Goal: Task Accomplishment & Management: Complete application form

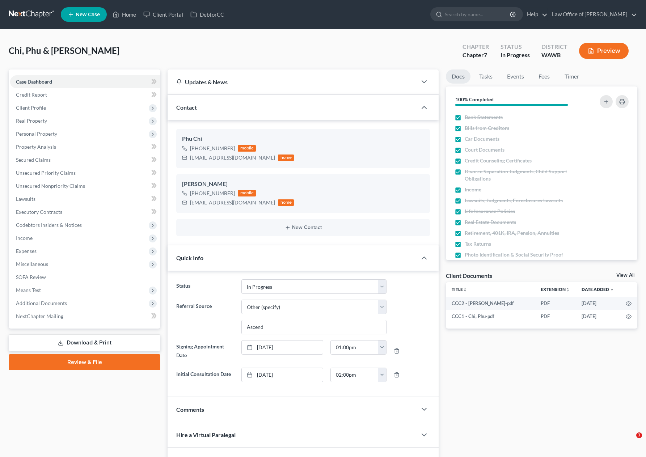
select select "4"
select select "6"
click at [511, 15] on input "search" at bounding box center [478, 14] width 66 height 13
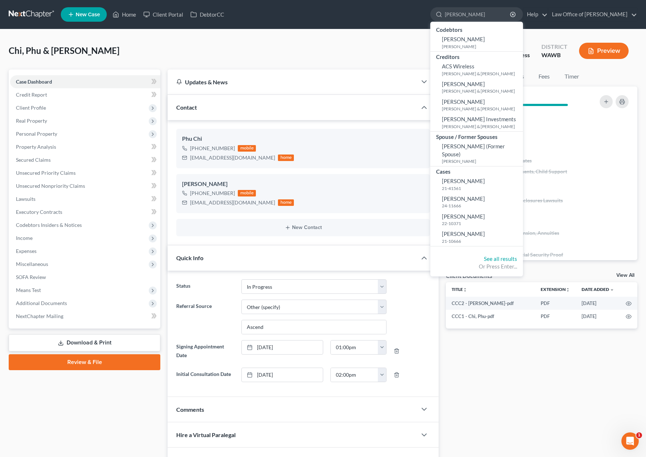
type input "williams"
click at [25, 12] on link at bounding box center [32, 14] width 46 height 13
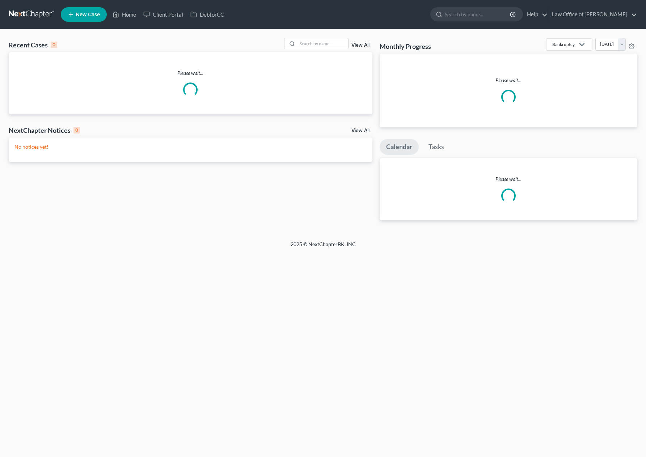
click at [483, 17] on input "search" at bounding box center [478, 14] width 66 height 13
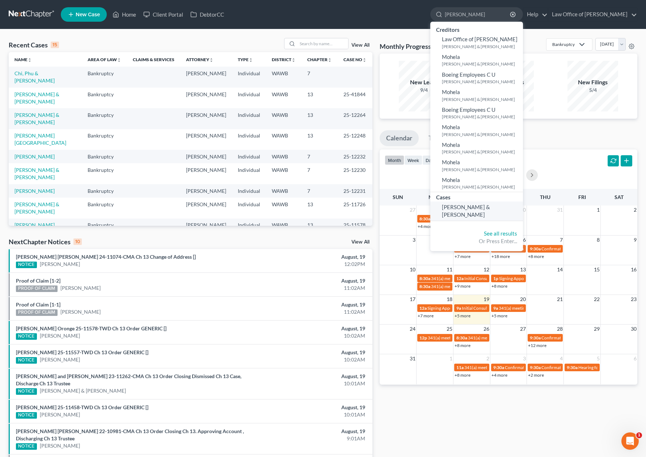
type input "[PERSON_NAME]"
click at [490, 207] on span "[PERSON_NAME] & [PERSON_NAME]" at bounding box center [466, 211] width 48 height 14
select select "6"
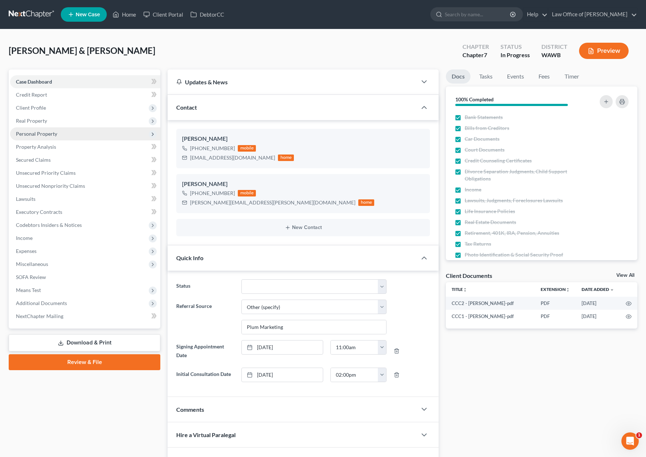
click at [102, 137] on span "Personal Property" at bounding box center [85, 133] width 150 height 13
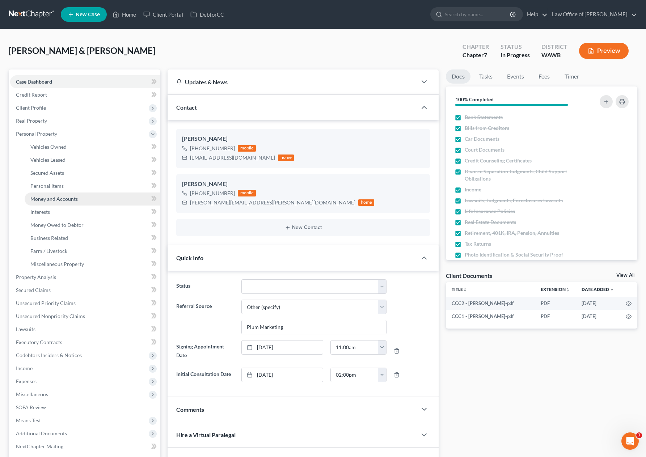
click at [86, 198] on link "Money and Accounts" at bounding box center [93, 199] width 136 height 13
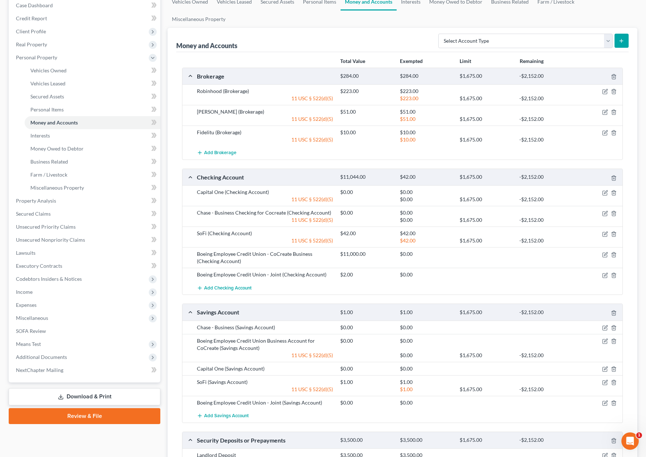
scroll to position [89, 0]
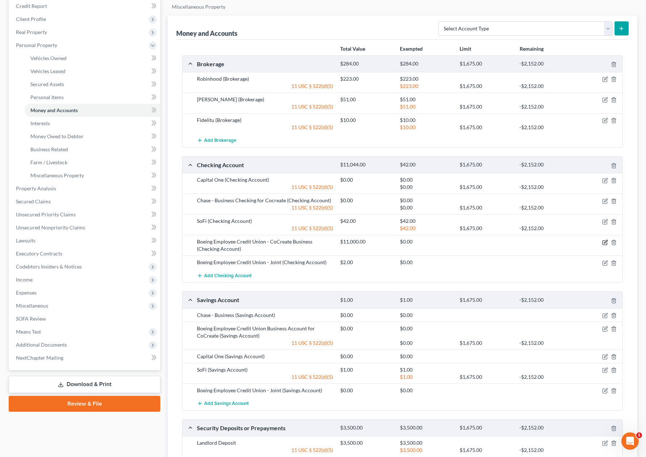
click at [604, 244] on icon "button" at bounding box center [605, 243] width 6 height 6
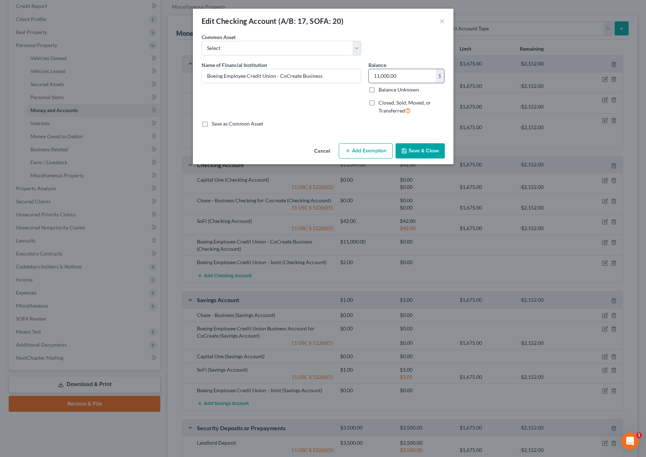
click at [403, 76] on input "11,000.00" at bounding box center [402, 76] width 67 height 14
type input "844"
click at [427, 149] on button "Save & Close" at bounding box center [420, 150] width 49 height 15
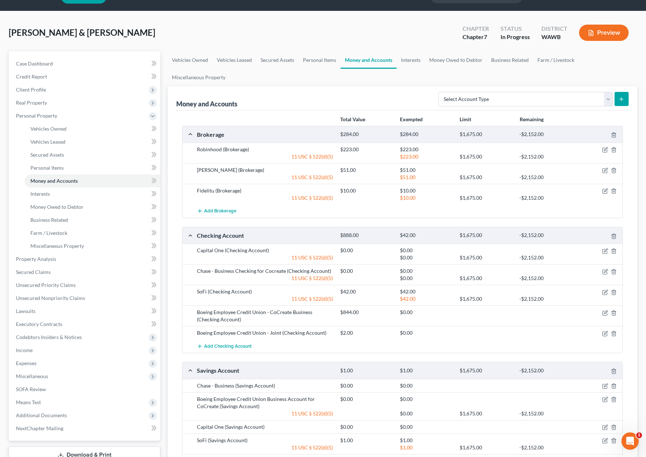
scroll to position [0, 0]
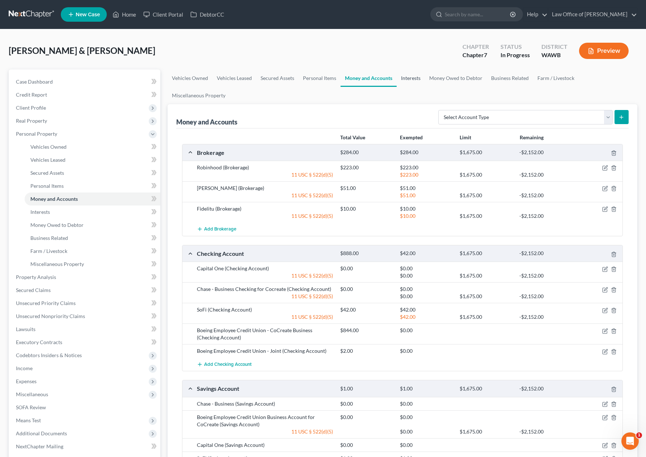
click at [415, 80] on link "Interests" at bounding box center [411, 78] width 28 height 17
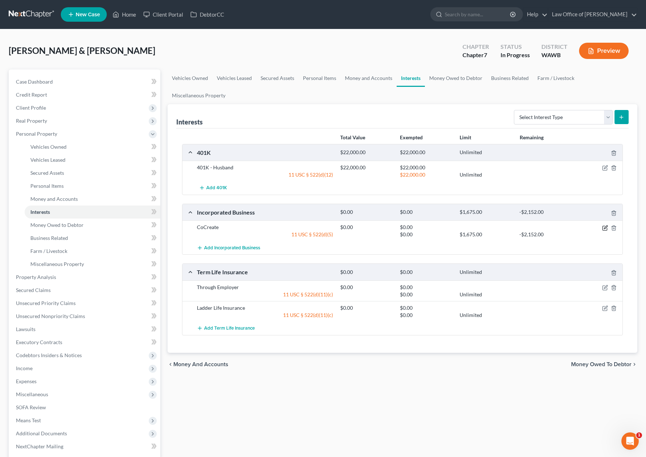
click at [605, 228] on icon "button" at bounding box center [605, 227] width 3 height 3
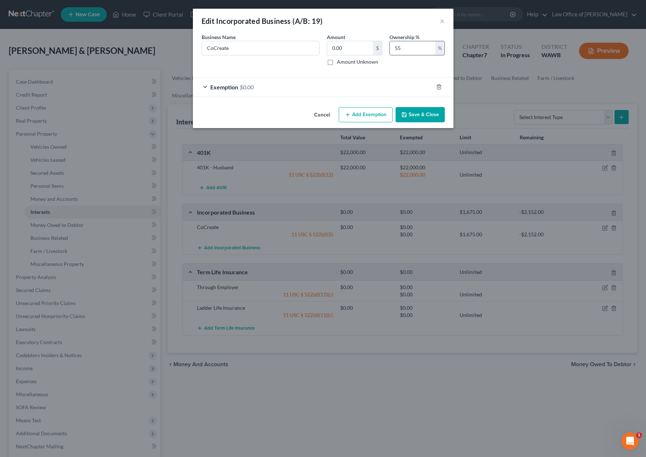
click at [407, 48] on input "55" at bounding box center [413, 48] width 46 height 14
drag, startPoint x: 407, startPoint y: 48, endPoint x: 332, endPoint y: 48, distance: 74.6
click at [343, 48] on div "Business Name * CoCreate Amount 0.00 $ Amount Unknown Ownership % 55 %" at bounding box center [323, 52] width 251 height 38
type input "60"
click at [419, 119] on button "Save & Close" at bounding box center [420, 114] width 49 height 15
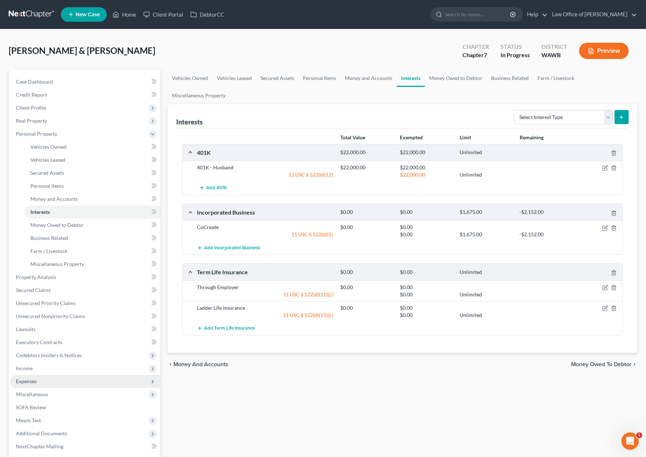
click at [102, 383] on span "Expenses" at bounding box center [85, 381] width 150 height 13
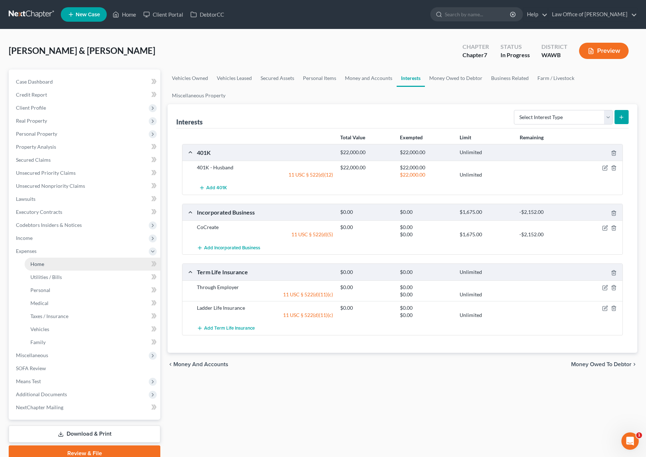
click at [110, 263] on link "Home" at bounding box center [93, 264] width 136 height 13
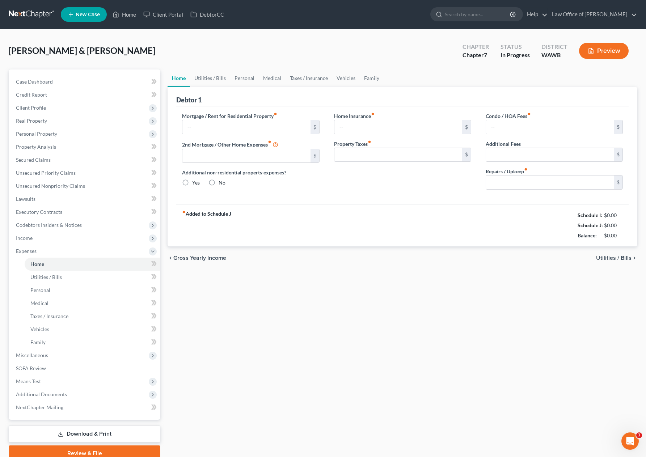
type input "3,550.00"
type input "0.00"
radio input "true"
type input "0.00"
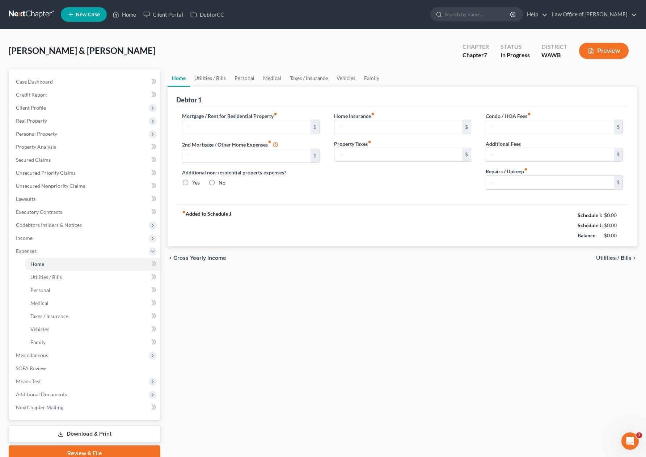
type input "0.00"
click at [216, 129] on input "3,550.00" at bounding box center [246, 127] width 128 height 14
type input "3,600"
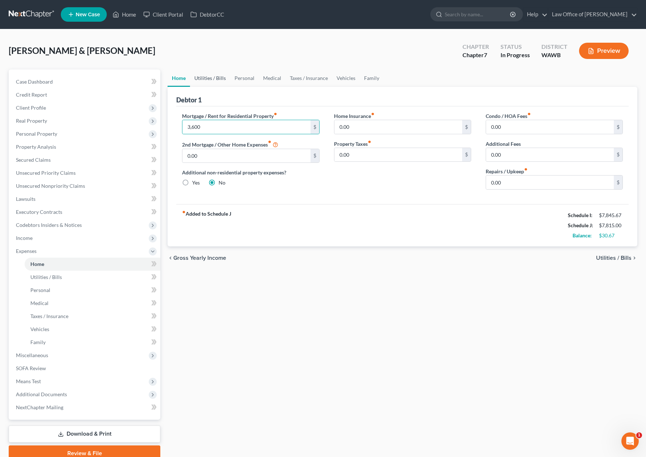
click at [218, 80] on link "Utilities / Bills" at bounding box center [210, 78] width 40 height 17
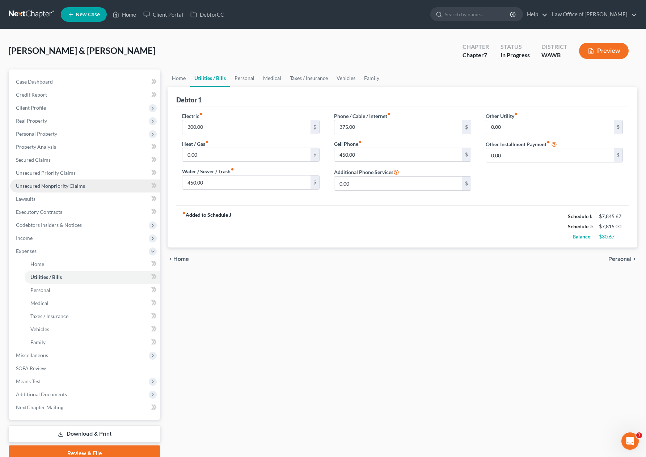
click at [103, 183] on link "Unsecured Nonpriority Claims" at bounding box center [85, 186] width 150 height 13
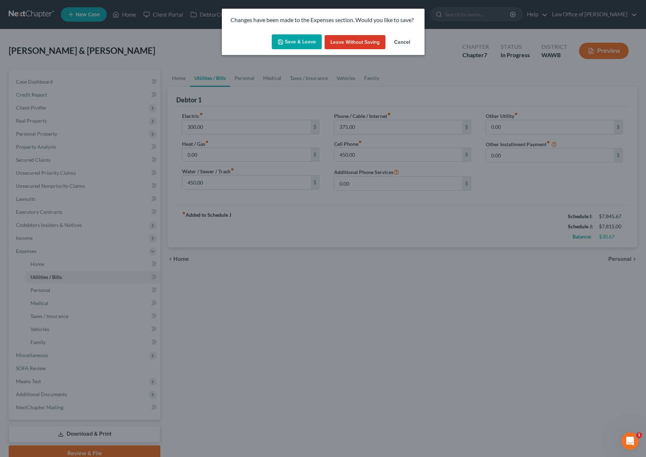
click at [289, 44] on button "Save & Leave" at bounding box center [297, 41] width 50 height 15
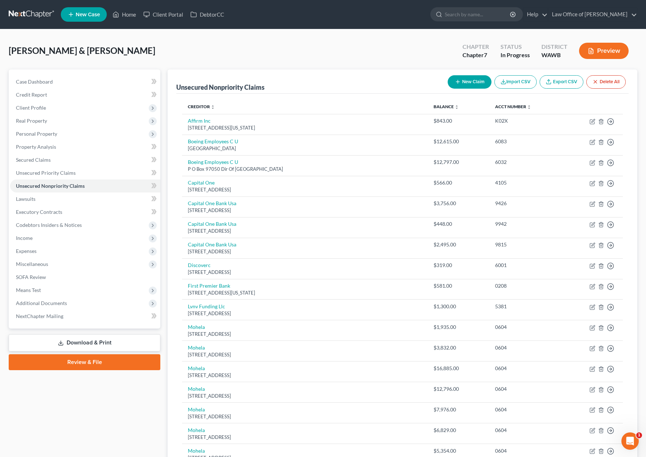
click at [456, 85] on button "New Claim" at bounding box center [470, 81] width 44 height 13
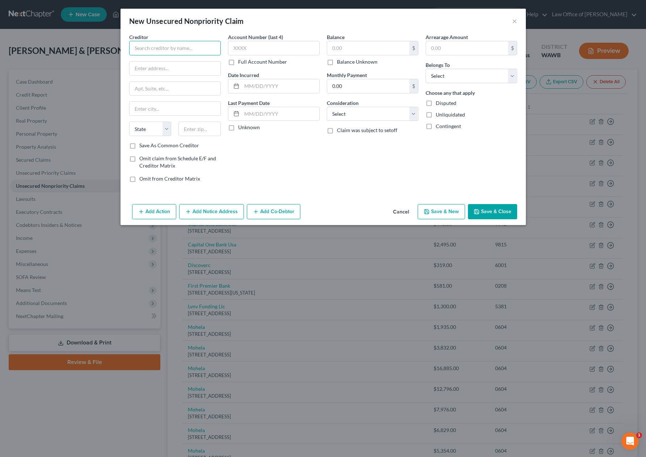
click at [202, 47] on input "text" at bounding box center [175, 48] width 92 height 14
type input "UW Denistry"
click at [197, 67] on input "text" at bounding box center [175, 69] width 91 height 14
paste input "1959 NE Pacific St"
type input "1959 NE Pacific St"
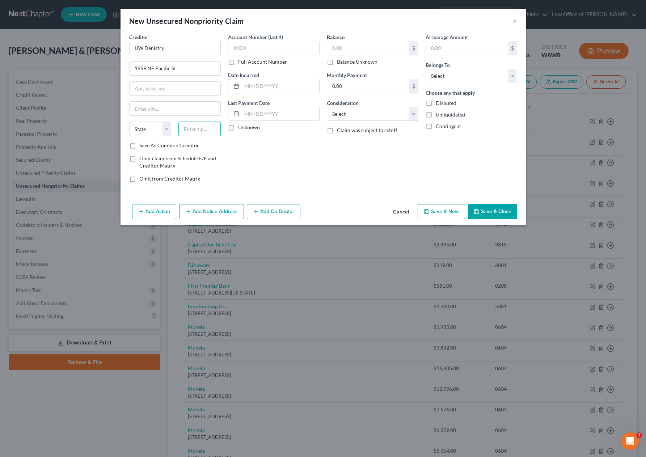
click at [203, 134] on input "text" at bounding box center [200, 129] width 42 height 14
type input "98195"
type input "Seattle"
select select "50"
click at [352, 46] on input "text" at bounding box center [368, 48] width 82 height 14
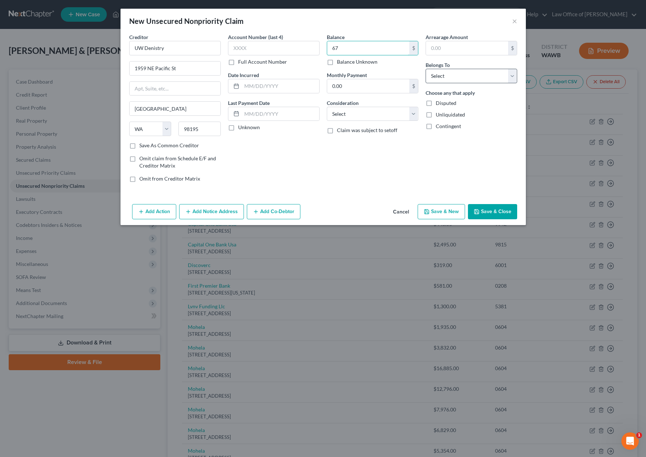
type input "67"
click at [486, 79] on select "Select Debtor 1 Only Debtor 2 Only Debtor 1 And Debtor 2 Only At Least One Of T…" at bounding box center [472, 76] width 92 height 14
select select "0"
click at [426, 69] on select "Select Debtor 1 Only Debtor 2 Only Debtor 1 And Debtor 2 Only At Least One Of T…" at bounding box center [472, 76] width 92 height 14
click at [448, 214] on button "Save & New" at bounding box center [441, 211] width 47 height 15
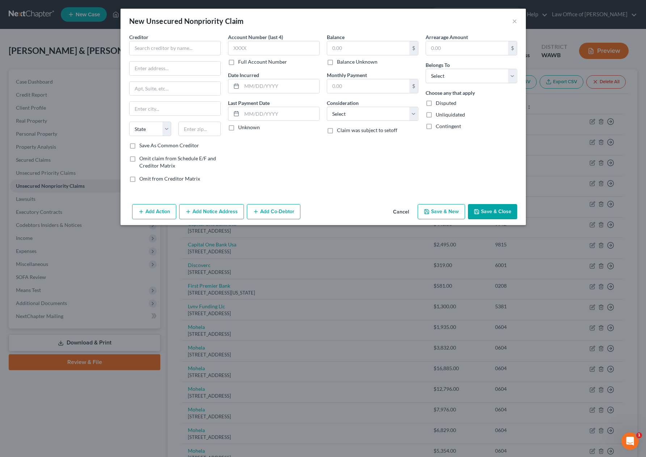
type input "67.00"
click at [486, 215] on button "Save & Close" at bounding box center [492, 211] width 49 height 15
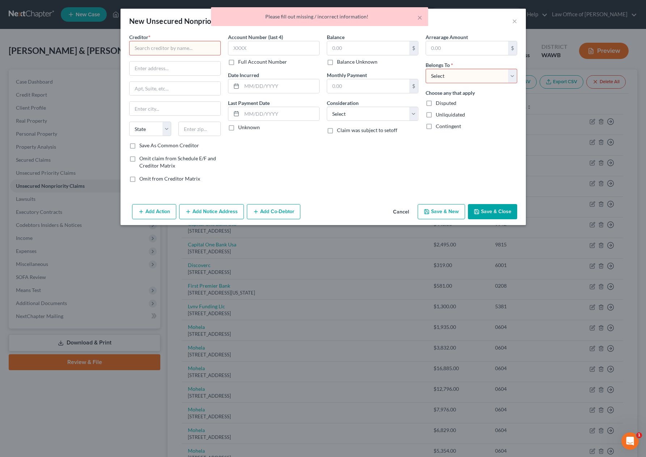
click at [404, 213] on button "Cancel" at bounding box center [401, 212] width 28 height 14
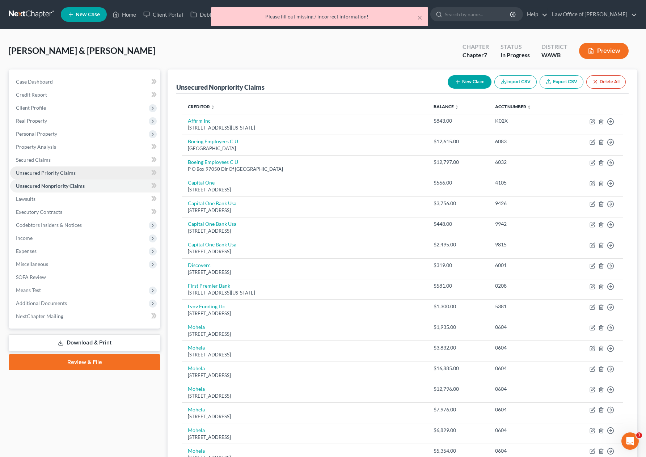
click at [92, 176] on link "Unsecured Priority Claims" at bounding box center [85, 173] width 150 height 13
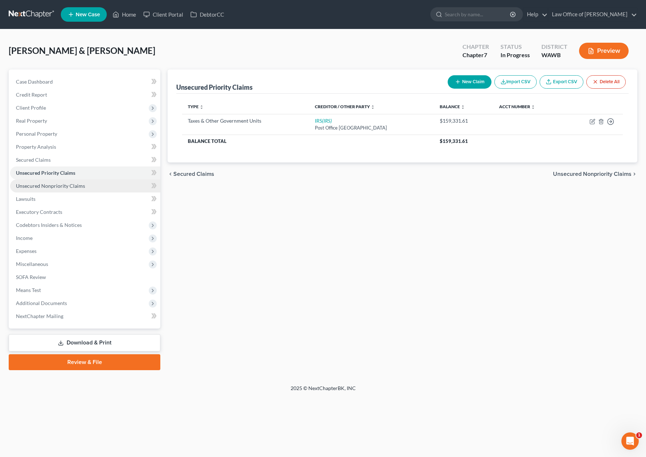
click at [122, 185] on link "Unsecured Nonpriority Claims" at bounding box center [85, 186] width 150 height 13
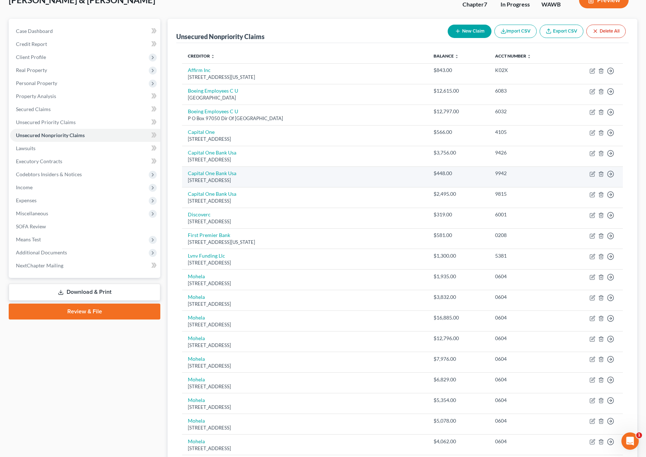
scroll to position [16, 0]
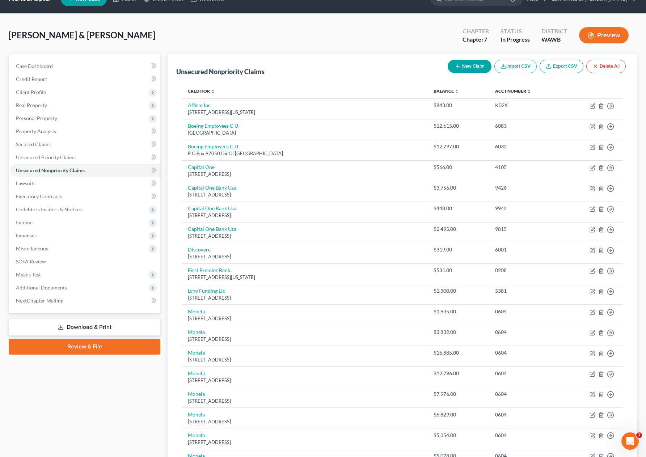
click at [471, 68] on button "New Claim" at bounding box center [470, 66] width 44 height 13
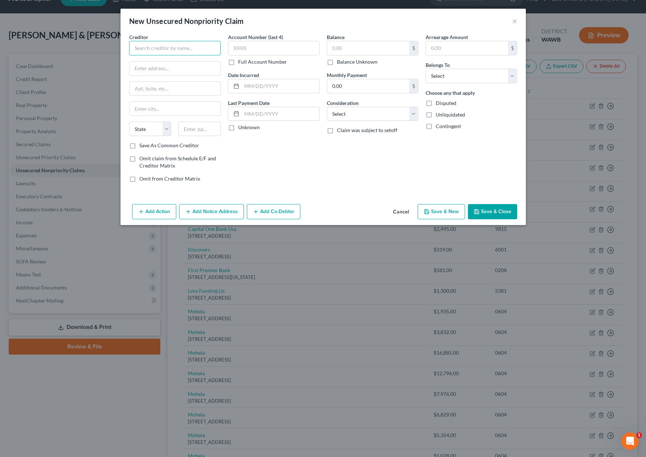
click at [201, 48] on input "text" at bounding box center [175, 48] width 92 height 14
paste input "University of Washington/TSI"
type input "University of Washington/TSI"
click at [173, 69] on input "text" at bounding box center [175, 69] width 91 height 14
paste input "500 Virginia Dr. Suite 514,"
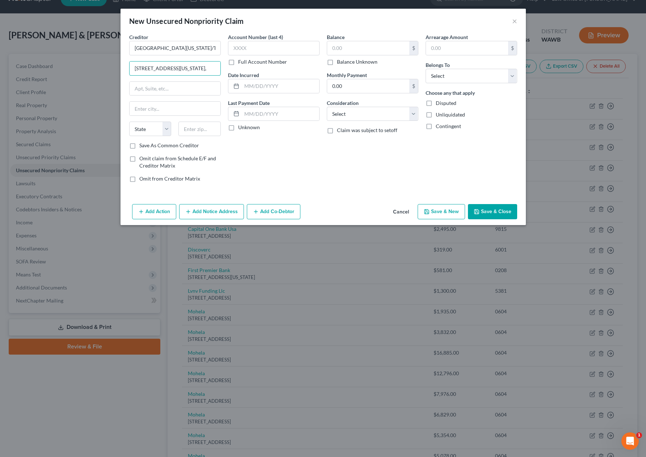
type input "500 Virginia Dr. Suite 514,"
click at [210, 129] on input "text" at bounding box center [200, 129] width 42 height 14
type input "19034"
type input "Fort Washington"
select select "39"
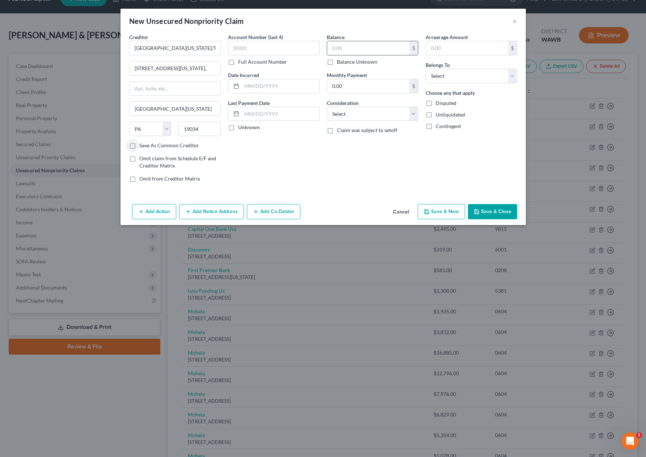
click at [359, 46] on input "text" at bounding box center [368, 48] width 82 height 14
type input "2"
type input "509"
click at [473, 79] on select "Select Debtor 1 Only Debtor 2 Only Debtor 1 And Debtor 2 Only At Least One Of T…" at bounding box center [472, 76] width 92 height 14
select select "0"
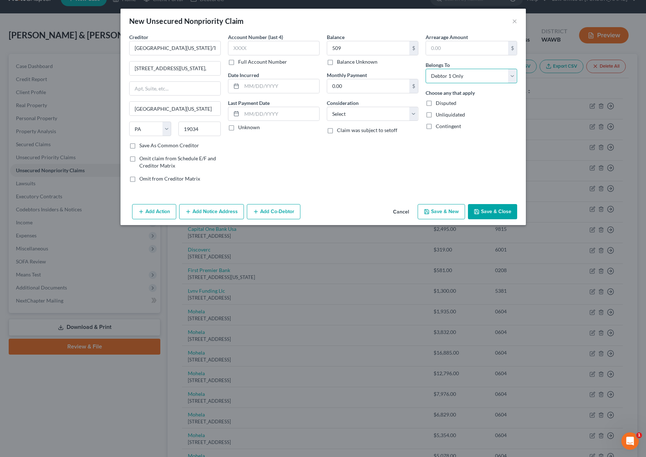
click at [426, 69] on select "Select Debtor 1 Only Debtor 2 Only Debtor 1 And Debtor 2 Only At Least One Of T…" at bounding box center [472, 76] width 92 height 14
click at [449, 210] on button "Save & New" at bounding box center [441, 211] width 47 height 15
type input "509.00"
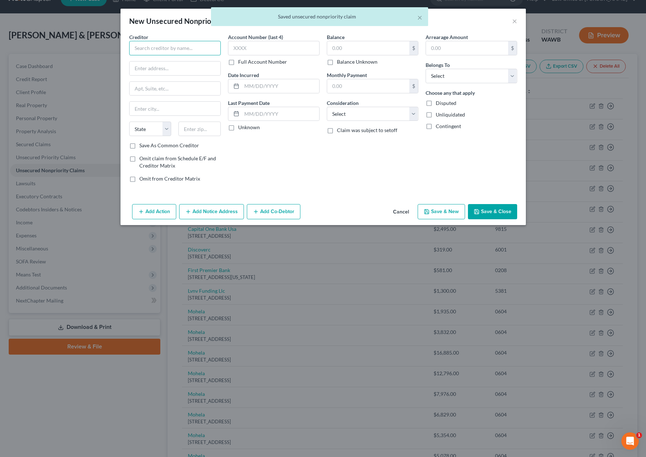
click at [181, 47] on input "text" at bounding box center [175, 48] width 92 height 14
click at [163, 70] on input "text" at bounding box center [175, 69] width 91 height 14
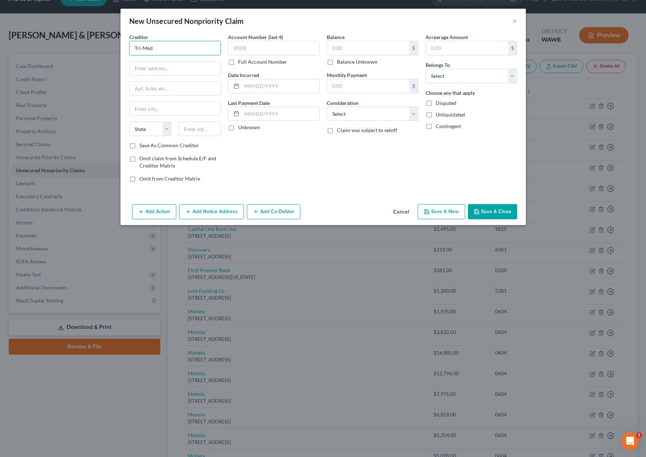
drag, startPoint x: 169, startPoint y: 48, endPoint x: 105, endPoint y: 42, distance: 64.0
click at [129, 48] on div "Tri-Med" at bounding box center [175, 48] width 92 height 14
paste input "Ambulance"
type input "Tri-Med Ambulance"
click at [374, 48] on input "text" at bounding box center [368, 48] width 82 height 14
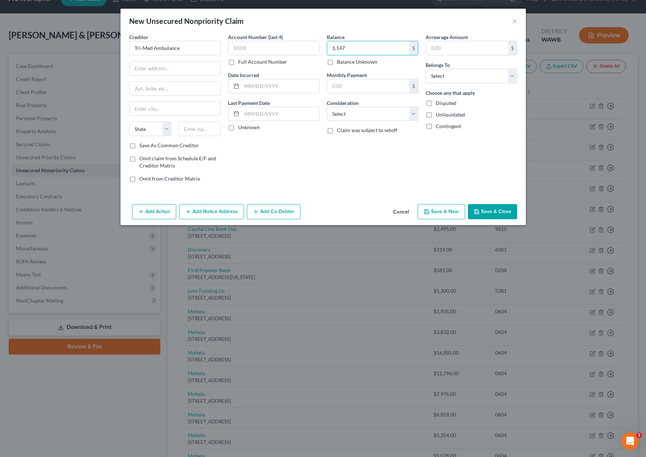
type input "1,147"
click at [182, 64] on input "text" at bounding box center [175, 69] width 91 height 14
paste input "P.O. Box 84671"
type input "P.O. Box 84671"
click at [197, 129] on input "text" at bounding box center [200, 129] width 42 height 14
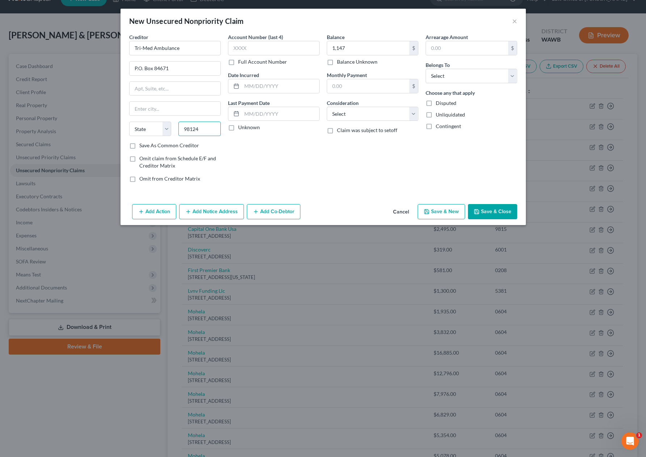
type input "98124"
type input "Seattle"
select select "50"
click at [449, 81] on select "Select Debtor 1 Only Debtor 2 Only Debtor 1 And Debtor 2 Only At Least One Of T…" at bounding box center [472, 76] width 92 height 14
select select "0"
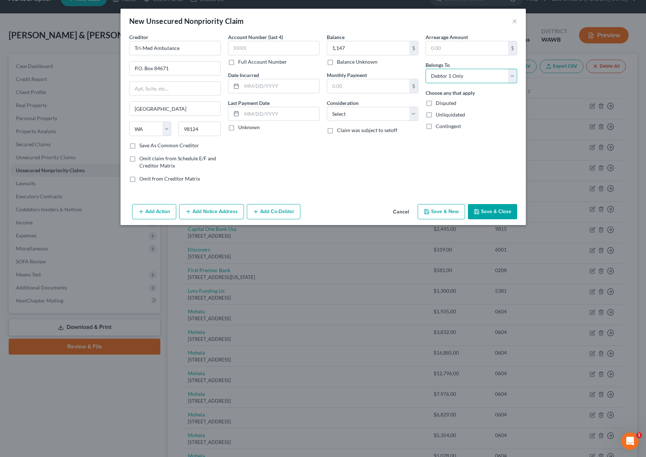
click at [426, 69] on select "Select Debtor 1 Only Debtor 2 Only Debtor 1 And Debtor 2 Only At Least One Of T…" at bounding box center [472, 76] width 92 height 14
click at [446, 211] on button "Save & New" at bounding box center [441, 211] width 47 height 15
click at [176, 56] on div "Creditor * State AL AK AR AZ CA CO CT DE DC FL GA GU HI ID IL IN IA KS KY LA ME…" at bounding box center [175, 87] width 92 height 109
click at [176, 48] on input "text" at bounding box center [175, 48] width 92 height 14
paste input "LabCorp"
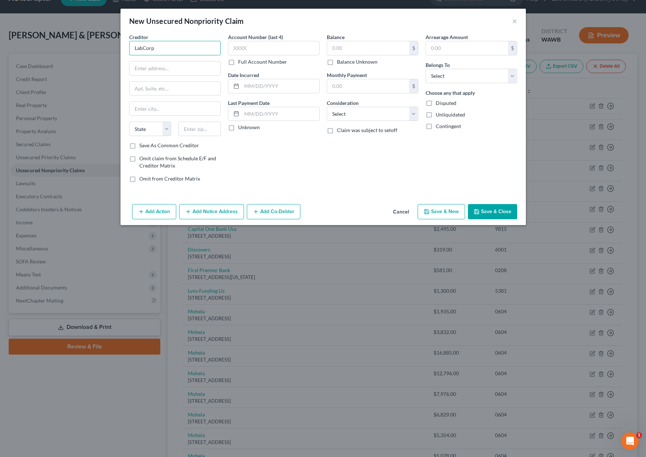
type input "LabCorp"
click at [204, 68] on input "text" at bounding box center [175, 69] width 91 height 14
paste input "P.O. Box 337"
type input "P.O. Box 337"
click at [198, 131] on input "text" at bounding box center [200, 129] width 42 height 14
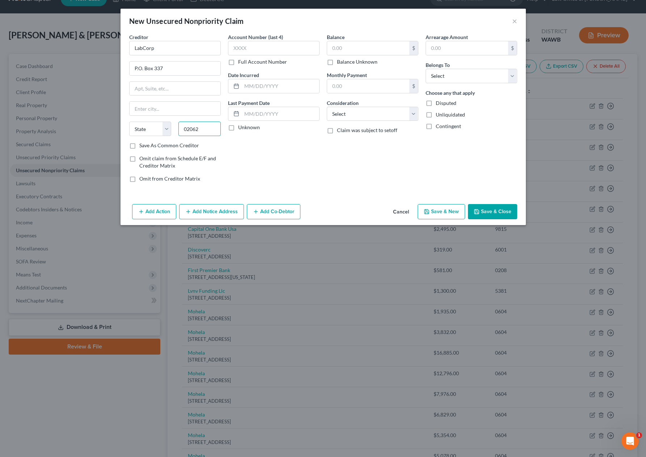
type input "02062"
type input "Norwood"
select select "22"
click at [349, 47] on input "text" at bounding box center [368, 48] width 82 height 14
type input "268"
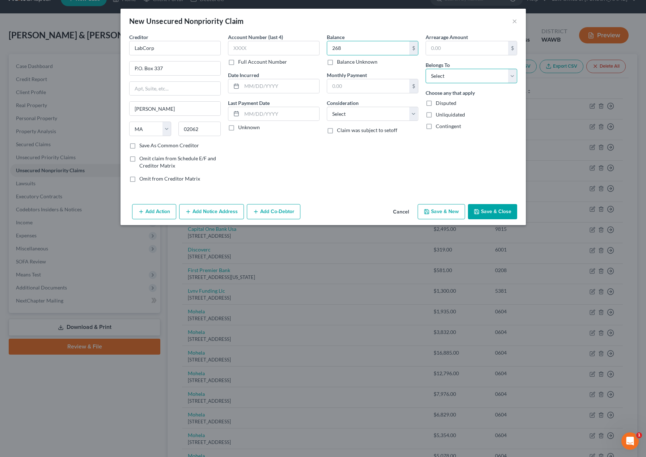
click at [452, 76] on select "Select Debtor 1 Only Debtor 2 Only Debtor 1 And Debtor 2 Only At Least One Of T…" at bounding box center [472, 76] width 92 height 14
select select "0"
click at [426, 69] on select "Select Debtor 1 Only Debtor 2 Only Debtor 1 And Debtor 2 Only At Least One Of T…" at bounding box center [472, 76] width 92 height 14
click at [446, 209] on button "Save & New" at bounding box center [441, 211] width 47 height 15
type input "268.00"
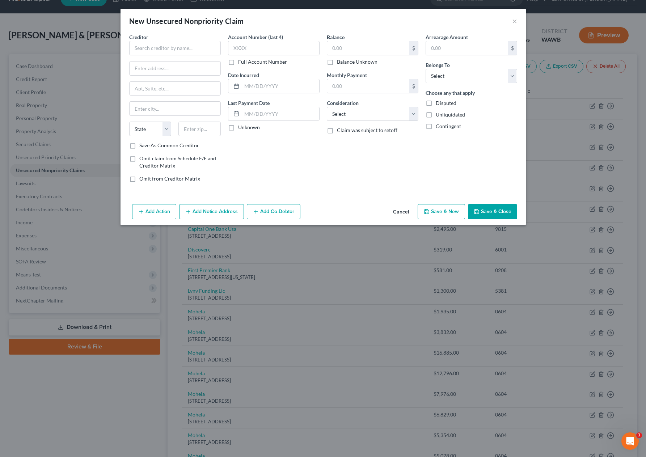
type input "0.00"
click at [173, 50] on input "text" at bounding box center [175, 48] width 92 height 14
paste input "Venmo/Portfolia Recovery Assc."
type input "Venmo/Portfolia Recovery Assc."
click at [184, 75] on input "text" at bounding box center [175, 69] width 91 height 14
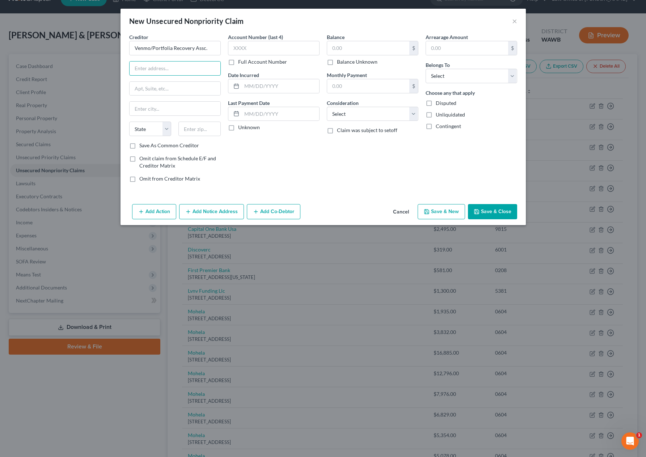
paste input "120 Corporate Blvd."
type input "120 Corporate Blvd."
click at [192, 132] on input "text" at bounding box center [200, 129] width 42 height 14
type input "23502"
type input "Norfolk"
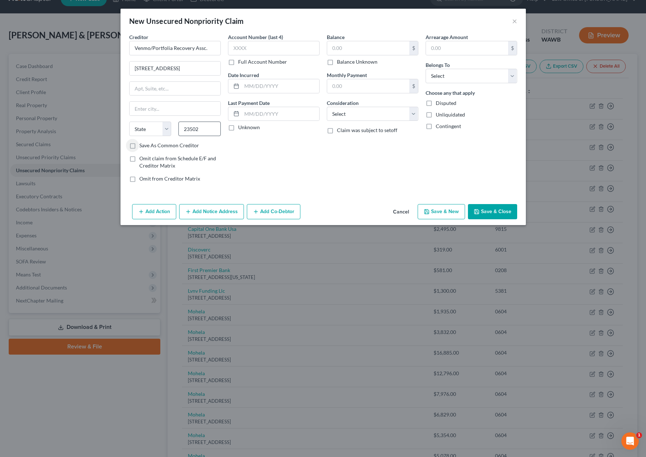
select select "48"
click at [361, 50] on input "text" at bounding box center [368, 48] width 82 height 14
type input "2,672"
click at [466, 75] on select "Select Debtor 1 Only Debtor 2 Only Debtor 1 And Debtor 2 Only At Least One Of T…" at bounding box center [472, 76] width 92 height 14
select select "0"
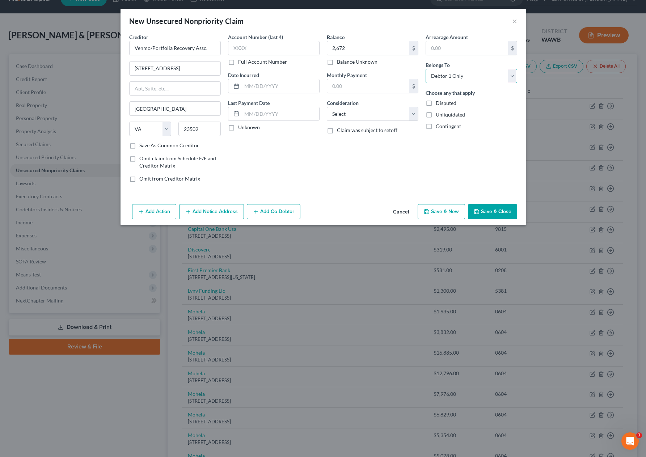
click at [426, 69] on select "Select Debtor 1 Only Debtor 2 Only Debtor 1 And Debtor 2 Only At Least One Of T…" at bounding box center [472, 76] width 92 height 14
click at [497, 217] on button "Save & Close" at bounding box center [492, 211] width 49 height 15
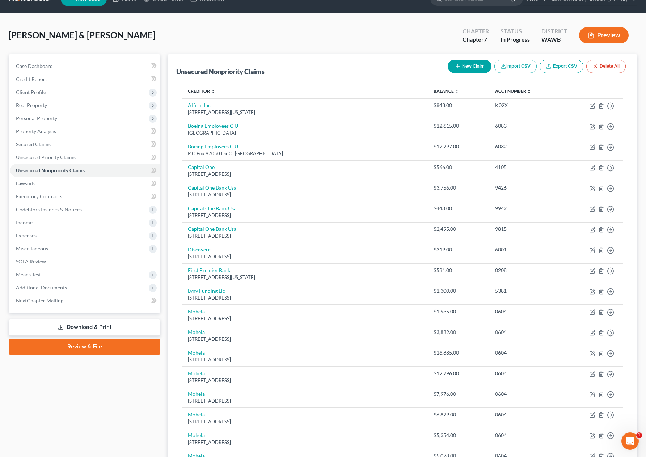
click at [467, 66] on button "New Claim" at bounding box center [470, 66] width 44 height 13
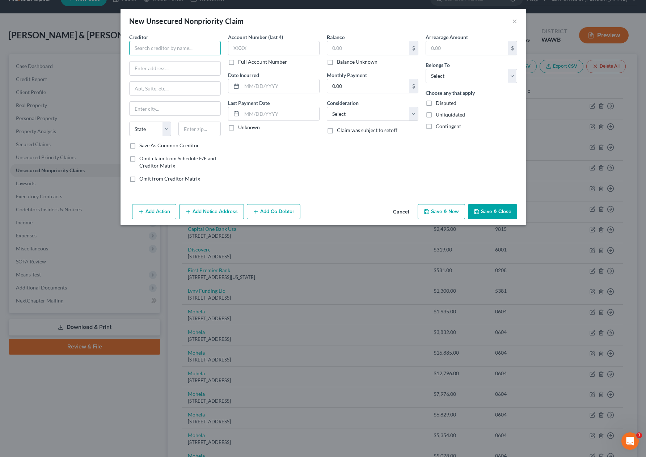
click at [188, 50] on input "text" at bounding box center [175, 48] width 92 height 14
paste input "EvergreenHealth"
type input "EvergreenHealth"
click at [167, 64] on input "text" at bounding box center [175, 69] width 91 height 14
paste input "12040 NE 128th St MS#55"
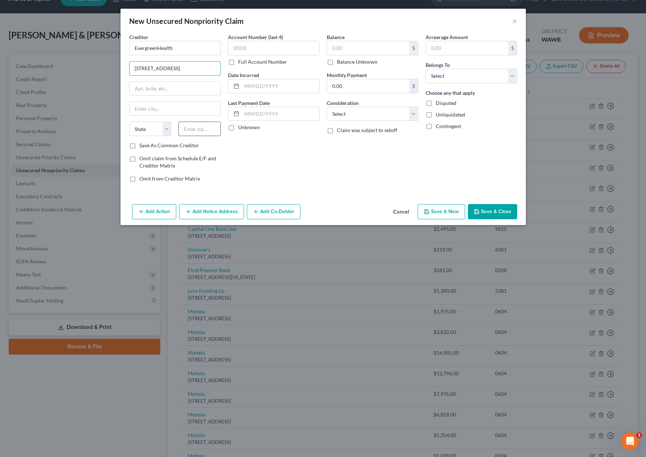
type input "12040 NE 128th St MS#55"
click at [190, 126] on input "text" at bounding box center [200, 129] width 42 height 14
type input "98034"
type input "Kirkland"
select select "50"
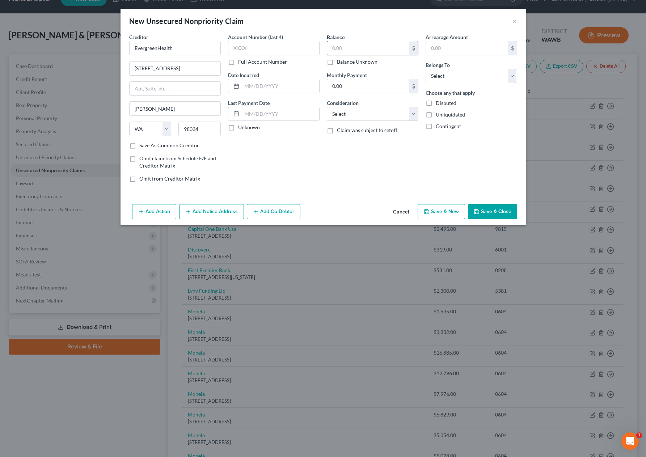
click at [360, 50] on input "text" at bounding box center [368, 48] width 82 height 14
type input "27"
click at [491, 215] on button "Save & Close" at bounding box center [492, 211] width 49 height 15
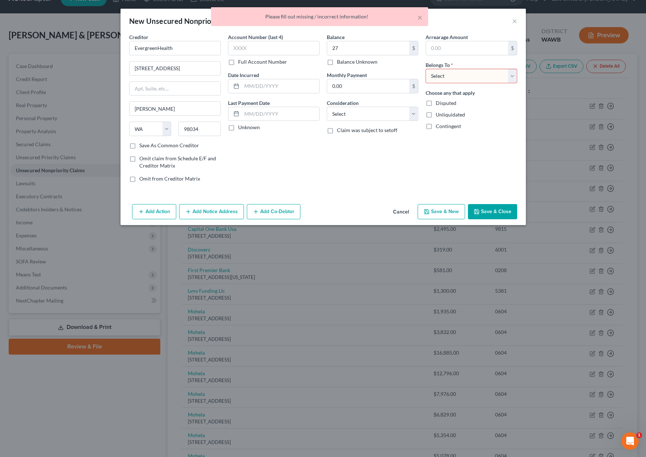
click at [463, 71] on select "Select Debtor 1 Only Debtor 2 Only Debtor 1 And Debtor 2 Only At Least One Of T…" at bounding box center [472, 76] width 92 height 14
select select "0"
click at [426, 69] on select "Select Debtor 1 Only Debtor 2 Only Debtor 1 And Debtor 2 Only At Least One Of T…" at bounding box center [472, 76] width 92 height 14
click at [492, 214] on button "Save & Close" at bounding box center [492, 211] width 49 height 15
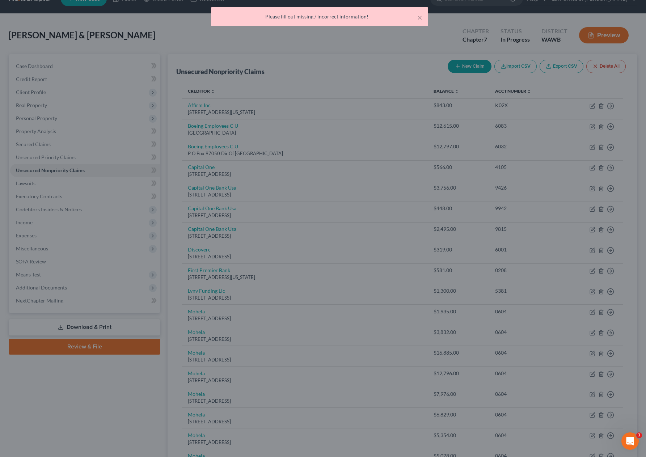
type input "27.00"
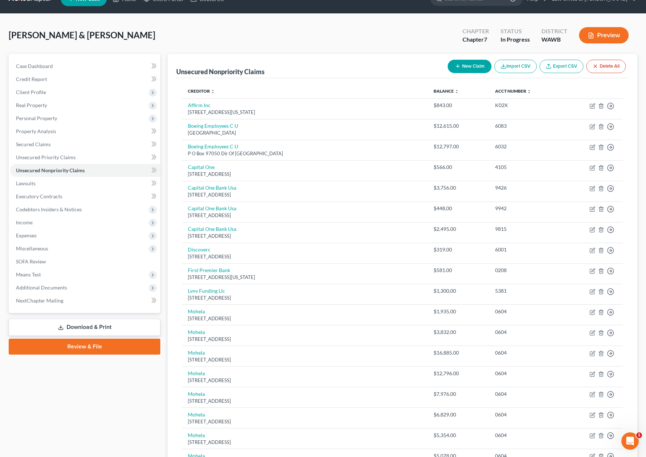
click at [480, 65] on button "New Claim" at bounding box center [470, 66] width 44 height 13
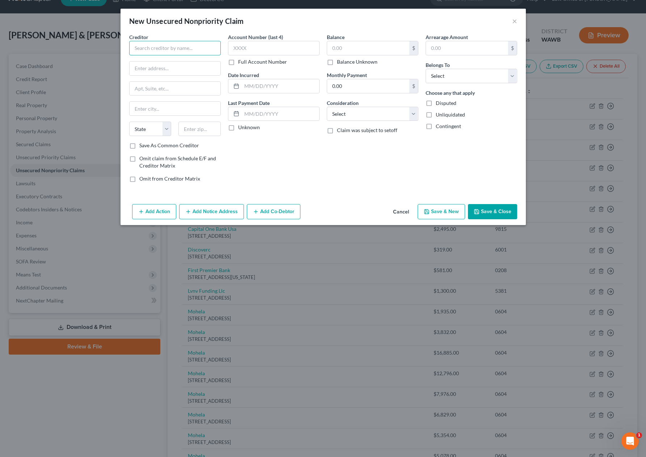
click at [190, 54] on input "text" at bounding box center [175, 48] width 92 height 14
paste input "Univ. of Washington Medical Center/State collection service"
click at [180, 47] on input "Univ. of Washington Medical Center/State collection service" at bounding box center [175, 48] width 92 height 14
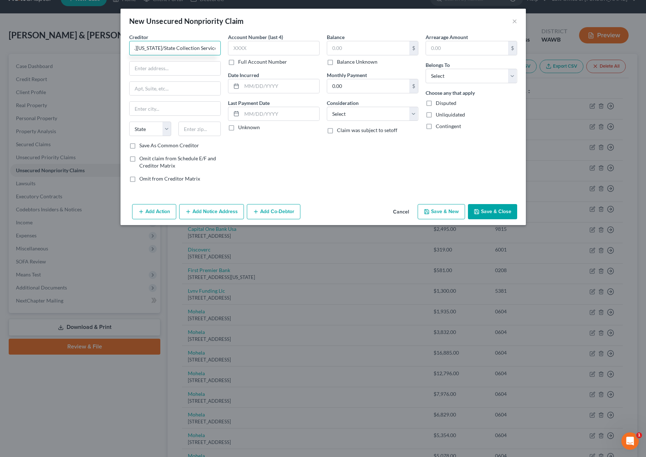
type input "Univ. of Washington Medical Center/State Collection Service"
click at [186, 66] on input "text" at bounding box center [175, 69] width 91 height 14
paste input "PO Box 6250"
type input "PO Box 6250"
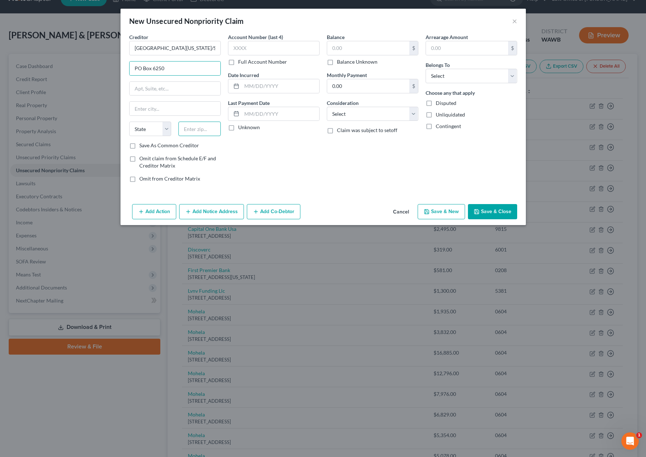
click at [195, 125] on input "text" at bounding box center [200, 129] width 42 height 14
type input "53716"
type input "Madison"
select select "52"
click at [386, 50] on input "text" at bounding box center [368, 48] width 82 height 14
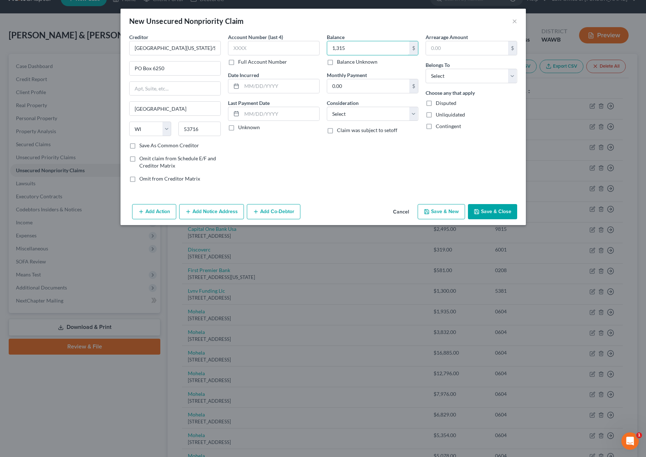
type input "1,315"
click at [480, 86] on div "Arrearage Amount $ Belongs To * Select Debtor 1 Only Debtor 2 Only Debtor 1 And…" at bounding box center [471, 110] width 99 height 155
click at [480, 83] on select "Select Debtor 1 Only Debtor 2 Only Debtor 1 And Debtor 2 Only At Least One Of T…" at bounding box center [472, 76] width 92 height 14
click at [426, 69] on select "Select Debtor 1 Only Debtor 2 Only Debtor 1 And Debtor 2 Only At Least One Of T…" at bounding box center [472, 76] width 92 height 14
click at [473, 76] on select "Select Debtor 1 Only Debtor 2 Only Debtor 1 And Debtor 2 Only At Least One Of T…" at bounding box center [472, 76] width 92 height 14
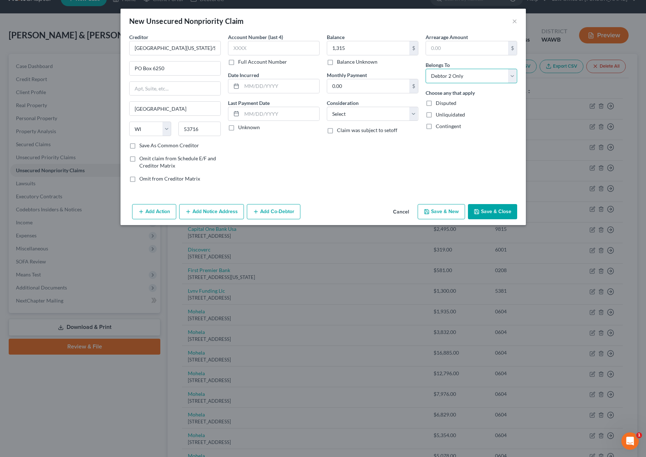
select select "0"
click at [426, 69] on select "Select Debtor 1 Only Debtor 2 Only Debtor 1 And Debtor 2 Only At Least One Of T…" at bounding box center [472, 76] width 92 height 14
click at [450, 215] on button "Save & New" at bounding box center [441, 211] width 47 height 15
type input "1,315.00"
click at [187, 49] on input "text" at bounding box center [175, 48] width 92 height 14
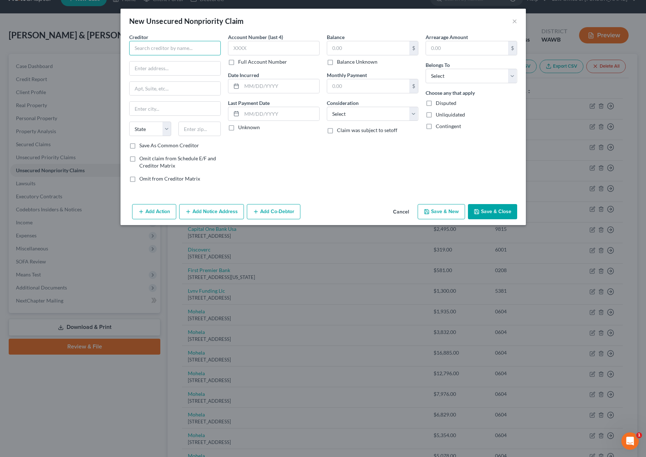
paste input "EvergreenHealth"
type input "EvergreenHealth"
click at [180, 69] on input "text" at bounding box center [175, 69] width 91 height 14
paste input "PO BOX 102940"
type input "PO BOX 102940"
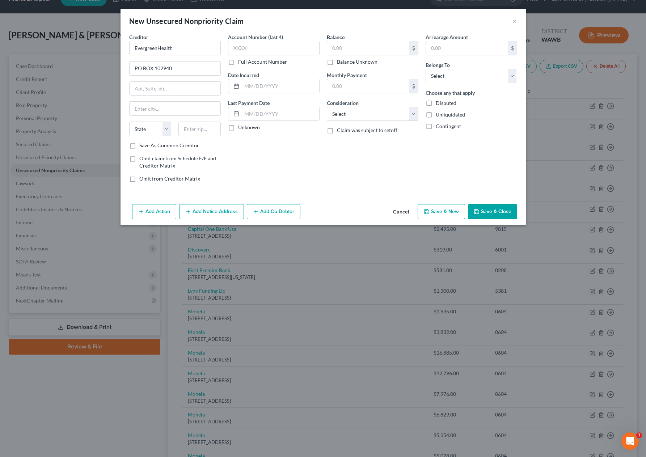
click at [206, 137] on div "State AL AK AR AZ CA CO CT DE DC FL GA GU HI ID IL IN IA KS KY LA ME MD MA MI M…" at bounding box center [175, 132] width 99 height 20
click at [205, 128] on input "text" at bounding box center [200, 129] width 42 height 14
type input "91189"
type input "Pasadena"
select select "4"
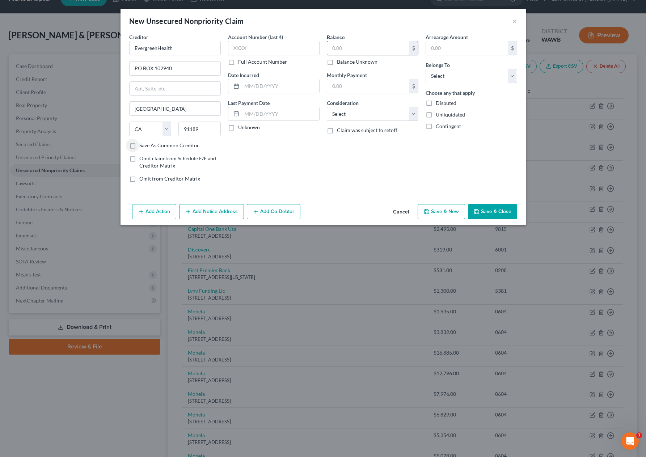
click at [347, 50] on input "text" at bounding box center [368, 48] width 82 height 14
type input "12"
click at [441, 74] on select "Select Debtor 1 Only Debtor 2 Only Debtor 1 And Debtor 2 Only At Least One Of T…" at bounding box center [472, 76] width 92 height 14
select select "0"
click at [426, 69] on select "Select Debtor 1 Only Debtor 2 Only Debtor 1 And Debtor 2 Only At Least One Of T…" at bounding box center [472, 76] width 92 height 14
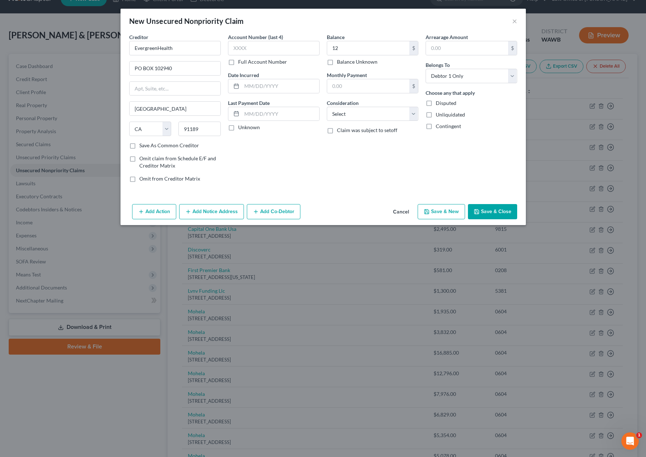
click at [448, 211] on button "Save & New" at bounding box center [441, 211] width 47 height 15
type input "12.00"
type input "0.00"
click at [188, 70] on input "text" at bounding box center [175, 69] width 91 height 14
paste input "13317 NE 175th St Suite AA"
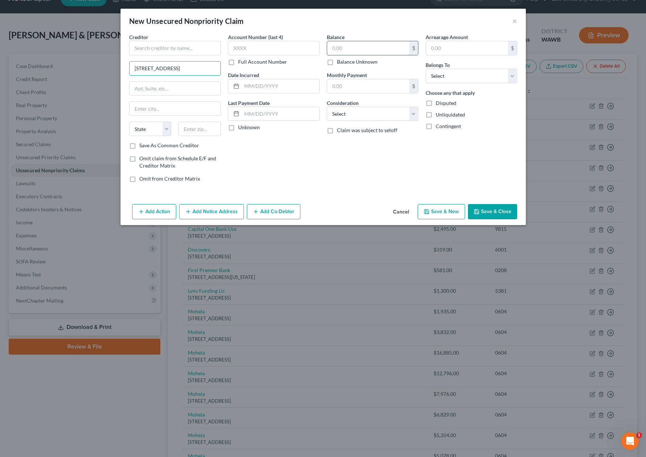
type input "13317 NE 175th St Suite AA"
click at [339, 52] on input "text" at bounding box center [368, 48] width 82 height 14
type input "102"
click at [458, 75] on select "Select Debtor 1 Only Debtor 2 Only Debtor 1 And Debtor 2 Only At Least One Of T…" at bounding box center [472, 76] width 92 height 14
select select "0"
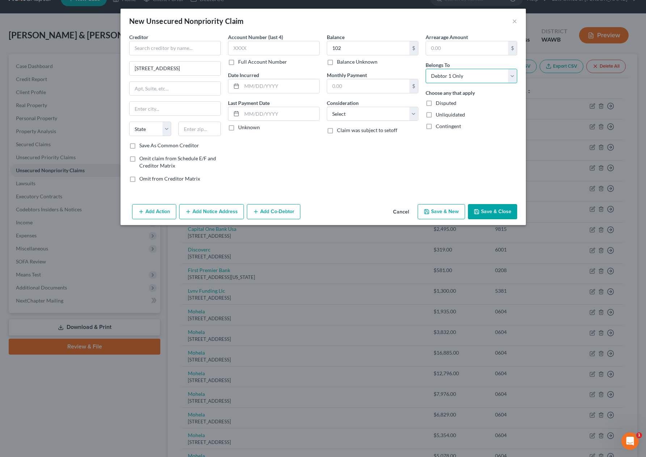
click at [426, 69] on select "Select Debtor 1 Only Debtor 2 Only Debtor 1 And Debtor 2 Only At Least One Of T…" at bounding box center [472, 76] width 92 height 14
click at [167, 51] on input "text" at bounding box center [175, 48] width 92 height 14
type input "Gentle Dental"
click at [203, 133] on input "text" at bounding box center [200, 129] width 42 height 14
click at [201, 128] on input "98702" at bounding box center [200, 129] width 42 height 14
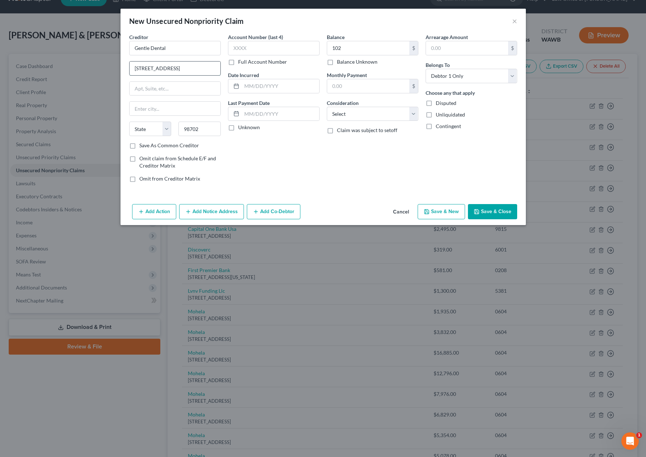
click at [206, 67] on input "13317 NE 175th St Suite AA" at bounding box center [175, 69] width 91 height 14
drag, startPoint x: 206, startPoint y: 67, endPoint x: 43, endPoint y: 62, distance: 162.7
click at [56, 64] on div "New Unsecured Nonpriority Claim × Creditor * Gentle Dental 13317 NE 175th St Su…" at bounding box center [323, 228] width 646 height 457
drag, startPoint x: 195, startPoint y: 130, endPoint x: 112, endPoint y: 135, distance: 83.4
click at [112, 135] on div "New Unsecured Nonpriority Claim × Creditor * Gentle Dental 13317 NE 175th St Su…" at bounding box center [323, 228] width 646 height 457
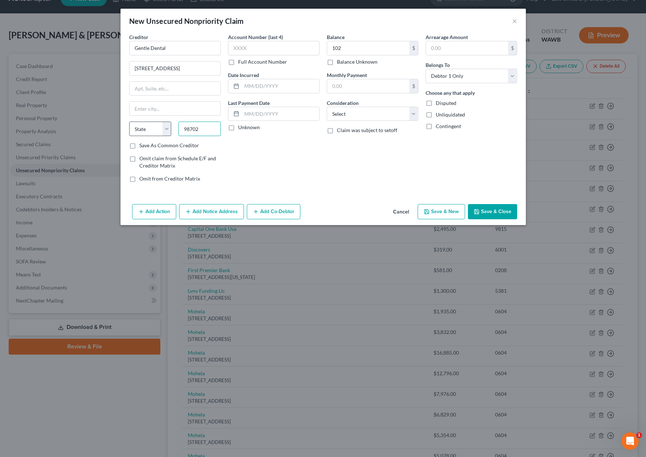
drag, startPoint x: 205, startPoint y: 127, endPoint x: 145, endPoint y: 127, distance: 60.5
click at [145, 127] on div "State AL AK AR AZ CA CO CT DE DC FL GA GU HI ID IL IN IA KS KY LA ME MD MA MI M…" at bounding box center [175, 132] width 99 height 20
type input "98072"
type input "Woodinville"
select select "50"
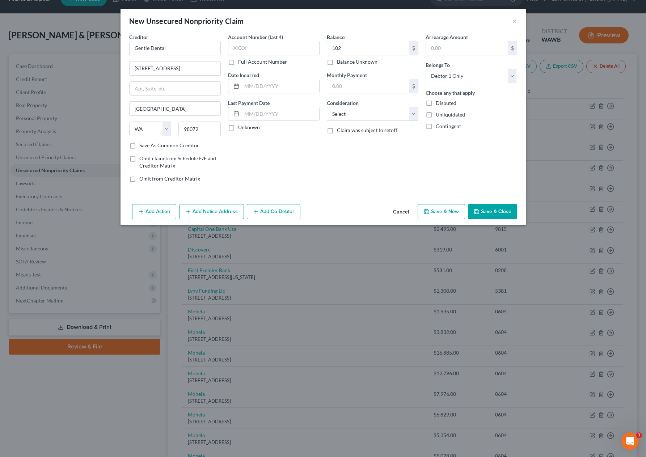
click at [443, 219] on button "Save & New" at bounding box center [441, 211] width 47 height 15
click at [199, 49] on input "text" at bounding box center [175, 48] width 92 height 14
paste input "Eastside Emergency Physicians"
type input "Eastside Emergency Physicians"
click at [345, 42] on input "text" at bounding box center [368, 48] width 82 height 14
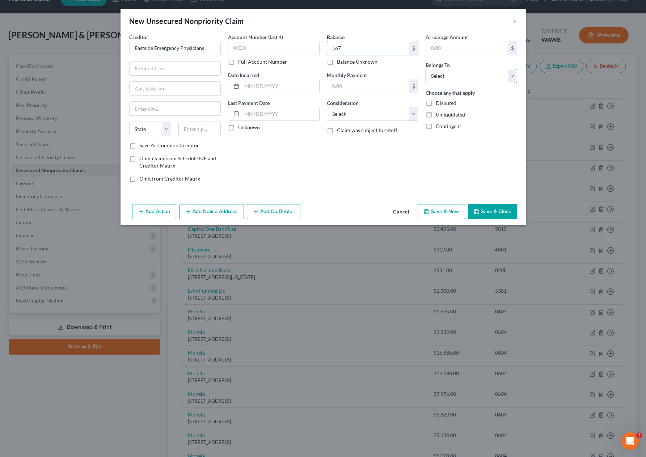
type input "167"
click at [469, 70] on select "Select Debtor 1 Only Debtor 2 Only Debtor 1 And Debtor 2 Only At Least One Of T…" at bounding box center [472, 76] width 92 height 14
select select "0"
click at [426, 69] on select "Select Debtor 1 Only Debtor 2 Only Debtor 1 And Debtor 2 Only At Least One Of T…" at bounding box center [472, 76] width 92 height 14
click at [186, 69] on input "text" at bounding box center [175, 69] width 91 height 14
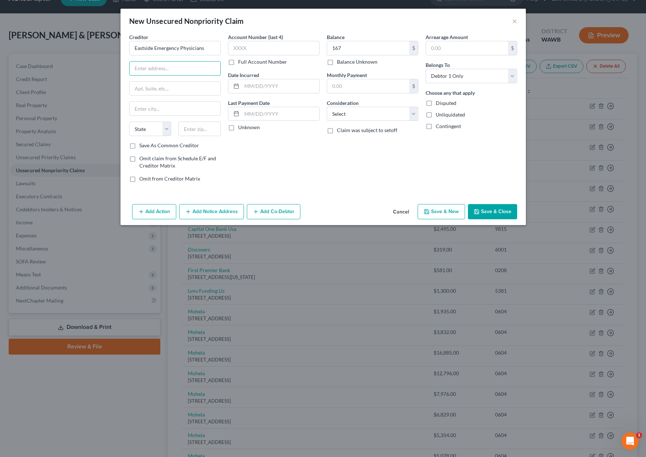
paste input "PO Box 869"
type input "PO Box 869"
click at [194, 130] on input "text" at bounding box center [200, 129] width 42 height 14
drag, startPoint x: 205, startPoint y: 129, endPoint x: 142, endPoint y: 125, distance: 63.8
click at [146, 126] on div "State AL AK AR AZ CA CO CT DE DC FL GA GU HI ID IL IN IA KS KY LA ME MD MA MI M…" at bounding box center [175, 132] width 99 height 20
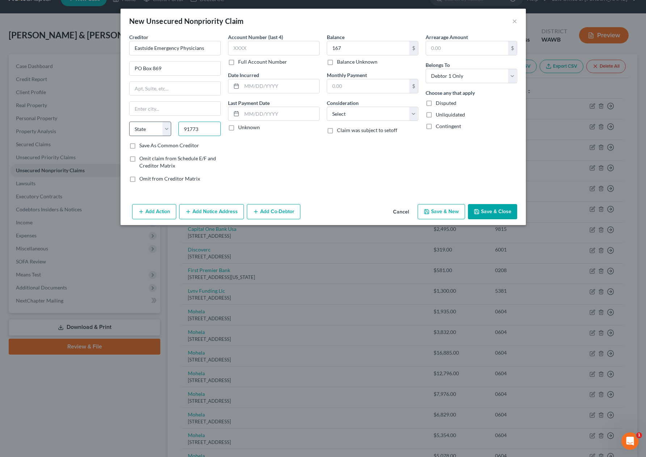
type input "91773"
type input "San Dimas"
select select "4"
click at [436, 209] on button "Save & New" at bounding box center [441, 211] width 47 height 15
click at [192, 43] on input "text" at bounding box center [175, 48] width 92 height 14
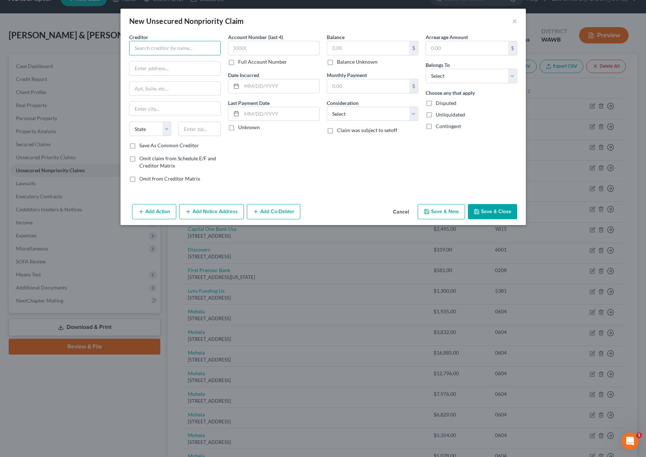
paste input "Swedish Medical Group"
click at [350, 39] on div "Balance $ Balance Unknown Balance Undetermined $ Balance Unknown" at bounding box center [373, 49] width 92 height 32
type input "Swedish Medical Group"
click at [350, 41] on div "Balance $ Balance Unknown Balance Undetermined $ Balance Unknown" at bounding box center [373, 49] width 92 height 32
click at [349, 51] on input "text" at bounding box center [368, 48] width 82 height 14
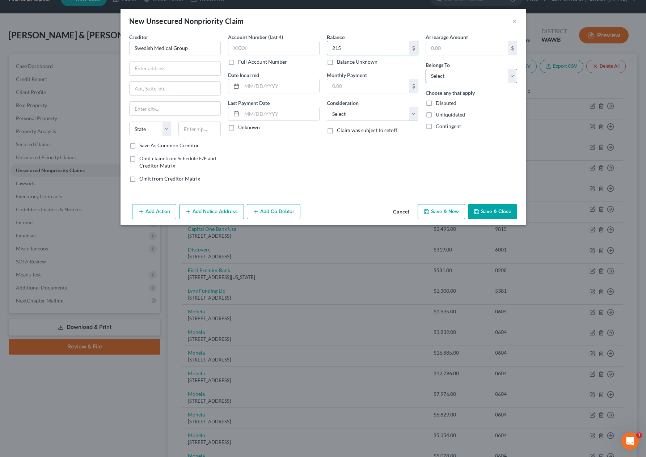
type input "215"
click at [449, 76] on select "Select Debtor 1 Only Debtor 2 Only Debtor 1 And Debtor 2 Only At Least One Of T…" at bounding box center [472, 76] width 92 height 14
select select "0"
click at [426, 69] on select "Select Debtor 1 Only Debtor 2 Only Debtor 1 And Debtor 2 Only At Least One Of T…" at bounding box center [472, 76] width 92 height 14
click at [193, 75] on div "Creditor * Swedish Medical Group State AL AK AR AZ CA CO CT DE DC FL GA GU HI I…" at bounding box center [175, 87] width 92 height 109
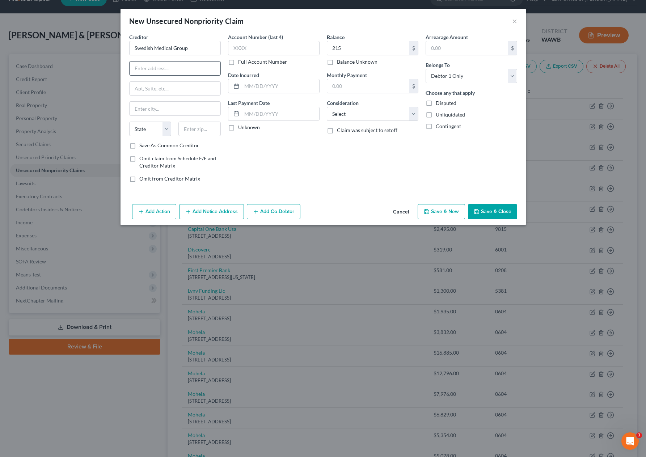
click at [192, 70] on input "text" at bounding box center [175, 69] width 91 height 14
paste input "PO Box 84026"
type input "PO Box 84026"
click at [203, 132] on input "text" at bounding box center [200, 129] width 42 height 14
type input "98124"
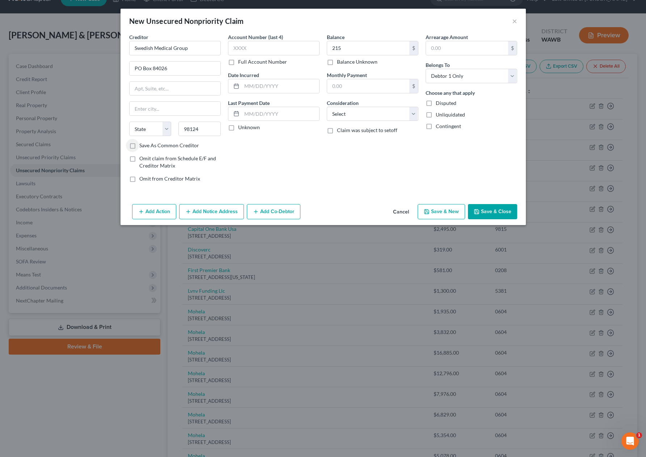
type input "Seattle"
select select "50"
click at [446, 215] on button "Save & New" at bounding box center [441, 211] width 47 height 15
click at [180, 44] on input "text" at bounding box center [175, 48] width 92 height 14
paste input "Quest Diagnostics"
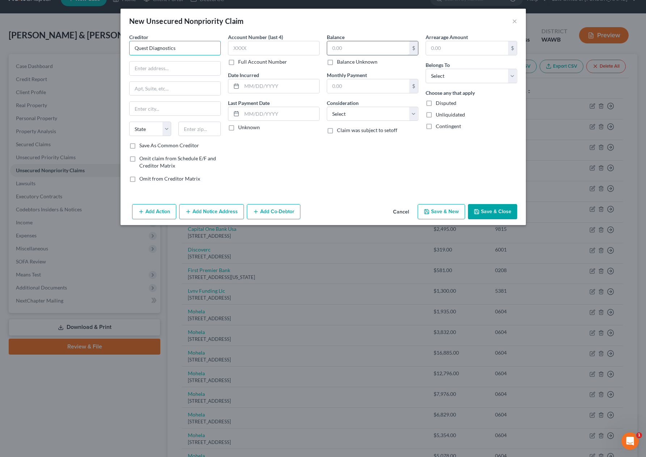
type input "Quest Diagnostics"
click at [371, 50] on input "text" at bounding box center [368, 48] width 82 height 14
type input "17"
click at [453, 75] on select "Select Debtor 1 Only Debtor 2 Only Debtor 1 And Debtor 2 Only At Least One Of T…" at bounding box center [472, 76] width 92 height 14
select select "0"
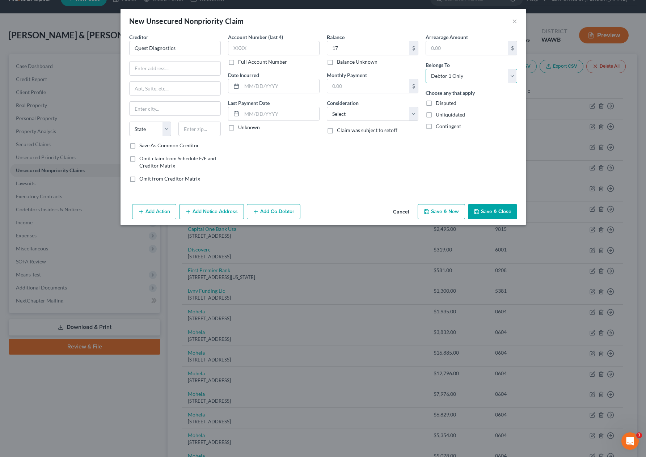
click at [426, 69] on select "Select Debtor 1 Only Debtor 2 Only Debtor 1 And Debtor 2 Only At Least One Of T…" at bounding box center [472, 76] width 92 height 14
click at [162, 68] on input "text" at bounding box center [175, 69] width 91 height 14
paste input "PO Box 825"
type input "PO Box 825"
click at [193, 131] on input "text" at bounding box center [200, 129] width 42 height 14
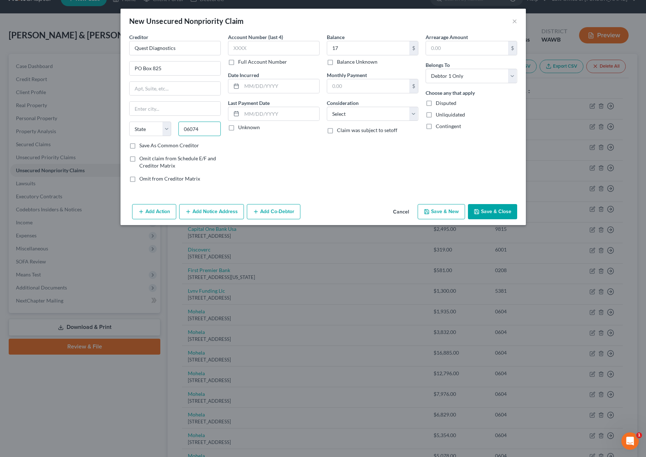
type input "06074"
type input "South Windsor"
select select "6"
click at [443, 215] on button "Save & New" at bounding box center [441, 211] width 47 height 15
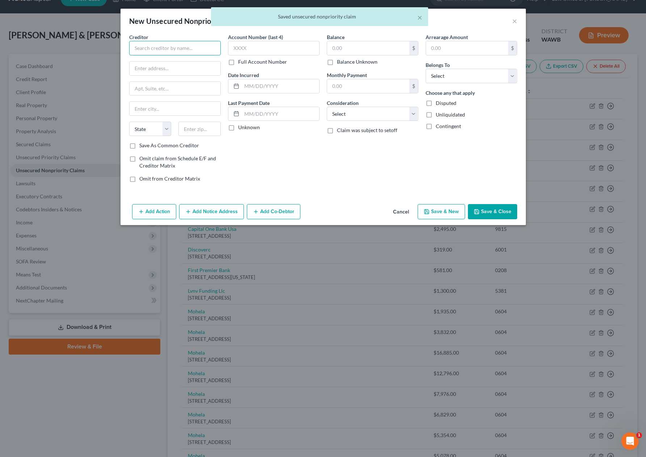
click at [172, 51] on input "text" at bounding box center [175, 48] width 92 height 14
paste input "Evergreen Health/Merchants Credit ASSC"
type input "Evergreen Health/Merchants Credit ASSC"
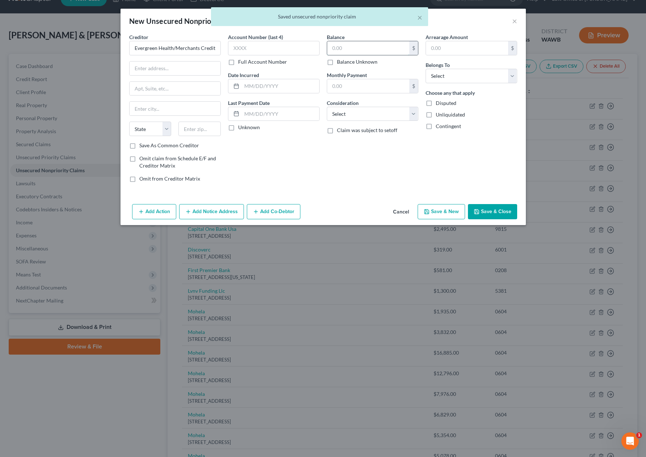
click at [336, 44] on input "text" at bounding box center [368, 48] width 82 height 14
type input "19"
click at [473, 76] on select "Select Debtor 1 Only Debtor 2 Only Debtor 1 And Debtor 2 Only At Least One Of T…" at bounding box center [472, 76] width 92 height 14
select select "0"
click at [426, 69] on select "Select Debtor 1 Only Debtor 2 Only Debtor 1 And Debtor 2 Only At Least One Of T…" at bounding box center [472, 76] width 92 height 14
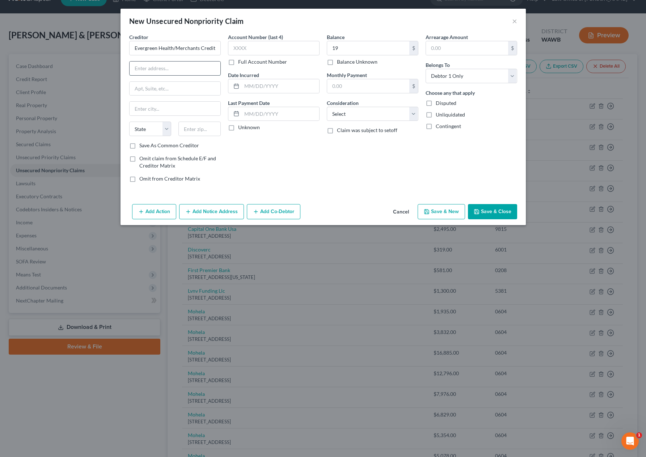
click at [167, 70] on input "text" at bounding box center [175, 69] width 91 height 14
paste input "PO Box 7416"
type input "PO Box 7416"
click at [188, 131] on input "text" at bounding box center [200, 129] width 42 height 14
type input "89008"
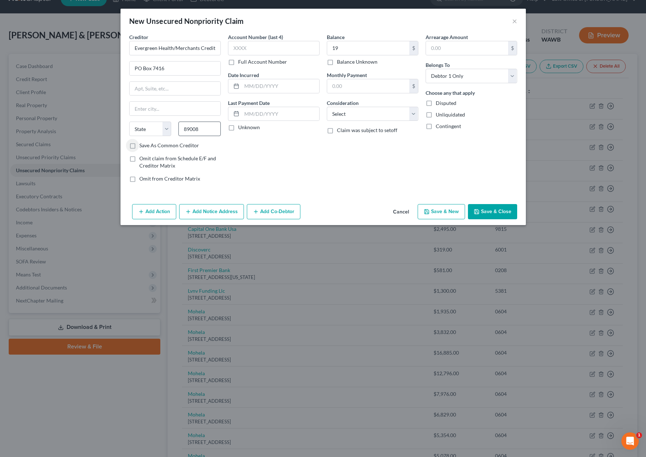
type input "Caliente"
select select "31"
drag, startPoint x: 213, startPoint y: 130, endPoint x: 131, endPoint y: 130, distance: 82.2
click at [131, 130] on div "State AL AK AR AZ CA CO CT DE DC FL GA GU HI ID IL IN IA KS KY LA ME MD MA MI M…" at bounding box center [175, 132] width 99 height 20
type input "98008"
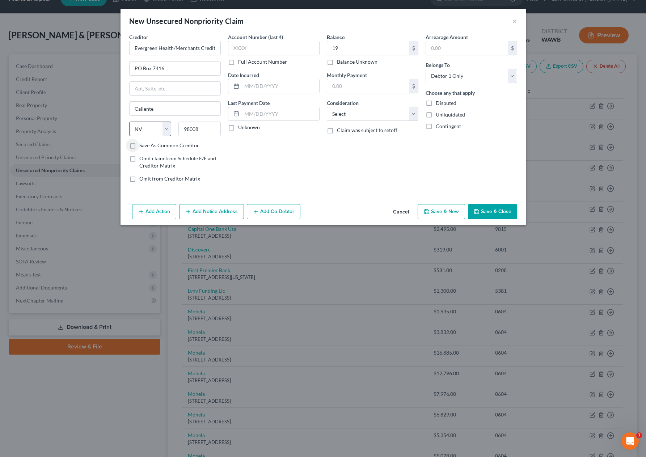
type input "Bellevue"
select select "50"
click at [449, 211] on button "Save & New" at bounding box center [441, 211] width 47 height 15
click at [190, 52] on input "text" at bounding box center [175, 48] width 92 height 14
paste input "Geico"
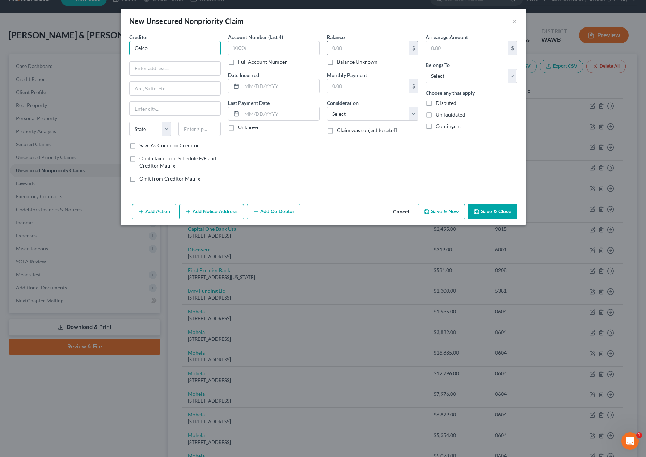
type input "Geico"
click at [375, 43] on input "text" at bounding box center [368, 48] width 82 height 14
type input "518"
click at [484, 75] on select "Select Debtor 1 Only Debtor 2 Only Debtor 1 And Debtor 2 Only At Least One Of T…" at bounding box center [472, 76] width 92 height 14
select select "0"
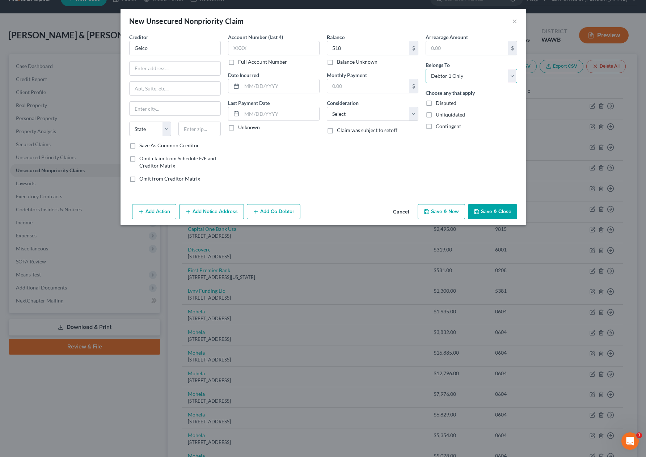
click at [426, 69] on select "Select Debtor 1 Only Debtor 2 Only Debtor 1 And Debtor 2 Only At Least One Of T…" at bounding box center [472, 76] width 92 height 14
click at [158, 65] on input "text" at bounding box center [175, 69] width 91 height 14
paste input "PO Box 70775"
type input "PO Box 70775"
click at [191, 129] on input "text" at bounding box center [200, 129] width 42 height 14
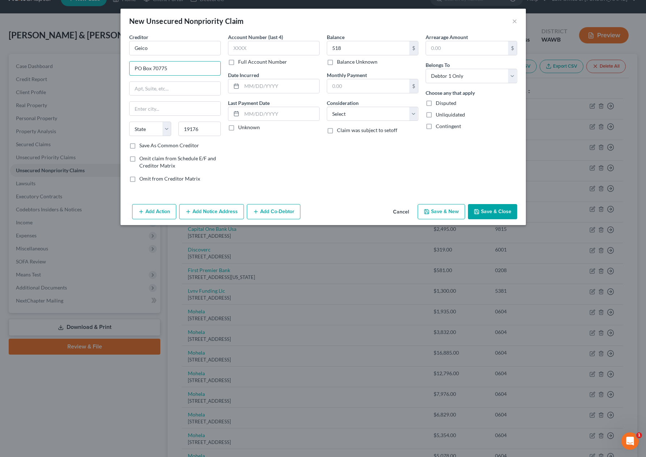
drag, startPoint x: 174, startPoint y: 70, endPoint x: 83, endPoint y: 69, distance: 91.6
click at [83, 69] on div "New Unsecured Nonpriority Claim × Creditor * Geico PO Box 70775 State AL AK AR …" at bounding box center [323, 228] width 646 height 457
drag, startPoint x: 212, startPoint y: 134, endPoint x: 123, endPoint y: 129, distance: 89.6
click at [123, 129] on div "Creditor * Geico PO Box 70775 State AL AK AR AZ CA CO CT DE DC FL GA GU HI ID I…" at bounding box center [324, 117] width 406 height 168
type input "19176"
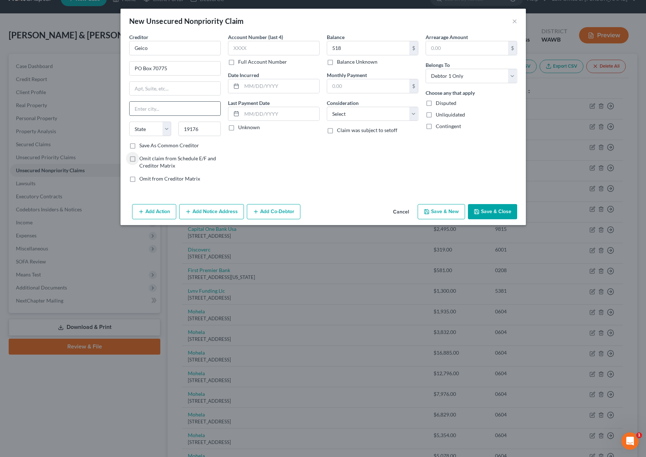
click at [150, 110] on input "text" at bounding box center [175, 109] width 91 height 14
paste input "Philadelphia"
type input "Philadelphia"
click at [151, 130] on select "State AL AK AR AZ CA CO CT DE DC FL GA GU HI ID IL IN IA KS KY LA ME MD MA MI M…" at bounding box center [150, 129] width 42 height 14
select select "39"
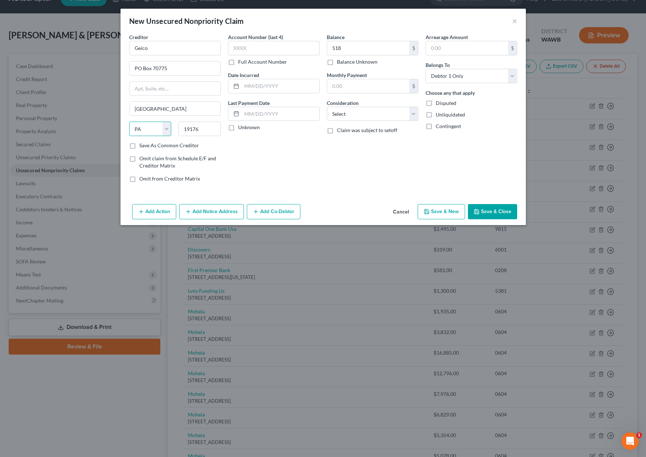
click at [129, 122] on select "State AL AK AR AZ CA CO CT DE DC FL GA GU HI ID IL IN IA KS KY LA ME MD MA MI M…" at bounding box center [150, 129] width 42 height 14
click at [437, 213] on button "Save & New" at bounding box center [441, 211] width 47 height 15
type input "518.00"
type input "0.00"
click at [403, 213] on button "Cancel" at bounding box center [401, 212] width 28 height 14
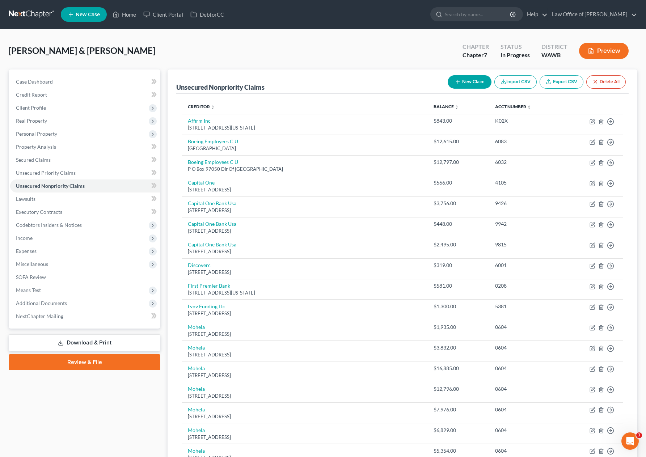
click at [465, 85] on button "New Claim" at bounding box center [470, 81] width 44 height 13
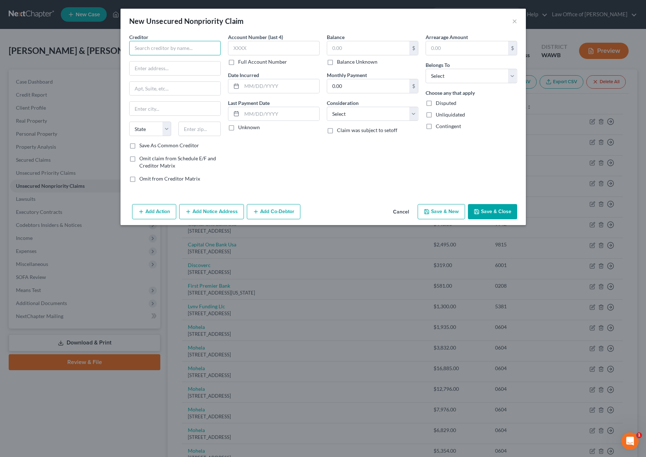
click at [211, 53] on input "text" at bounding box center [175, 48] width 92 height 14
paste input "Seattle Children's"
type input "Seattle Children's"
click at [169, 70] on input "text" at bounding box center [175, 69] width 91 height 14
paste input "PO Box 24049"
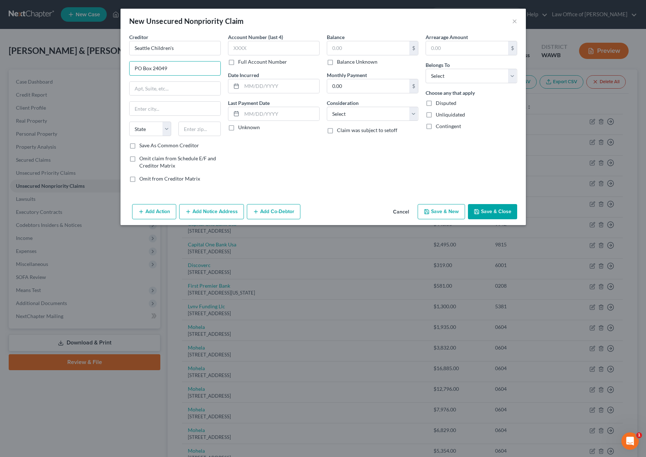
type input "PO Box 24049"
click at [194, 138] on div "State AL AK AR AZ CA CO CT DE DC FL GA GU HI ID IL IN IA KS KY LA ME MD MA MI M…" at bounding box center [175, 132] width 99 height 20
click at [196, 129] on input "text" at bounding box center [200, 129] width 42 height 14
type input "98124"
type input "Seattle"
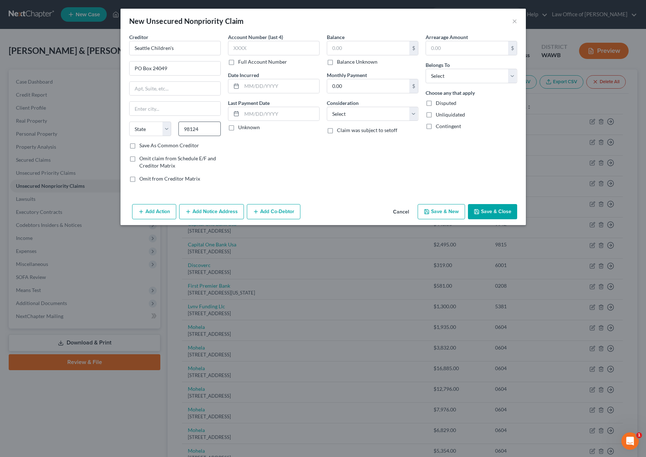
select select "50"
click at [347, 47] on input "text" at bounding box center [368, 48] width 82 height 14
type input "4,352"
click at [470, 78] on select "Select Debtor 1 Only Debtor 2 Only Debtor 1 And Debtor 2 Only At Least One Of T…" at bounding box center [472, 76] width 92 height 14
select select "0"
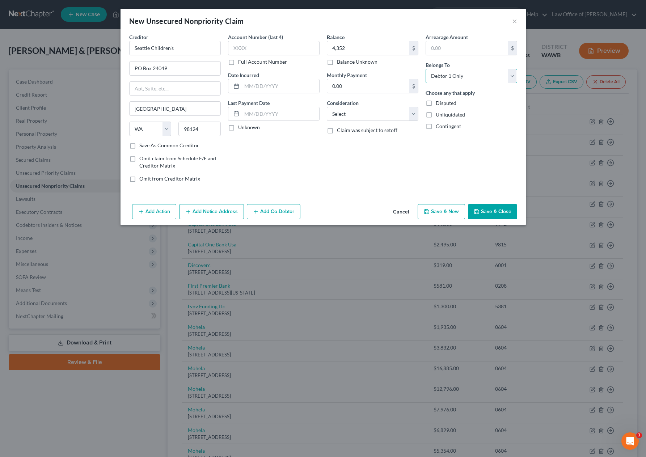
click at [426, 69] on select "Select Debtor 1 Only Debtor 2 Only Debtor 1 And Debtor 2 Only At Least One Of T…" at bounding box center [472, 76] width 92 height 14
click at [491, 212] on button "Save & Close" at bounding box center [492, 211] width 49 height 15
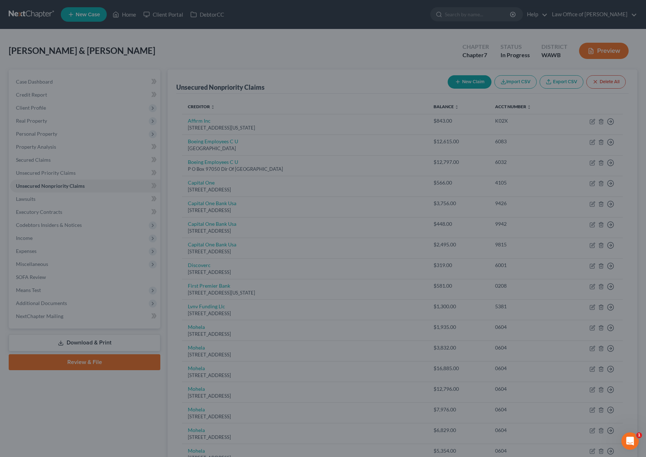
type input "4,352.00"
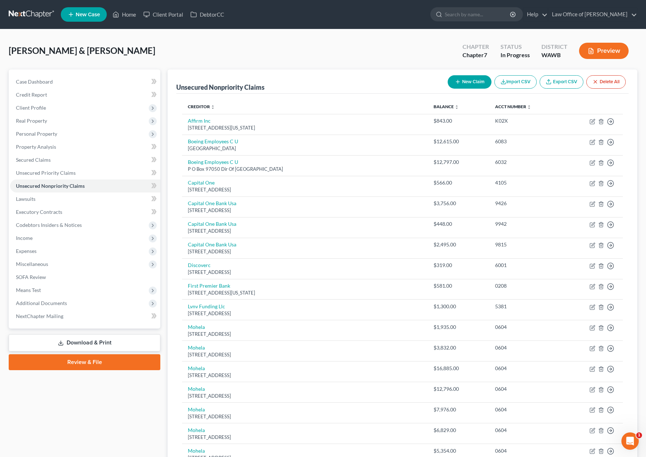
click at [469, 80] on button "New Claim" at bounding box center [470, 81] width 44 height 13
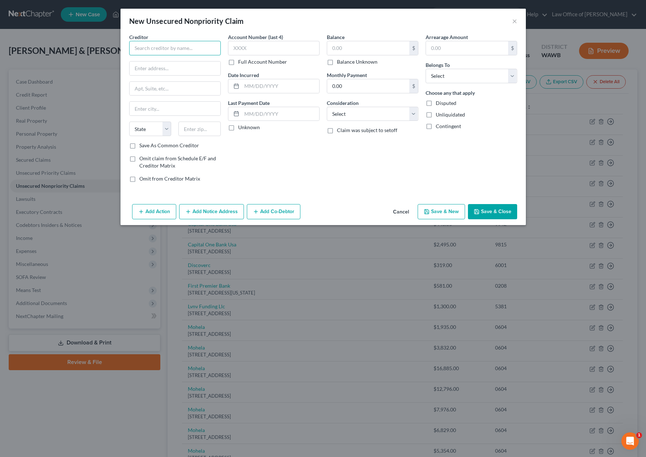
click at [199, 44] on input "text" at bounding box center [175, 48] width 92 height 14
paste input "North Pacific Dermatology"
type input "North Pacific Dermatology"
click at [199, 70] on input "text" at bounding box center [175, 69] width 91 height 14
paste input "PO Box 741299"
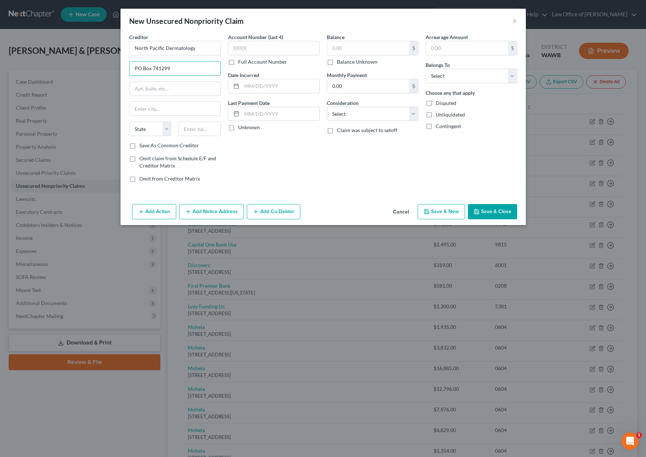
type input "PO Box 741299"
click at [206, 129] on input "text" at bounding box center [200, 129] width 42 height 14
type input "90007"
type input "Los Angeles"
select select "4"
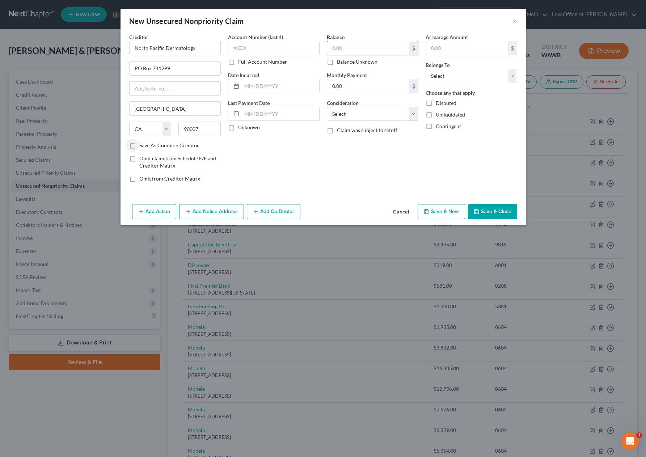
click at [362, 48] on input "text" at bounding box center [368, 48] width 82 height 14
type input "30"
click at [472, 73] on select "Select Debtor 1 Only Debtor 2 Only Debtor 1 And Debtor 2 Only At Least One Of T…" at bounding box center [472, 76] width 92 height 14
select select "0"
click at [426, 69] on select "Select Debtor 1 Only Debtor 2 Only Debtor 1 And Debtor 2 Only At Least One Of T…" at bounding box center [472, 76] width 92 height 14
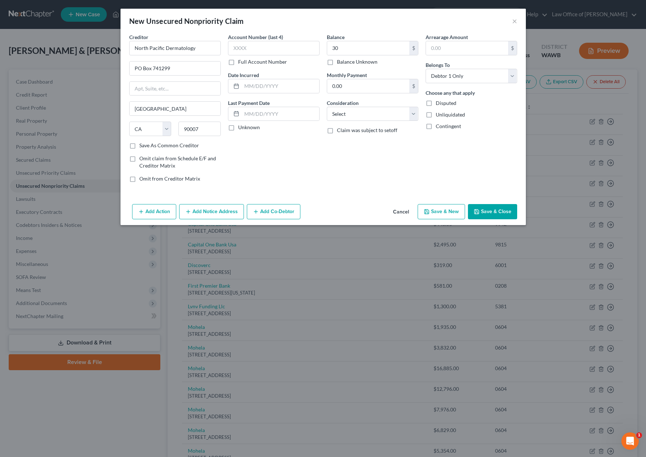
click at [446, 211] on button "Save & New" at bounding box center [441, 211] width 47 height 15
type input "30.00"
click at [194, 46] on input "text" at bounding box center [175, 48] width 92 height 14
paste input "Swedish Medical Center (AR Srat)"
type input "Swedish Medical Center (AR Srat)"
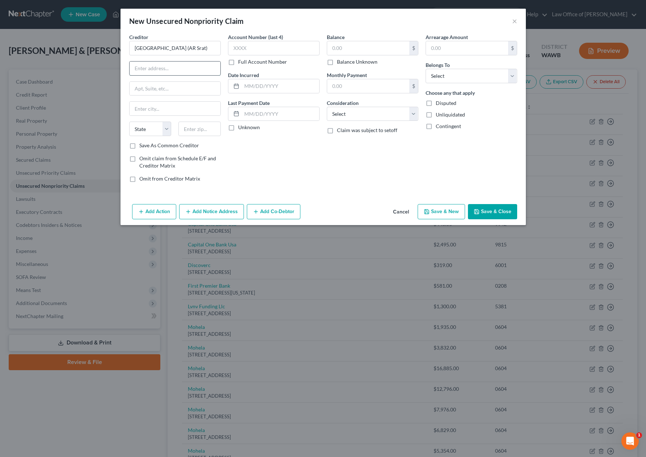
click at [191, 65] on input "text" at bounding box center [175, 69] width 91 height 14
paste input "231 W. Main St 2nd floor"
type input "231 W. Main St 2nd floor"
click at [195, 125] on input "text" at bounding box center [200, 129] width 42 height 14
type input "75020"
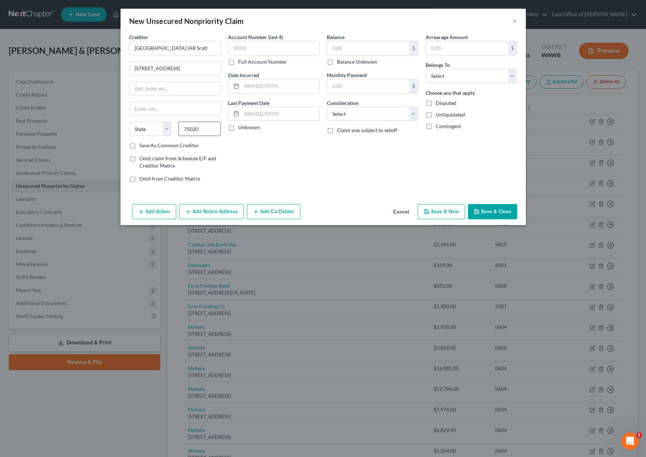
type input "Denison"
select select "45"
click at [343, 49] on input "text" at bounding box center [368, 48] width 82 height 14
type input "429"
click at [470, 80] on select "Select Debtor 1 Only Debtor 2 Only Debtor 1 And Debtor 2 Only At Least One Of T…" at bounding box center [472, 76] width 92 height 14
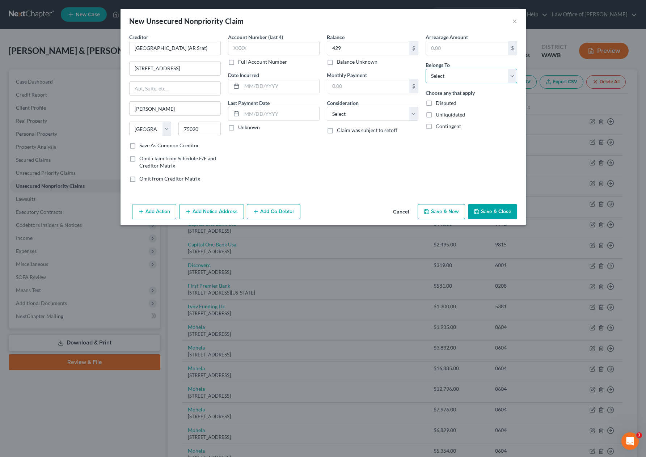
select select "0"
click at [426, 69] on select "Select Debtor 1 Only Debtor 2 Only Debtor 1 And Debtor 2 Only At Least One Of T…" at bounding box center [472, 76] width 92 height 14
click at [489, 215] on button "Save & Close" at bounding box center [492, 211] width 49 height 15
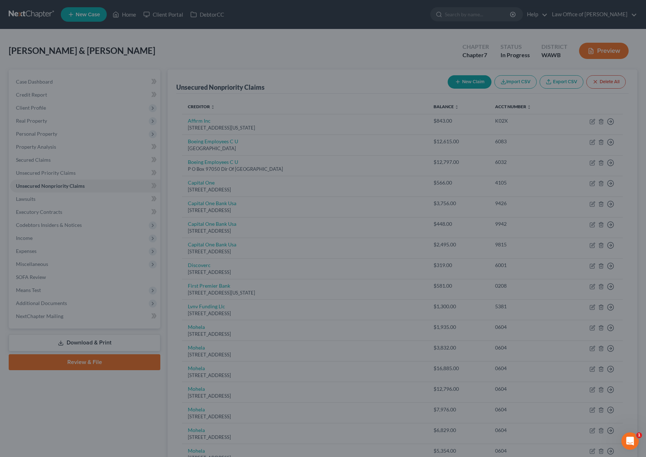
type input "429.00"
type input "0.00"
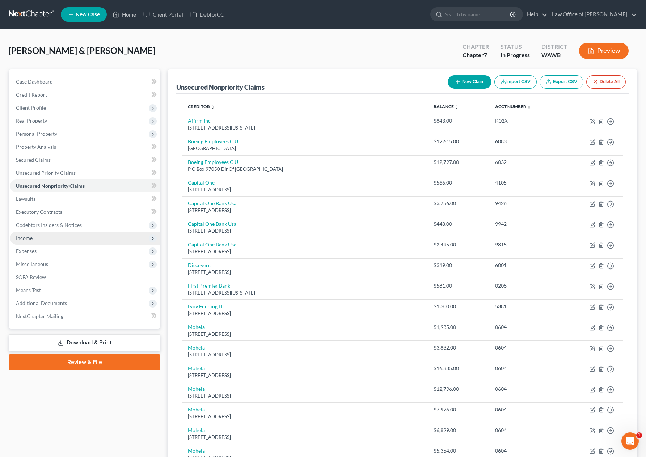
click at [97, 238] on span "Income" at bounding box center [85, 238] width 150 height 13
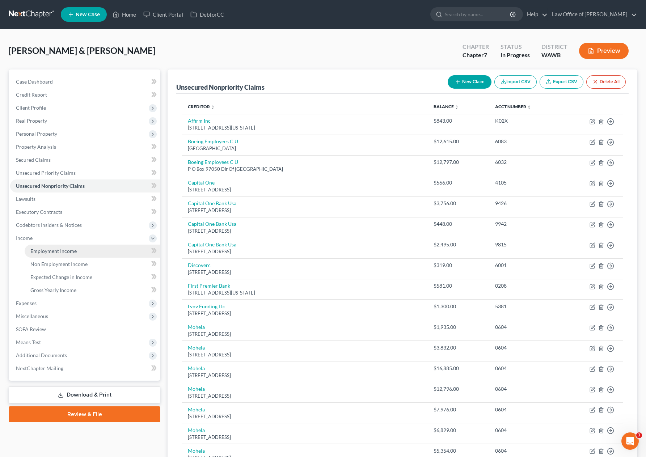
click at [96, 250] on link "Employment Income" at bounding box center [93, 251] width 136 height 13
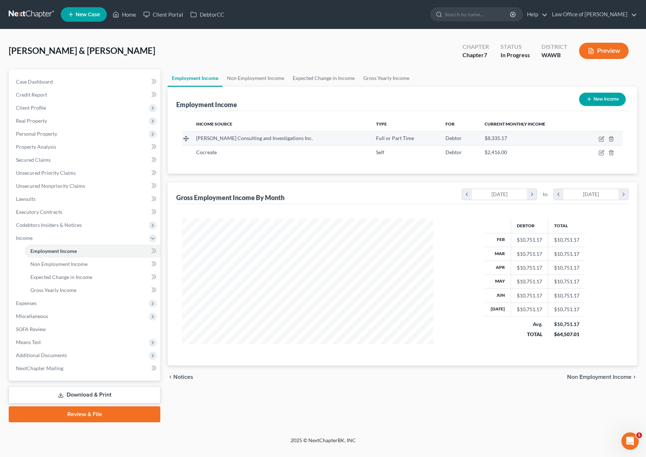
scroll to position [130, 265]
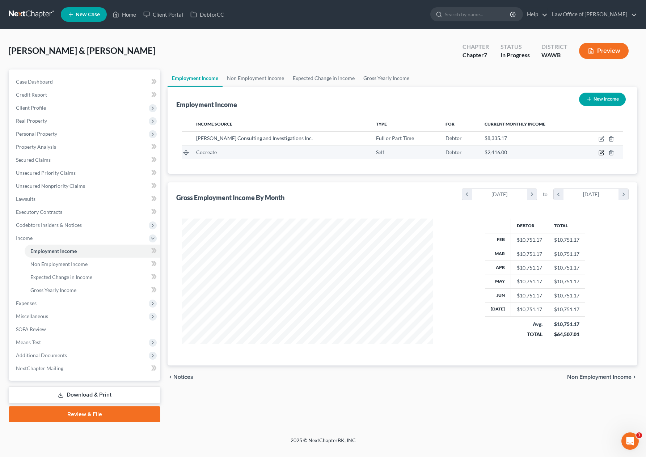
click at [601, 152] on icon "button" at bounding box center [602, 153] width 6 height 6
select select "1"
select select "50"
select select "0"
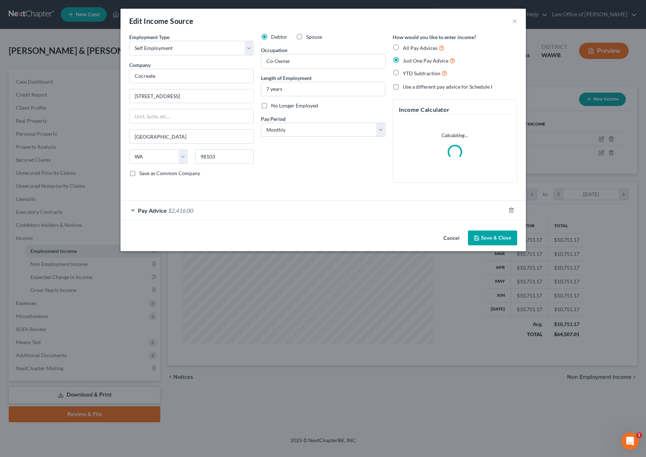
click at [306, 34] on label "Spouse" at bounding box center [314, 36] width 16 height 7
click at [309, 34] on input "Spouse" at bounding box center [311, 35] width 5 height 5
radio input "true"
click at [491, 240] on button "Save & Close" at bounding box center [492, 238] width 49 height 15
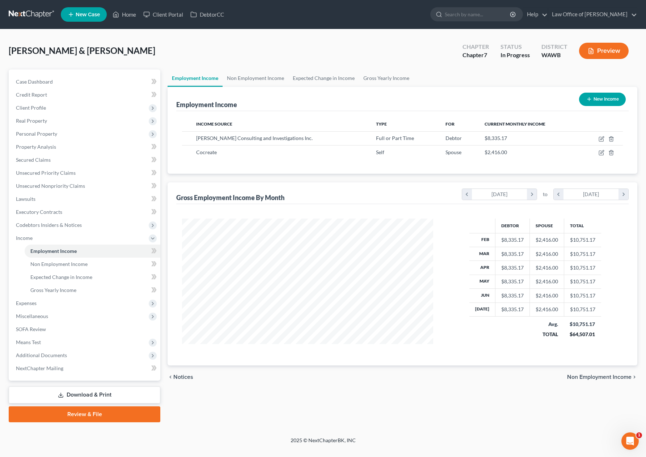
click at [90, 397] on link "Download & Print" at bounding box center [85, 395] width 152 height 17
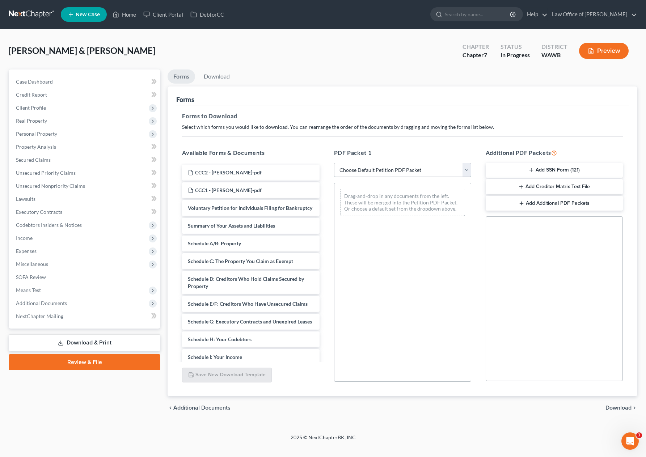
click at [367, 169] on select "Choose Default Petition PDF Packet Complete Bankruptcy Petition (all forms and …" at bounding box center [402, 170] width 137 height 14
select select "2"
click at [334, 163] on select "Choose Default Petition PDF Packet Complete Bankruptcy Petition (all forms and …" at bounding box center [402, 170] width 137 height 14
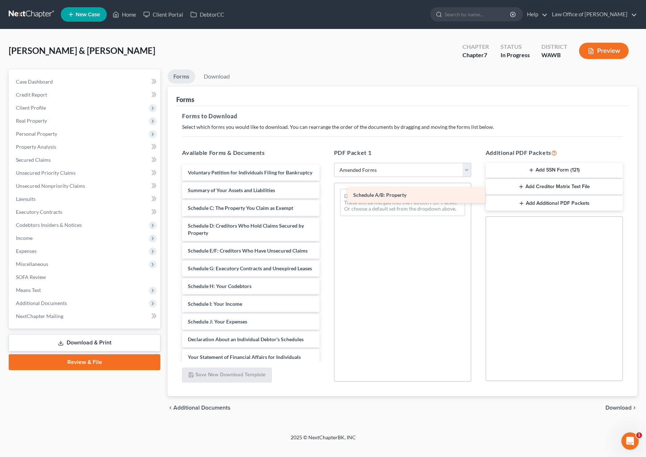
drag, startPoint x: 273, startPoint y: 207, endPoint x: 439, endPoint y: 194, distance: 166.0
click at [325, 194] on div "Schedule A/B: Property Voluntary Petition for Individuals Filing for Bankruptcy…" at bounding box center [250, 333] width 149 height 336
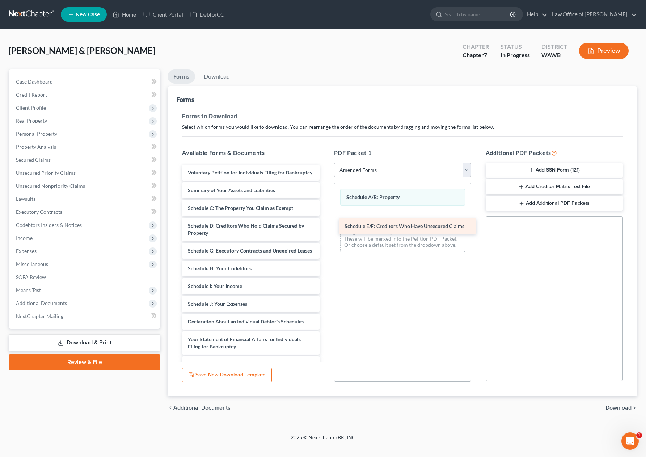
drag, startPoint x: 267, startPoint y: 252, endPoint x: 424, endPoint y: 227, distance: 158.7
click at [325, 227] on div "Schedule E/F: Creditors Who Have Unsecured Claims Voluntary Petition for Indivi…" at bounding box center [250, 324] width 149 height 318
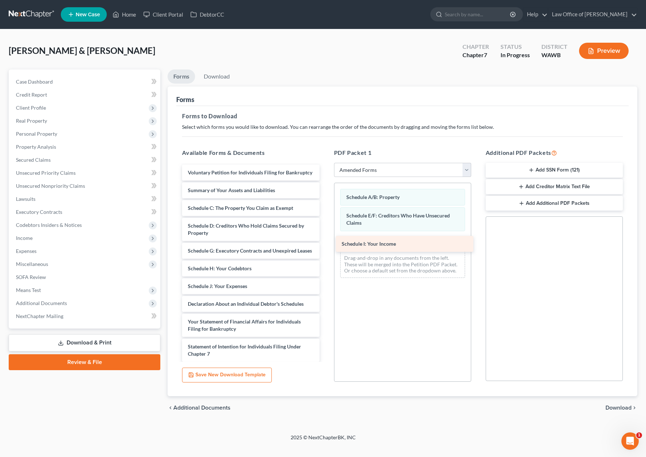
drag, startPoint x: 249, startPoint y: 288, endPoint x: 402, endPoint y: 245, distance: 158.6
click at [325, 245] on div "Schedule I: Your Income Voluntary Petition for Individuals Filing for Bankruptc…" at bounding box center [250, 315] width 149 height 301
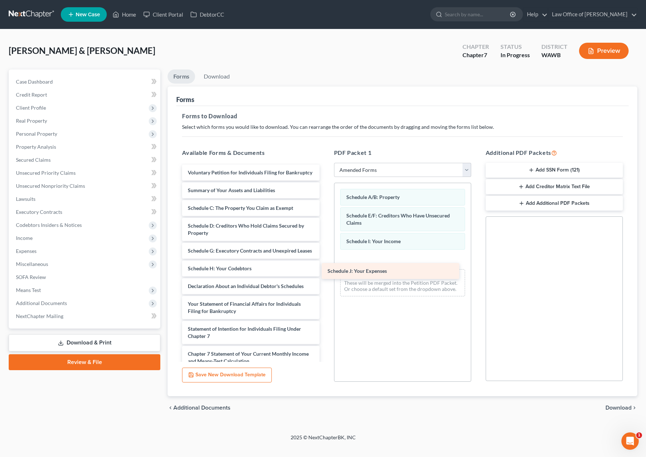
drag, startPoint x: 269, startPoint y: 291, endPoint x: 407, endPoint y: 275, distance: 138.5
click at [325, 275] on div "Schedule J: Your Expenses Voluntary Petition for Individuals Filing for Bankrup…" at bounding box center [250, 306] width 149 height 283
click at [626, 410] on span "Download" at bounding box center [619, 408] width 26 height 6
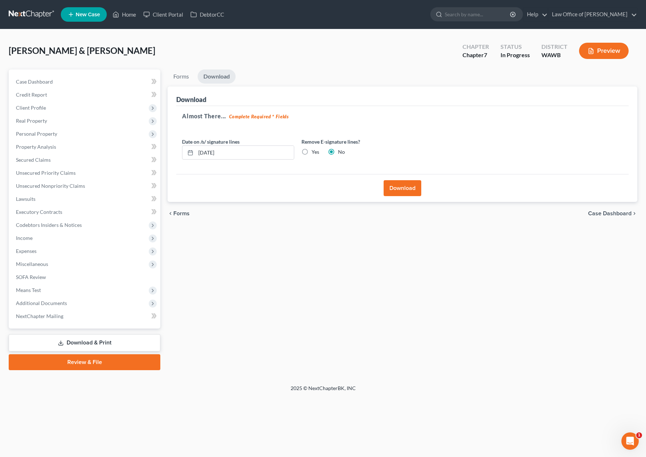
click at [402, 185] on button "Download" at bounding box center [403, 188] width 38 height 16
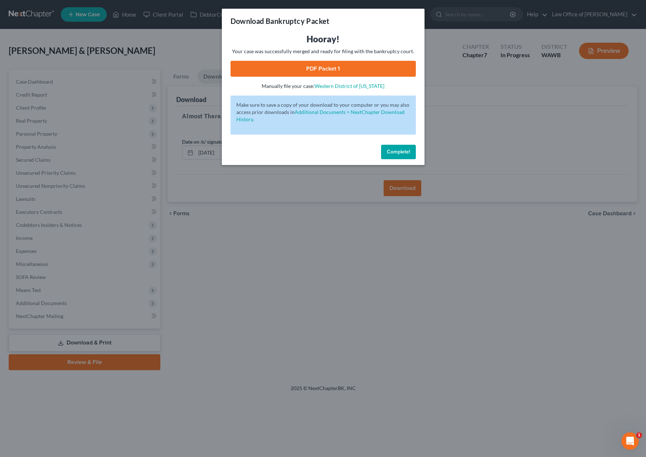
click at [286, 71] on link "PDF Packet 1" at bounding box center [323, 69] width 185 height 16
click at [392, 152] on span "Complete!" at bounding box center [398, 152] width 23 height 6
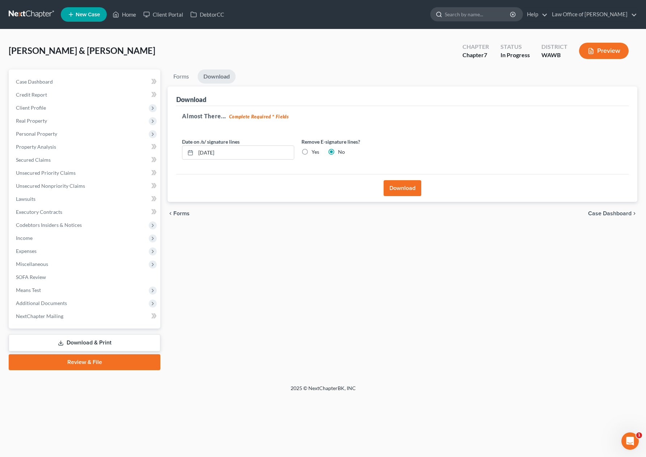
click at [484, 14] on input "search" at bounding box center [478, 14] width 66 height 13
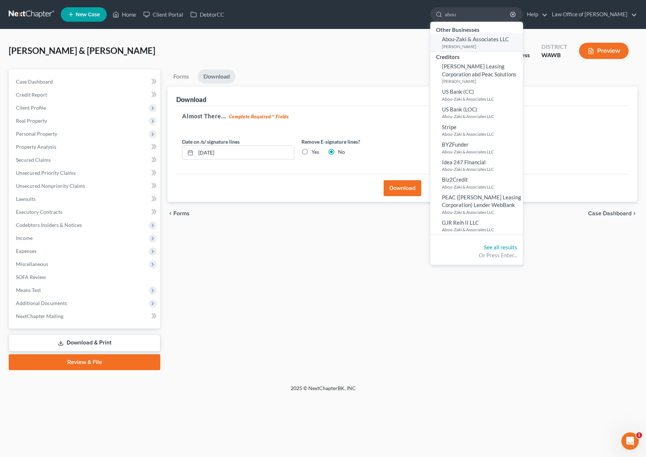
type input "abou"
click at [491, 40] on span "Abou-Zaki & Associates LLC" at bounding box center [475, 39] width 67 height 7
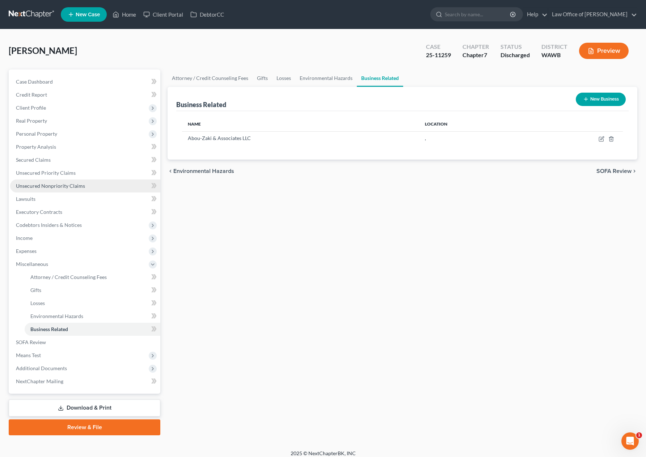
click at [63, 186] on span "Unsecured Nonpriority Claims" at bounding box center [50, 186] width 69 height 6
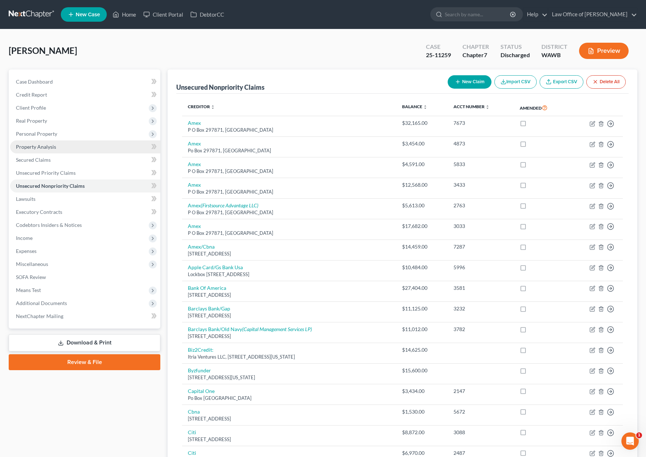
click at [65, 144] on link "Property Analysis" at bounding box center [85, 146] width 150 height 13
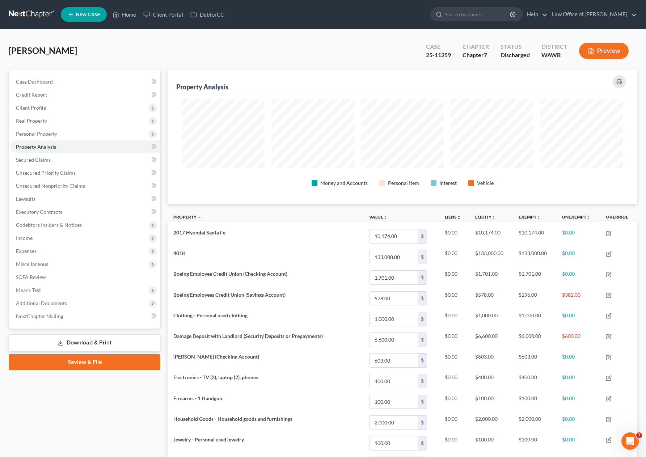
click at [43, 14] on link at bounding box center [32, 14] width 46 height 13
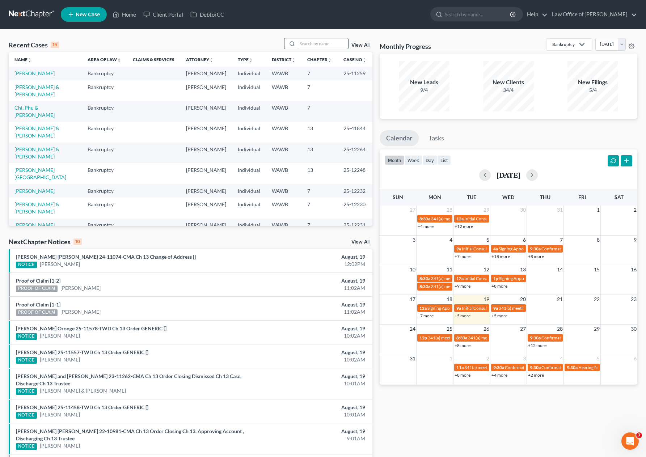
click at [311, 39] on input "search" at bounding box center [323, 43] width 51 height 11
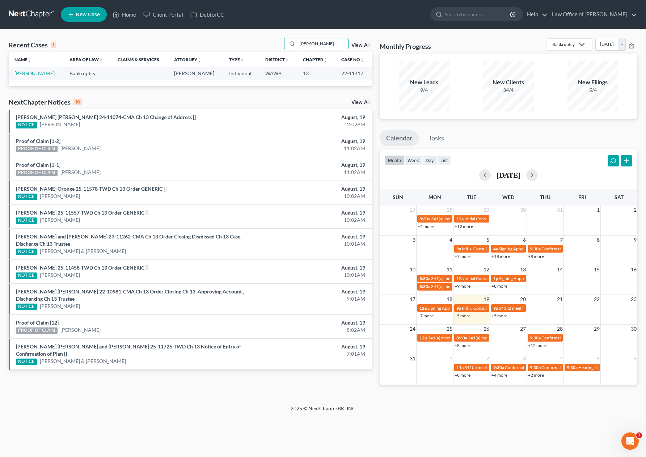
drag, startPoint x: 268, startPoint y: 43, endPoint x: 151, endPoint y: 42, distance: 117.3
click at [151, 42] on div "Recent Cases 1 cheryl View All" at bounding box center [191, 45] width 364 height 14
type input "mann"
click at [33, 77] on td "Mann, Cherryl" at bounding box center [36, 73] width 55 height 13
click at [33, 72] on link "Mann, Cherryl" at bounding box center [34, 73] width 40 height 6
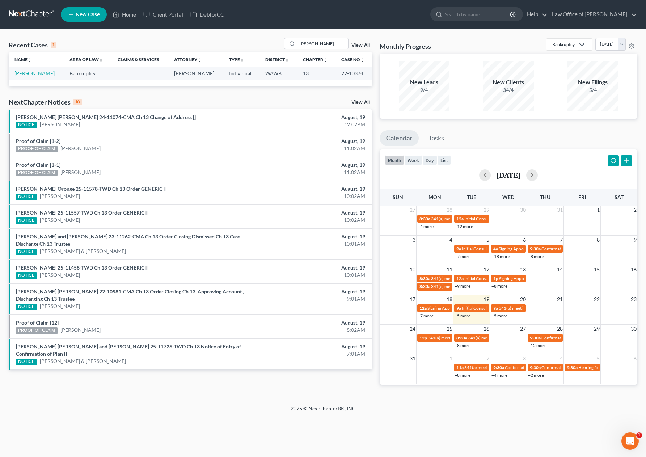
select select "6"
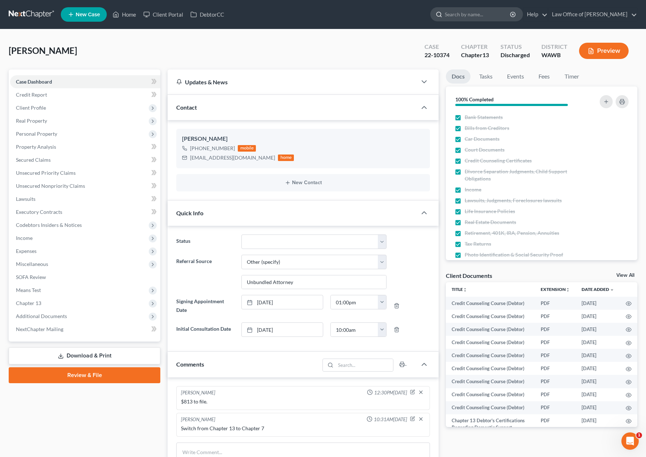
click at [487, 15] on input "search" at bounding box center [478, 14] width 66 height 13
type input "k"
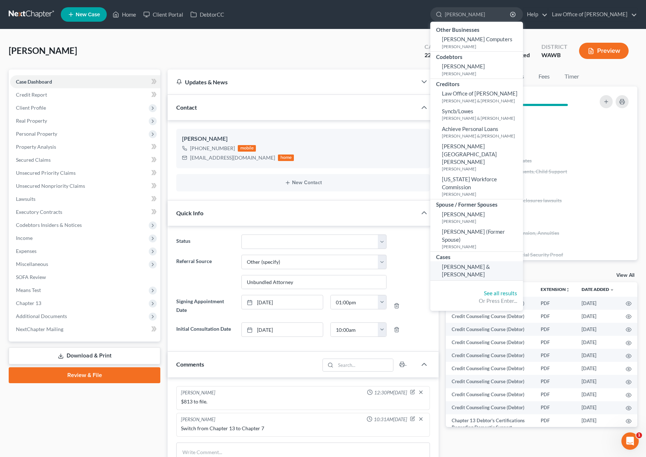
type input "lourdes"
click at [478, 264] on span "[PERSON_NAME] & [PERSON_NAME]" at bounding box center [466, 271] width 48 height 14
select select "6"
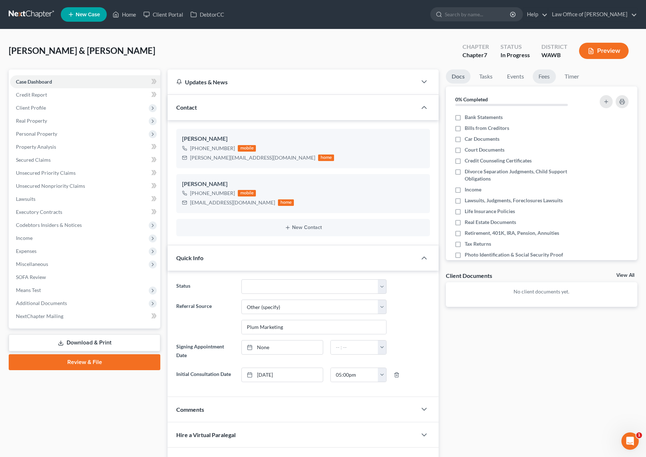
click at [543, 79] on link "Fees" at bounding box center [544, 77] width 23 height 14
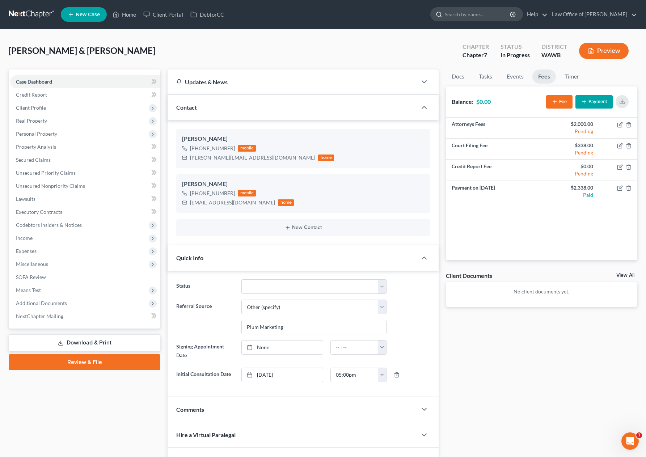
click at [481, 15] on input "search" at bounding box center [478, 14] width 66 height 13
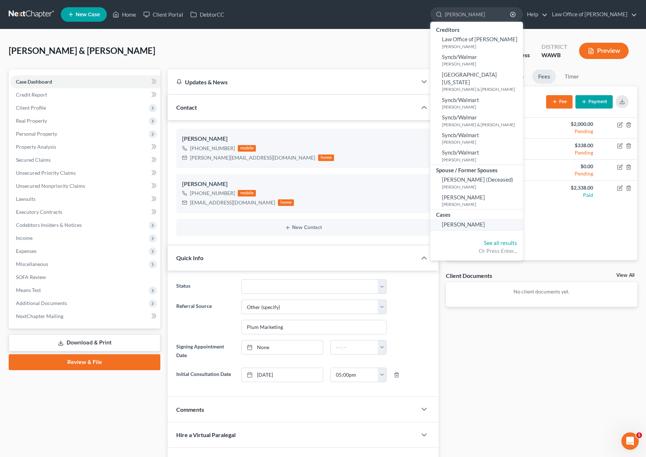
type input "walter"
click at [490, 221] on link "Walter, Antwun" at bounding box center [477, 224] width 93 height 11
select select "0"
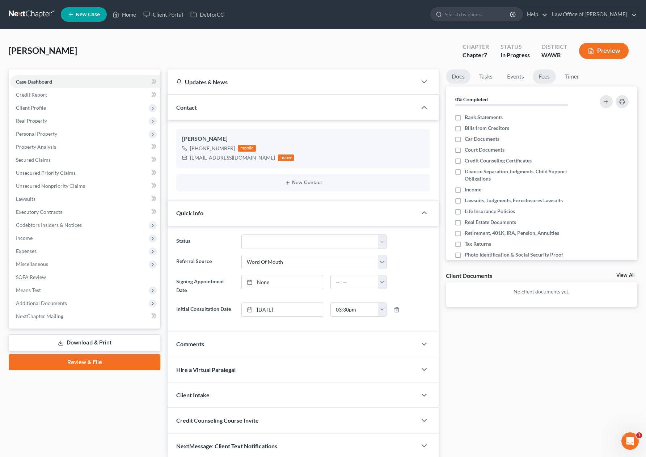
click at [541, 79] on link "Fees" at bounding box center [544, 77] width 23 height 14
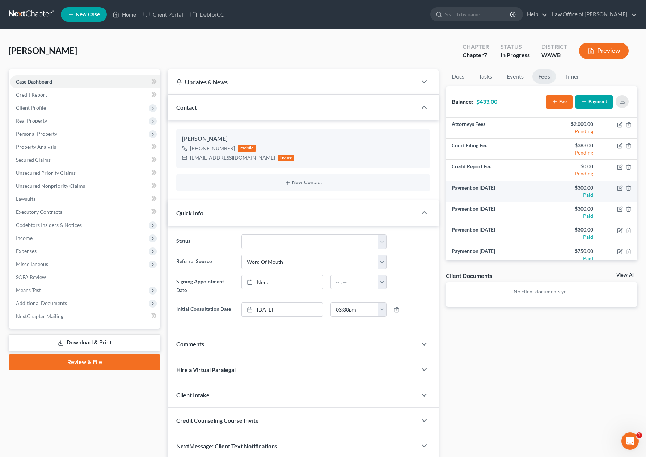
scroll to position [26, 0]
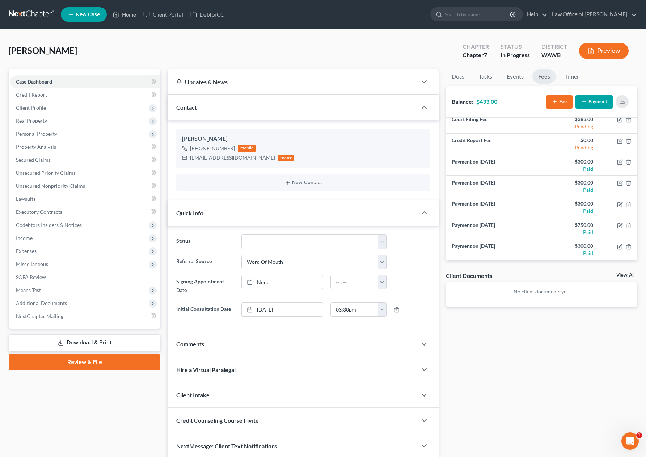
click at [589, 101] on button "Payment" at bounding box center [594, 101] width 37 height 13
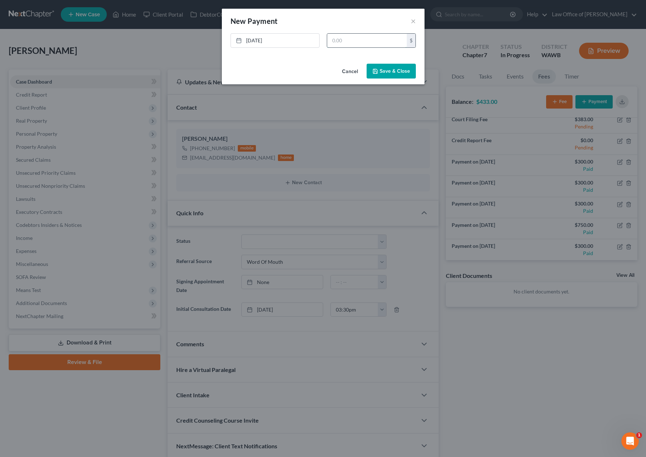
click at [370, 41] on input "text" at bounding box center [367, 41] width 80 height 14
type input "200"
click at [399, 68] on button "Save & Close" at bounding box center [391, 71] width 49 height 15
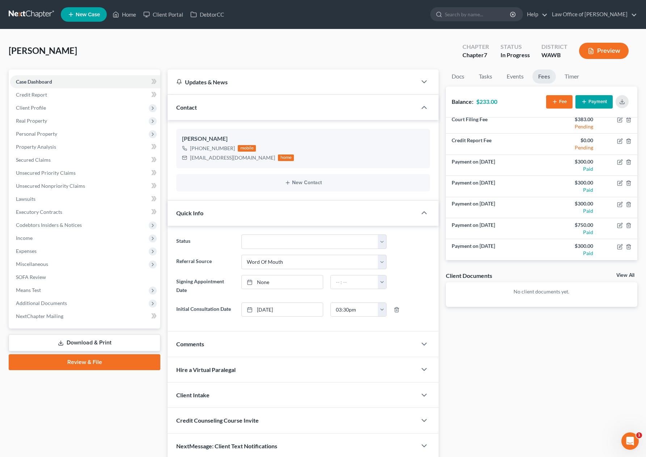
click at [30, 16] on link at bounding box center [32, 14] width 46 height 13
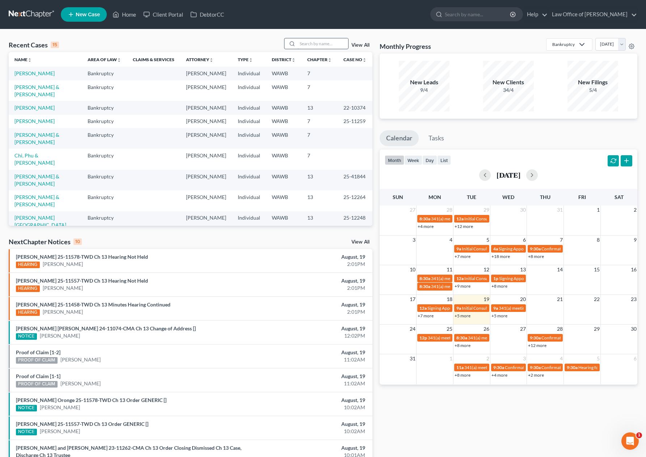
click at [320, 43] on input "search" at bounding box center [323, 43] width 51 height 11
click at [362, 242] on link "View All" at bounding box center [361, 242] width 18 height 5
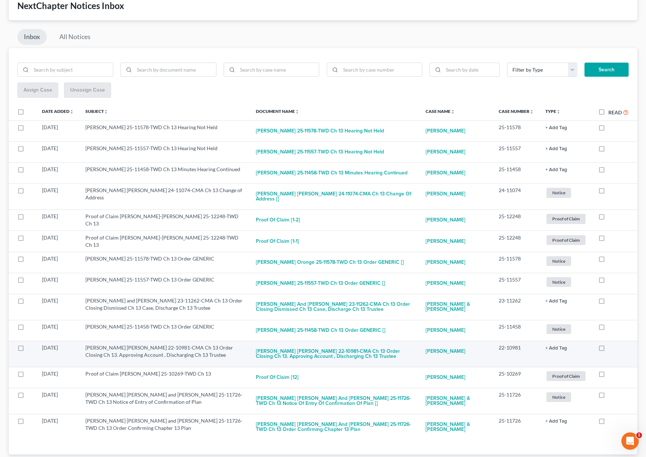
scroll to position [60, 0]
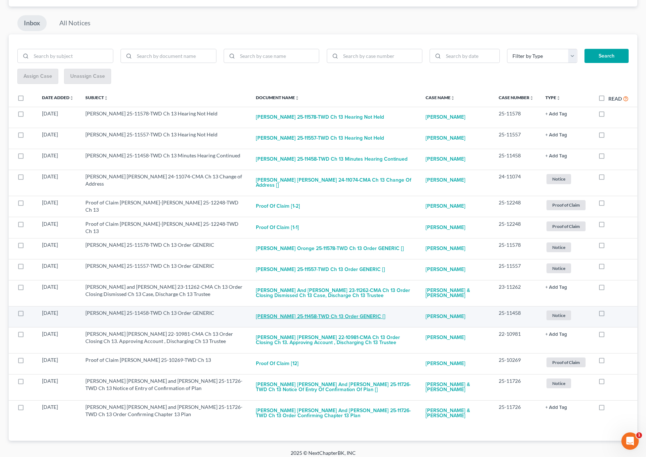
click at [322, 311] on button "[PERSON_NAME] 25-11458-TWD Ch 13 Order GENERIC []" at bounding box center [321, 317] width 130 height 14
checkbox input "true"
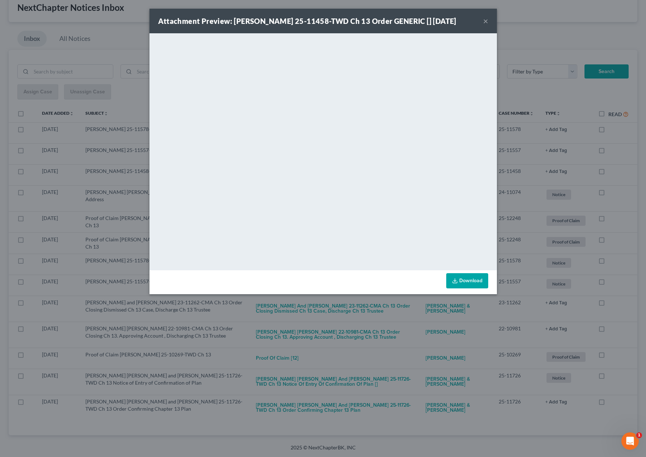
scroll to position [39, 0]
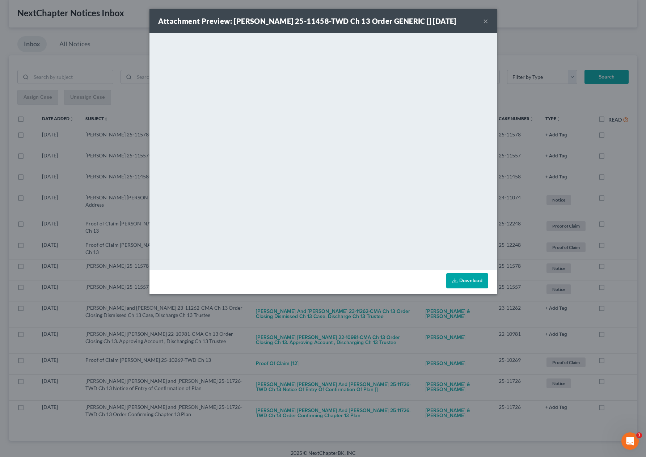
click at [406, 316] on div "Attachment Preview: Adrian Lucian Piscuc 25-11458-TWD Ch 13 Order GENERIC [] 08…" at bounding box center [323, 228] width 646 height 457
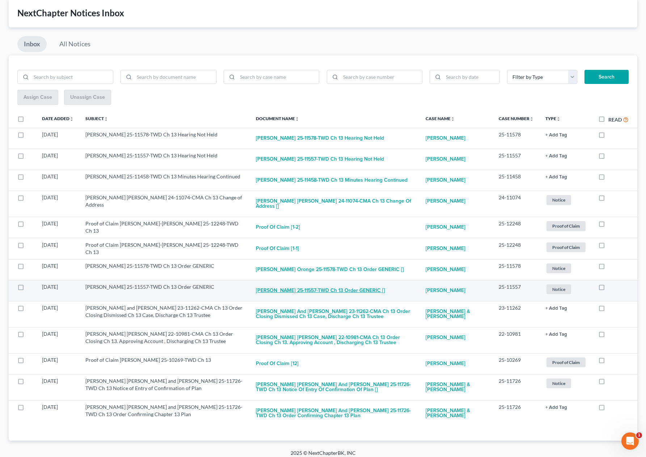
click at [366, 285] on button "[PERSON_NAME] 25-11557-TWD Ch 13 Order GENERIC []" at bounding box center [320, 291] width 129 height 14
checkbox input "true"
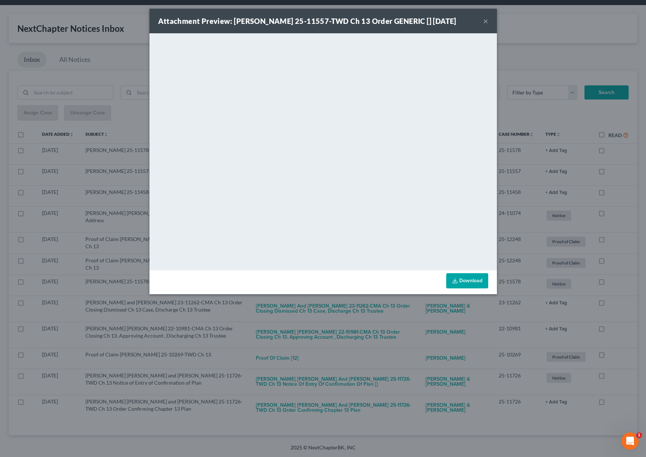
scroll to position [18, 0]
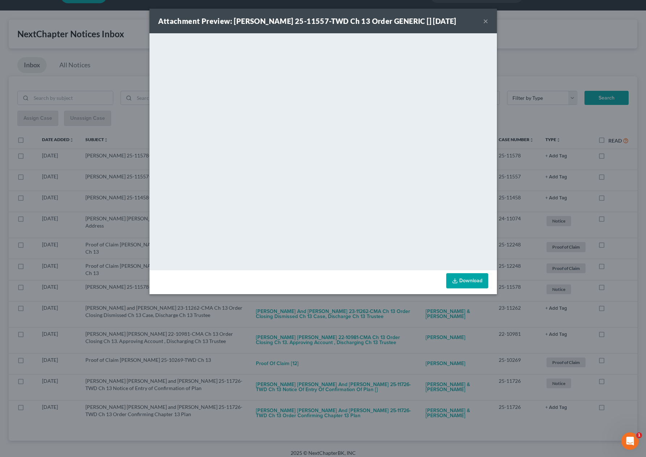
click at [512, 121] on div "Attachment Preview: Victor Dennis Rudd 25-11557-TWD Ch 13 Order GENERIC [] 08/1…" at bounding box center [323, 228] width 646 height 457
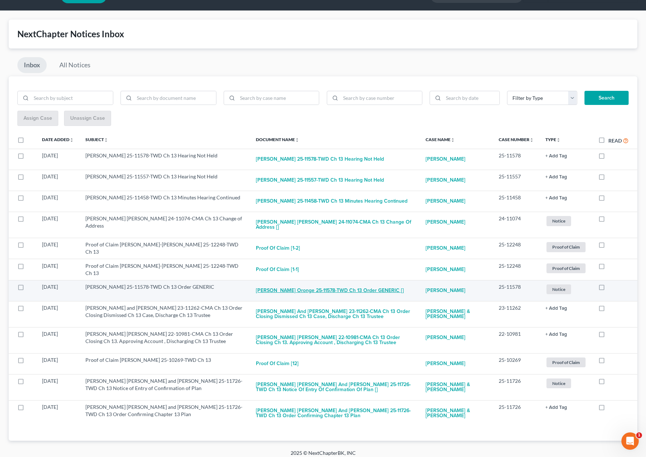
click at [342, 284] on button "[PERSON_NAME] Oronge 25-11578-TWD Ch 13 Order GENERIC []" at bounding box center [330, 291] width 148 height 14
checkbox input "true"
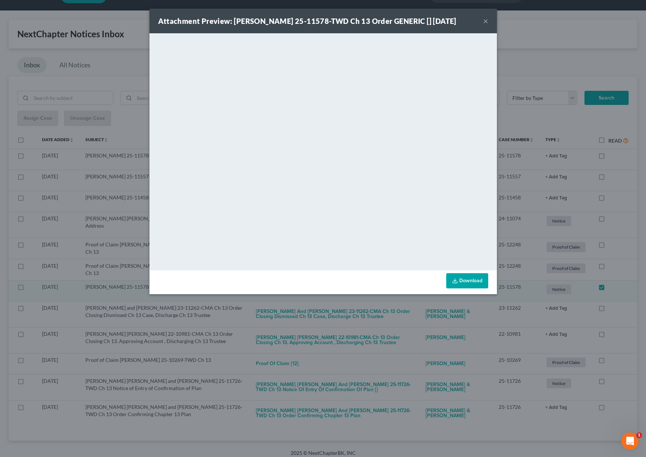
scroll to position [0, 0]
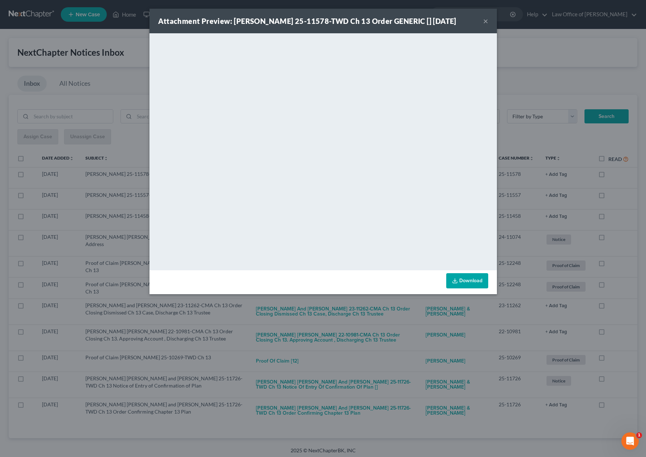
click at [387, 355] on div "Attachment Preview: Timothy Goro Oronge 25-11578-TWD Ch 13 Order GENERIC [] 08/…" at bounding box center [323, 228] width 646 height 457
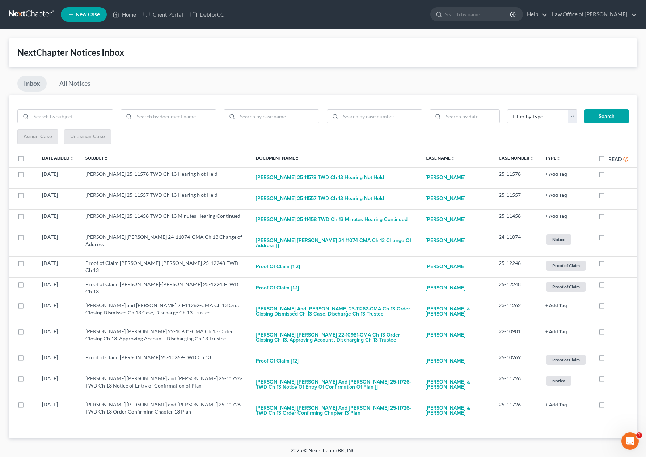
click at [609, 159] on label "Read" at bounding box center [619, 159] width 20 height 8
click at [612, 159] on input "Read" at bounding box center [614, 157] width 5 height 5
checkbox input "true"
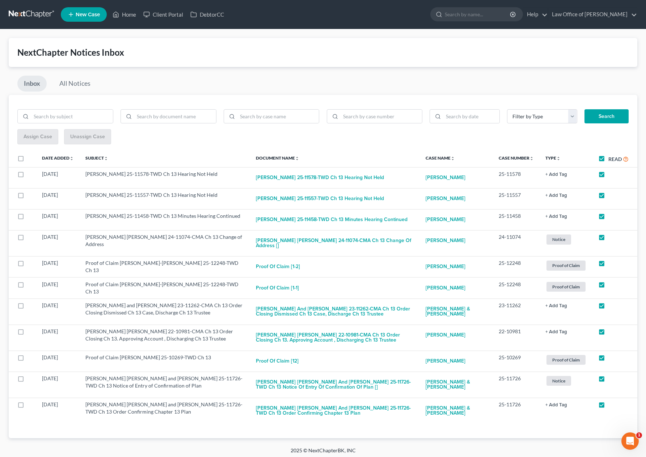
checkbox input "true"
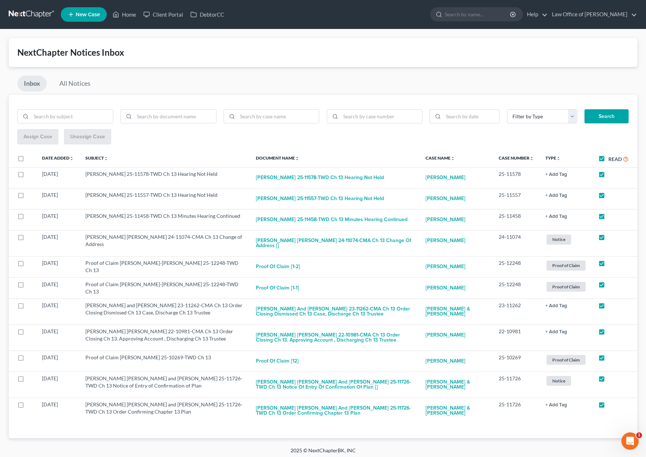
checkbox input "true"
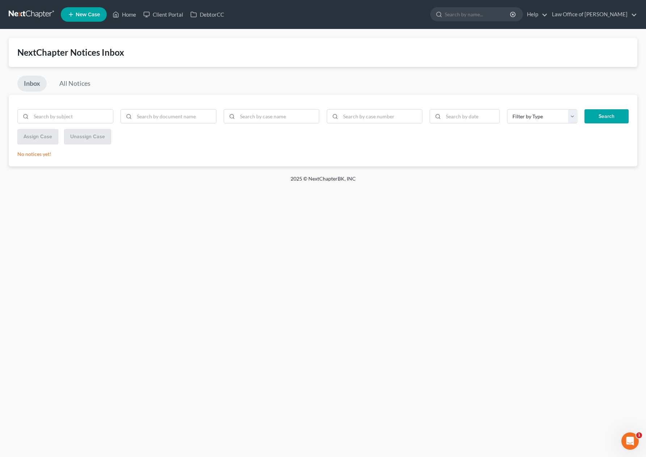
click at [289, 91] on div "Inbox All Notices" at bounding box center [323, 85] width 629 height 19
click at [31, 22] on nav "Home New Case Client Portal DebtorCC Law Office of Lisa S. Tse lisa@lisatselaw.…" at bounding box center [323, 14] width 646 height 29
click at [31, 19] on link at bounding box center [32, 14] width 46 height 13
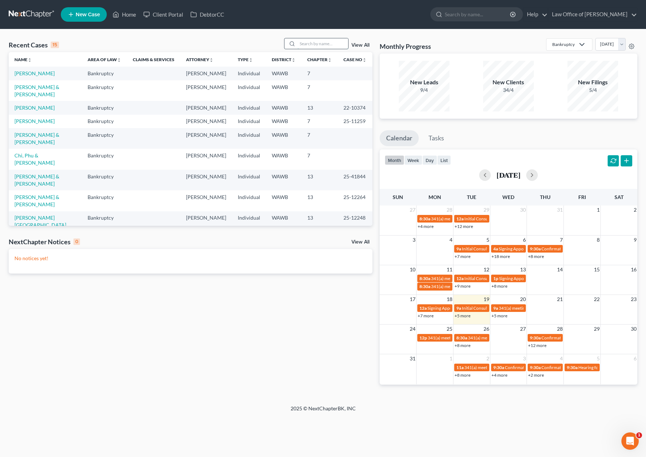
click at [311, 45] on input "search" at bounding box center [323, 43] width 51 height 11
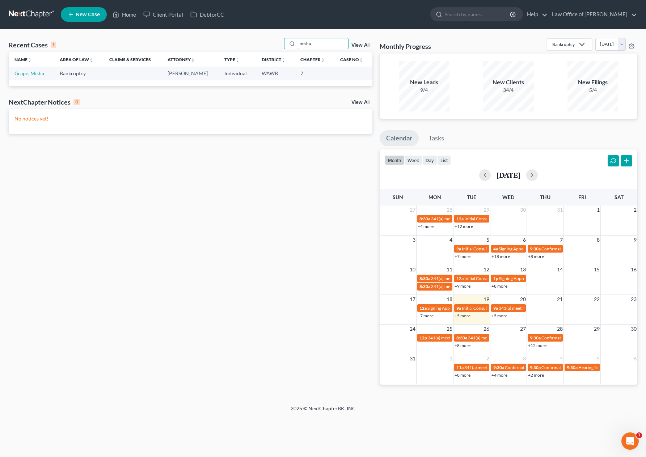
type input "misha"
click at [30, 77] on td "Grape, Misha" at bounding box center [31, 73] width 45 height 13
click at [30, 75] on link "Grape, Misha" at bounding box center [29, 73] width 30 height 6
select select "6"
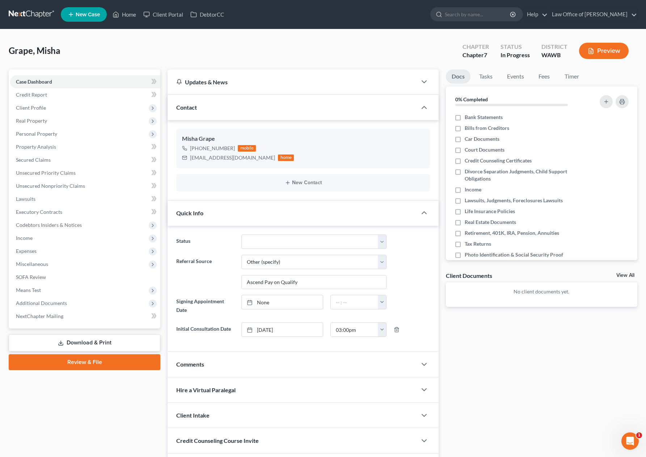
click at [42, 15] on link at bounding box center [32, 14] width 46 height 13
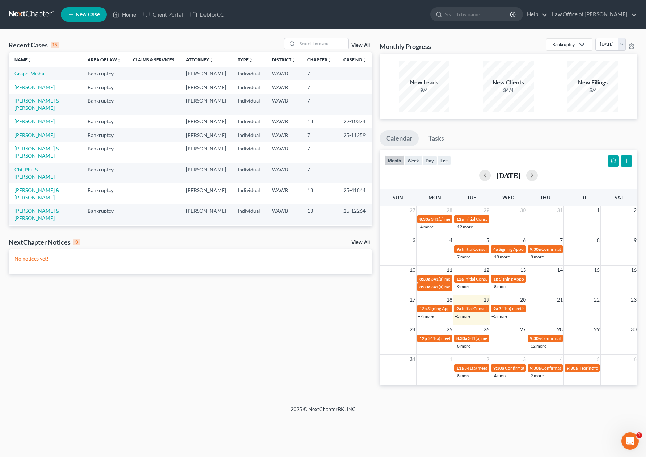
click at [326, 53] on th "Chapter unfold_more expand_more expand_less" at bounding box center [320, 59] width 36 height 14
click at [326, 42] on input "search" at bounding box center [323, 43] width 51 height 11
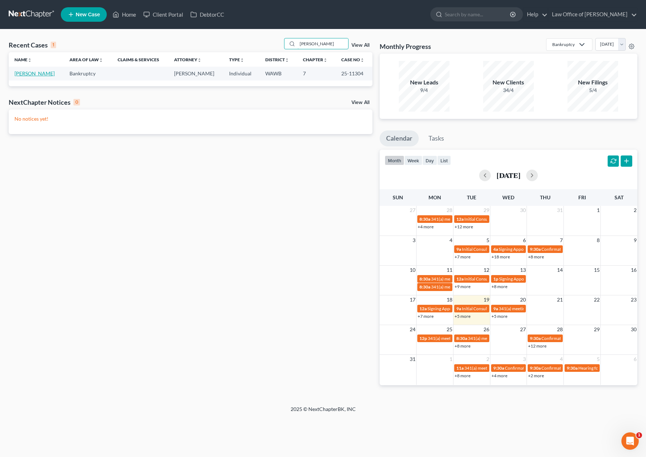
type input "[PERSON_NAME]"
click at [33, 72] on link "Leung, Kevin" at bounding box center [34, 73] width 40 height 6
select select "6"
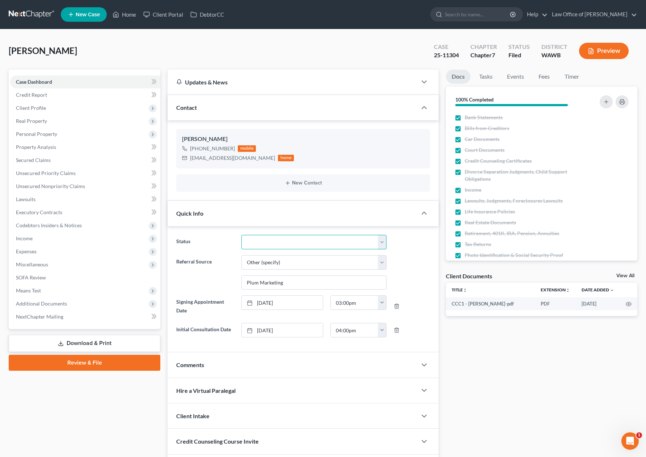
click at [298, 241] on select "Completed Discharged Dismissed Filed In Progress Lead Lost Lead Plan Confirmed …" at bounding box center [314, 242] width 145 height 14
click at [298, 244] on select "Completed Discharged Dismissed Filed In Progress Lead Lost Lead Plan Confirmed …" at bounding box center [314, 242] width 145 height 14
select select "1"
click at [242, 235] on select "Completed Discharged Dismissed Filed In Progress Lead Lost Lead Plan Confirmed …" at bounding box center [314, 242] width 145 height 14
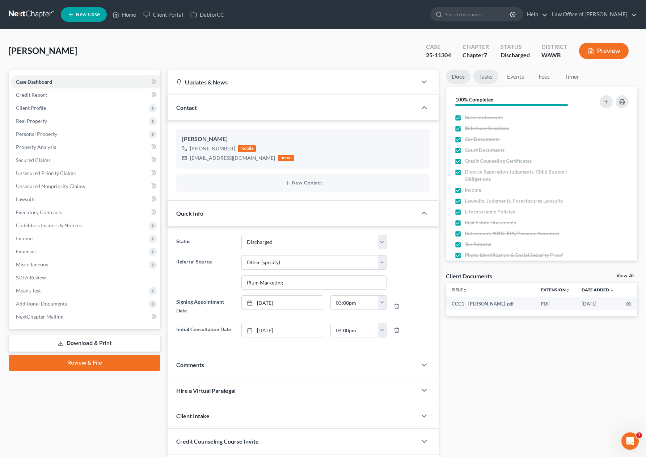
click at [476, 80] on link "Tasks" at bounding box center [486, 77] width 25 height 14
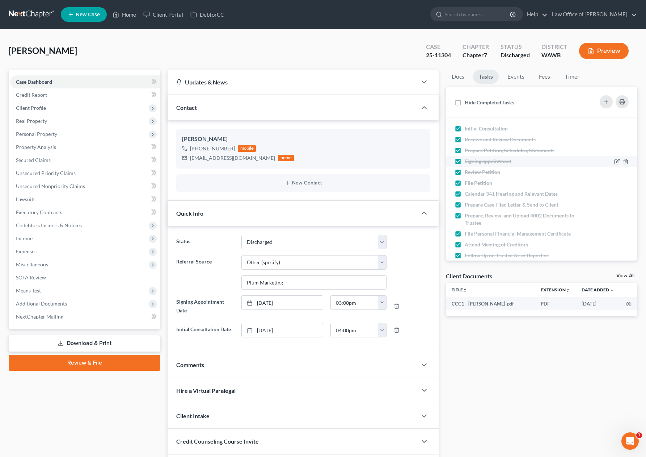
scroll to position [55, 0]
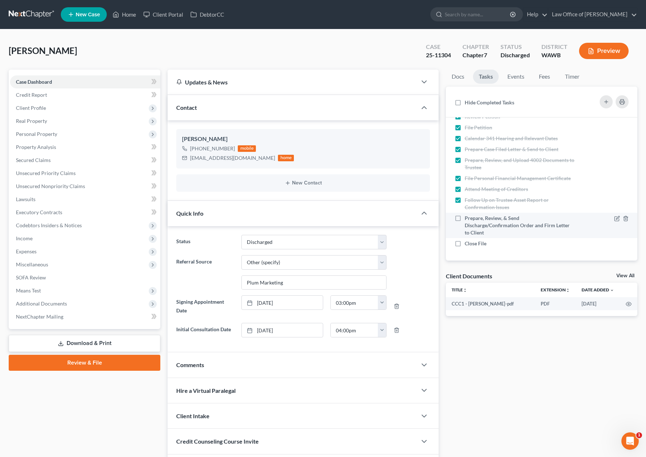
click at [465, 218] on label "Prepare, Review, & Send Discharge/Confirmation Order and Firm Letter to Client" at bounding box center [520, 225] width 110 height 22
click at [468, 218] on input "Prepare, Review, & Send Discharge/Confirmation Order and Firm Letter to Client" at bounding box center [470, 216] width 5 height 5
checkbox input "true"
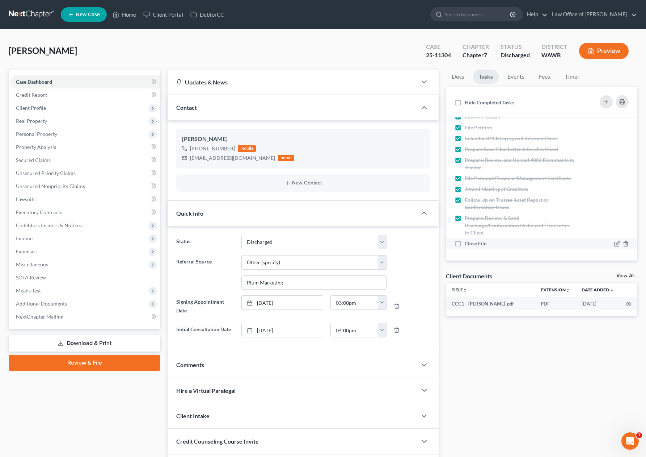
click at [465, 240] on label "Close File" at bounding box center [479, 243] width 28 height 7
click at [468, 240] on input "Close File" at bounding box center [470, 242] width 5 height 5
checkbox input "true"
click at [513, 75] on link "Events" at bounding box center [516, 77] width 29 height 14
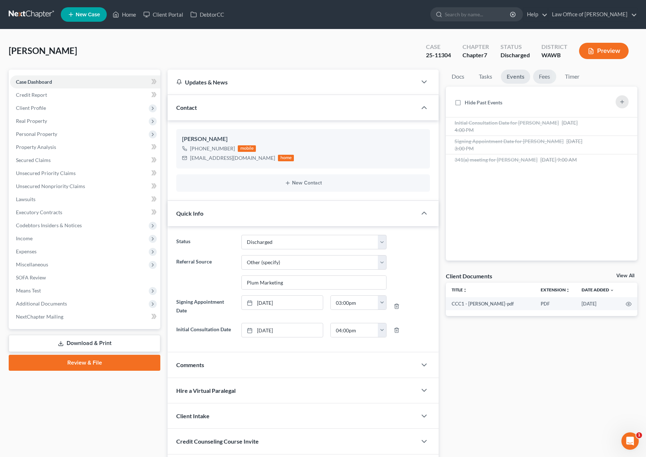
click at [538, 78] on link "Fees" at bounding box center [544, 77] width 23 height 14
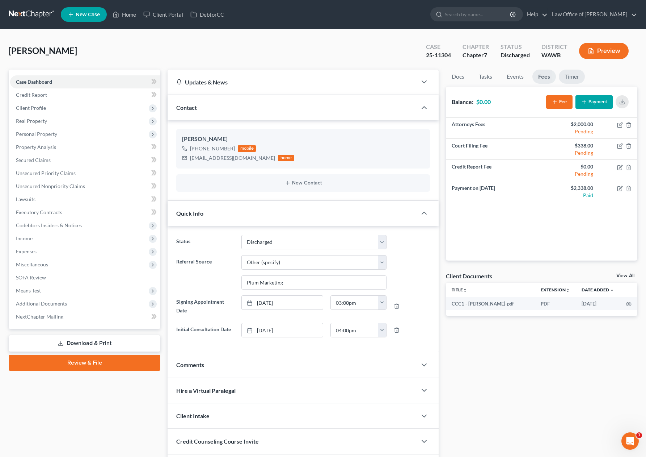
click at [572, 76] on link "Timer" at bounding box center [572, 77] width 26 height 14
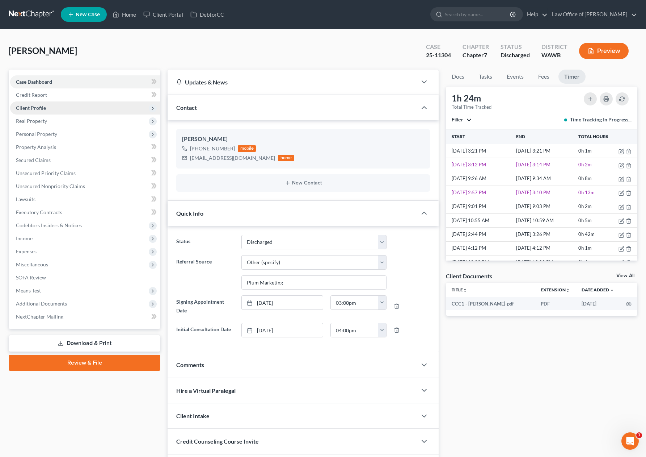
click at [54, 109] on span "Client Profile" at bounding box center [85, 107] width 150 height 13
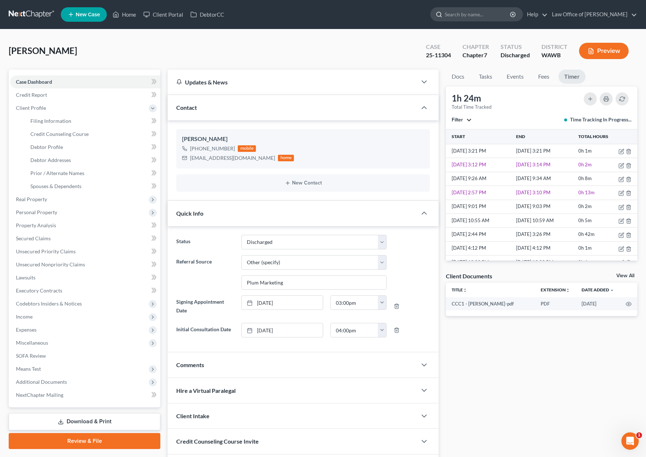
click at [480, 12] on input "search" at bounding box center [478, 14] width 66 height 13
type input "burdier"
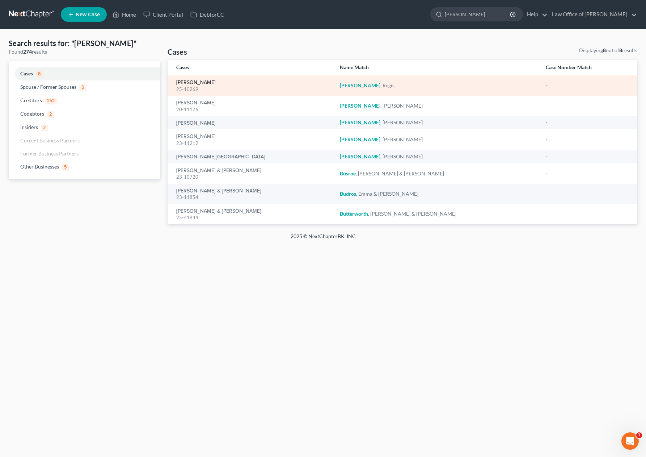
click at [193, 83] on link "Burdier, Regis" at bounding box center [195, 82] width 39 height 5
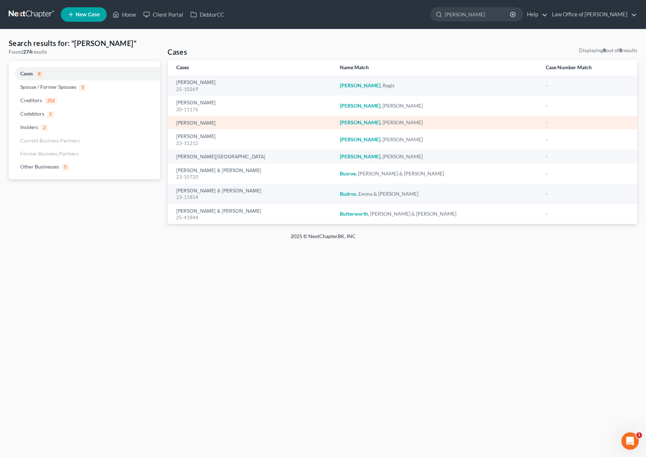
select select "6"
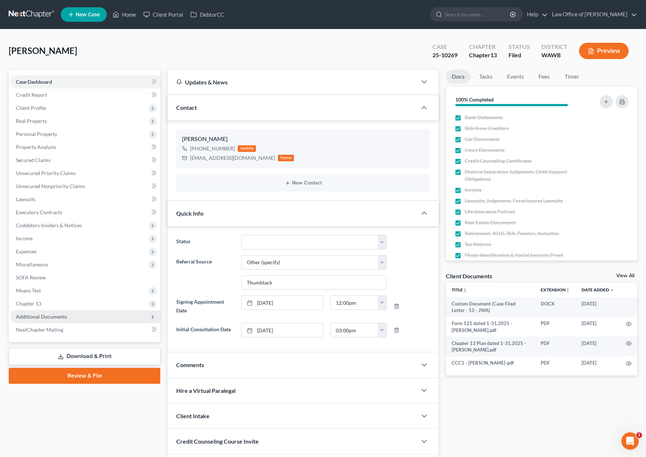
click at [104, 315] on span "Additional Documents" at bounding box center [85, 316] width 150 height 13
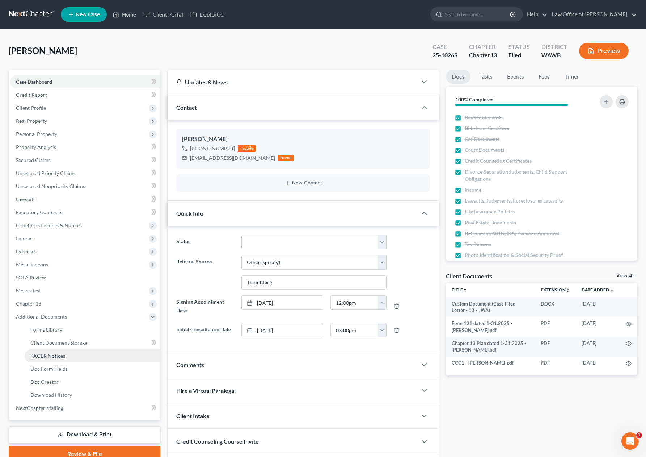
click at [93, 354] on link "PACER Notices" at bounding box center [93, 355] width 136 height 13
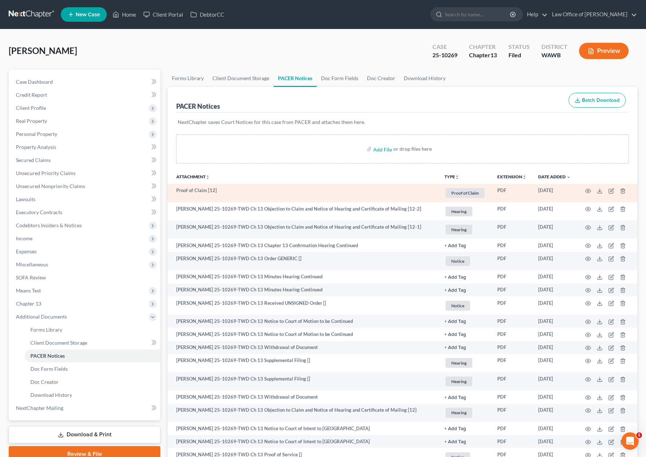
click at [591, 191] on td at bounding box center [607, 193] width 61 height 18
click at [589, 192] on icon "button" at bounding box center [588, 191] width 6 height 6
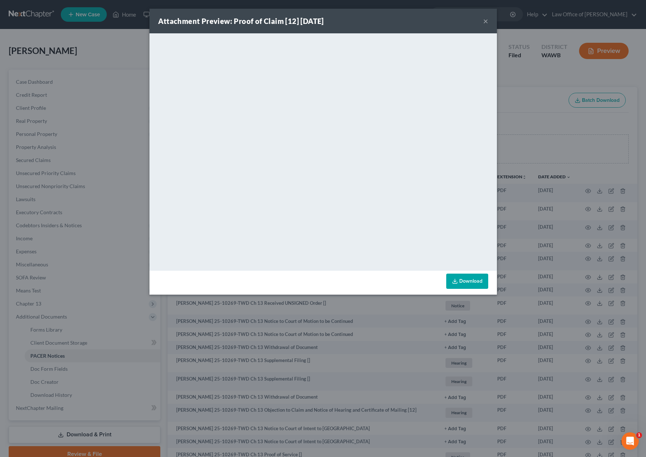
click at [485, 23] on button "×" at bounding box center [485, 21] width 5 height 9
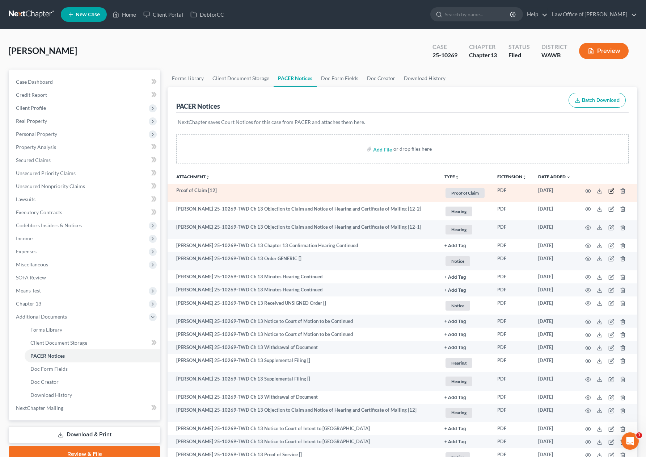
click at [610, 192] on icon "button" at bounding box center [611, 189] width 3 height 3
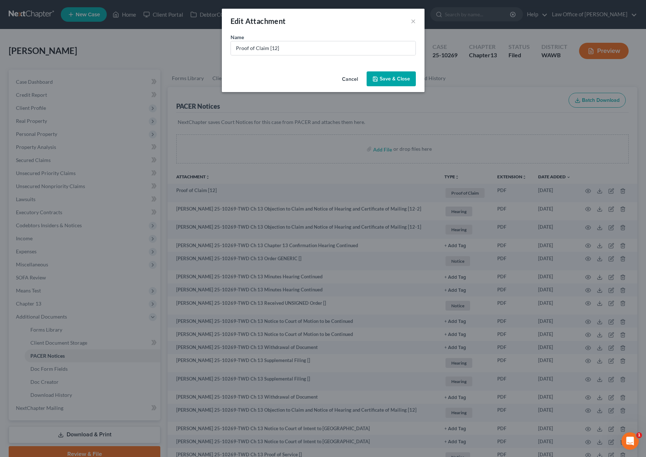
click at [316, 56] on div "Name * Proof of Claim [12]" at bounding box center [323, 50] width 203 height 35
click at [316, 53] on input "Proof of Claim [12]" at bounding box center [323, 48] width 185 height 14
type input "Proof of Claim [12] - Amended IRS"
click at [379, 76] on button "Save & Close" at bounding box center [391, 78] width 49 height 15
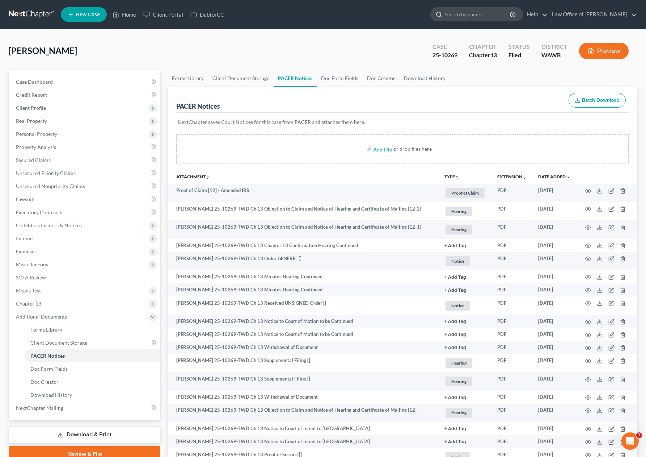
click at [473, 14] on input "search" at bounding box center [478, 14] width 66 height 13
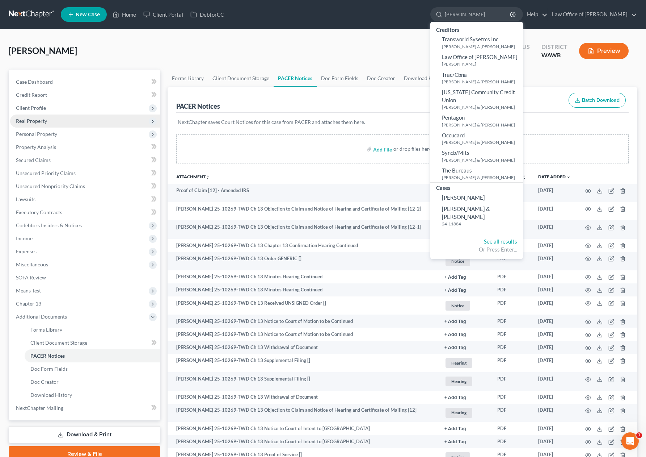
type input "tracy"
click at [482, 194] on span "[PERSON_NAME]" at bounding box center [463, 197] width 43 height 7
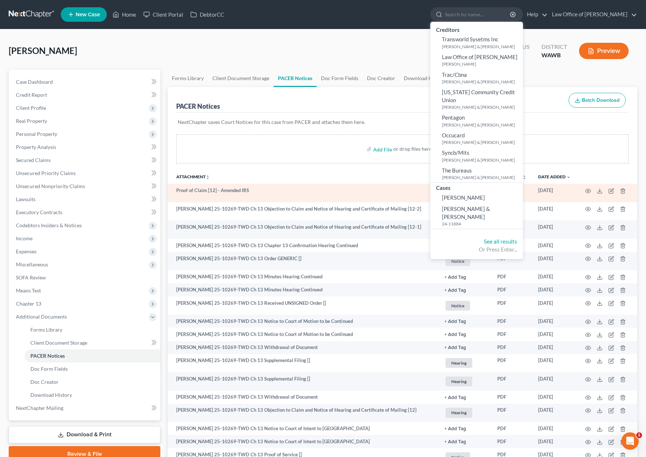
select select "6"
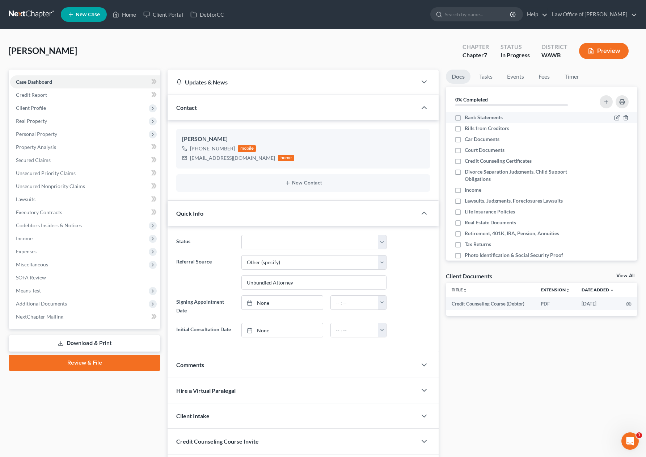
click at [465, 117] on label "Bank Statements" at bounding box center [484, 117] width 38 height 7
click at [468, 117] on input "Bank Statements" at bounding box center [470, 116] width 5 height 5
checkbox input "true"
click at [465, 131] on label "Bills from Creditors" at bounding box center [487, 128] width 45 height 7
click at [468, 129] on input "Bills from Creditors" at bounding box center [470, 127] width 5 height 5
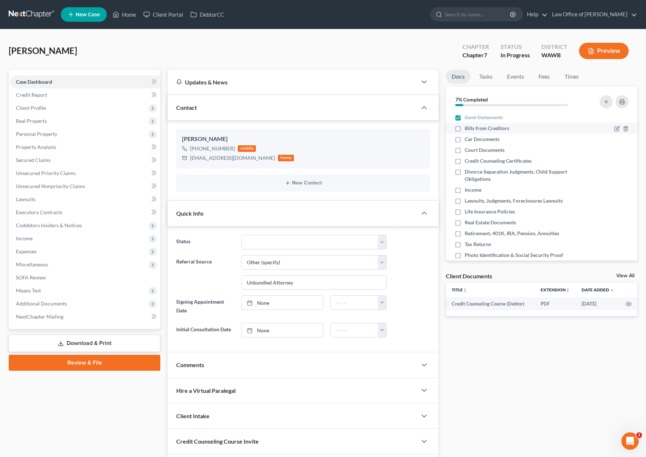
checkbox input "true"
click at [465, 146] on label "Court Documents" at bounding box center [485, 149] width 40 height 7
click at [468, 146] on input "Court Documents" at bounding box center [470, 148] width 5 height 5
checkbox input "true"
click at [465, 139] on label "Car Documents" at bounding box center [482, 138] width 35 height 7
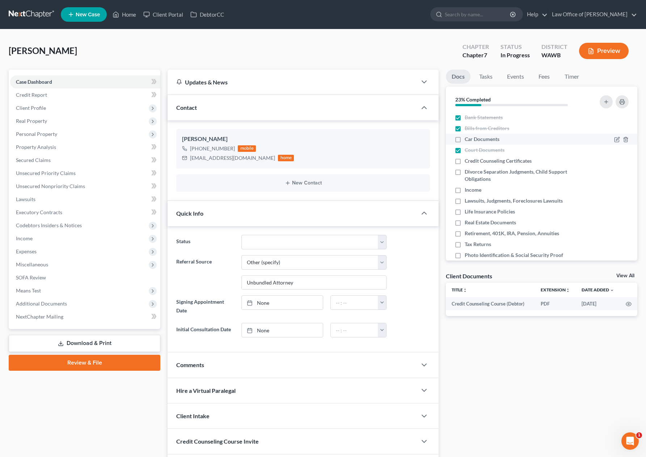
click at [468, 139] on input "Car Documents" at bounding box center [470, 137] width 5 height 5
checkbox input "true"
click at [465, 159] on label "Credit Counseling Certificates" at bounding box center [498, 160] width 67 height 7
click at [468, 159] on input "Credit Counseling Certificates" at bounding box center [470, 159] width 5 height 5
checkbox input "true"
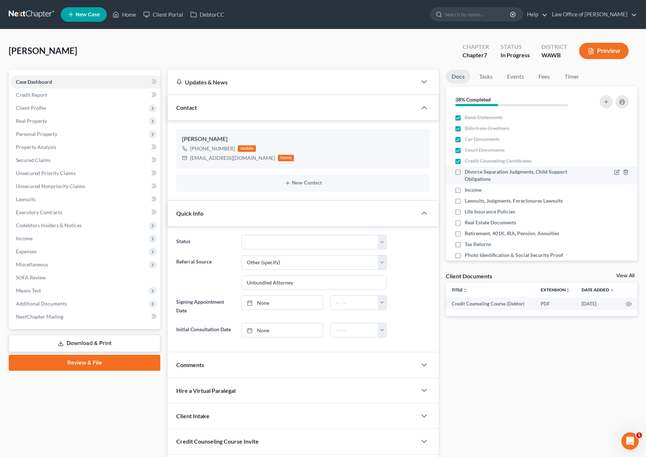
click at [465, 173] on label "Divorce Separation Judgments, Child Support Obligations" at bounding box center [524, 175] width 119 height 14
click at [468, 173] on input "Divorce Separation Judgments, Child Support Obligations" at bounding box center [470, 170] width 5 height 5
checkbox input "true"
click at [465, 189] on label "Income" at bounding box center [473, 189] width 17 height 7
click at [468, 189] on input "Income" at bounding box center [470, 188] width 5 height 5
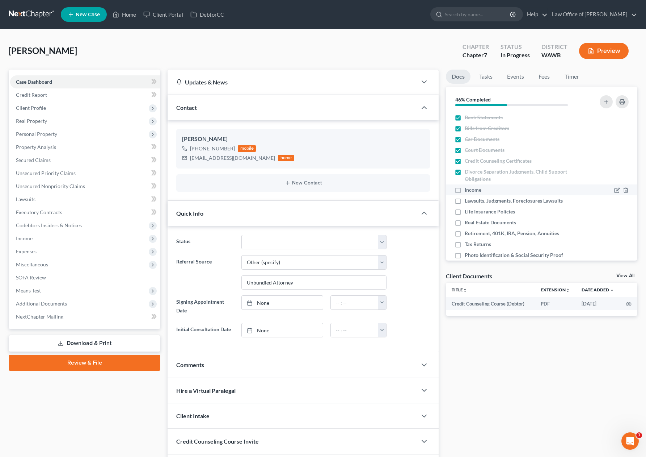
checkbox input "true"
click at [465, 203] on label "Lawsuits, Judgments, Foreclosures Lawsuits" at bounding box center [514, 200] width 98 height 7
click at [468, 202] on input "Lawsuits, Judgments, Foreclosures Lawsuits" at bounding box center [470, 199] width 5 height 5
checkbox input "true"
click at [465, 215] on label "Life Insurance Policies" at bounding box center [490, 211] width 50 height 7
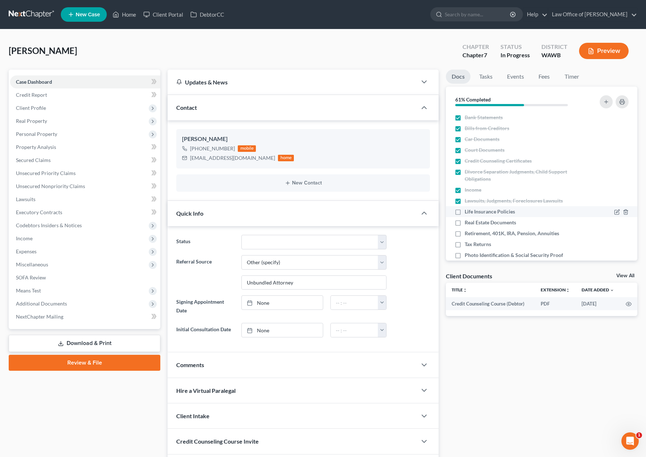
click at [468, 213] on input "Life Insurance Policies" at bounding box center [470, 210] width 5 height 5
checkbox input "true"
click at [465, 224] on label "Real Estate Documents" at bounding box center [490, 222] width 51 height 7
click at [468, 223] on input "Real Estate Documents" at bounding box center [470, 221] width 5 height 5
checkbox input "true"
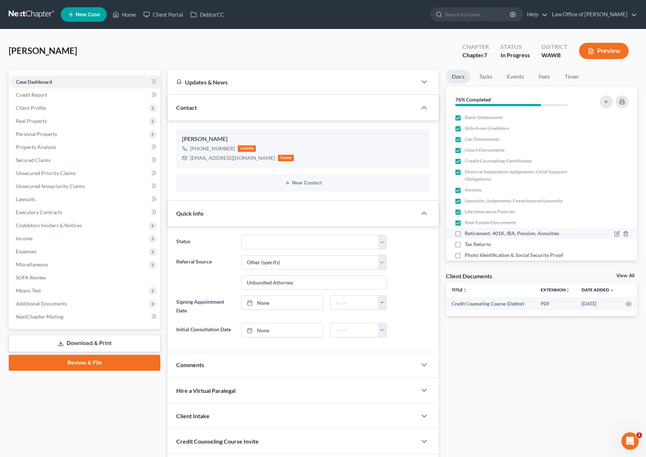
click at [465, 235] on label "Retirement, 401K, IRA, Pension, Annuities" at bounding box center [512, 233] width 95 height 7
click at [468, 234] on input "Retirement, 401K, IRA, Pension, Annuities" at bounding box center [470, 232] width 5 height 5
checkbox input "true"
click at [465, 247] on label "Tax Returns" at bounding box center [478, 243] width 26 height 7
click at [468, 245] on input "Tax Returns" at bounding box center [470, 242] width 5 height 5
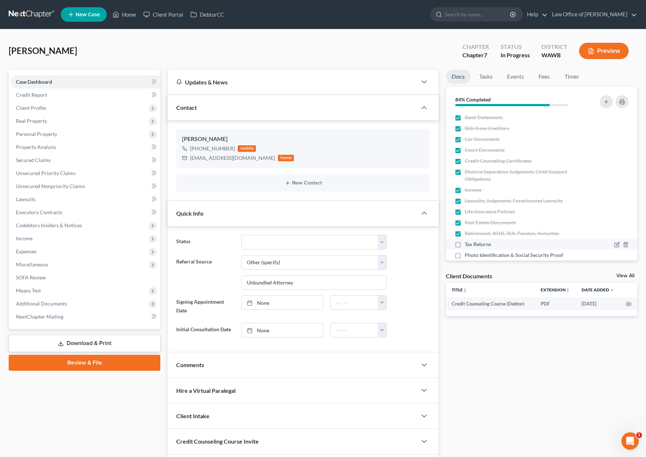
checkbox input "true"
click at [465, 254] on label "Photo Identification & Social Security Proof" at bounding box center [514, 254] width 98 height 7
click at [468, 254] on input "Photo Identification & Social Security Proof" at bounding box center [470, 253] width 5 height 5
checkbox input "true"
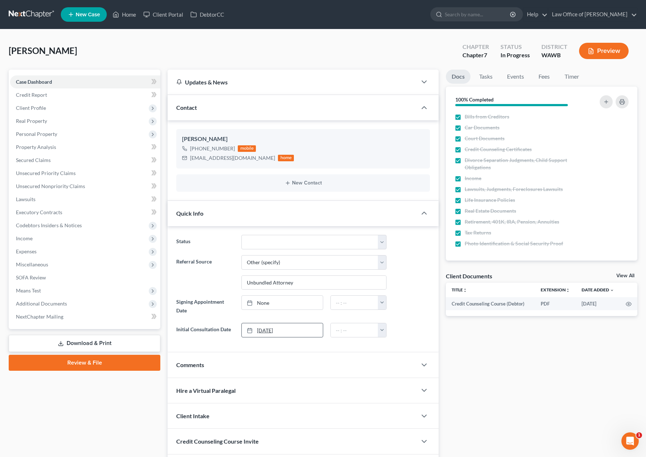
type input "[DATE]"
click at [267, 331] on link "[DATE]" at bounding box center [282, 330] width 81 height 14
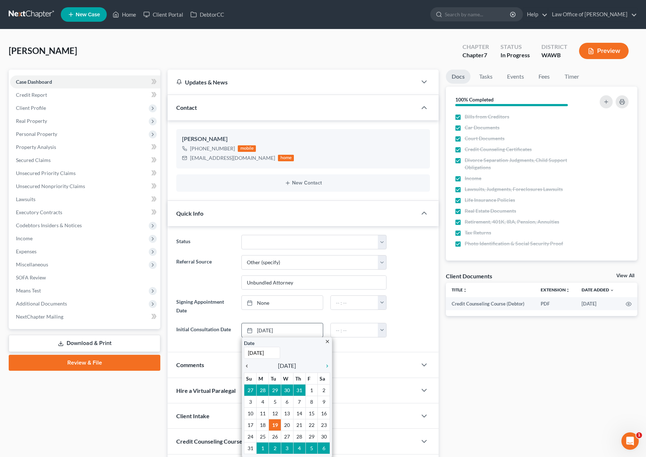
click at [245, 365] on icon "chevron_left" at bounding box center [248, 366] width 9 height 6
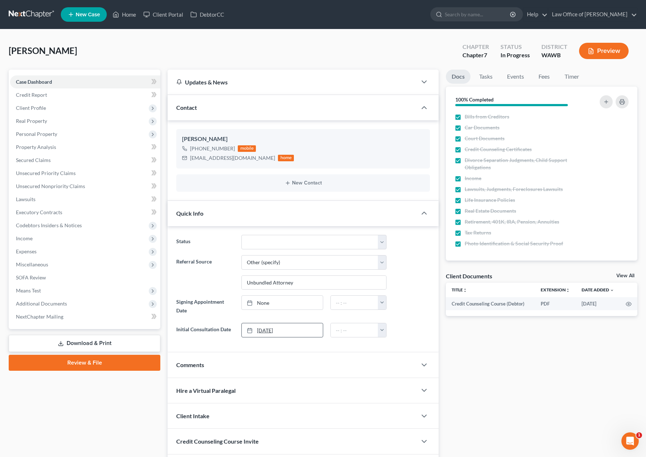
click at [262, 332] on link "7/7/2025" at bounding box center [282, 330] width 81 height 14
click at [338, 331] on input "text" at bounding box center [354, 330] width 47 height 14
type input "11:00 am"
click at [262, 300] on link "None" at bounding box center [282, 302] width 81 height 14
type input "[DATE]"
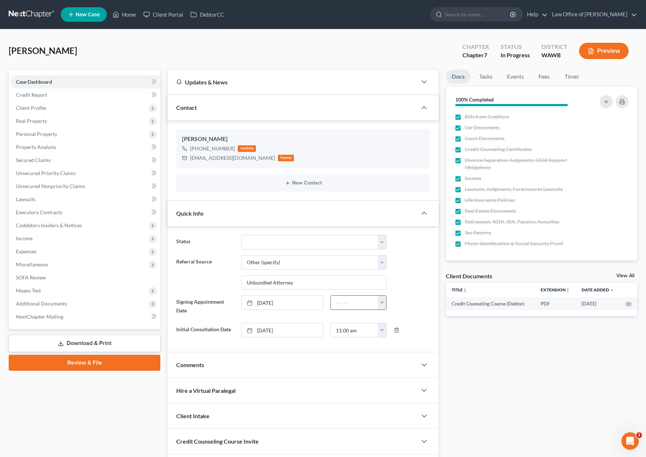
click at [343, 305] on input "text" at bounding box center [354, 302] width 47 height 14
type input "4:00 pm"
click at [478, 77] on link "Tasks" at bounding box center [486, 77] width 25 height 14
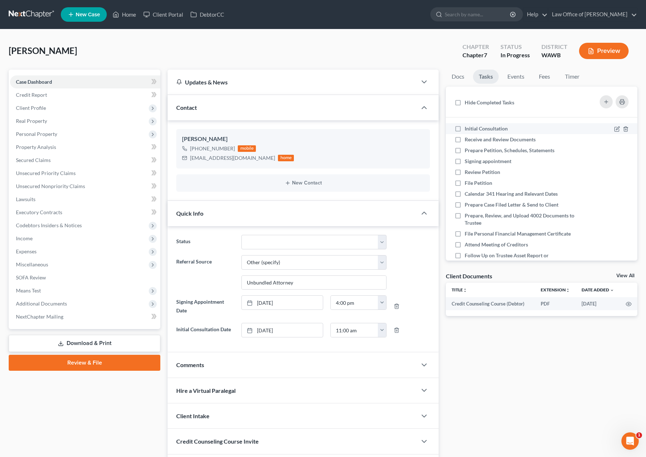
click at [465, 125] on label "Initial Consultation" at bounding box center [489, 128] width 49 height 7
click at [468, 125] on input "Initial Consultation" at bounding box center [470, 127] width 5 height 5
checkbox input "true"
click at [465, 138] on label "Receive and Review Documents" at bounding box center [503, 139] width 77 height 7
click at [468, 138] on input "Receive and Review Documents" at bounding box center [470, 138] width 5 height 5
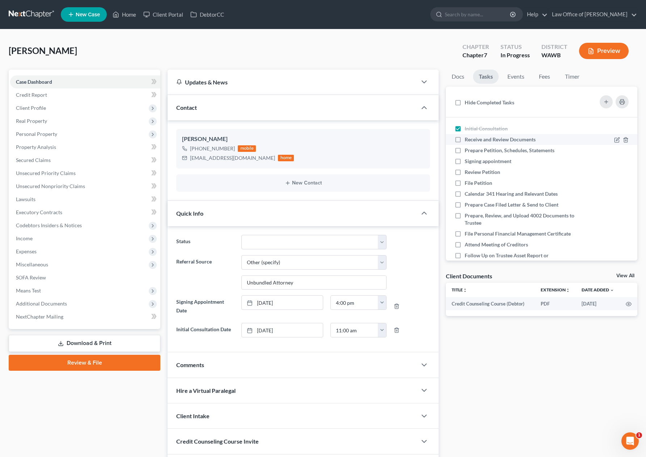
checkbox input "true"
click at [465, 151] on label "Prepare Petition, Schedules, Statements" at bounding box center [513, 150] width 96 height 7
click at [468, 151] on input "Prepare Petition, Schedules, Statements" at bounding box center [470, 149] width 5 height 5
checkbox input "true"
click at [465, 161] on label "Signing appointment" at bounding box center [491, 161] width 53 height 7
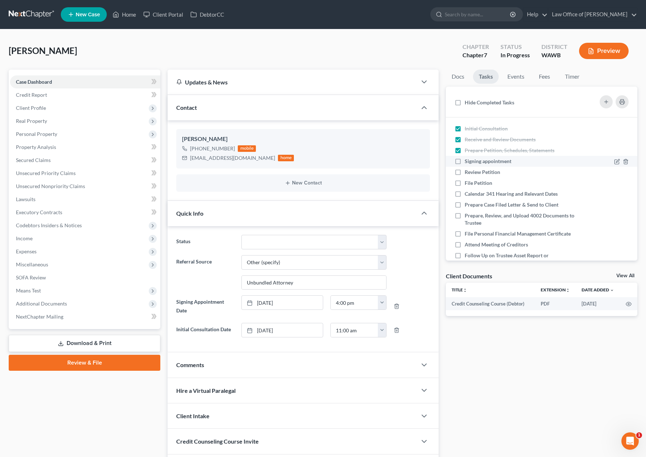
click at [468, 161] on input "Signing appointment" at bounding box center [470, 160] width 5 height 5
click at [521, 78] on link "Events" at bounding box center [516, 77] width 29 height 14
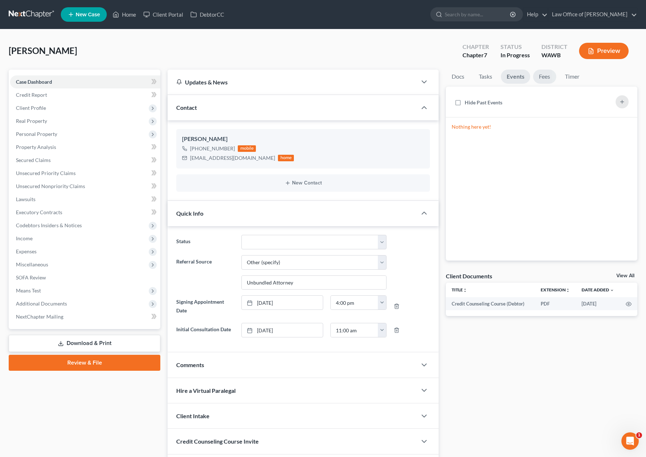
click at [545, 74] on link "Fees" at bounding box center [544, 77] width 23 height 14
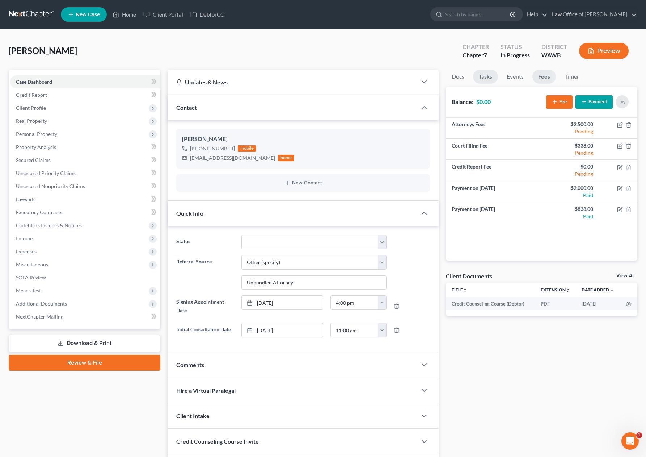
click at [489, 77] on link "Tasks" at bounding box center [485, 77] width 25 height 14
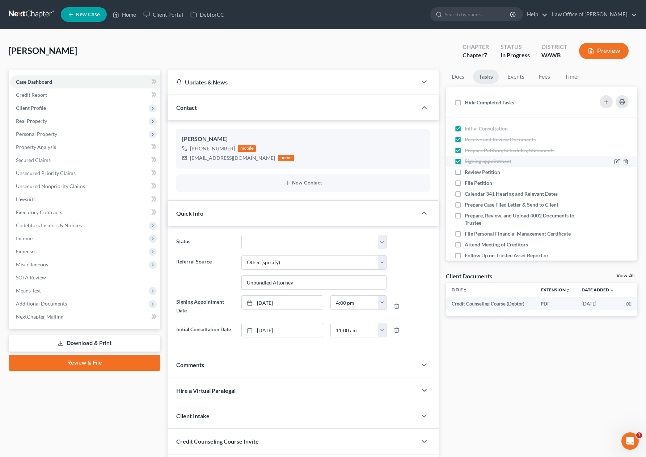
click at [465, 161] on label "Signing appointment" at bounding box center [491, 161] width 53 height 7
click at [468, 161] on input "Signing appointment" at bounding box center [470, 160] width 5 height 5
checkbox input "false"
click at [51, 104] on span "Client Profile" at bounding box center [85, 107] width 150 height 13
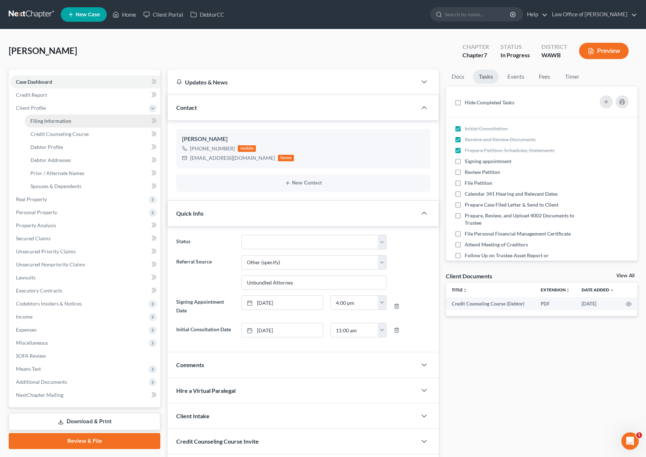
click at [55, 118] on span "Filing Information" at bounding box center [50, 121] width 41 height 6
select select "1"
select select "0"
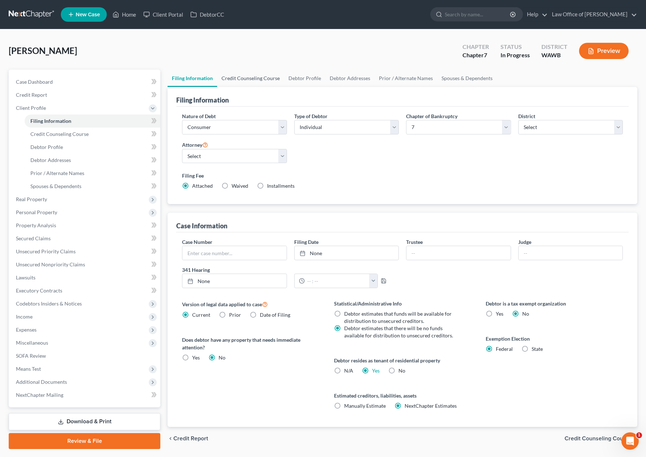
click at [247, 79] on link "Credit Counseling Course" at bounding box center [250, 78] width 67 height 17
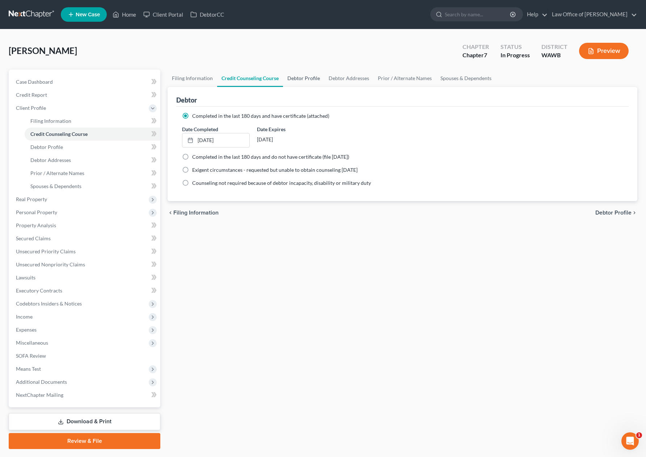
click at [312, 78] on link "Debtor Profile" at bounding box center [303, 78] width 41 height 17
select select "0"
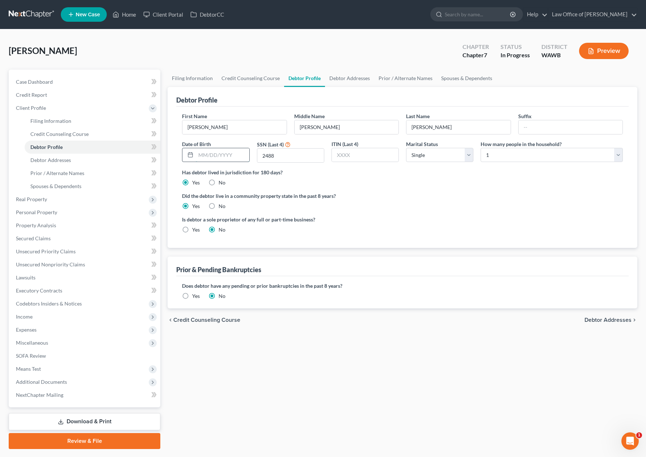
click at [242, 156] on input "text" at bounding box center [222, 155] width 53 height 14
type input "01/19/1969"
click at [352, 78] on link "Debtor Addresses" at bounding box center [349, 78] width 49 height 17
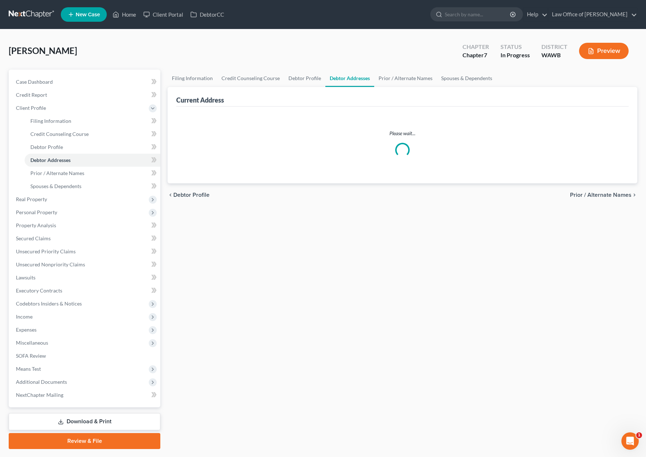
select select "0"
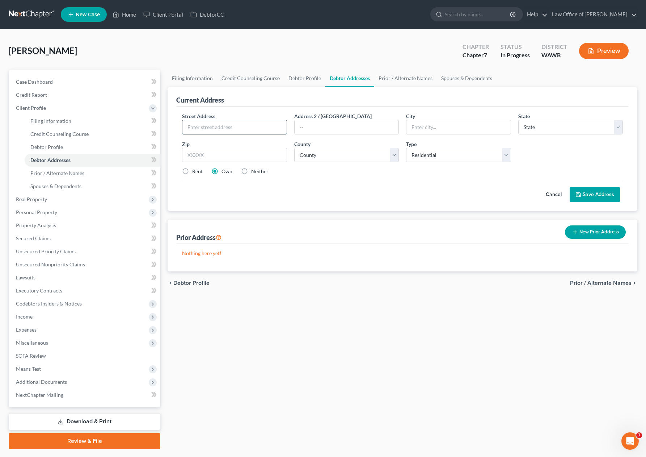
click at [248, 130] on input "text" at bounding box center [234, 127] width 104 height 14
type input "212 Southwest 146th Street"
click at [215, 154] on input "text" at bounding box center [234, 155] width 105 height 14
type input "98186"
click at [347, 152] on select "County" at bounding box center [346, 155] width 105 height 14
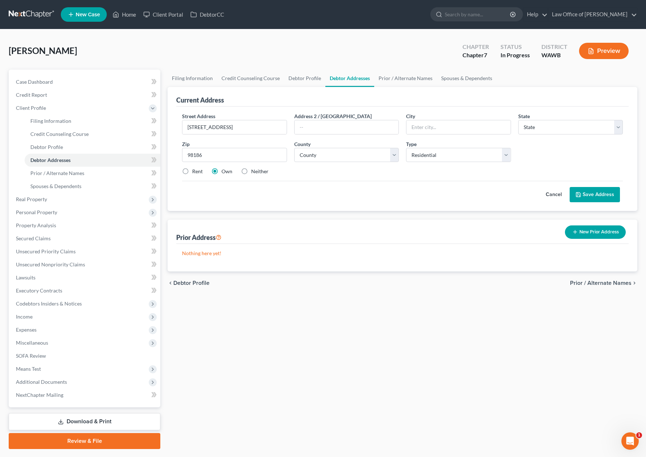
click at [336, 164] on div "Street Address * 212 Southwest 146th Street Address 2 / PO Box City * State * S…" at bounding box center [403, 146] width 448 height 69
click at [335, 155] on select "County" at bounding box center [346, 155] width 105 height 14
click at [192, 171] on label "Rent" at bounding box center [197, 171] width 11 height 7
click at [195, 171] on input "Rent" at bounding box center [197, 170] width 5 height 5
radio input "true"
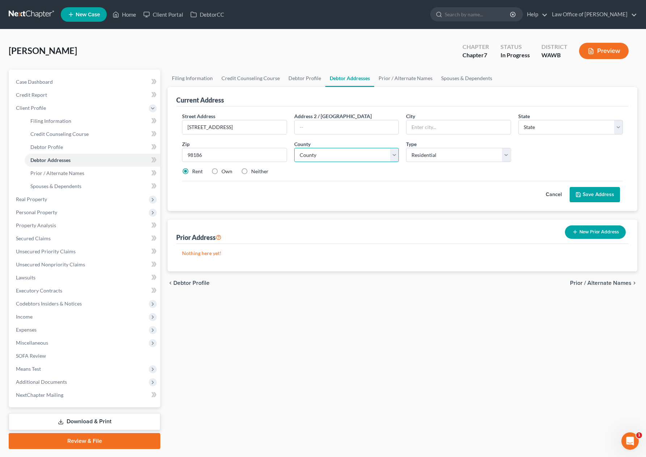
click at [325, 152] on select "County" at bounding box center [346, 155] width 105 height 14
click at [330, 123] on input "text" at bounding box center [347, 127] width 104 height 14
type input "Apartment 207"
drag, startPoint x: 223, startPoint y: 158, endPoint x: 80, endPoint y: 147, distance: 143.0
click at [80, 147] on div "Petition Navigation Case Dashboard Payments Invoices Payments Payments Credit R…" at bounding box center [323, 259] width 636 height 379
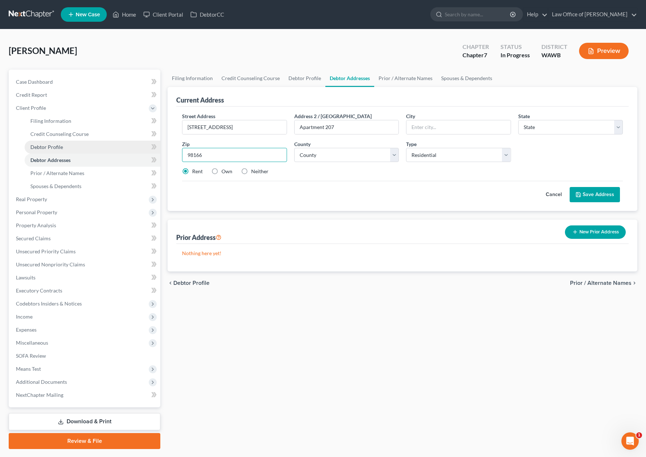
type input "98166"
type input "Seattle"
select select "50"
click at [327, 158] on select "County" at bounding box center [346, 155] width 105 height 14
select select "16"
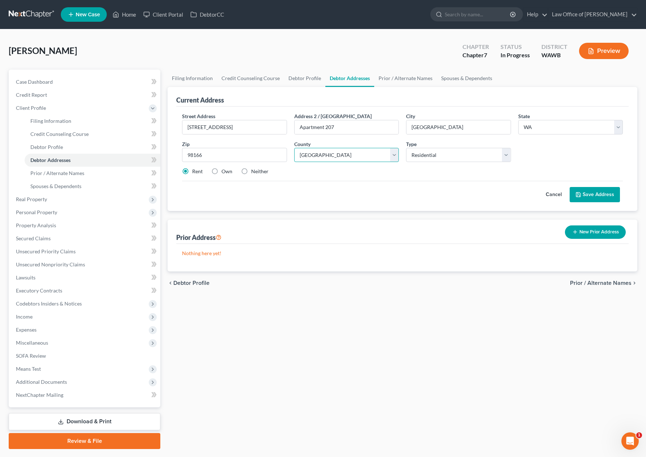
click at [294, 148] on select "County Adams County Asotin County Benton County Chelan County Clallam County Cl…" at bounding box center [346, 155] width 105 height 14
click at [586, 194] on button "Save Address" at bounding box center [595, 194] width 50 height 15
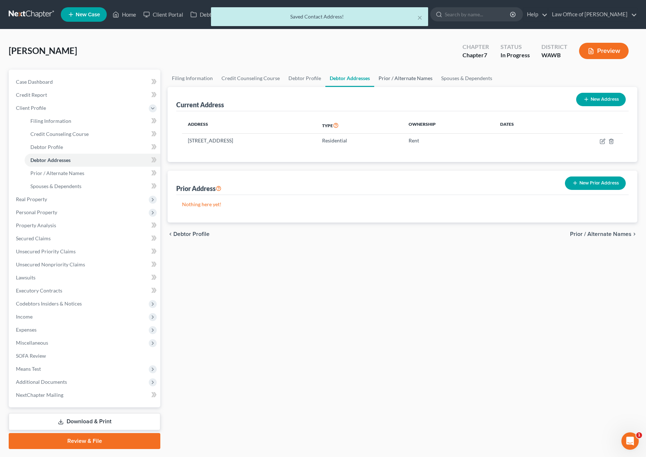
click at [412, 80] on link "Prior / Alternate Names" at bounding box center [405, 78] width 63 height 17
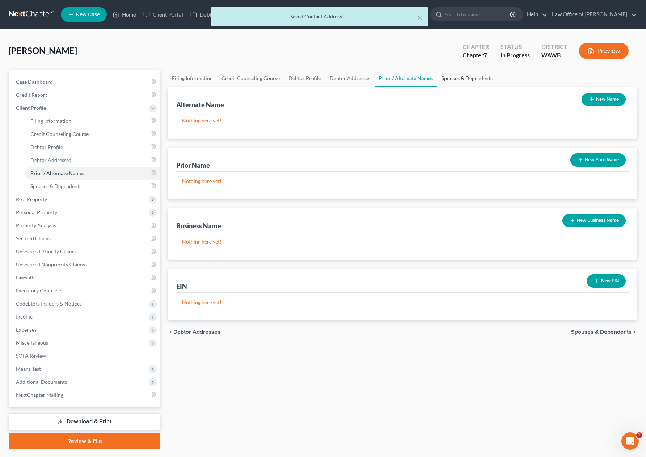
click at [454, 76] on link "Spouses & Dependents" at bounding box center [467, 78] width 60 height 17
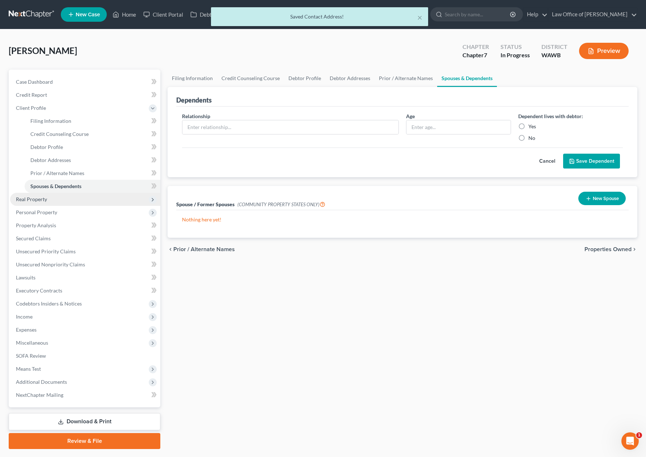
click at [70, 200] on span "Real Property" at bounding box center [85, 199] width 150 height 13
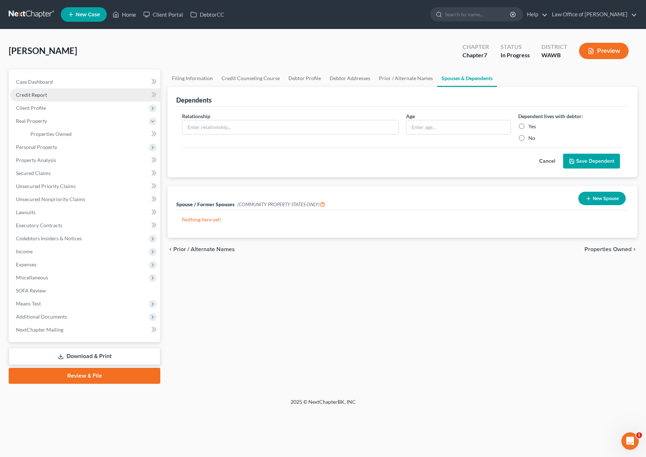
click at [65, 95] on link "Credit Report" at bounding box center [85, 94] width 150 height 13
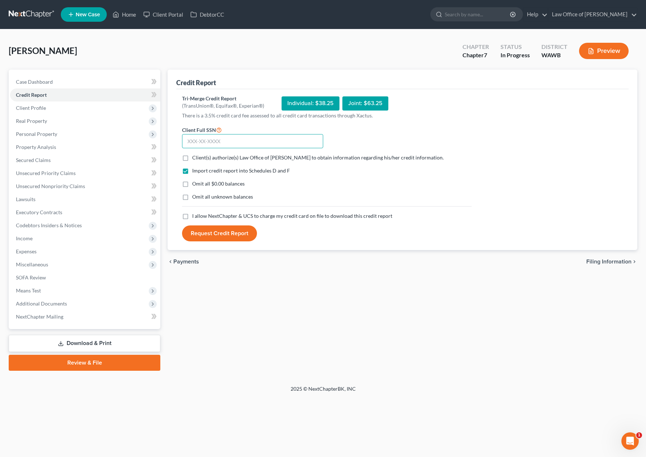
click at [249, 140] on input "text" at bounding box center [252, 141] width 141 height 14
type input "520-94-2488"
click at [192, 157] on label "Client(s) authorize(s) Law Office of [PERSON_NAME] to obtain information regard…" at bounding box center [318, 157] width 252 height 7
click at [195, 157] on input "Client(s) authorize(s) Law Office of [PERSON_NAME] to obtain information regard…" at bounding box center [197, 156] width 5 height 5
checkbox input "true"
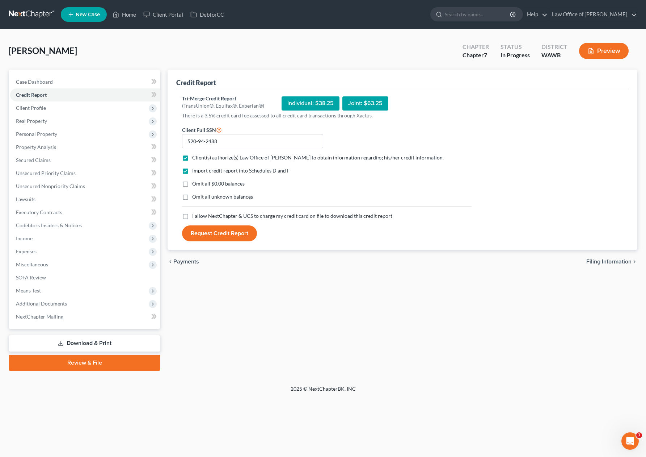
click at [192, 217] on label "I allow NextChapter & UCS to charge my credit card on file to download this cre…" at bounding box center [292, 215] width 200 height 7
click at [195, 217] on input "I allow NextChapter & UCS to charge my credit card on file to download this cre…" at bounding box center [197, 214] width 5 height 5
checkbox input "true"
click at [215, 238] on button "Request Credit Report" at bounding box center [219, 233] width 75 height 16
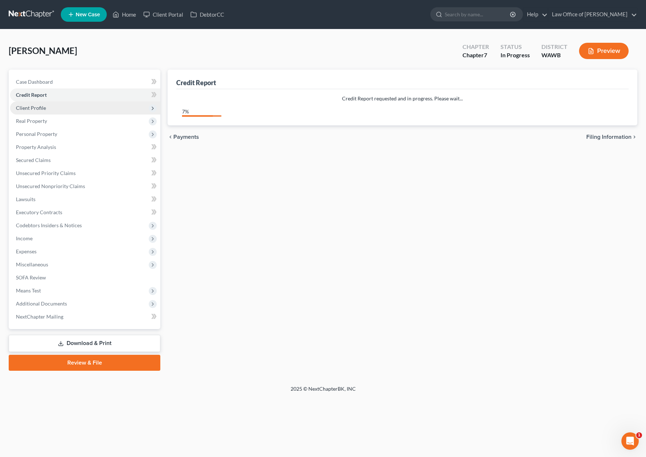
click at [93, 108] on span "Client Profile" at bounding box center [85, 107] width 150 height 13
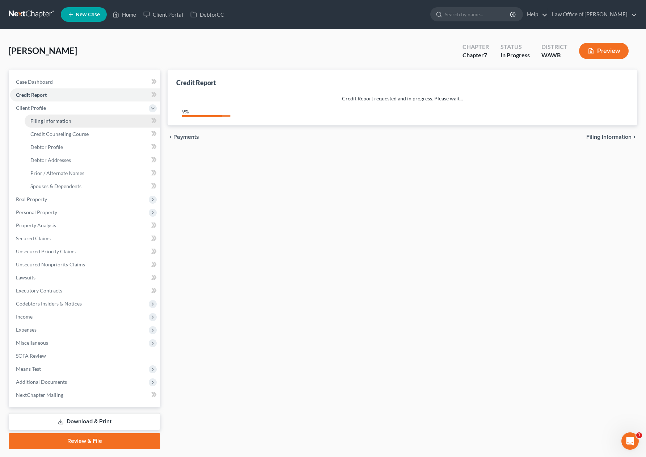
click at [87, 125] on link "Filing Information" at bounding box center [93, 120] width 136 height 13
select select "1"
select select "0"
select select "87"
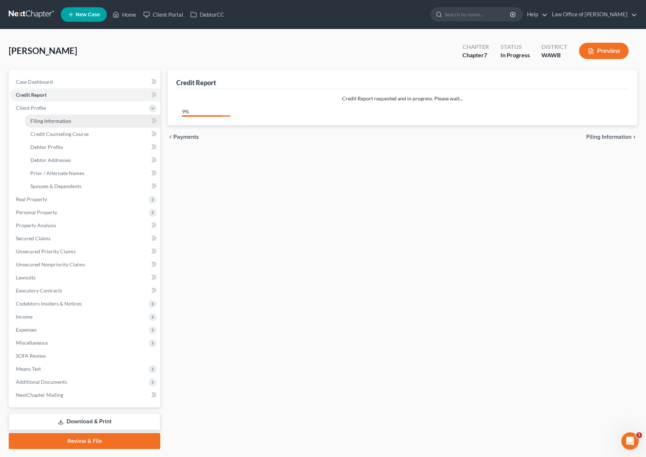
select select "0"
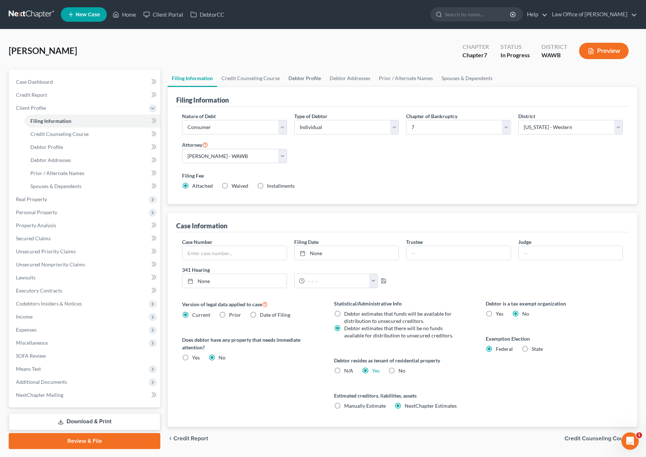
click at [300, 75] on link "Debtor Profile" at bounding box center [304, 78] width 41 height 17
select select "0"
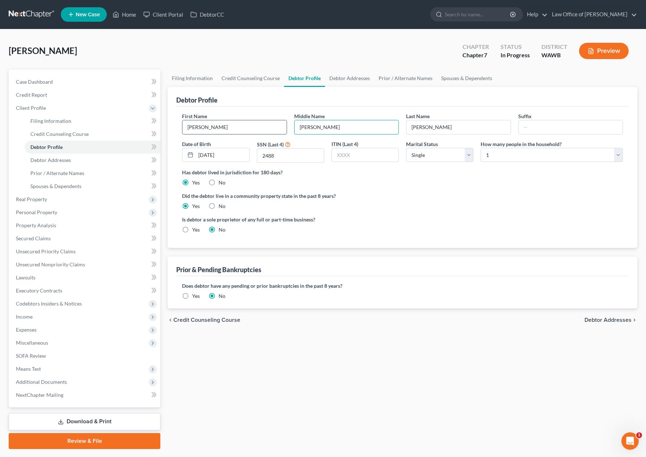
drag, startPoint x: 332, startPoint y: 131, endPoint x: 222, endPoint y: 119, distance: 110.3
click at [222, 119] on div "First Name Tracy Middle Name Rebecca Last Name Edgren Suffix Date of Birth 01/1…" at bounding box center [403, 140] width 448 height 56
type input "R"
click at [454, 75] on link "Spouses & Dependents" at bounding box center [467, 78] width 60 height 17
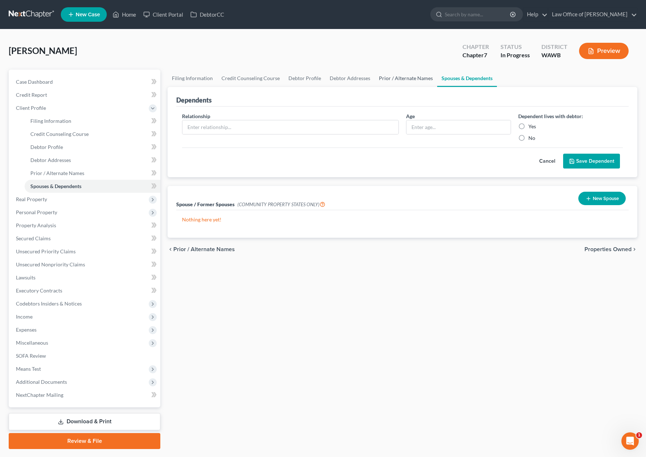
click at [414, 77] on link "Prior / Alternate Names" at bounding box center [406, 78] width 63 height 17
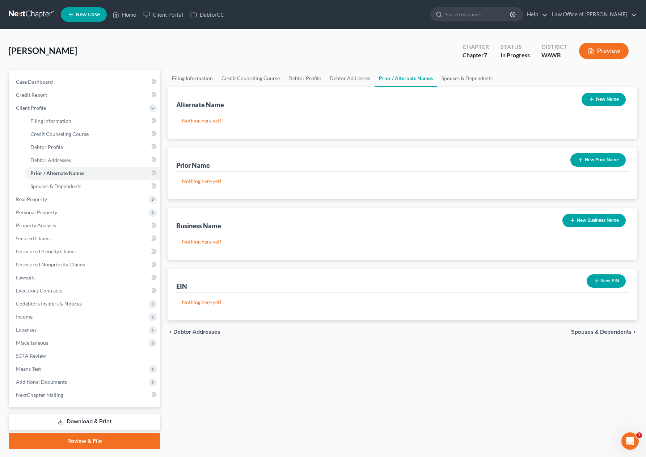
click at [583, 102] on button "New Name" at bounding box center [604, 99] width 44 height 13
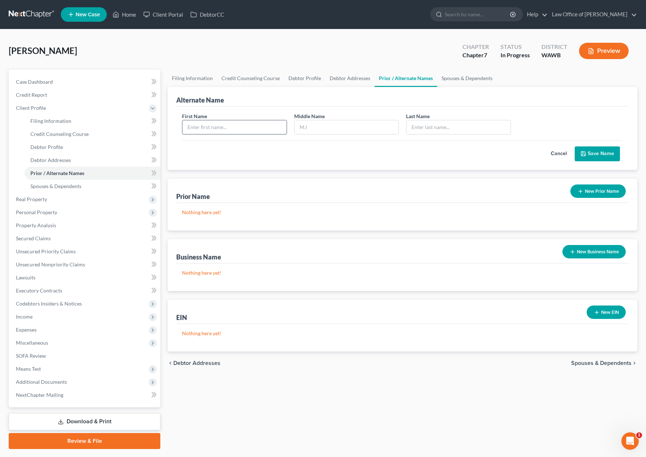
click at [271, 129] on input "text" at bounding box center [234, 127] width 104 height 14
type input "Tracy"
type input "Rebecca"
type input "Edgren"
click at [614, 152] on button "Save Name" at bounding box center [597, 153] width 45 height 15
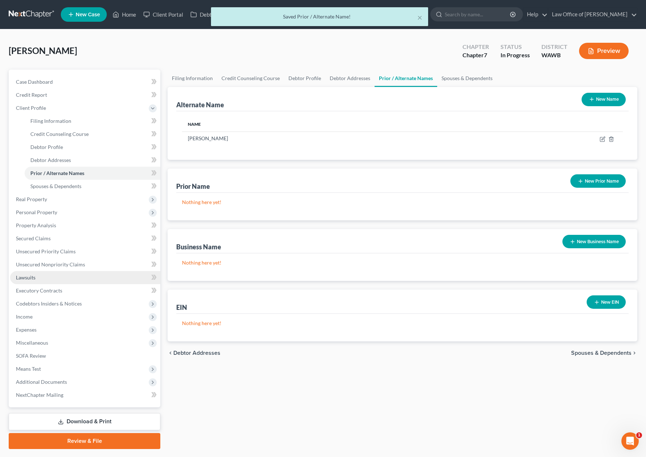
scroll to position [20, 0]
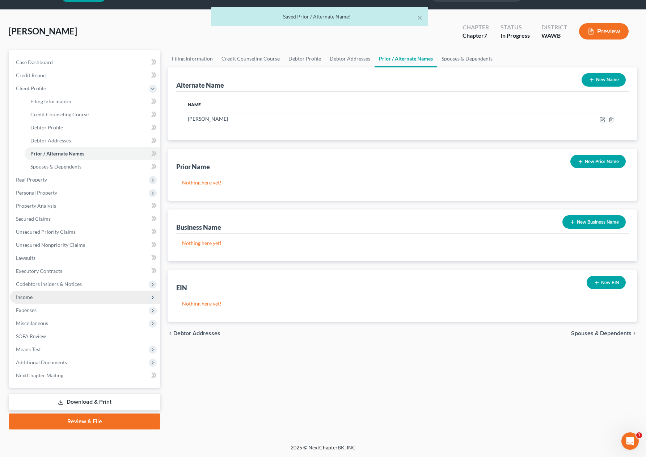
click at [55, 301] on span "Income" at bounding box center [85, 296] width 150 height 13
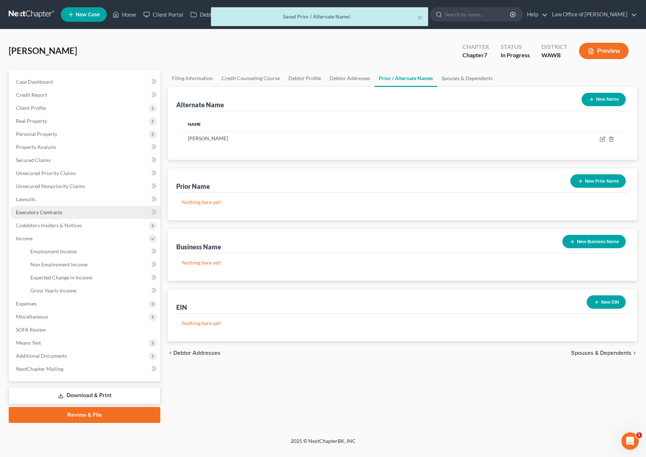
scroll to position [0, 0]
click at [71, 261] on span "Non Employment Income" at bounding box center [58, 264] width 57 height 6
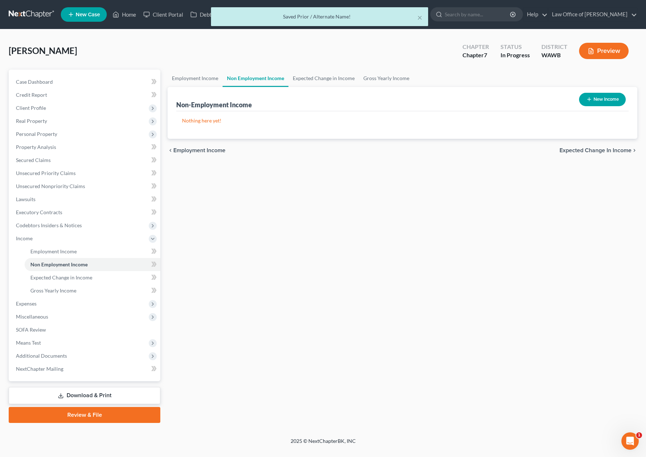
click at [593, 101] on button "New Income" at bounding box center [602, 99] width 47 height 13
select select "0"
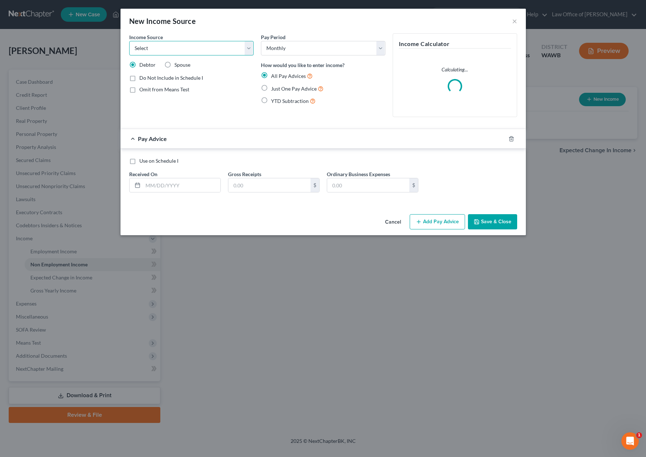
click at [190, 50] on select "Select Unemployment Disability (from employer) Pension Retirement Social Securi…" at bounding box center [191, 48] width 125 height 14
select select "4"
click at [129, 41] on select "Select Unemployment Disability (from employer) Pension Retirement Social Securi…" at bounding box center [191, 48] width 125 height 14
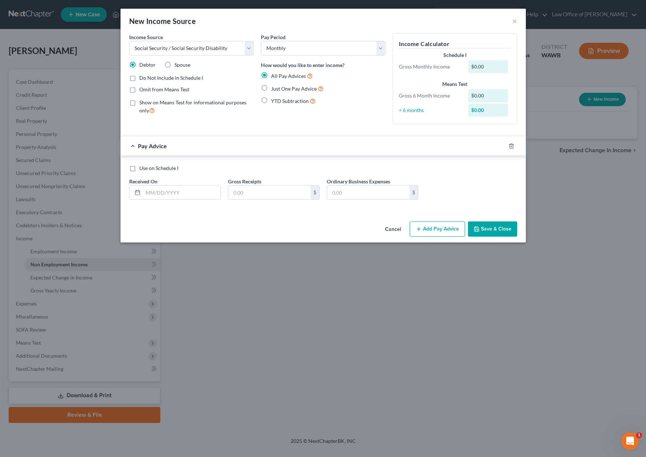
click at [271, 91] on label "Just One Pay Advice" at bounding box center [297, 88] width 53 height 8
click at [274, 89] on input "Just One Pay Advice" at bounding box center [276, 86] width 5 height 5
radio input "true"
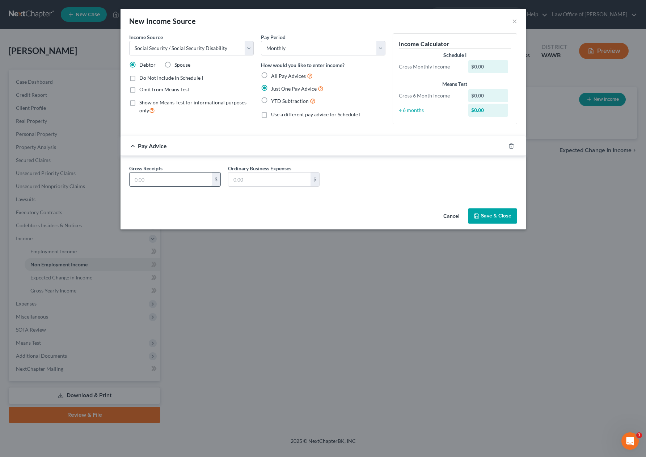
click at [190, 184] on input "text" at bounding box center [171, 179] width 82 height 14
type input "1,437"
click at [499, 215] on button "Save & Close" at bounding box center [492, 215] width 49 height 15
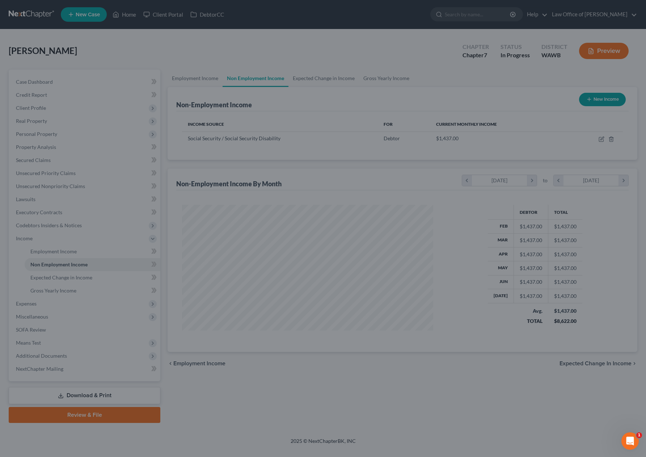
scroll to position [130, 265]
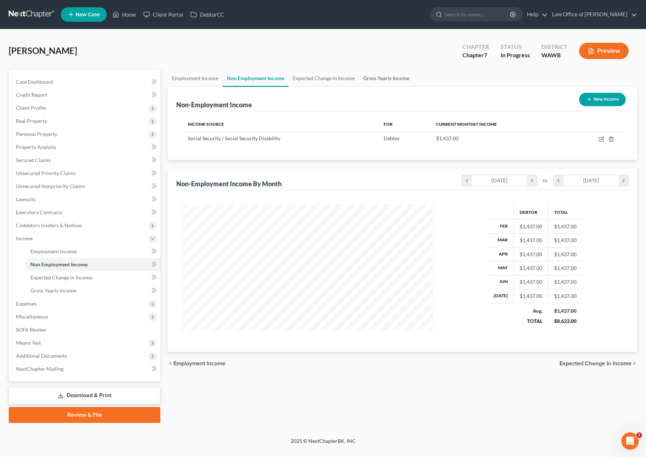
click at [384, 74] on link "Gross Yearly Income" at bounding box center [386, 78] width 55 height 17
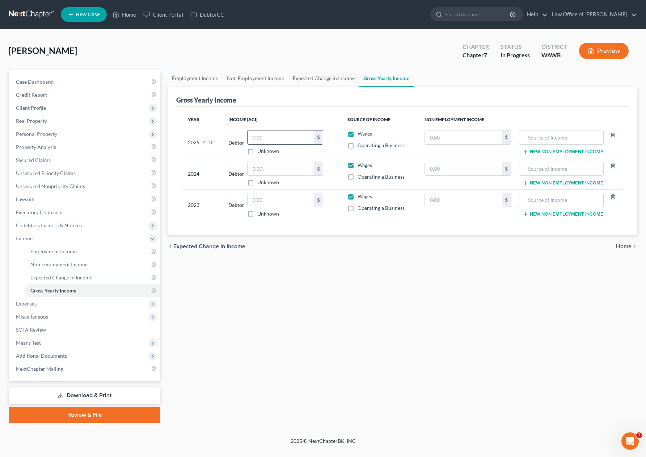
click at [269, 141] on input "text" at bounding box center [281, 137] width 67 height 14
click at [431, 135] on input "text" at bounding box center [463, 137] width 77 height 14
type input "11,496"
type input "Social Security Income"
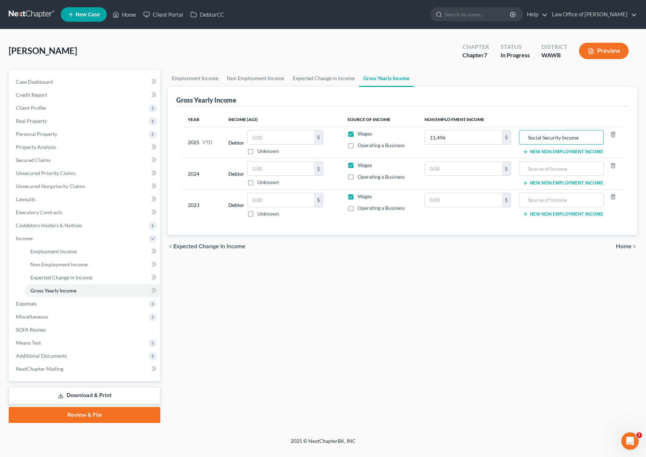
click at [358, 135] on label "Wages" at bounding box center [365, 133] width 14 height 7
click at [361, 135] on input "Wages" at bounding box center [363, 132] width 5 height 5
checkbox input "false"
click at [358, 166] on label "Wages" at bounding box center [365, 164] width 14 height 7
click at [361, 166] on input "Wages" at bounding box center [363, 163] width 5 height 5
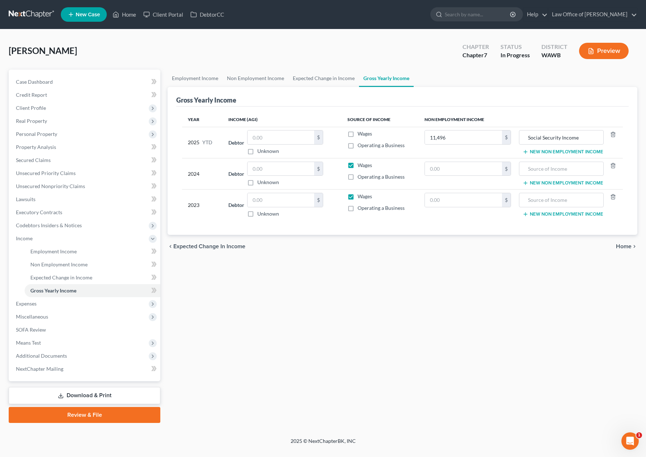
checkbox input "false"
click at [358, 196] on label "Wages" at bounding box center [365, 196] width 14 height 7
click at [361, 196] on input "Wages" at bounding box center [363, 195] width 5 height 5
checkbox input "false"
click at [458, 173] on input "text" at bounding box center [463, 169] width 77 height 14
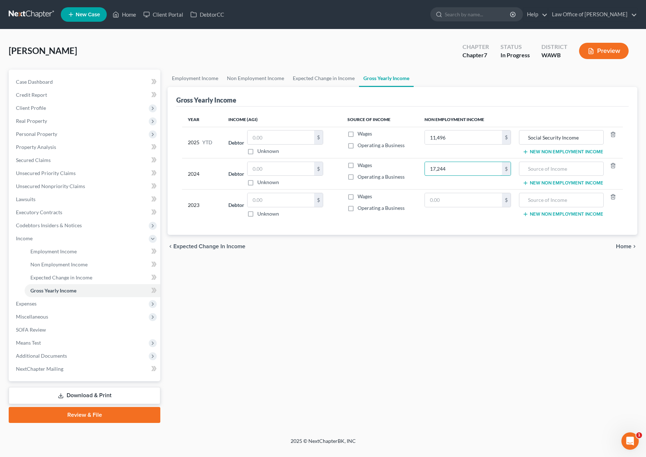
drag, startPoint x: 468, startPoint y: 172, endPoint x: 403, endPoint y: 172, distance: 64.4
click at [403, 172] on tr "2024 Debtor $ Unknown Balance Undetermined $ Unknown Wages Operating a Business…" at bounding box center [402, 173] width 441 height 31
drag, startPoint x: 443, startPoint y: 169, endPoint x: 410, endPoint y: 169, distance: 33.7
click at [413, 169] on tr "2024 Debtor $ Unknown Balance Undetermined $ Unknown Wages Operating a Business…" at bounding box center [402, 173] width 441 height 31
type input "17,244"
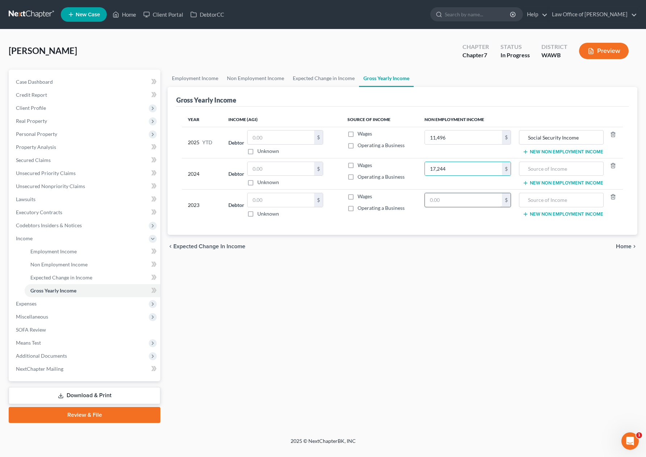
click at [442, 206] on input "text" at bounding box center [463, 200] width 77 height 14
paste input "17,244"
type input "17,244"
drag, startPoint x: 590, startPoint y: 138, endPoint x: 486, endPoint y: 138, distance: 104.3
click at [486, 138] on tr "2025 YTD Debtor $ Unknown Balance Undetermined $ Unknown Wages Operating a Busi…" at bounding box center [402, 142] width 441 height 31
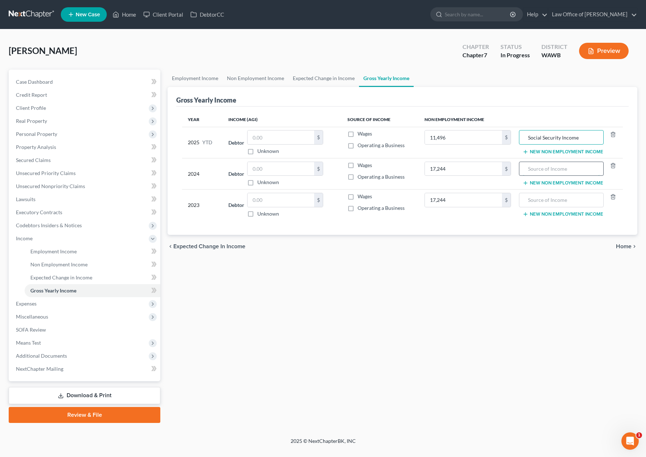
click at [536, 165] on input "text" at bounding box center [561, 169] width 77 height 14
paste input "Social Security Income"
type input "Social Security Income"
click at [538, 193] on input "text" at bounding box center [561, 200] width 77 height 14
paste input "Social Security Income"
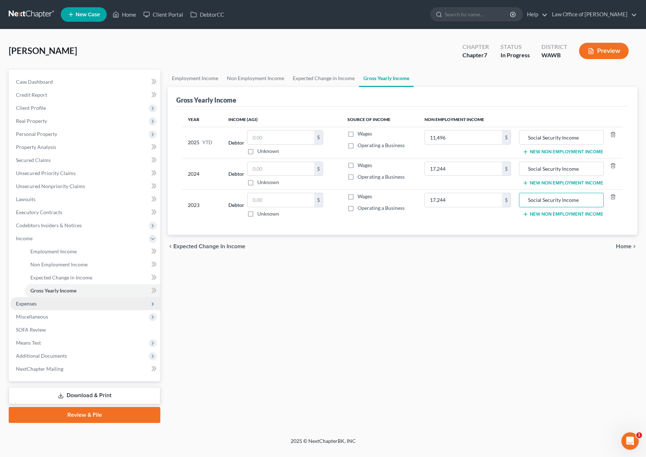
type input "Social Security Income"
click at [111, 303] on span "Expenses" at bounding box center [85, 303] width 150 height 13
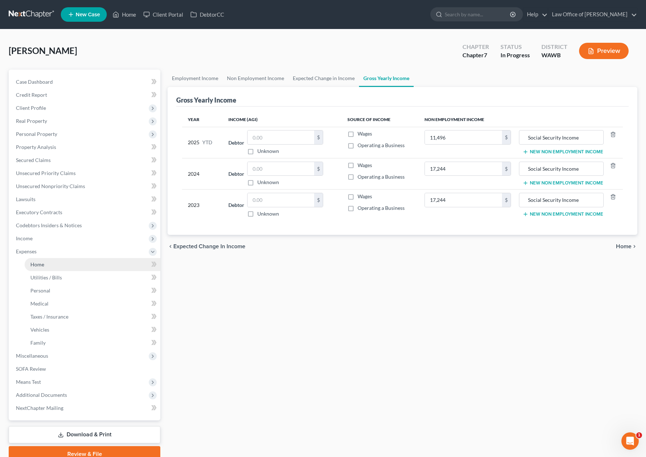
click at [99, 267] on link "Home" at bounding box center [93, 264] width 136 height 13
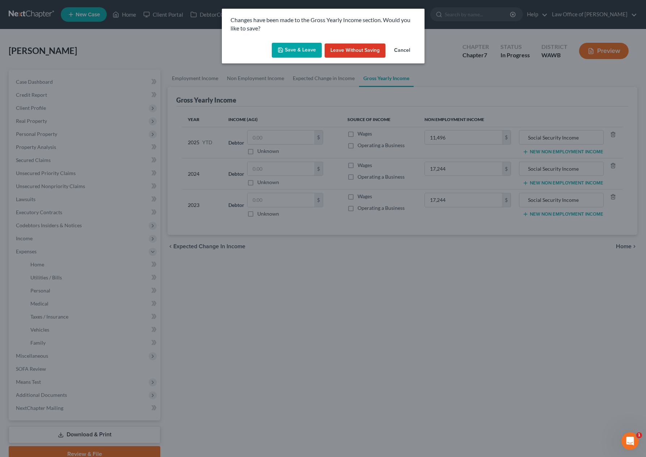
click at [296, 49] on button "Save & Leave" at bounding box center [297, 50] width 50 height 15
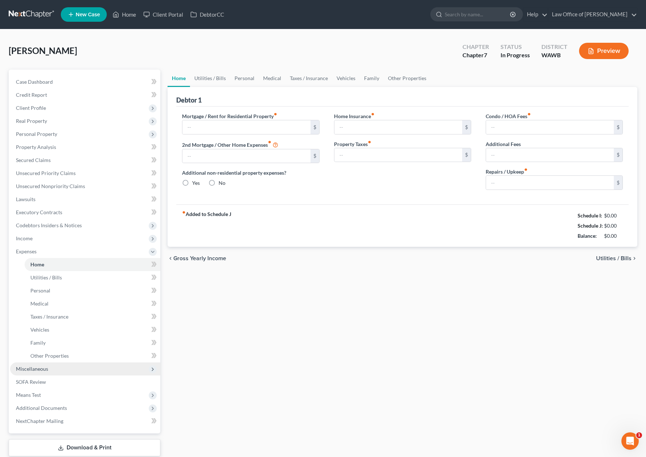
type input "0.00"
radio input "true"
type input "0.00"
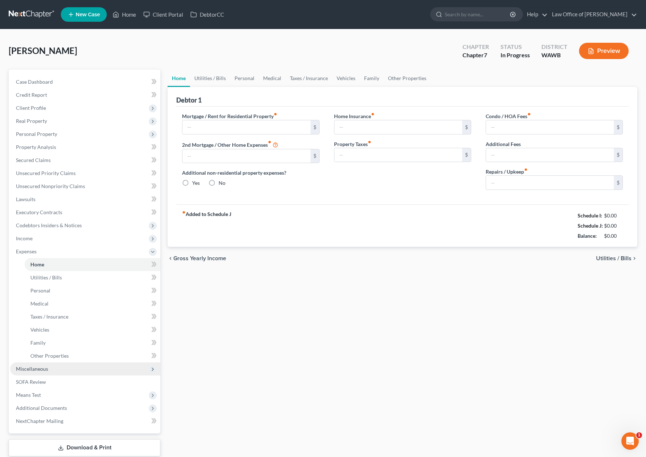
type input "0.00"
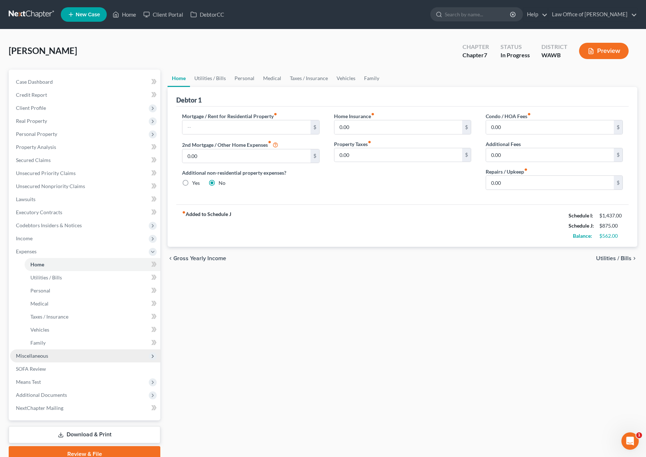
click at [63, 359] on span "Miscellaneous" at bounding box center [85, 355] width 150 height 13
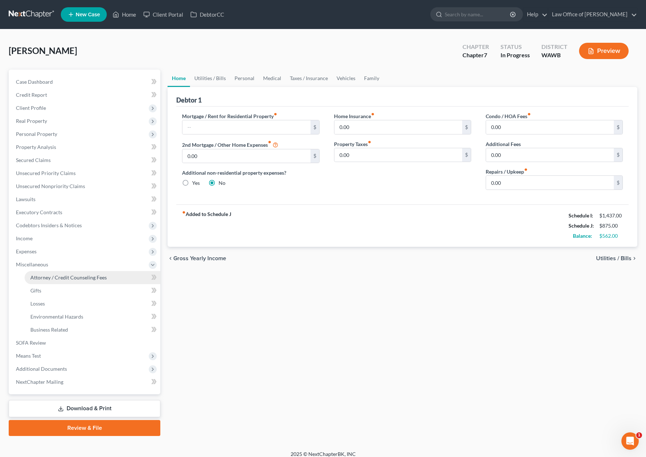
click at [69, 279] on span "Attorney / Credit Counseling Fees" at bounding box center [68, 277] width 76 height 6
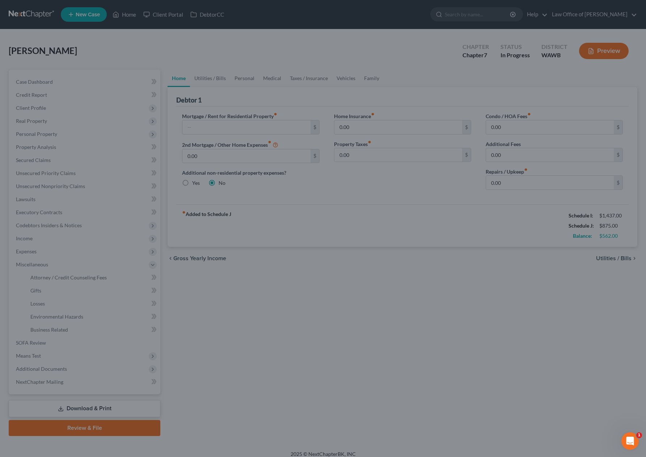
click at [180, 271] on div at bounding box center [323, 228] width 646 height 457
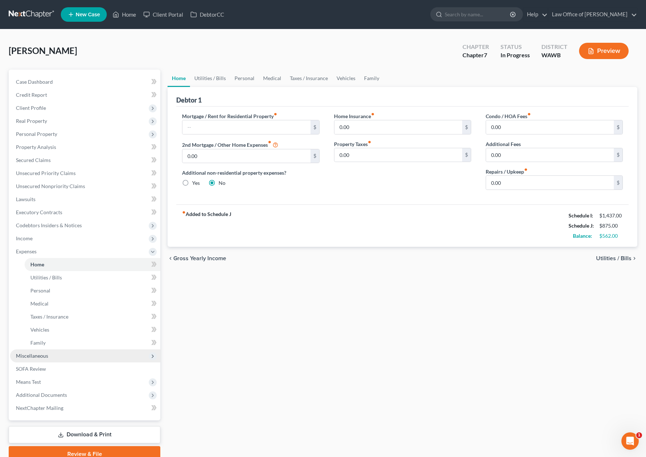
click at [55, 356] on span "Miscellaneous" at bounding box center [85, 355] width 150 height 13
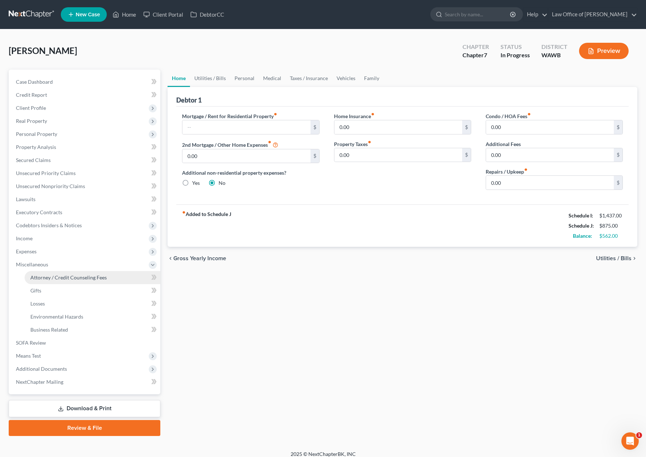
click at [68, 278] on span "Attorney / Credit Counseling Fees" at bounding box center [68, 277] width 76 height 6
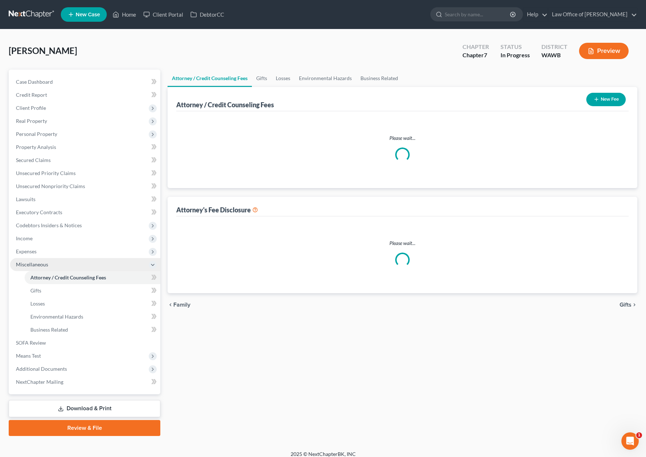
select select "0"
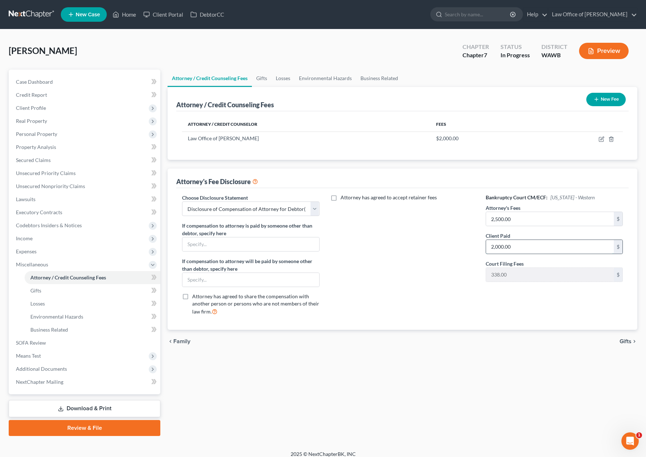
click at [519, 249] on input "2,000.00" at bounding box center [550, 247] width 128 height 14
type input "2,500.00"
click at [602, 136] on icon "button" at bounding box center [602, 139] width 6 height 6
select select "50"
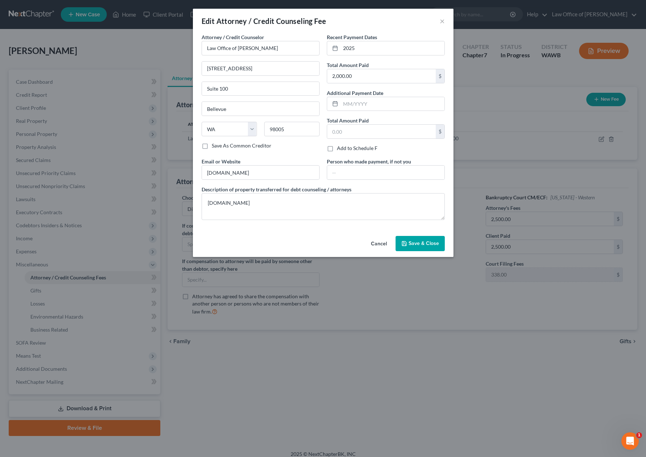
click at [602, 142] on div "Edit Attorney / Credit Counseling Fee × Attorney / Credit Counselor * Law Offic…" at bounding box center [323, 228] width 646 height 457
click at [364, 72] on input "2,000.00" at bounding box center [381, 76] width 109 height 14
type input "2,838.00"
click at [248, 49] on input "Law Office of [PERSON_NAME]" at bounding box center [261, 48] width 118 height 14
type input "Law Office of [PERSON_NAME]"
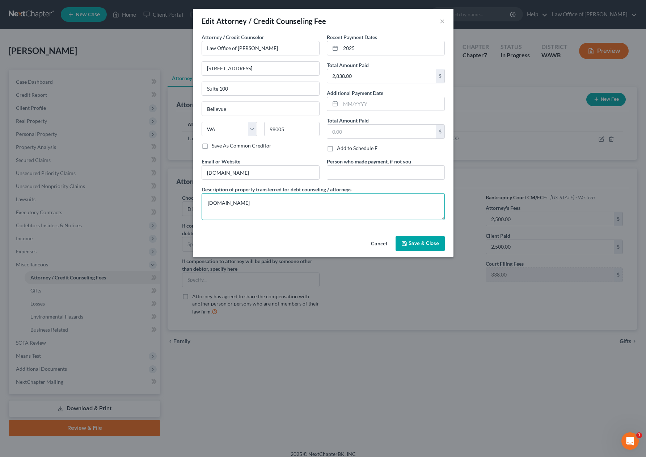
drag, startPoint x: 267, startPoint y: 204, endPoint x: 127, endPoint y: 176, distance: 142.9
click at [127, 176] on div "Edit Attorney / Credit Counseling Fee × Attorney / Credit Counselor * Law Offic…" at bounding box center [323, 228] width 646 height 457
type textarea "$2,500 - Attorney Fees $338 - Filing Fee"
click at [412, 241] on span "Save & Close" at bounding box center [424, 243] width 30 height 6
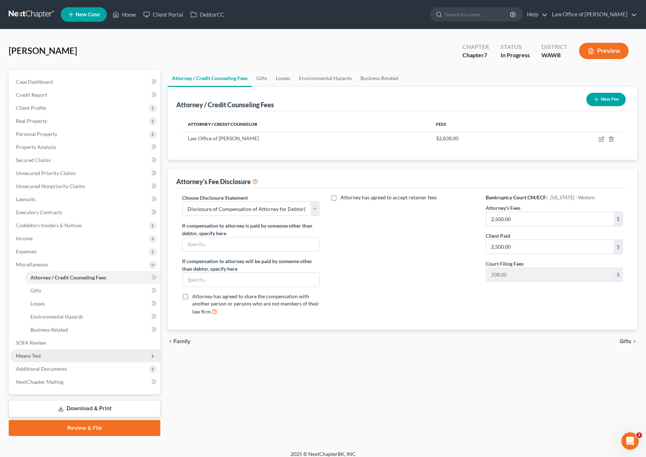
click at [59, 358] on span "Means Test" at bounding box center [85, 355] width 150 height 13
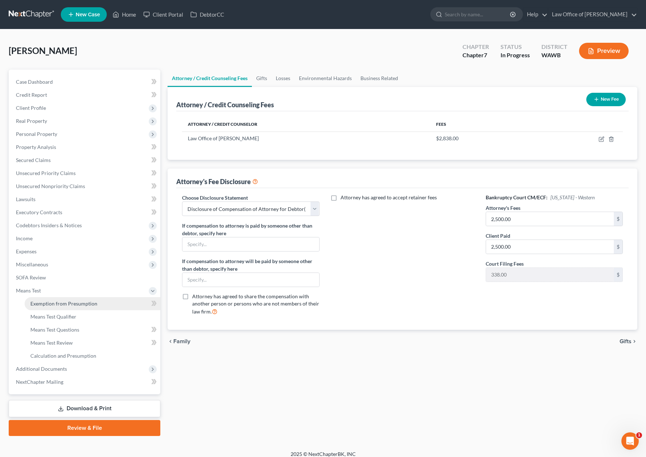
click at [70, 304] on span "Exemption from Presumption" at bounding box center [63, 303] width 67 height 6
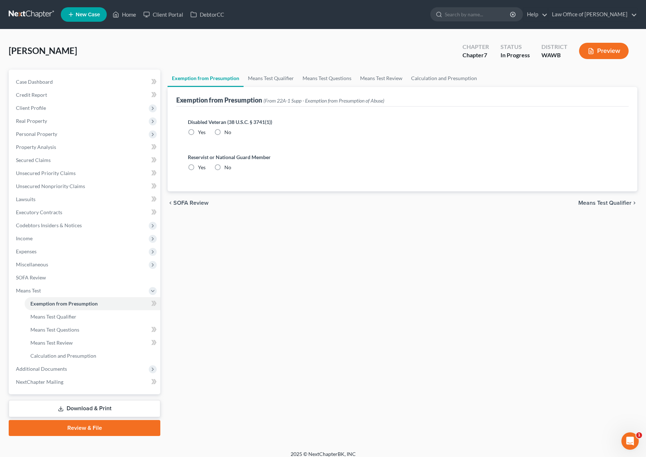
click at [224, 131] on label "No" at bounding box center [227, 132] width 7 height 7
click at [227, 131] on input "No" at bounding box center [229, 131] width 5 height 5
radio input "true"
click at [224, 167] on label "No" at bounding box center [227, 167] width 7 height 7
click at [227, 167] on input "No" at bounding box center [229, 166] width 5 height 5
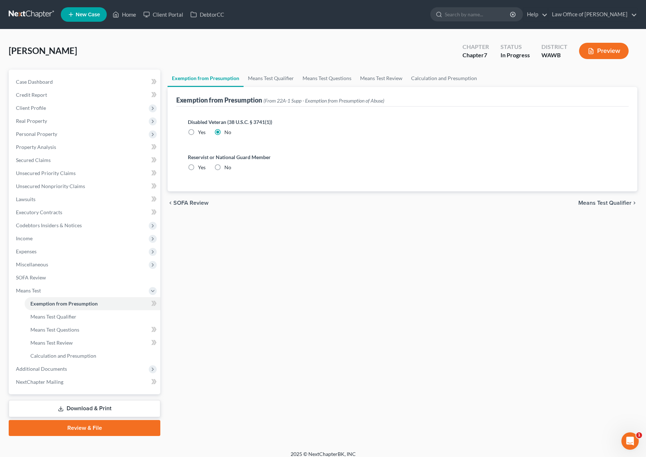
radio input "true"
click at [67, 369] on span "Additional Documents" at bounding box center [85, 368] width 150 height 13
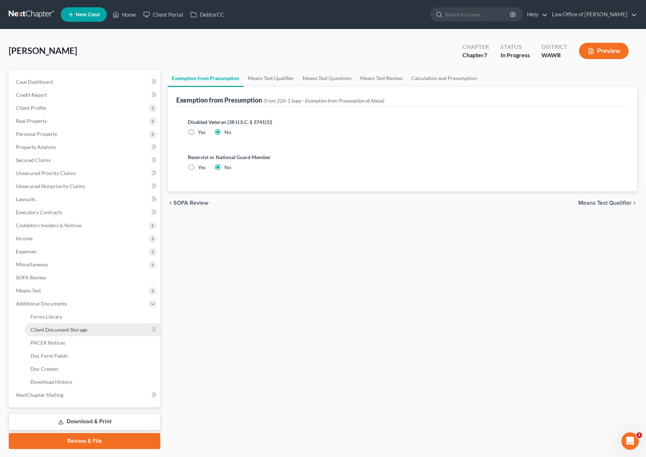
click at [73, 330] on span "Client Document Storage" at bounding box center [58, 329] width 57 height 6
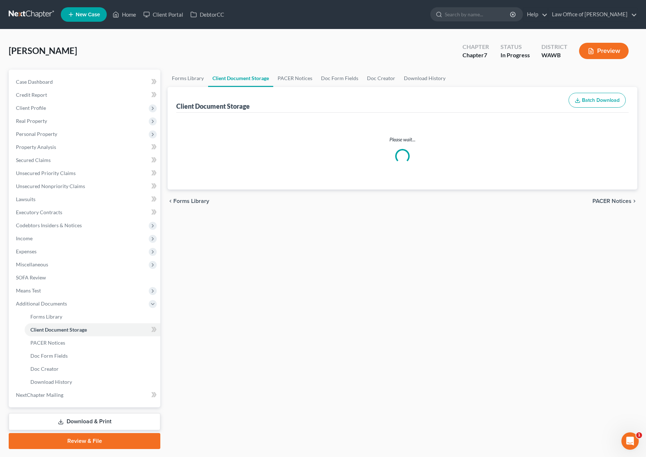
select select "0"
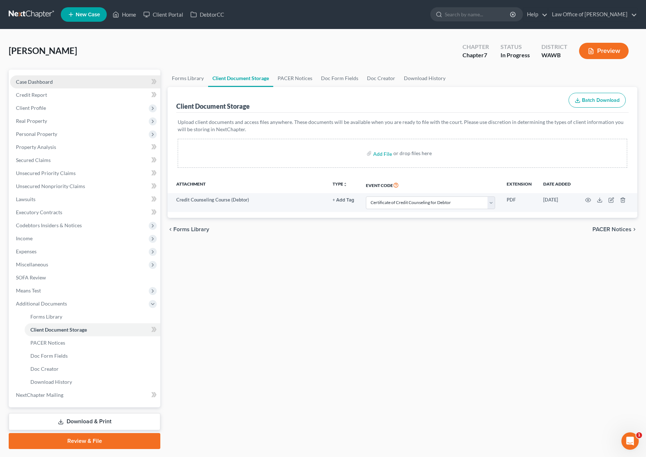
click at [116, 83] on link "Case Dashboard" at bounding box center [85, 81] width 150 height 13
select select "6"
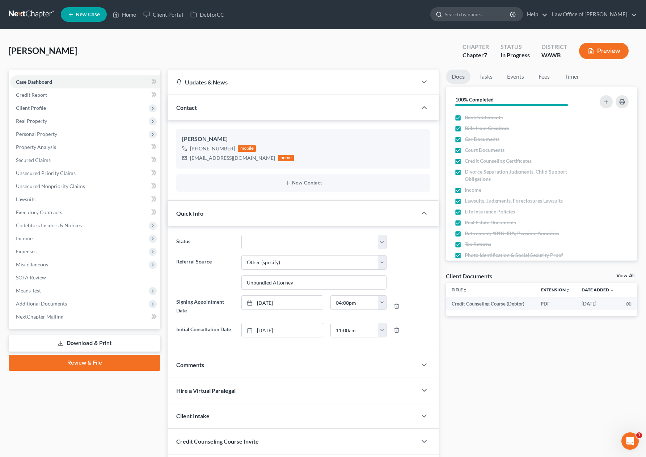
click at [480, 13] on input "search" at bounding box center [478, 14] width 66 height 13
click at [117, 109] on span "Client Profile" at bounding box center [85, 107] width 150 height 13
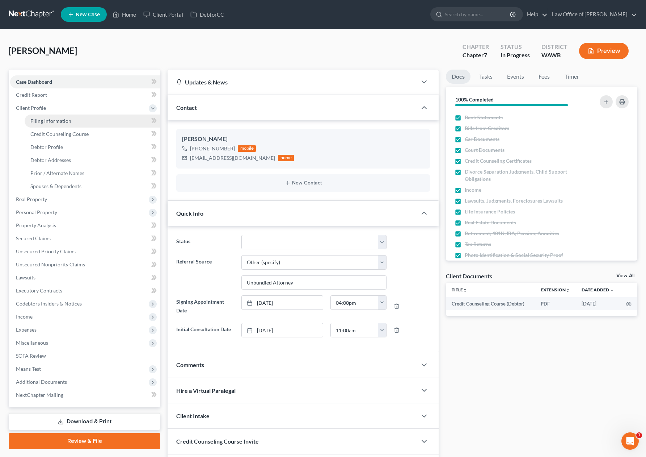
click at [109, 120] on link "Filing Information" at bounding box center [93, 120] width 136 height 13
select select "1"
select select "0"
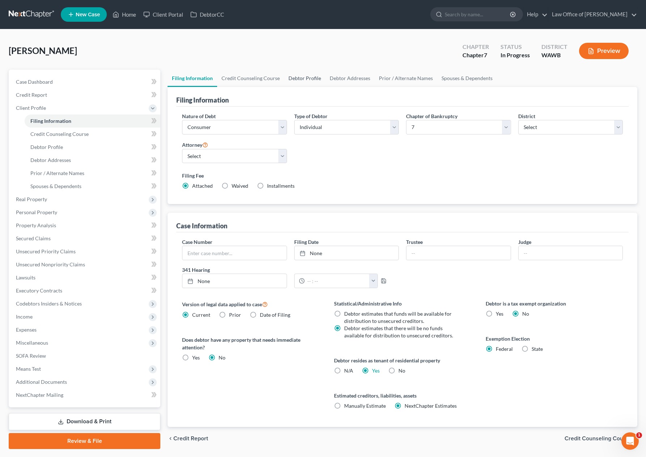
click at [312, 77] on link "Debtor Profile" at bounding box center [304, 78] width 41 height 17
select select "0"
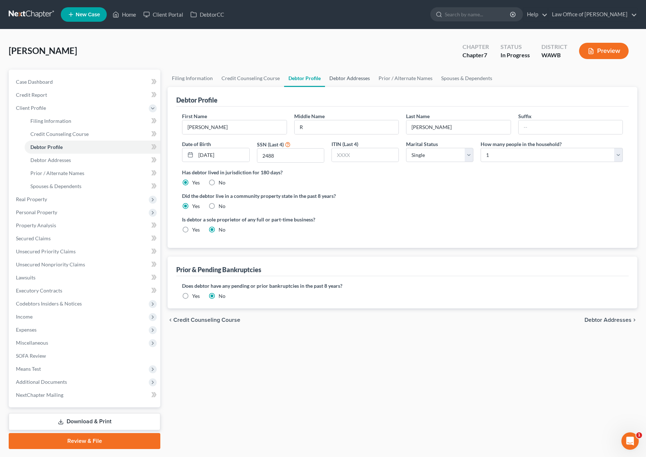
click at [335, 76] on link "Debtor Addresses" at bounding box center [349, 78] width 49 height 17
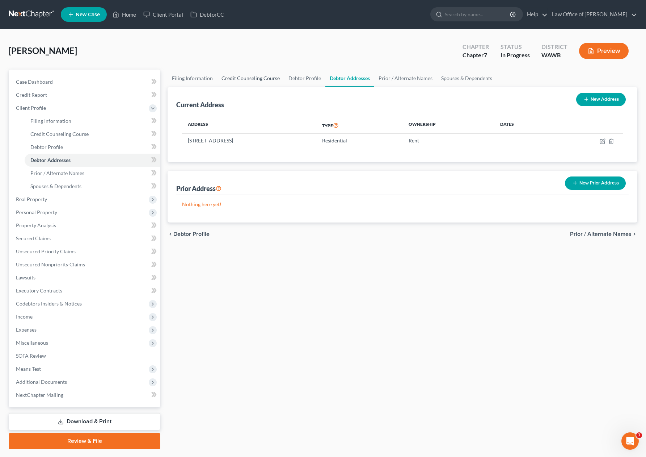
click at [242, 76] on link "Credit Counseling Course" at bounding box center [250, 78] width 67 height 17
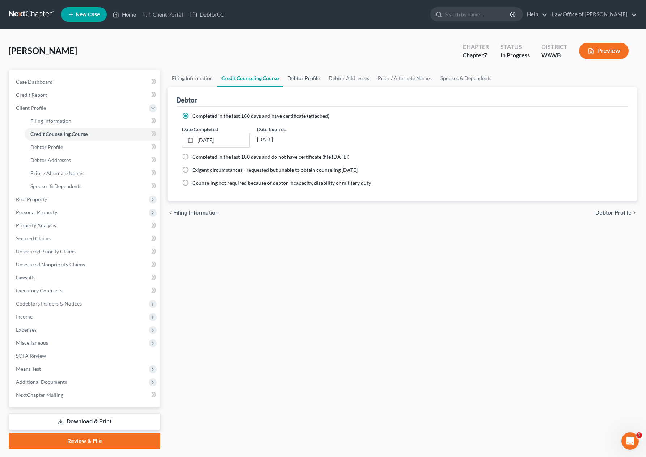
click at [300, 77] on link "Debtor Profile" at bounding box center [303, 78] width 41 height 17
select select "0"
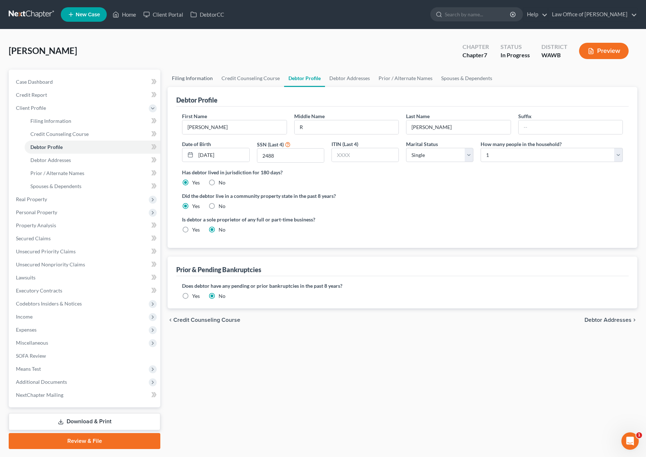
click at [182, 77] on link "Filing Information" at bounding box center [193, 78] width 50 height 17
select select "1"
select select "0"
select select "87"
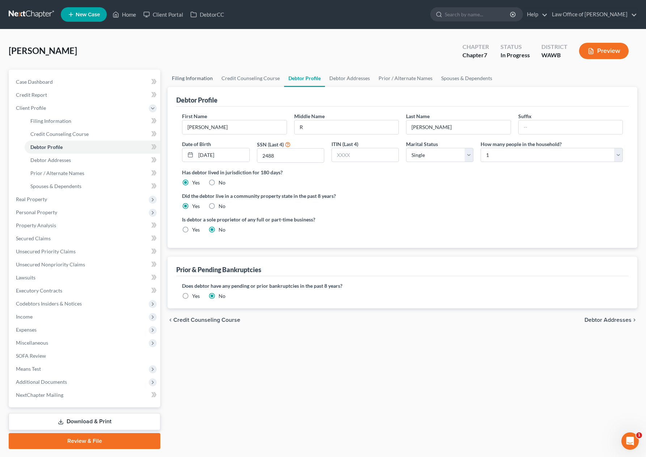
select select "0"
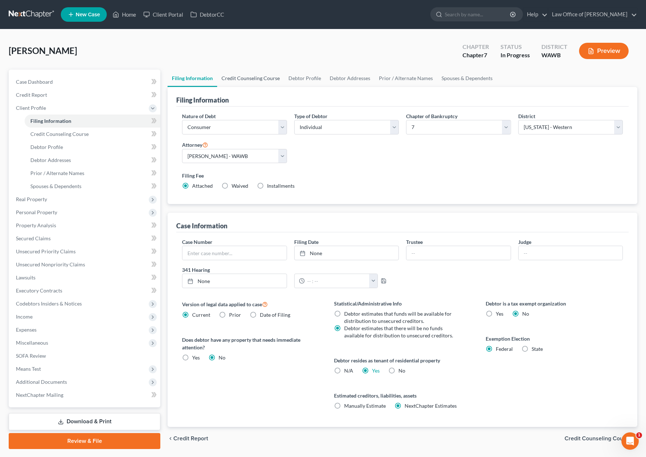
click at [257, 77] on link "Credit Counseling Course" at bounding box center [250, 78] width 67 height 17
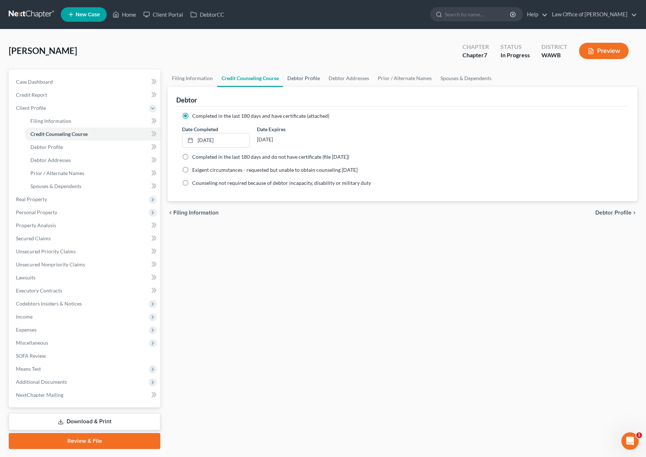
click at [296, 77] on link "Debtor Profile" at bounding box center [303, 78] width 41 height 17
select select "0"
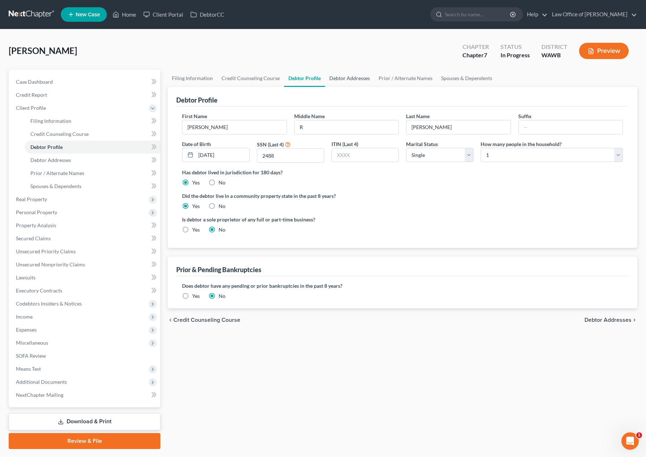
click at [342, 79] on link "Debtor Addresses" at bounding box center [349, 78] width 49 height 17
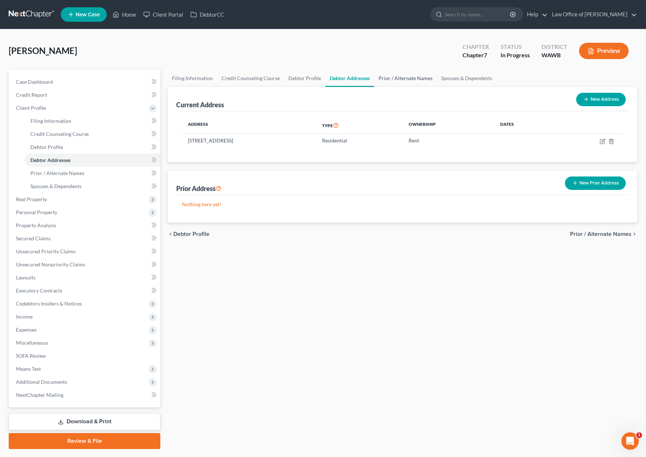
click at [392, 81] on link "Prior / Alternate Names" at bounding box center [405, 78] width 63 height 17
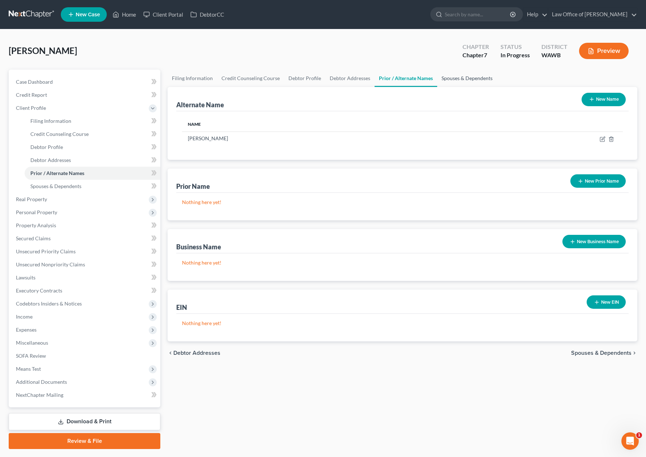
click at [463, 79] on link "Spouses & Dependents" at bounding box center [467, 78] width 60 height 17
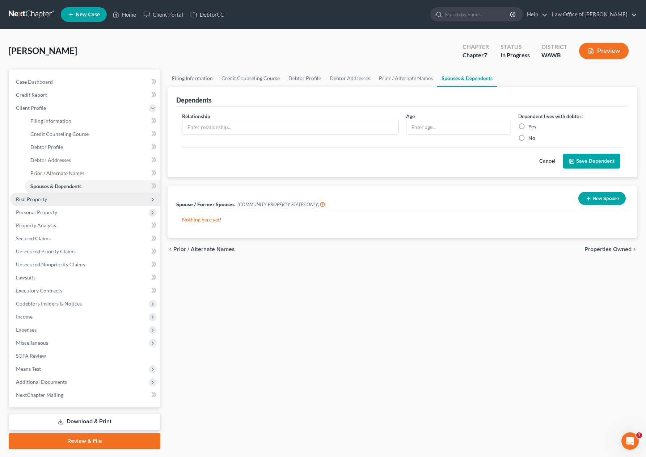
click at [89, 194] on span "Real Property" at bounding box center [85, 199] width 150 height 13
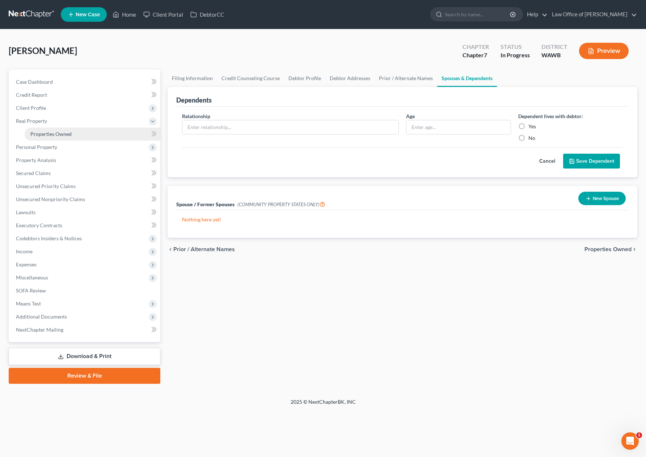
click at [89, 133] on link "Properties Owned" at bounding box center [93, 133] width 136 height 13
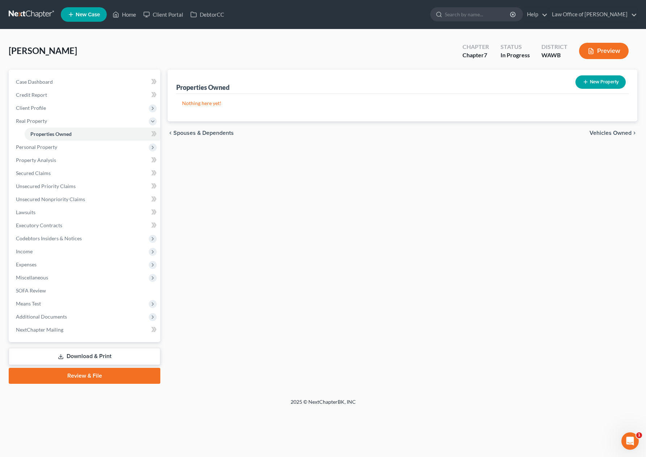
click at [613, 134] on span "Vehicles Owned" at bounding box center [611, 133] width 42 height 6
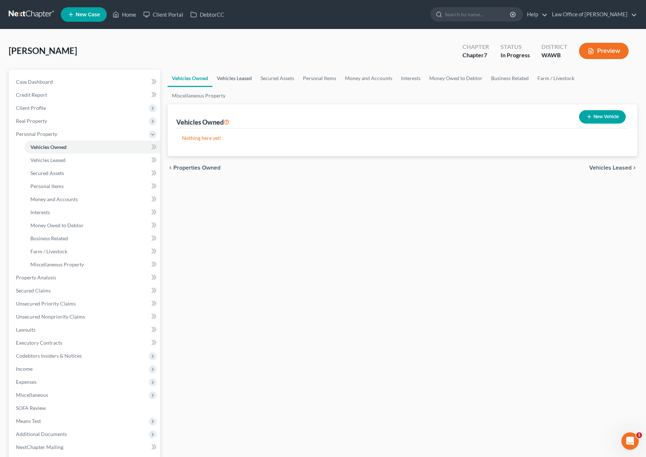
click at [245, 79] on link "Vehicles Leased" at bounding box center [235, 78] width 44 height 17
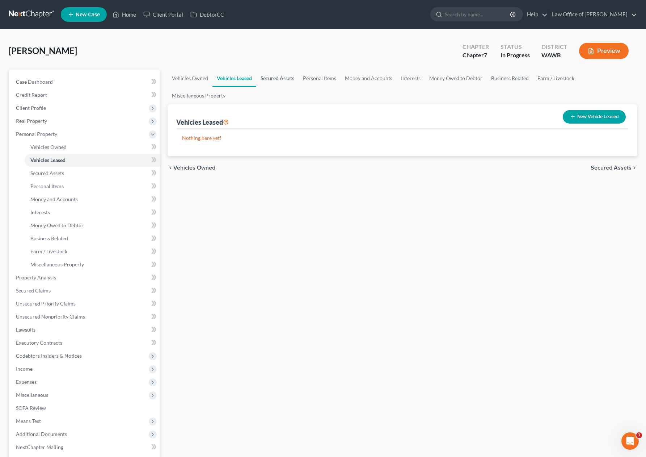
click at [276, 80] on link "Secured Assets" at bounding box center [277, 78] width 42 height 17
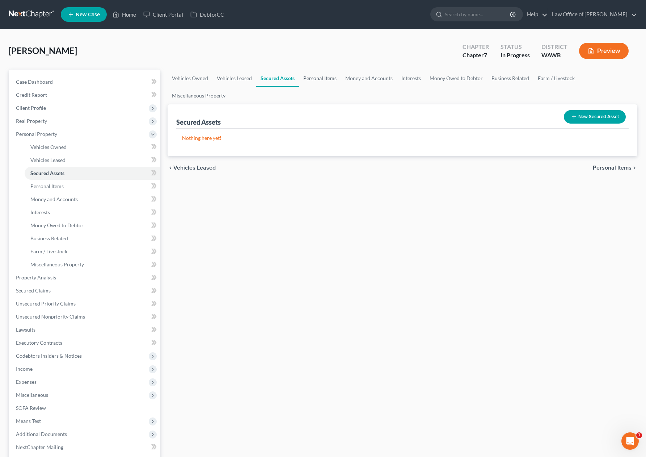
click at [323, 80] on link "Personal Items" at bounding box center [320, 78] width 42 height 17
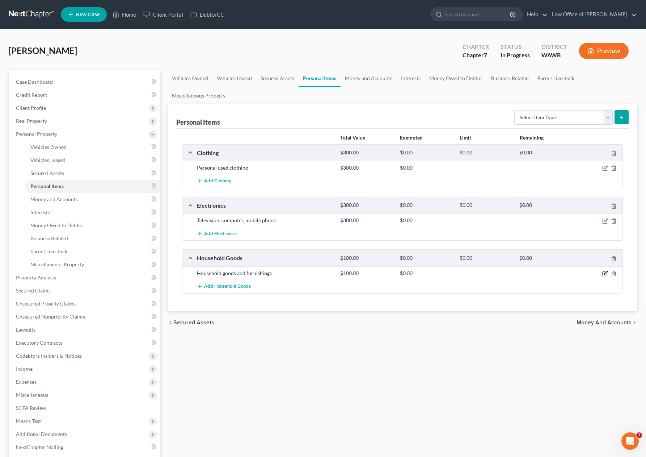
click at [607, 273] on icon "button" at bounding box center [605, 273] width 6 height 6
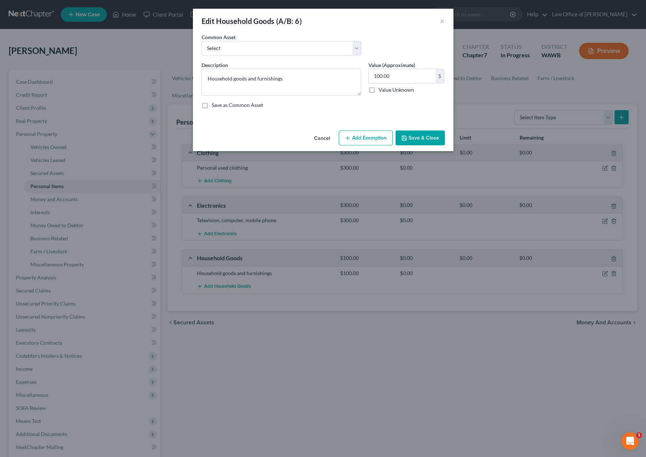
click at [374, 139] on button "Add Exemption" at bounding box center [366, 137] width 54 height 15
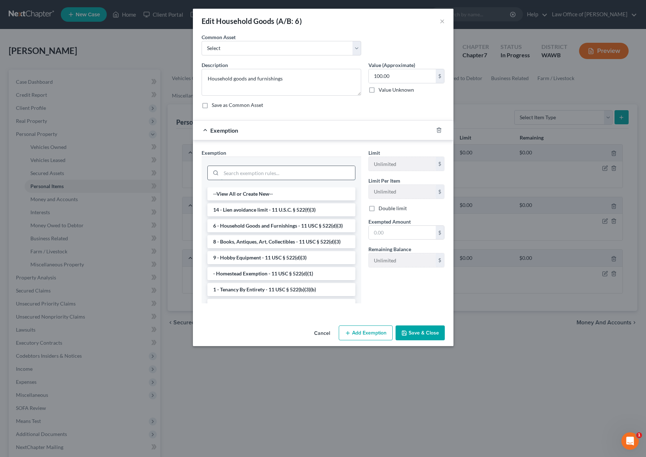
click at [287, 172] on input "search" at bounding box center [288, 173] width 134 height 14
type input "w"
click at [290, 207] on li "6 - Household Goods and Furnishings - 11 USC § 522(d)(3)" at bounding box center [281, 209] width 148 height 13
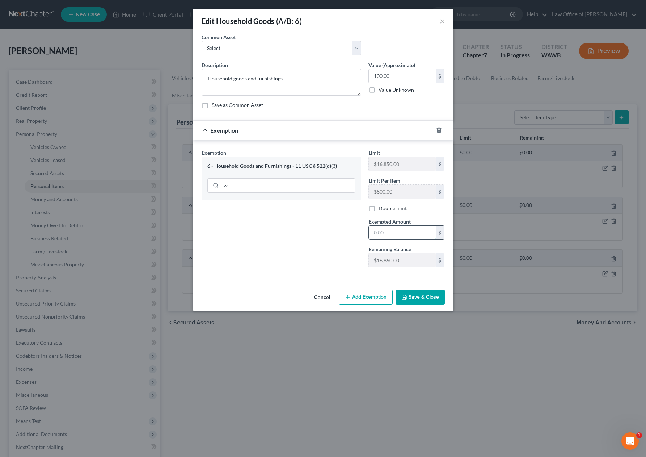
click at [390, 232] on input "text" at bounding box center [402, 233] width 67 height 14
type input "100.00"
click at [419, 295] on button "Save & Close" at bounding box center [420, 296] width 49 height 15
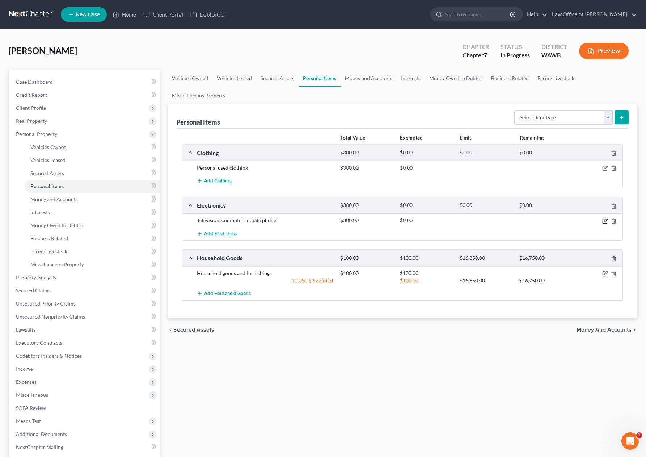
click at [606, 220] on icon "button" at bounding box center [605, 221] width 6 height 6
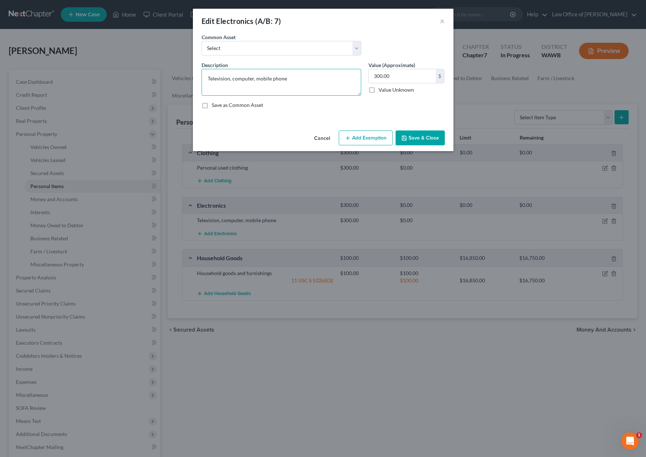
drag, startPoint x: 293, startPoint y: 80, endPoint x: 159, endPoint y: 78, distance: 134.0
click at [160, 78] on div "Edit Electronics (A/B: 7) × An exemption set must first be selected from the Fi…" at bounding box center [323, 228] width 646 height 457
paste textarea "Phone, laptop"
type textarea "Phone, laptop"
click at [378, 139] on button "Add Exemption" at bounding box center [366, 137] width 54 height 15
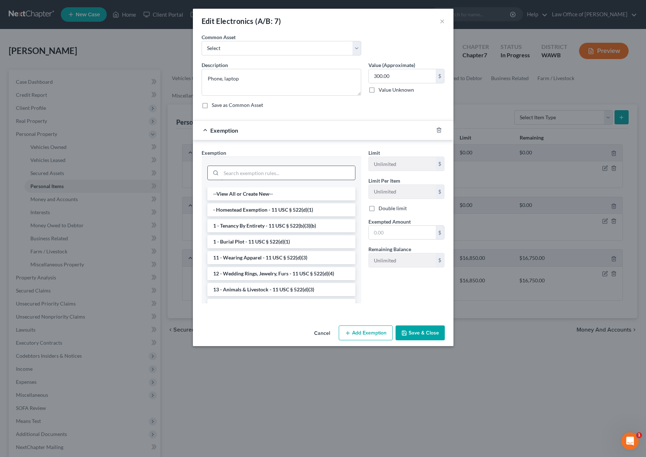
click at [309, 173] on input "search" at bounding box center [288, 173] width 134 height 14
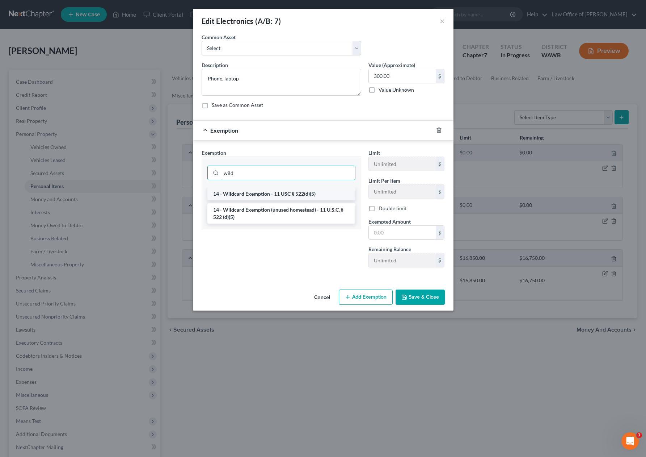
type input "wild"
click at [306, 193] on li "14 - Wildcard Exemption - 11 USC § 522(d)(5)" at bounding box center [281, 193] width 148 height 13
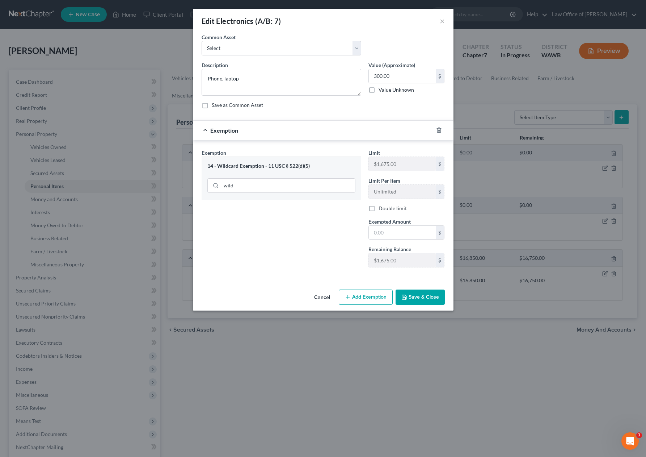
click at [442, 127] on div at bounding box center [443, 130] width 20 height 12
click at [440, 130] on icon "button" at bounding box center [439, 130] width 6 height 6
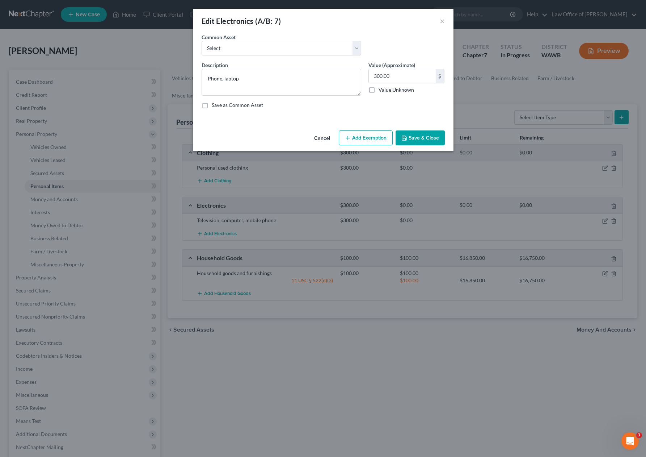
click at [366, 140] on button "Add Exemption" at bounding box center [366, 137] width 54 height 15
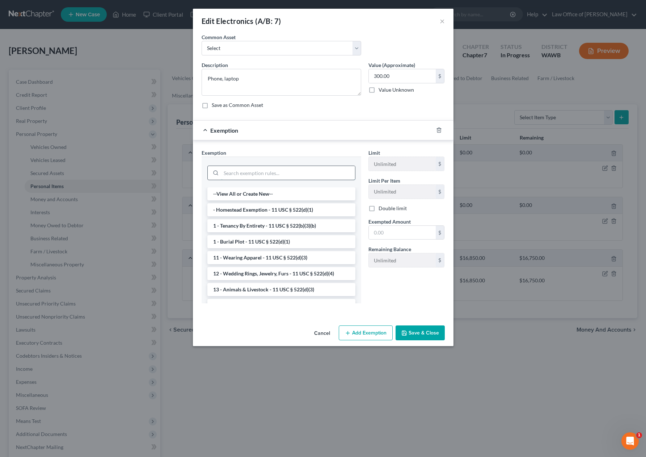
click at [281, 173] on input "search" at bounding box center [288, 173] width 134 height 14
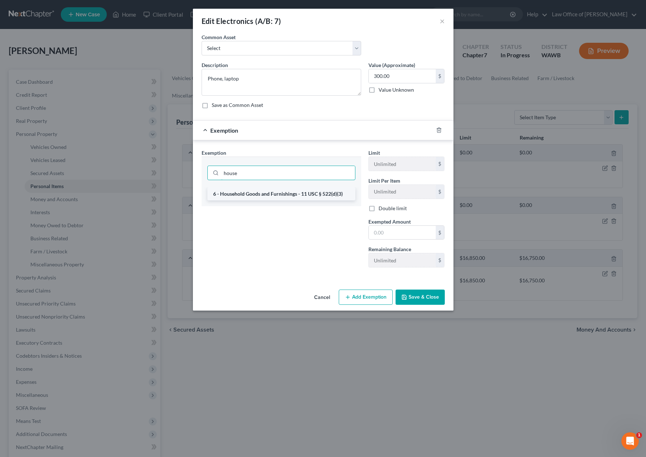
type input "house"
click at [277, 195] on li "6 - Household Goods and Furnishings - 11 USC § 522(d)(3)" at bounding box center [281, 193] width 148 height 13
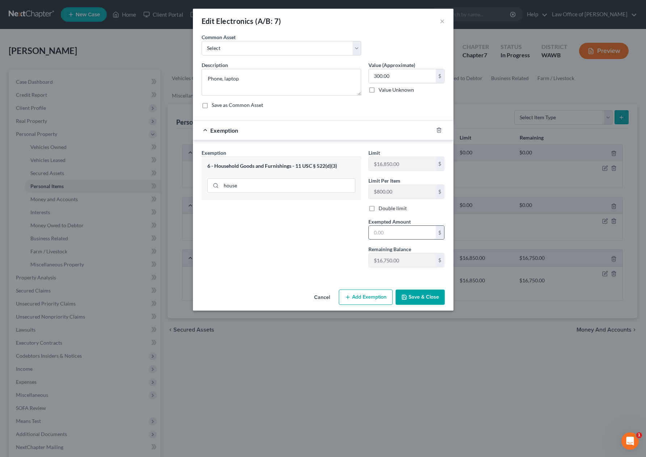
click at [382, 236] on input "text" at bounding box center [402, 233] width 67 height 14
type input "300"
click at [314, 252] on div "Exemption Set must be selected for CA. Exemption * 6 - Household Goods and Furn…" at bounding box center [281, 211] width 167 height 124
click at [412, 297] on button "Save & Close" at bounding box center [420, 296] width 49 height 15
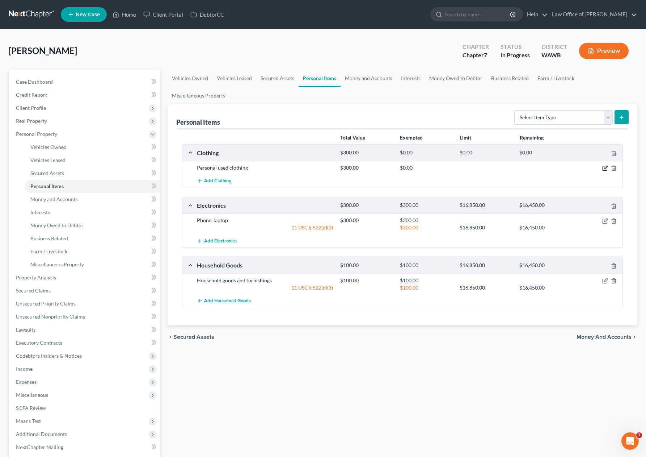
click at [605, 167] on icon "button" at bounding box center [605, 168] width 6 height 6
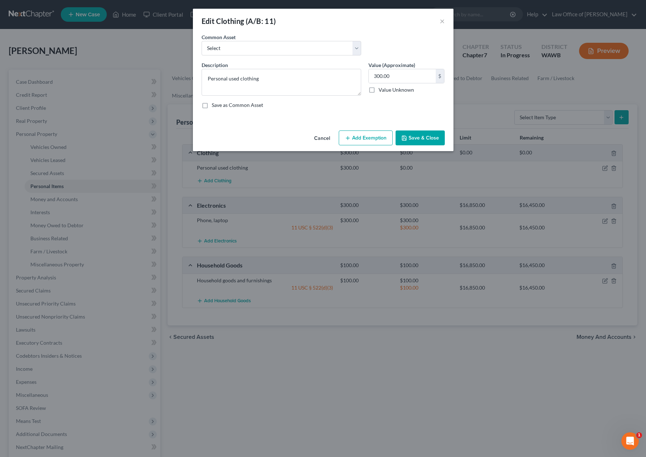
click at [368, 132] on button "Add Exemption" at bounding box center [366, 137] width 54 height 15
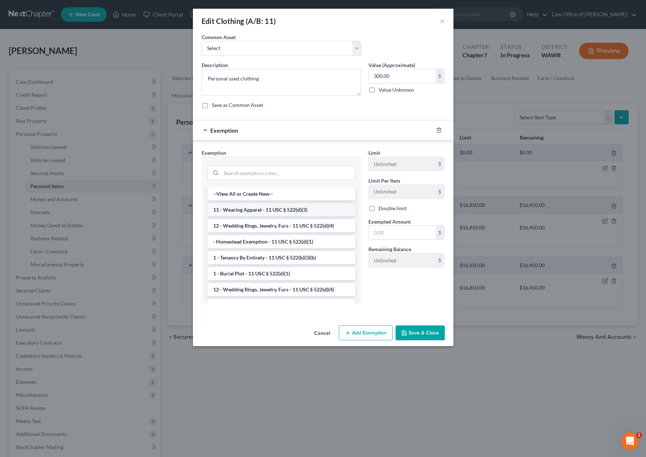
click at [278, 208] on li "11 - Wearing Apparel - 11 USC § 522(d)(3)" at bounding box center [281, 209] width 148 height 13
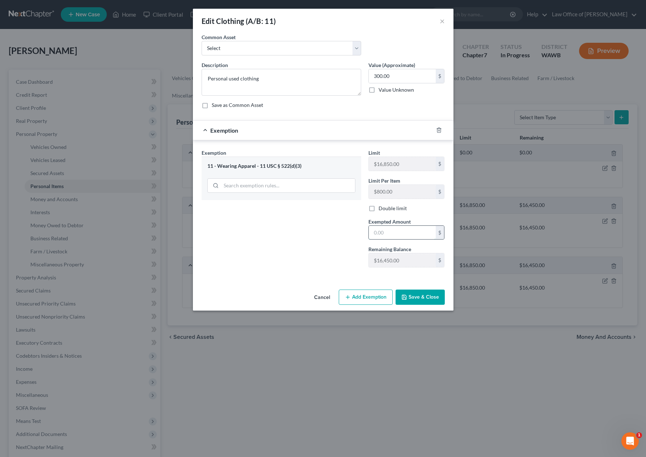
click at [389, 232] on input "text" at bounding box center [402, 233] width 67 height 14
type input "300"
click at [413, 299] on button "Save & Close" at bounding box center [420, 296] width 49 height 15
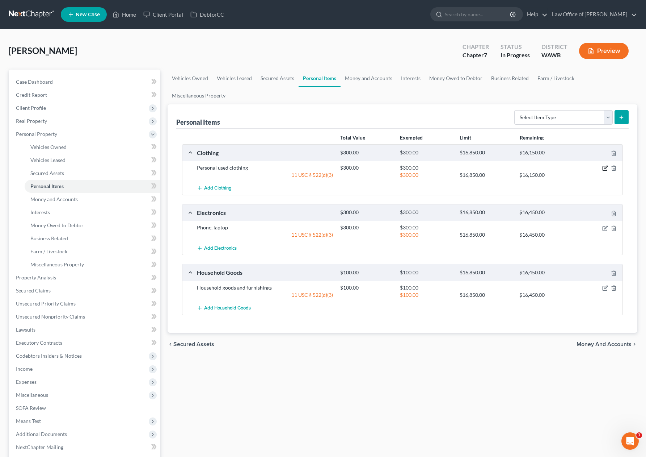
click at [605, 169] on icon "button" at bounding box center [605, 168] width 6 height 6
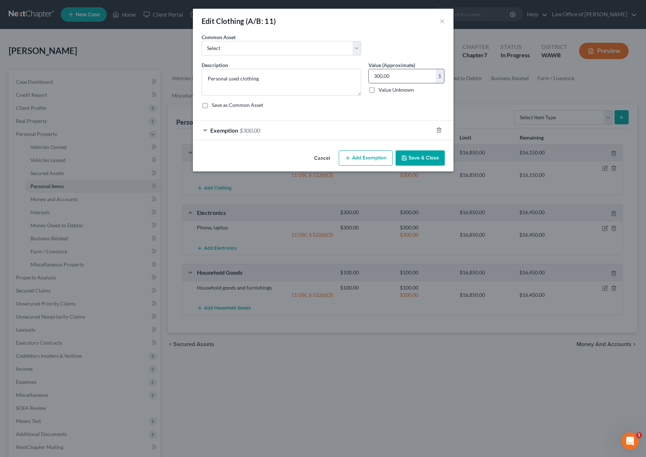
click at [393, 80] on input "300.00" at bounding box center [402, 76] width 67 height 14
click at [274, 132] on div "Exemption $300.00" at bounding box center [313, 130] width 240 height 19
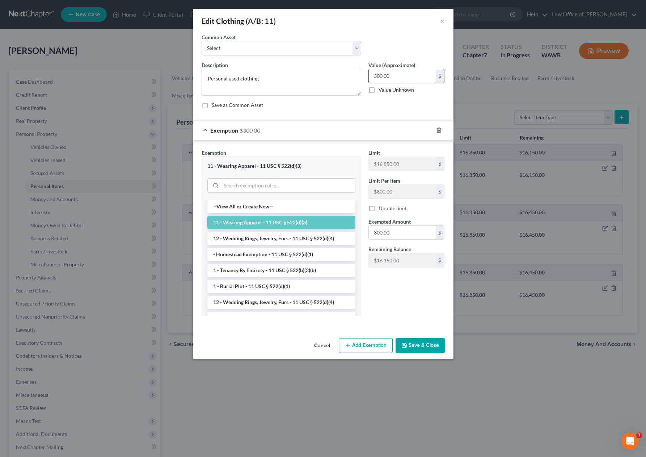
click at [400, 80] on input "300.00" at bounding box center [402, 76] width 67 height 14
type input "200"
click at [388, 234] on input "300.00" at bounding box center [402, 233] width 67 height 14
drag, startPoint x: 405, startPoint y: 234, endPoint x: 270, endPoint y: 228, distance: 134.8
click at [270, 228] on div "Exemption Set must be selected for CA. Exemption * 11 - Wearing Apparel - 11 US…" at bounding box center [323, 235] width 251 height 173
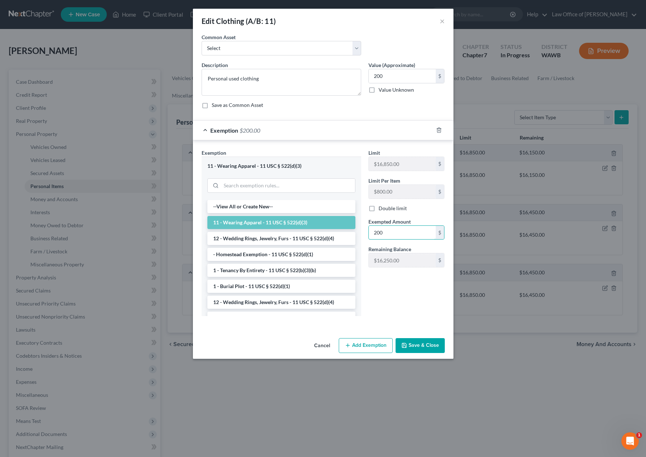
type input "200"
click at [423, 347] on button "Save & Close" at bounding box center [420, 345] width 49 height 15
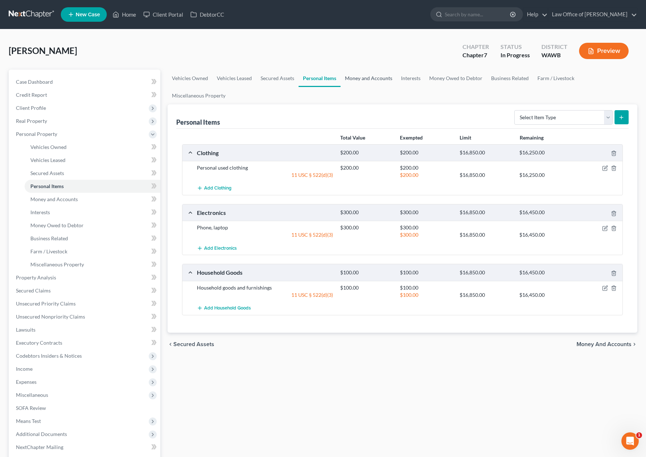
click at [370, 79] on link "Money and Accounts" at bounding box center [369, 78] width 56 height 17
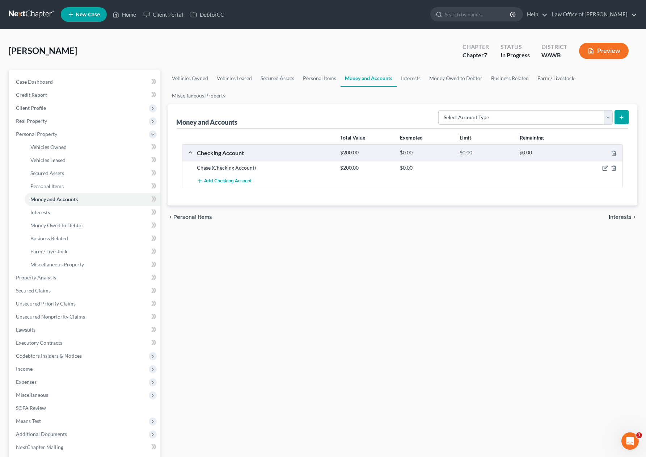
click at [389, 89] on ul "Vehicles Owned Vehicles Leased Secured Assets Personal Items Money and Accounts…" at bounding box center [403, 87] width 470 height 35
click at [604, 168] on icon "button" at bounding box center [605, 168] width 6 height 6
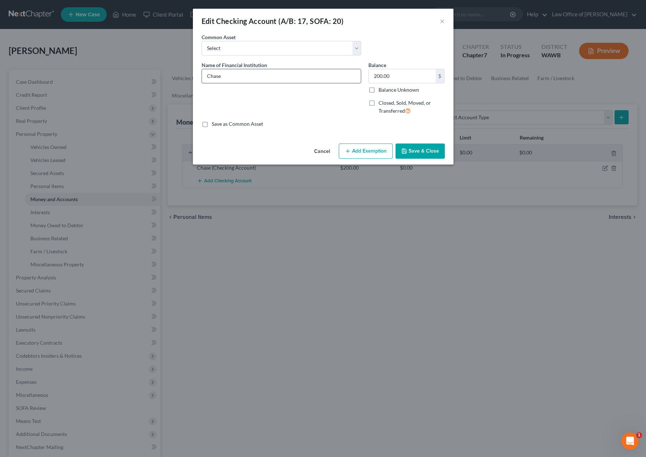
click at [263, 76] on input "Chase" at bounding box center [281, 76] width 159 height 14
type input "Chase Account ending in 0753"
click at [368, 155] on button "Add Exemption" at bounding box center [366, 150] width 54 height 15
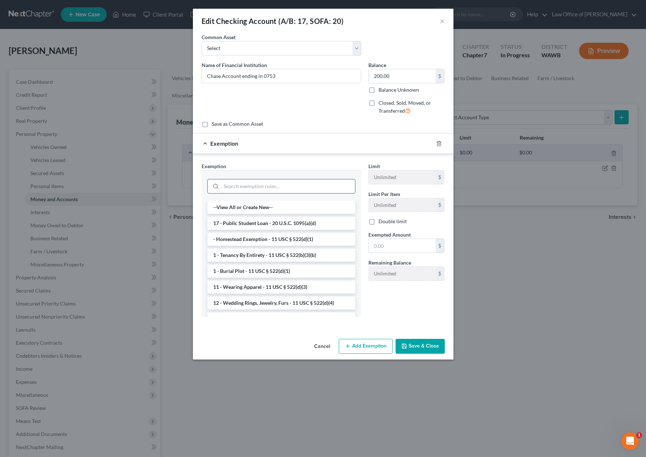
click at [302, 180] on input "search" at bounding box center [288, 186] width 134 height 14
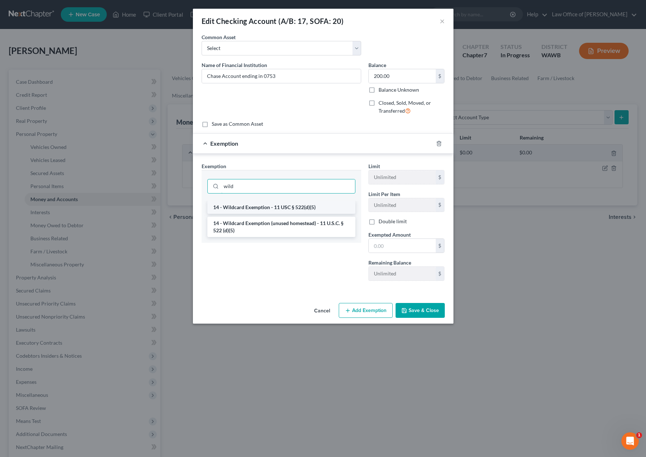
type input "wild"
click at [296, 206] on li "14 - Wildcard Exemption - 11 USC § 522(d)(5)" at bounding box center [281, 207] width 148 height 13
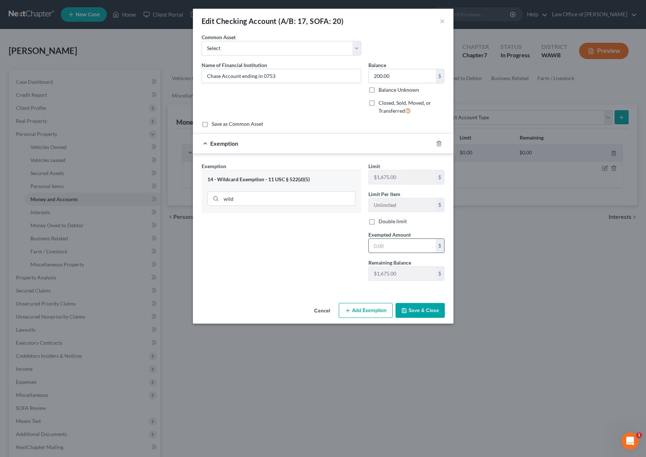
click at [387, 248] on input "text" at bounding box center [402, 246] width 67 height 14
type input "200"
click at [357, 281] on div "Exemption Set must be selected for CA. Exemption * 14 - Wildcard Exemption - 11…" at bounding box center [281, 224] width 167 height 124
click at [410, 307] on button "Save & Close" at bounding box center [420, 310] width 49 height 15
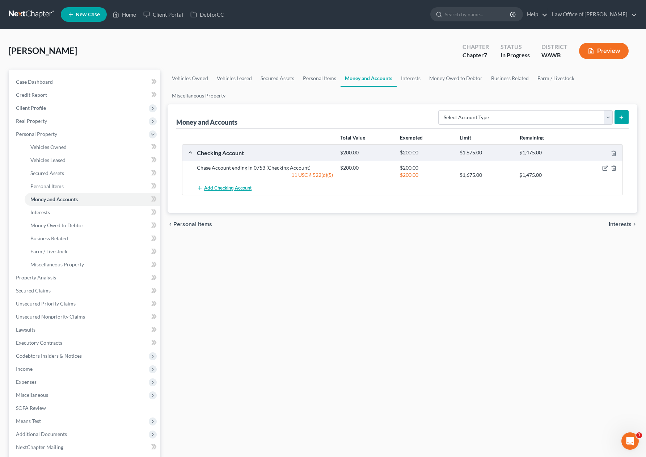
click at [221, 189] on span "Add Checking Account" at bounding box center [227, 188] width 47 height 6
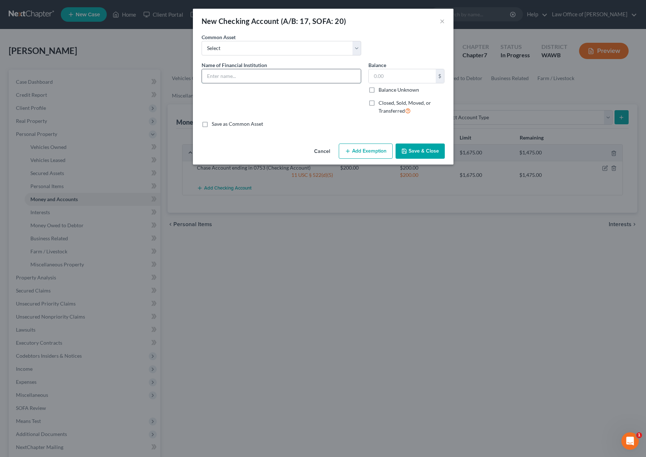
click at [262, 76] on input "text" at bounding box center [281, 76] width 159 height 14
type input "Chase Account ending in 0278"
type input "900"
click at [369, 156] on button "Add Exemption" at bounding box center [366, 150] width 54 height 15
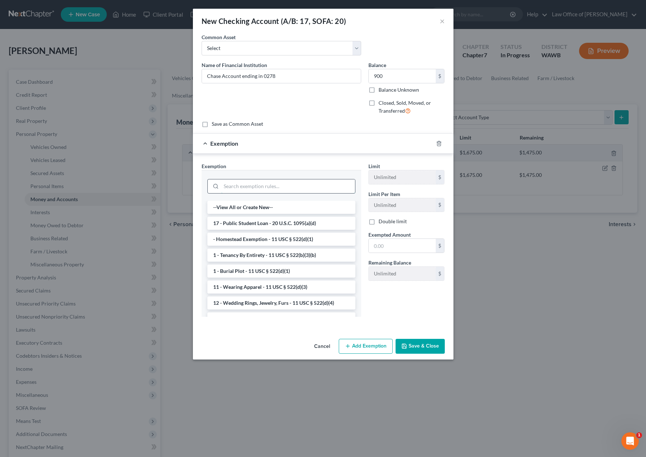
click at [271, 187] on input "search" at bounding box center [288, 186] width 134 height 14
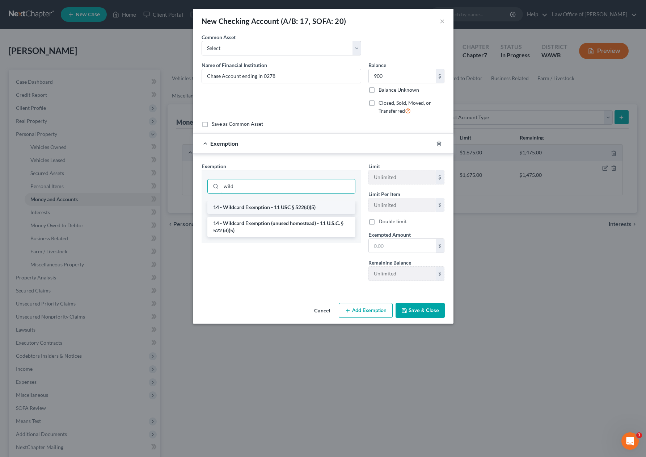
type input "wild"
click at [273, 207] on li "14 - Wildcard Exemption - 11 USC § 522(d)(5)" at bounding box center [281, 207] width 148 height 13
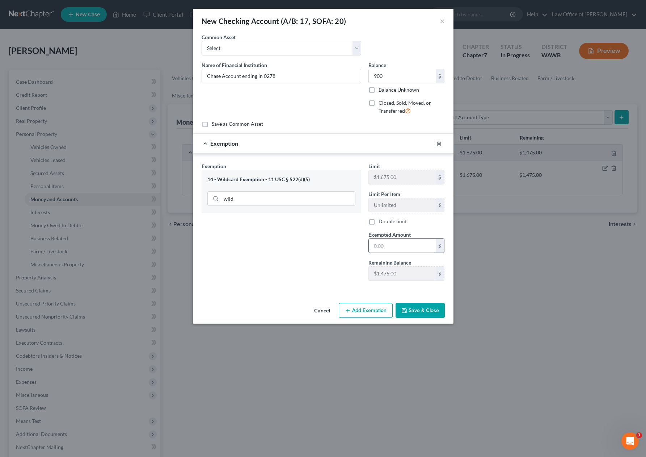
click at [406, 246] on input "text" at bounding box center [402, 246] width 67 height 14
type input "900"
click at [419, 310] on button "Save & Close" at bounding box center [420, 310] width 49 height 15
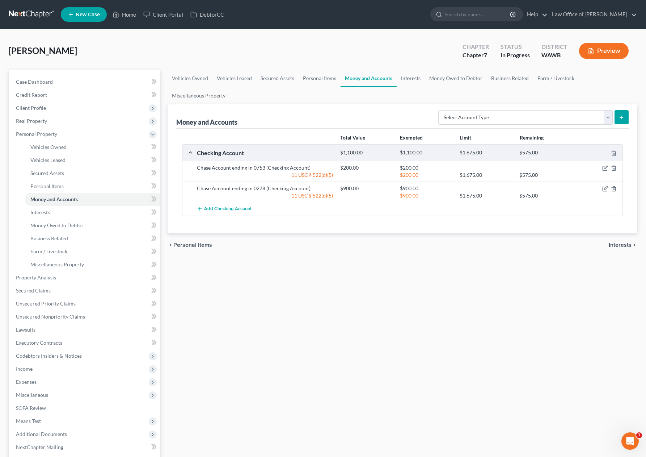
click at [412, 81] on link "Interests" at bounding box center [411, 78] width 28 height 17
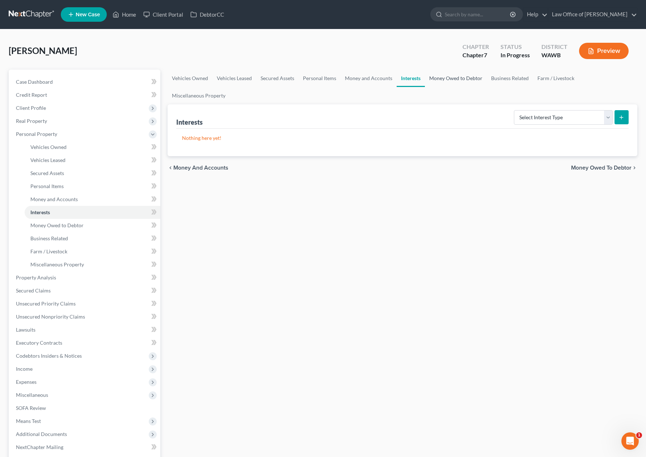
click at [445, 77] on link "Money Owed to Debtor" at bounding box center [456, 78] width 62 height 17
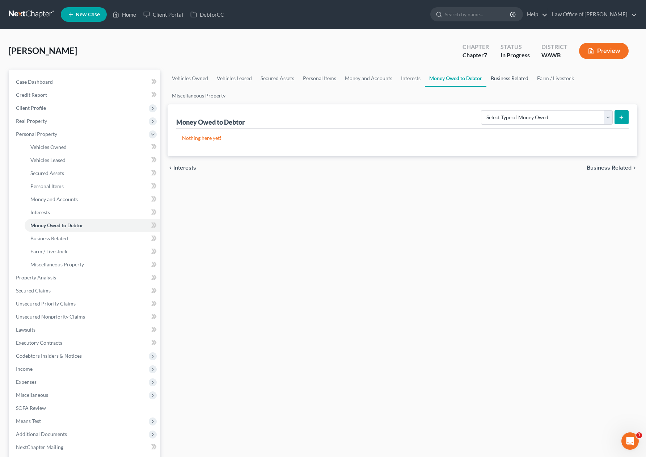
click at [512, 81] on link "Business Related" at bounding box center [510, 78] width 46 height 17
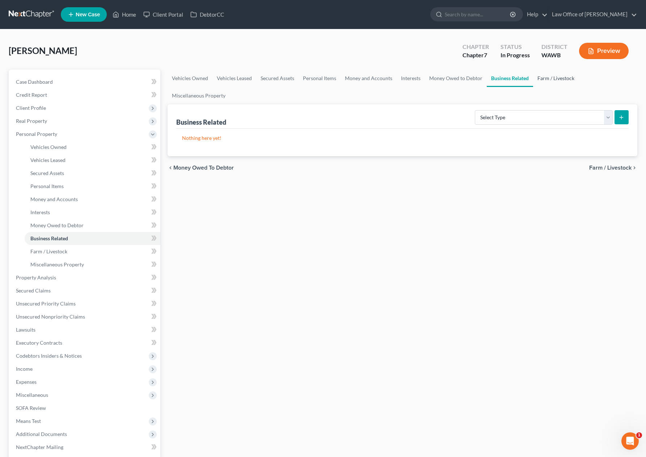
click at [559, 80] on link "Farm / Livestock" at bounding box center [556, 78] width 46 height 17
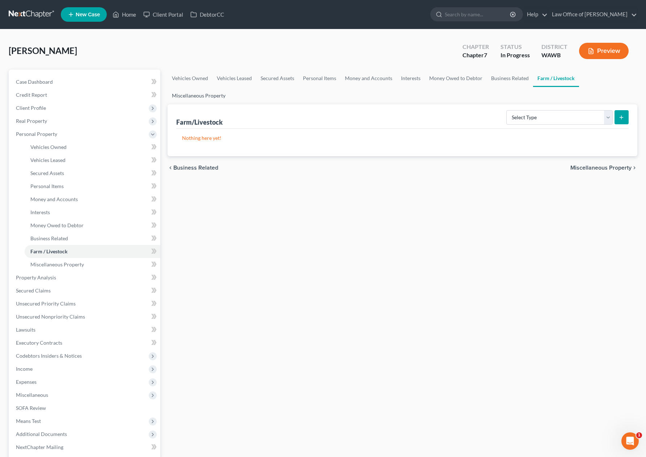
click at [198, 97] on link "Miscellaneous Property" at bounding box center [199, 95] width 62 height 17
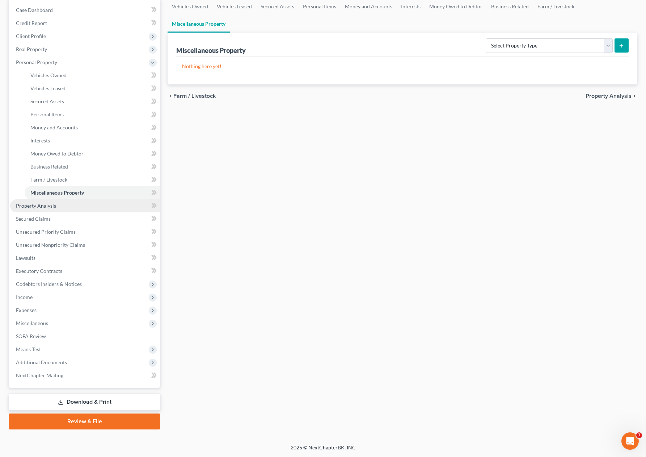
click at [67, 207] on link "Property Analysis" at bounding box center [85, 205] width 150 height 13
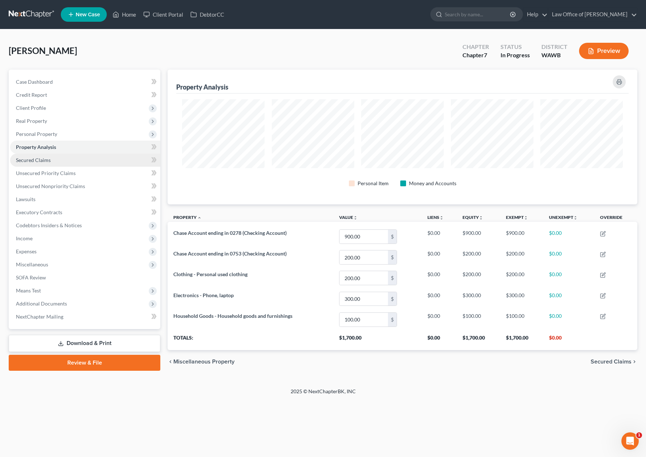
click at [54, 159] on link "Secured Claims" at bounding box center [85, 160] width 150 height 13
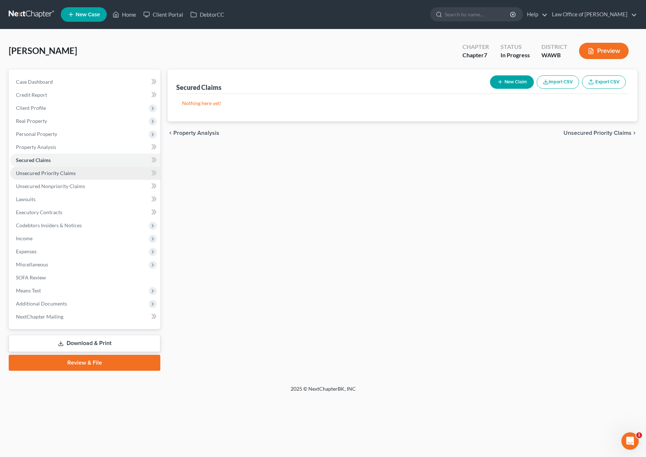
click at [76, 172] on link "Unsecured Priority Claims" at bounding box center [85, 173] width 150 height 13
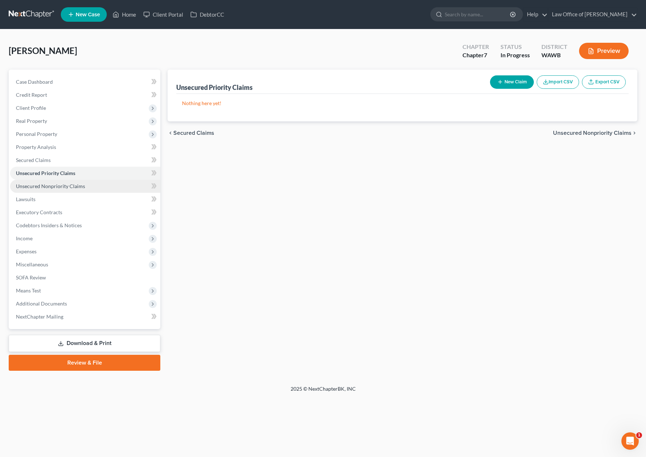
click at [76, 183] on span "Unsecured Nonpriority Claims" at bounding box center [50, 186] width 69 height 6
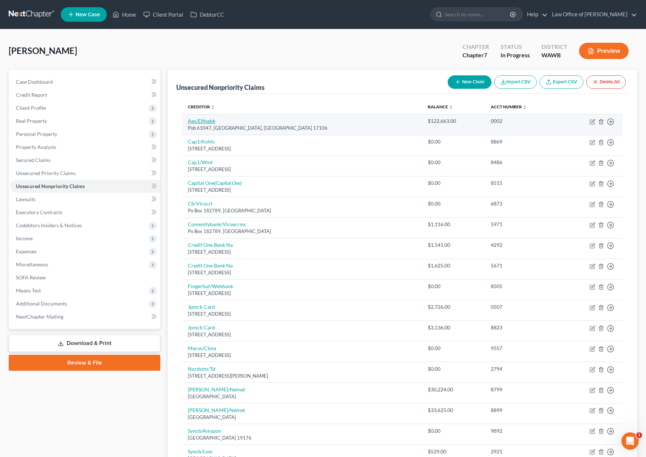
click at [207, 122] on link "Aes/Elfisebk" at bounding box center [202, 121] width 28 height 6
select select "39"
select select "17"
select select "0"
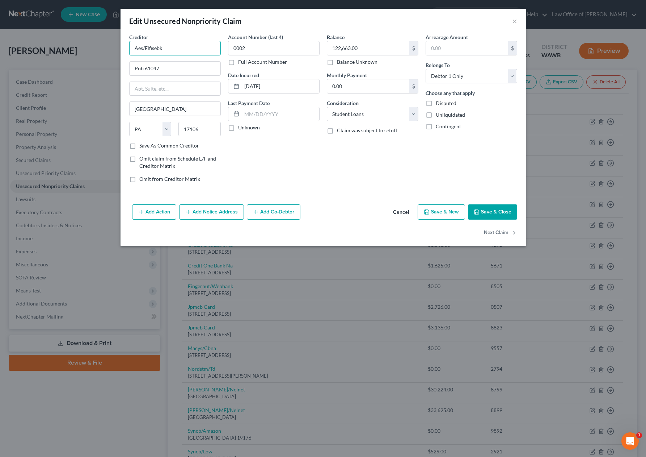
drag, startPoint x: 185, startPoint y: 47, endPoint x: 90, endPoint y: 35, distance: 95.3
click at [90, 35] on div "Edit Unsecured Nonpriority Claim × Creditor * Aes/Elfisebk Pob 61047 Harrisburg…" at bounding box center [323, 228] width 646 height 457
click at [495, 215] on button "Save & Close" at bounding box center [492, 211] width 49 height 15
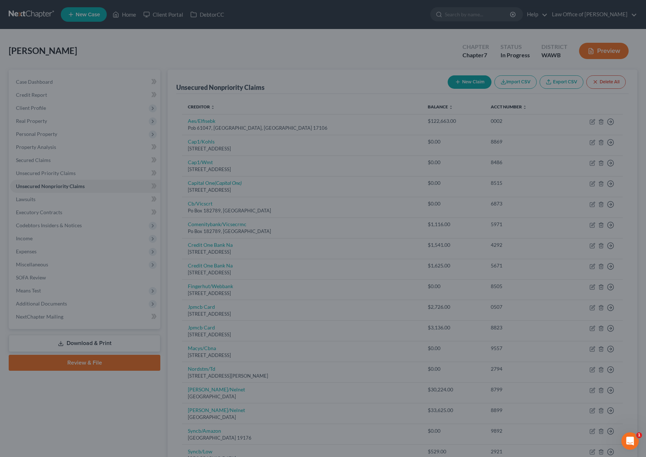
type input "0"
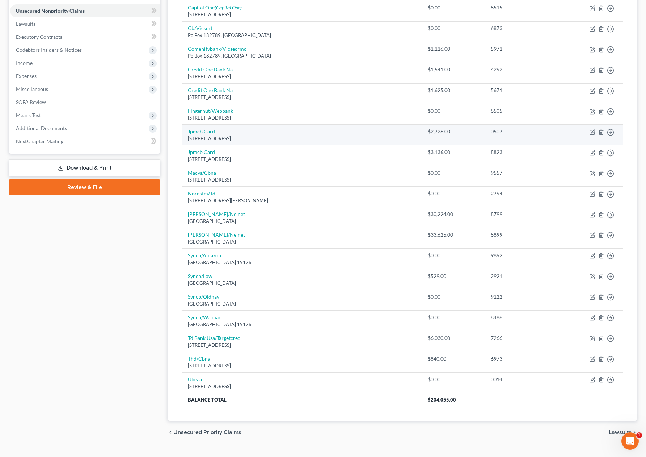
scroll to position [176, 0]
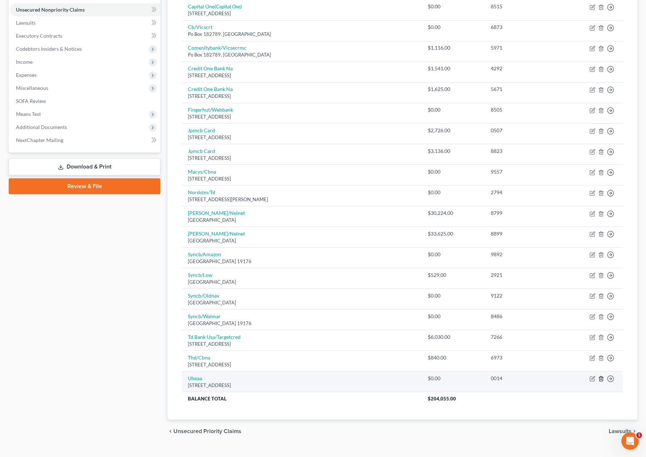
click at [602, 378] on icon "button" at bounding box center [602, 378] width 6 height 6
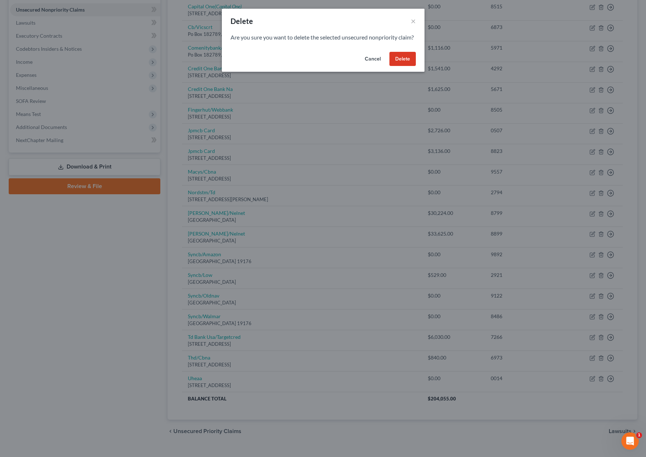
click at [410, 66] on button "Delete" at bounding box center [403, 59] width 26 height 14
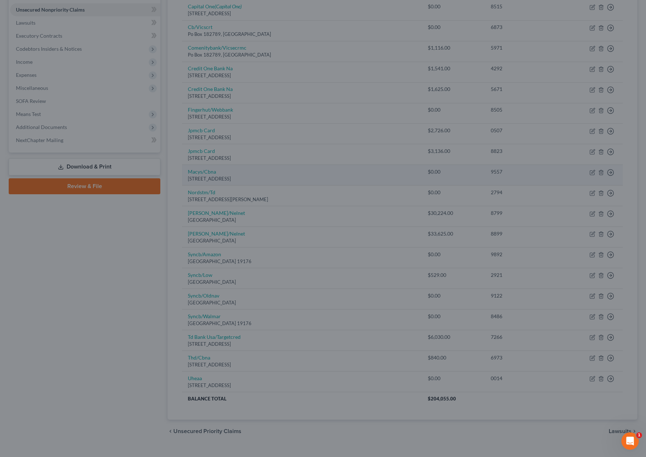
scroll to position [169, 0]
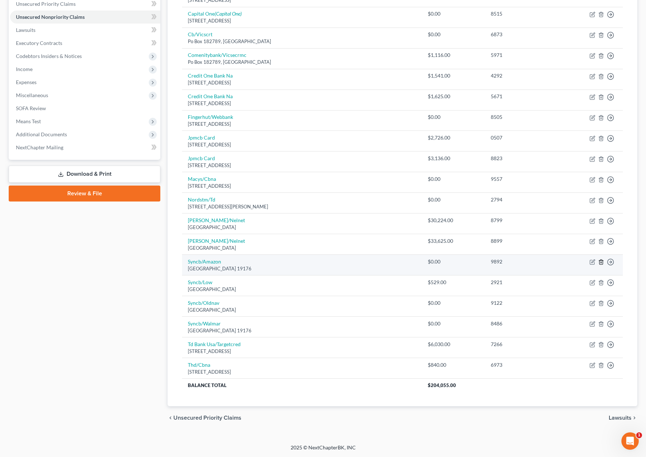
click at [602, 261] on icon "button" at bounding box center [602, 262] width 6 height 6
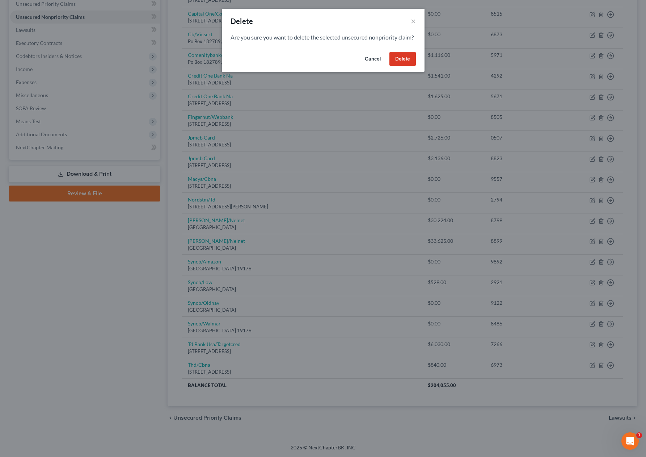
click at [406, 66] on button "Delete" at bounding box center [403, 59] width 26 height 14
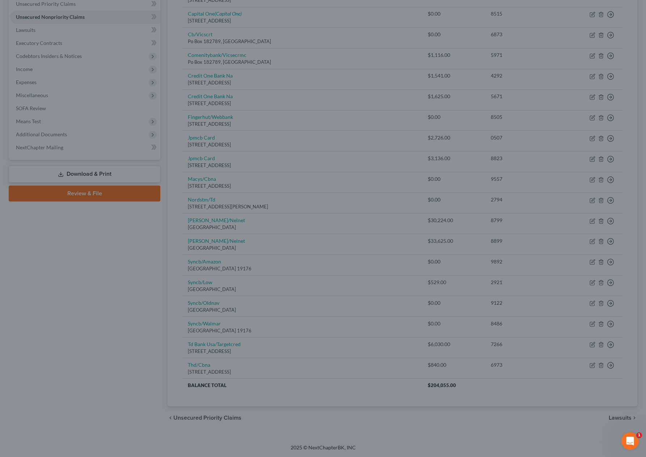
scroll to position [148, 0]
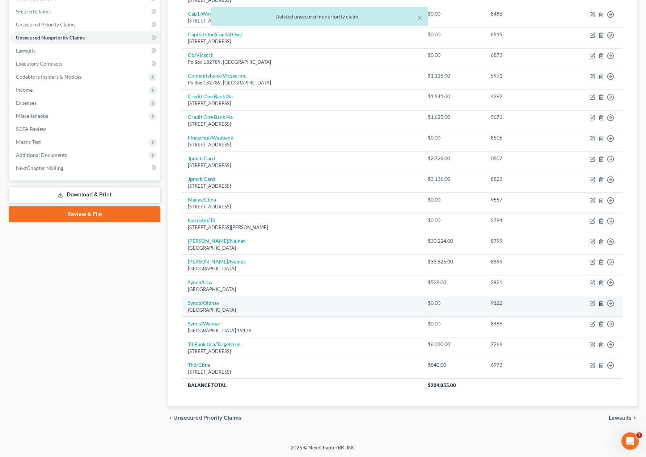
click at [602, 302] on icon "button" at bounding box center [602, 303] width 6 height 6
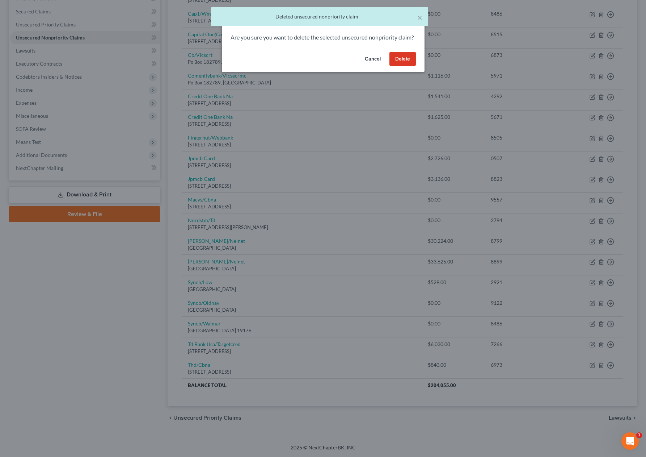
click at [402, 66] on button "Delete" at bounding box center [403, 59] width 26 height 14
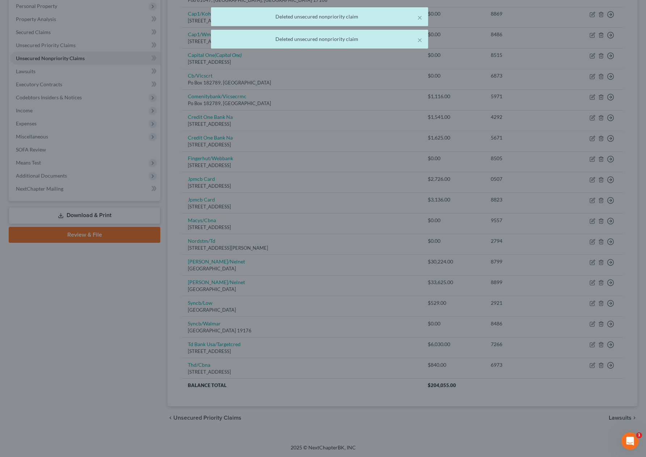
scroll to position [128, 0]
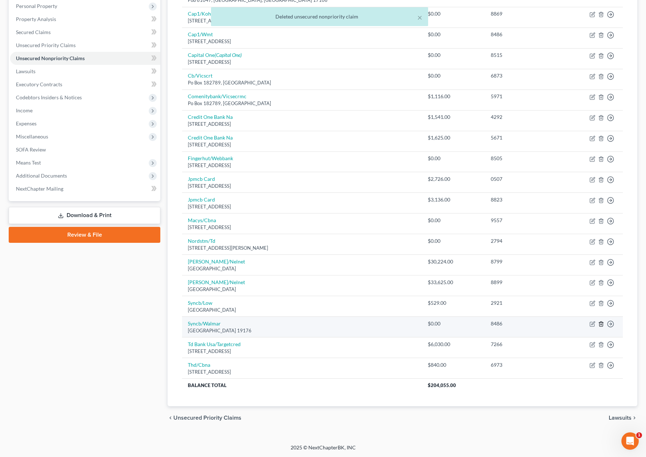
click at [601, 325] on line "button" at bounding box center [601, 324] width 0 height 1
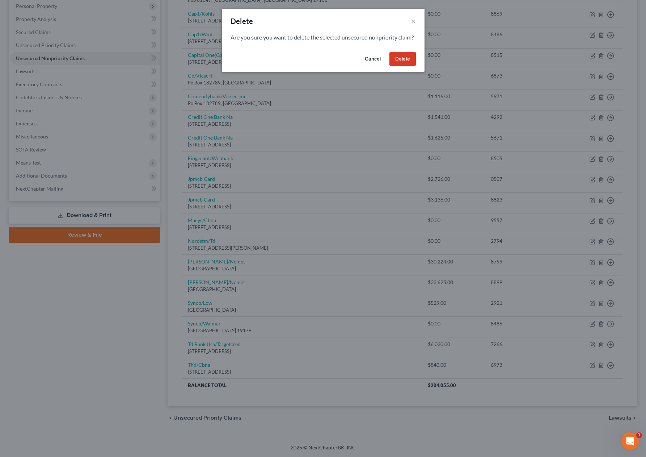
click at [404, 66] on button "Delete" at bounding box center [403, 59] width 26 height 14
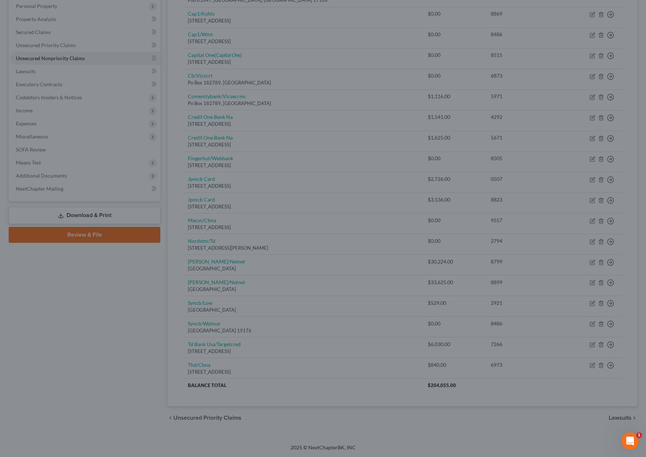
scroll to position [107, 0]
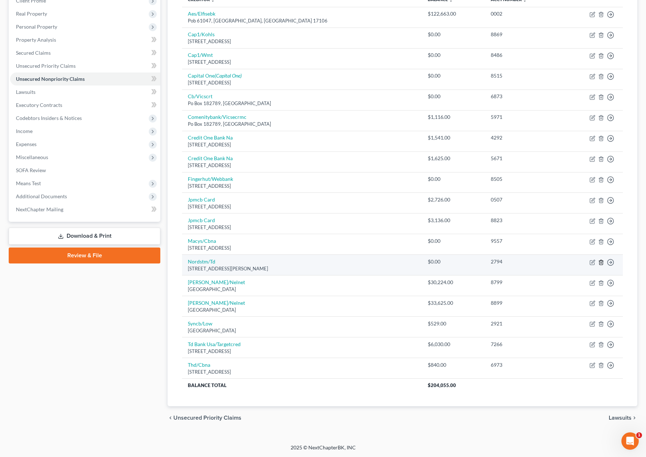
click at [601, 262] on line "button" at bounding box center [601, 262] width 0 height 1
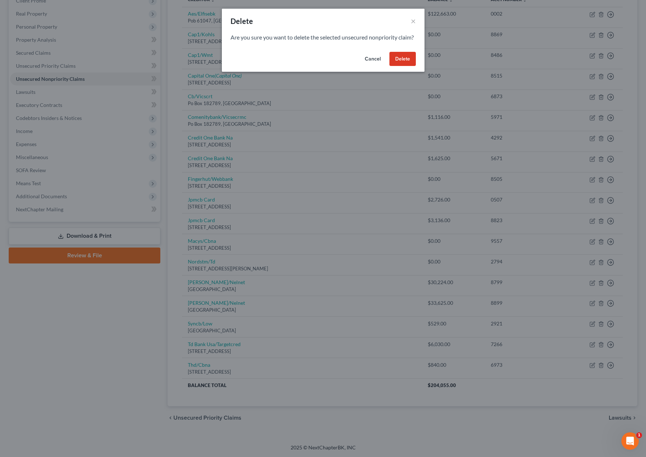
click at [403, 66] on button "Delete" at bounding box center [403, 59] width 26 height 14
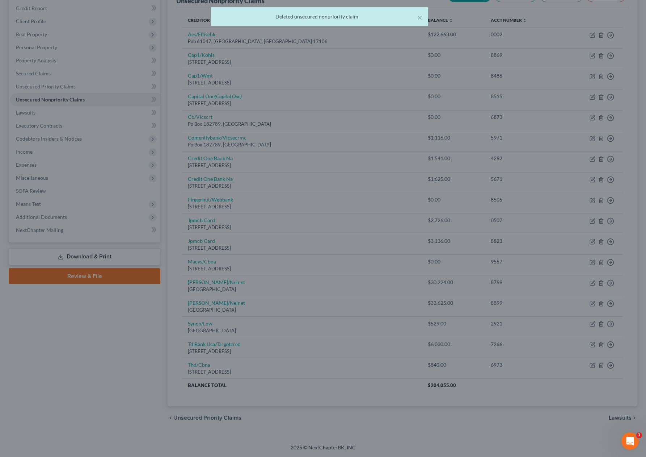
scroll to position [87, 0]
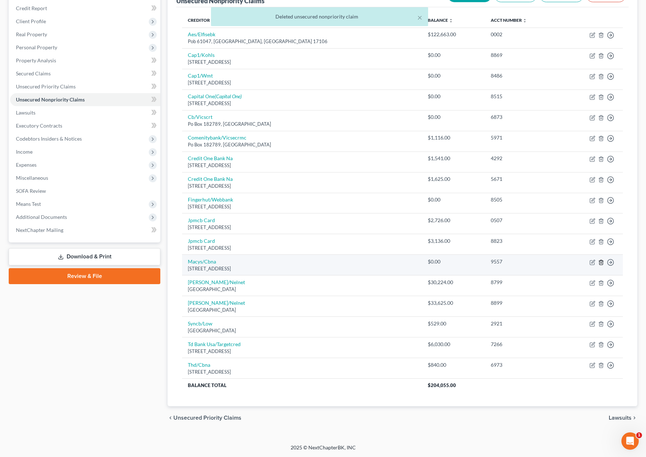
click at [602, 263] on icon "button" at bounding box center [602, 262] width 6 height 6
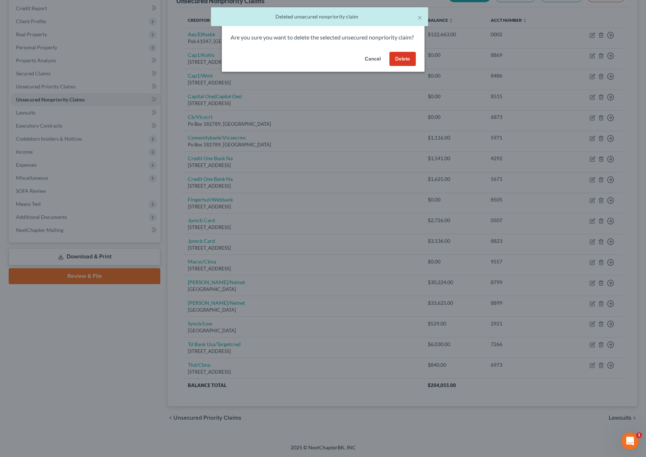
click at [404, 64] on button "Delete" at bounding box center [403, 59] width 26 height 14
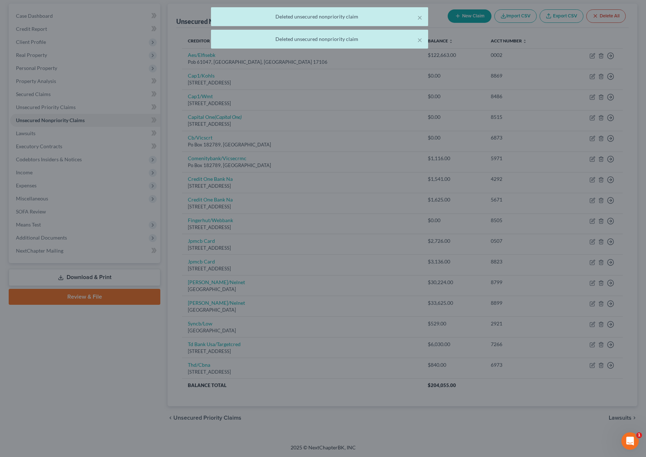
scroll to position [66, 0]
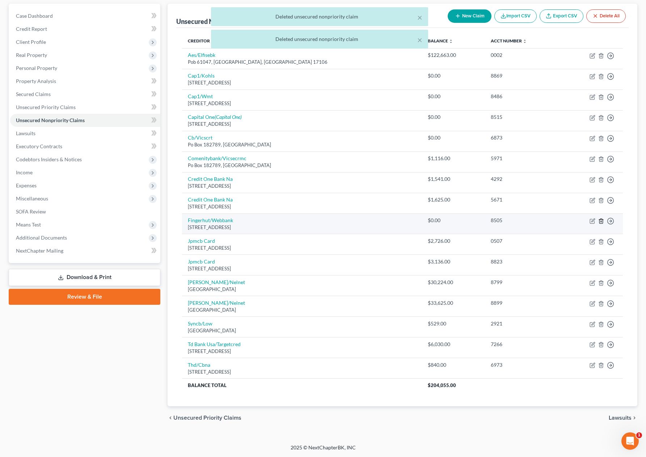
click at [603, 220] on icon "button" at bounding box center [601, 220] width 3 height 5
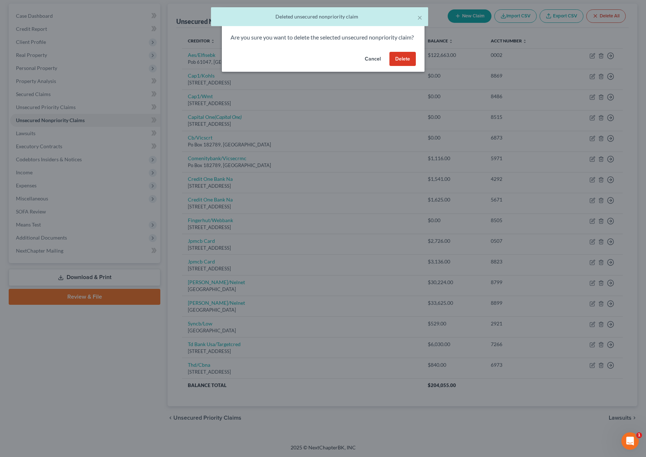
click at [406, 66] on button "Delete" at bounding box center [403, 59] width 26 height 14
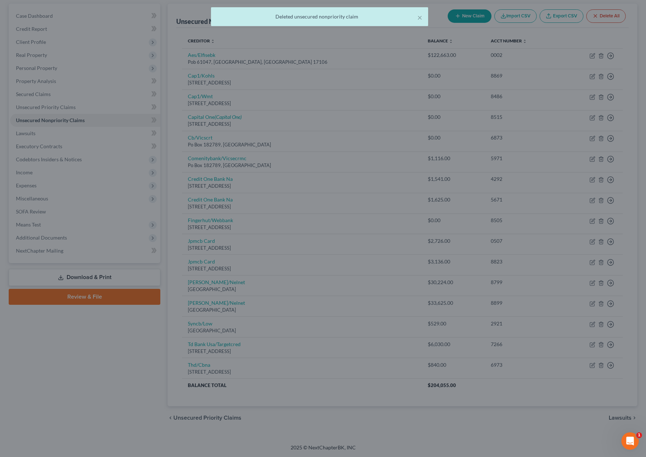
scroll to position [45, 0]
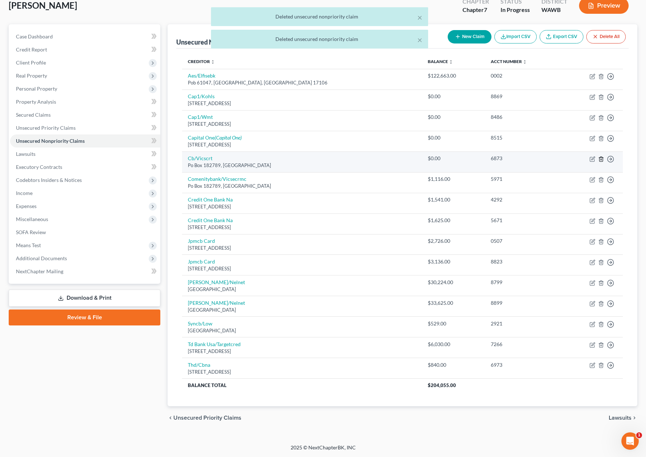
click at [601, 160] on icon "button" at bounding box center [602, 159] width 6 height 6
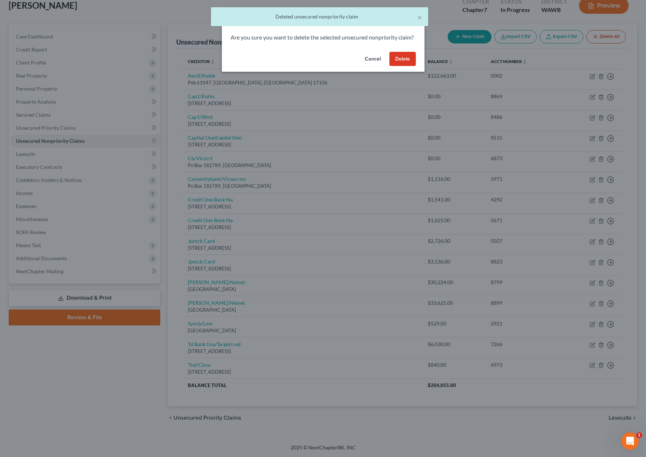
click at [404, 66] on button "Delete" at bounding box center [403, 59] width 26 height 14
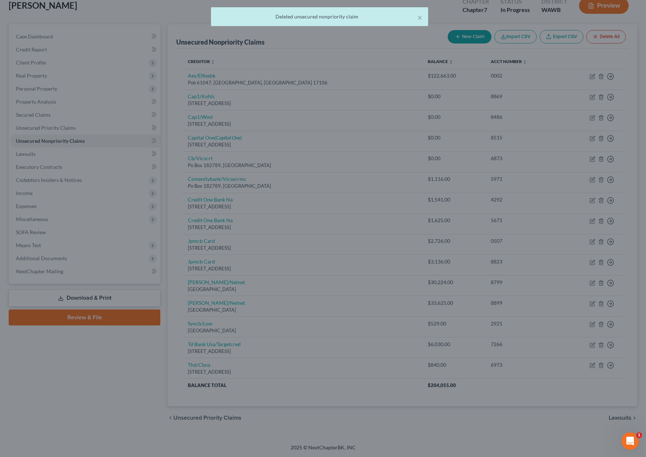
scroll to position [25, 0]
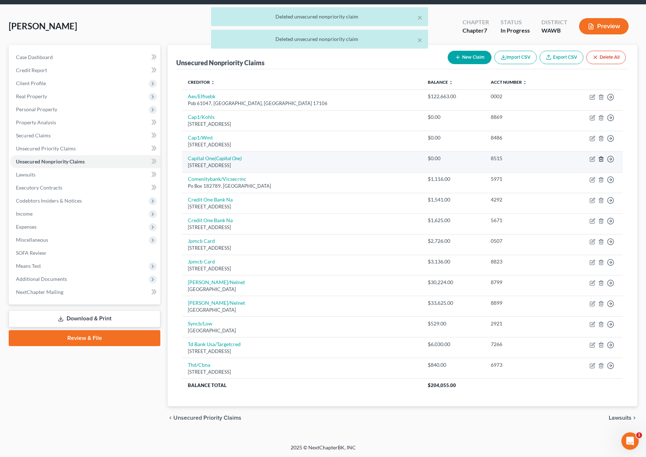
click at [599, 158] on icon "button" at bounding box center [602, 159] width 6 height 6
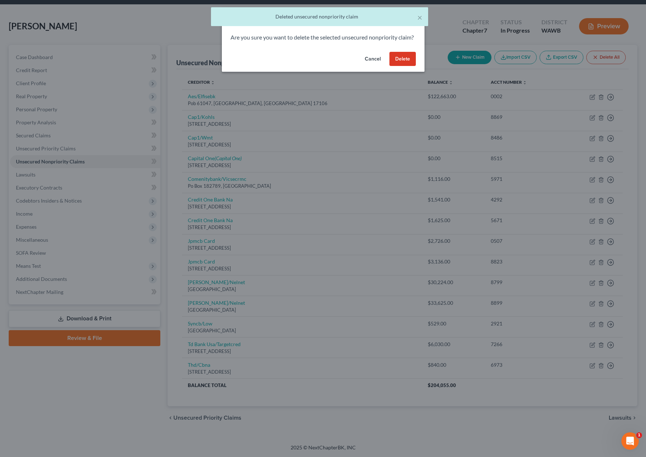
click at [407, 66] on button "Delete" at bounding box center [403, 59] width 26 height 14
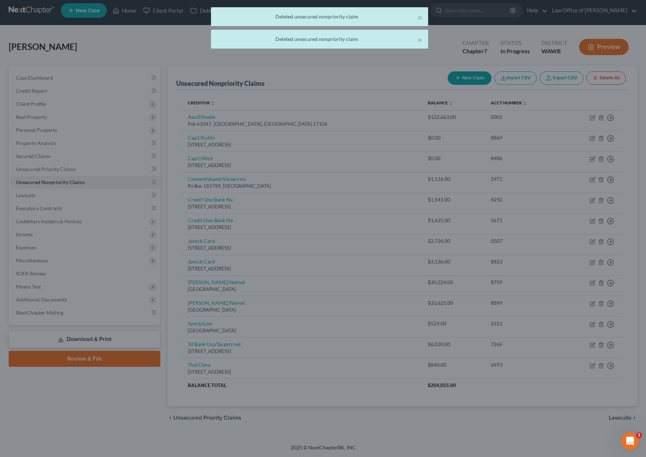
scroll to position [4, 0]
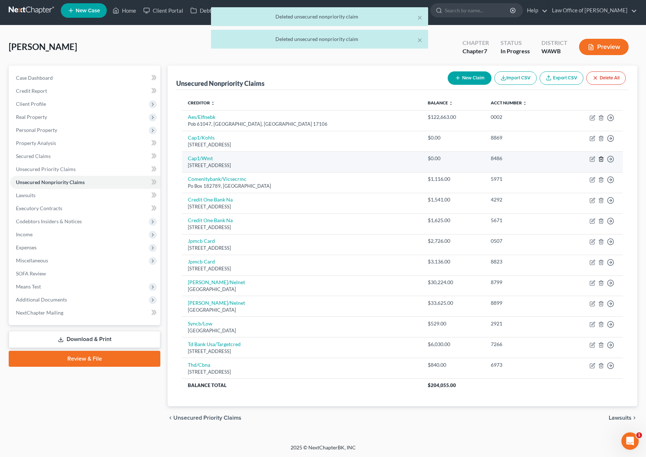
click at [601, 160] on icon "button" at bounding box center [602, 159] width 6 height 6
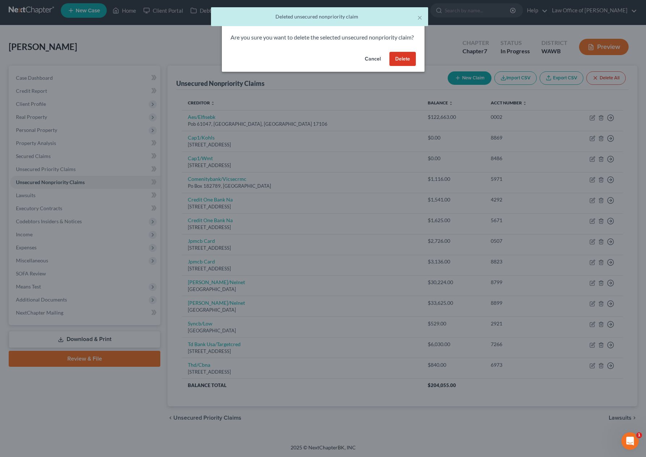
click at [404, 66] on button "Delete" at bounding box center [403, 59] width 26 height 14
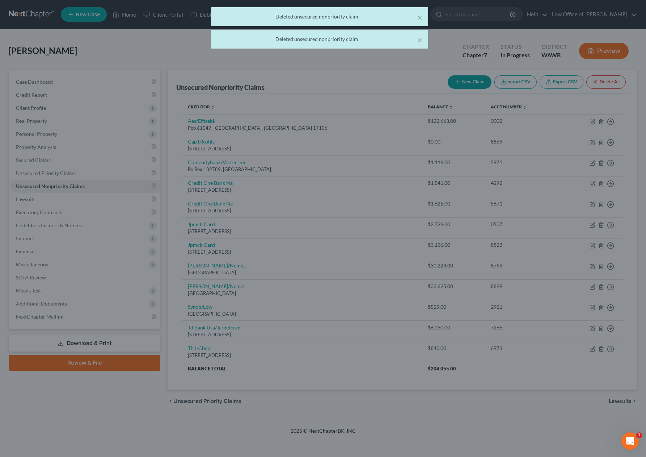
scroll to position [0, 0]
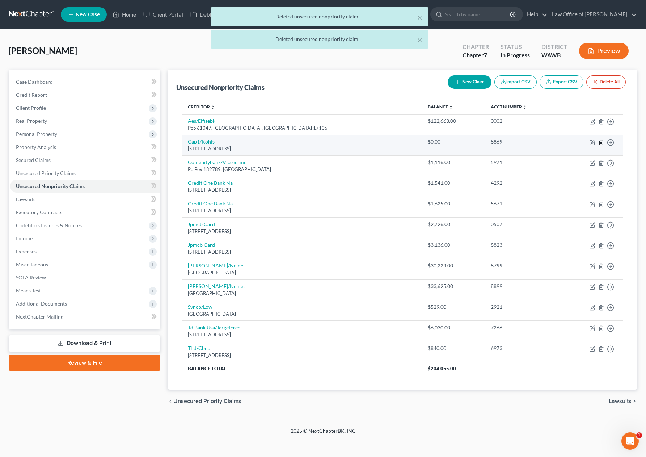
click at [600, 142] on icon "button" at bounding box center [602, 142] width 6 height 6
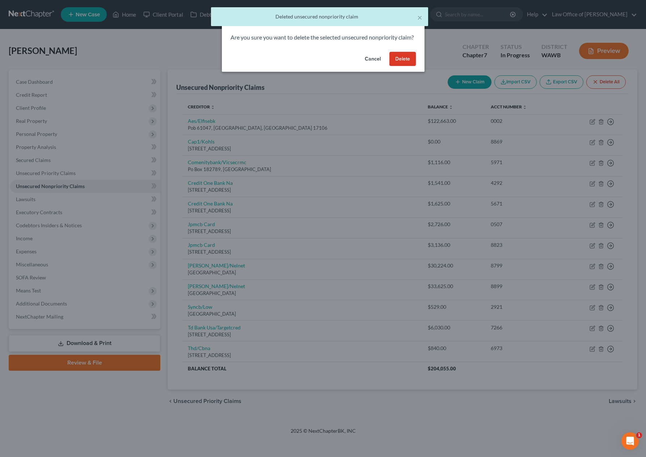
click at [403, 66] on button "Delete" at bounding box center [403, 59] width 26 height 14
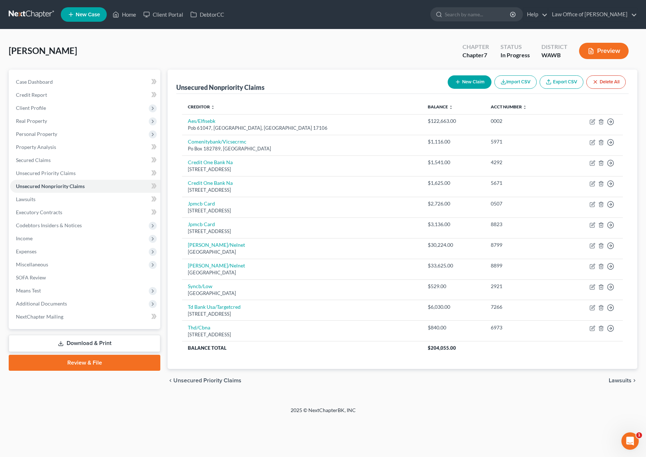
click at [264, 62] on div "Edgren, Tracy Upgraded Chapter Chapter 7 Status In Progress District WAWB Previ…" at bounding box center [323, 54] width 629 height 32
click at [55, 238] on span "Income" at bounding box center [85, 238] width 150 height 13
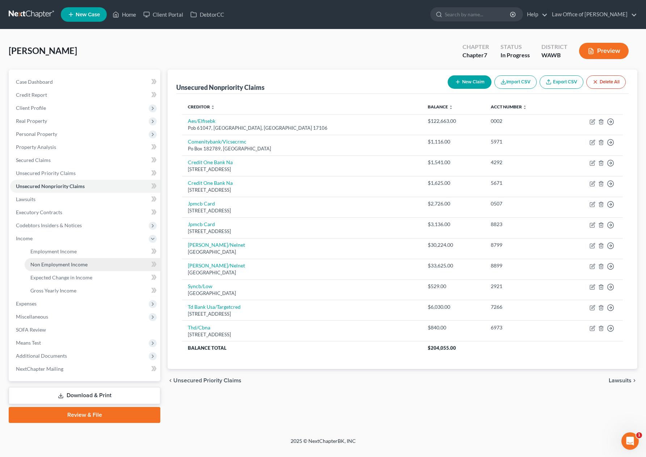
click at [50, 261] on span "Non Employment Income" at bounding box center [58, 264] width 57 height 6
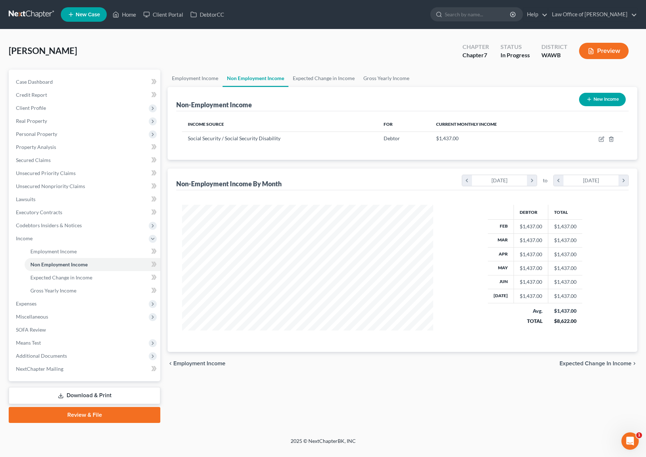
scroll to position [130, 265]
click at [601, 140] on icon "button" at bounding box center [602, 139] width 6 height 6
select select "4"
select select "0"
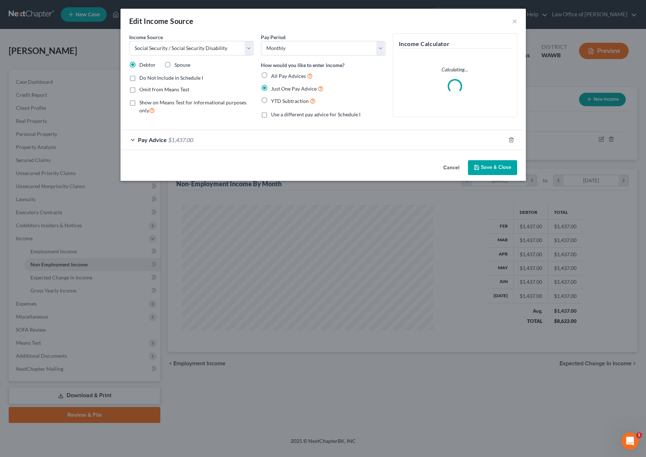
click at [497, 170] on button "Save & Close" at bounding box center [492, 167] width 49 height 15
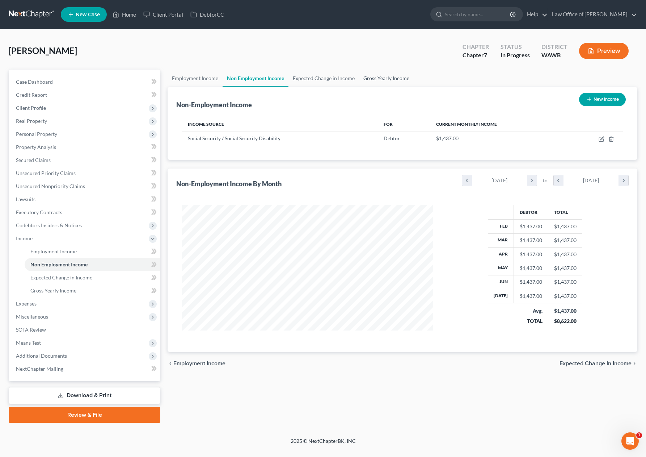
click at [390, 79] on link "Gross Yearly Income" at bounding box center [386, 78] width 55 height 17
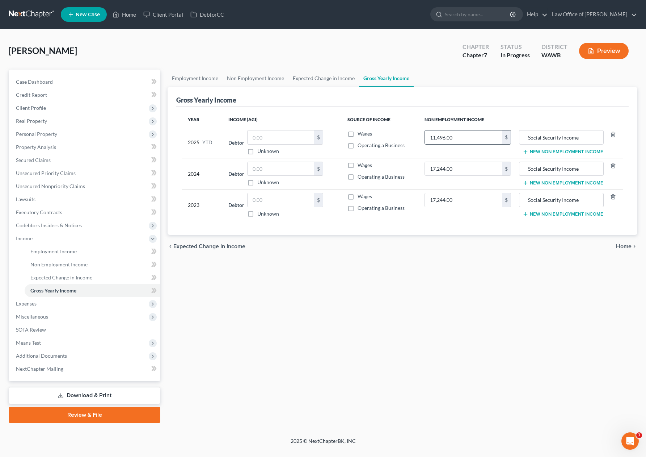
click at [462, 139] on input "11,496.00" at bounding box center [463, 137] width 77 height 14
click at [461, 139] on input "11,496.00" at bounding box center [463, 137] width 77 height 14
drag, startPoint x: 461, startPoint y: 138, endPoint x: 365, endPoint y: 124, distance: 97.0
click at [379, 124] on table "Year Income (AGI) Source of Income Non Employment Income 2025 YTD Debtor $ Unkn…" at bounding box center [402, 166] width 441 height 108
type input "12,976.00"
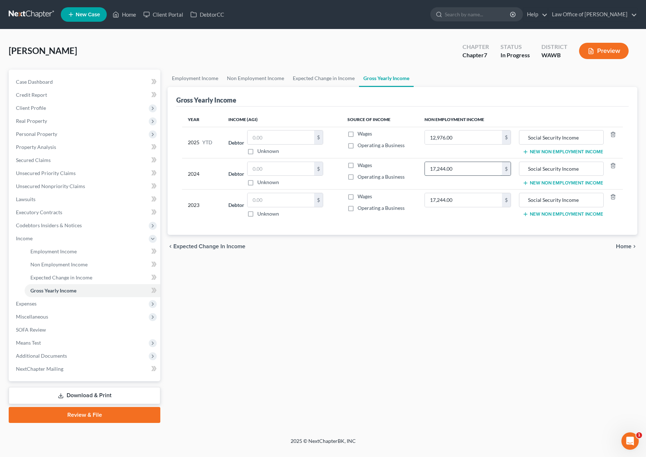
click at [455, 172] on input "17,244.00" at bounding box center [463, 169] width 77 height 14
type input "19,464.00"
drag, startPoint x: 477, startPoint y: 202, endPoint x: 452, endPoint y: 200, distance: 25.5
click at [452, 200] on input "17,244.00" at bounding box center [463, 200] width 77 height 14
type input "194,064.00"
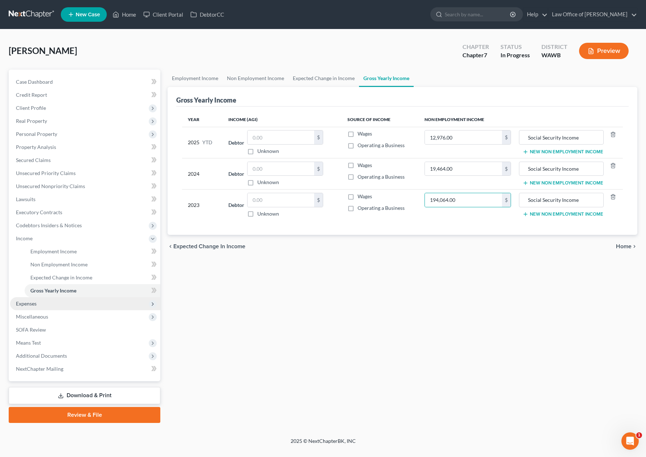
click at [37, 306] on span "Expenses" at bounding box center [85, 303] width 150 height 13
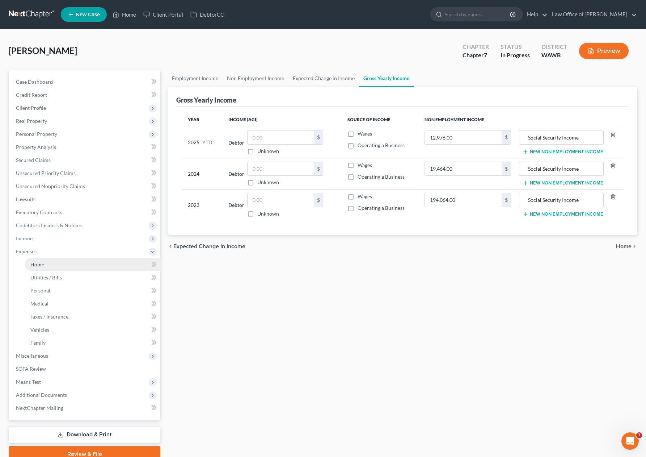
click at [45, 265] on link "Home" at bounding box center [93, 264] width 136 height 13
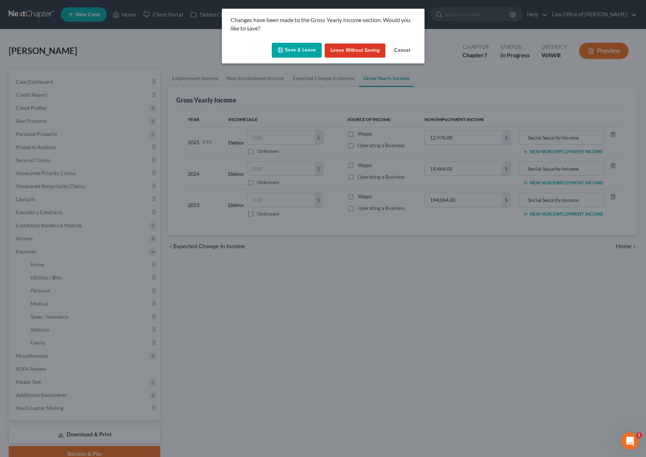
click at [294, 49] on button "Save & Leave" at bounding box center [297, 50] width 50 height 15
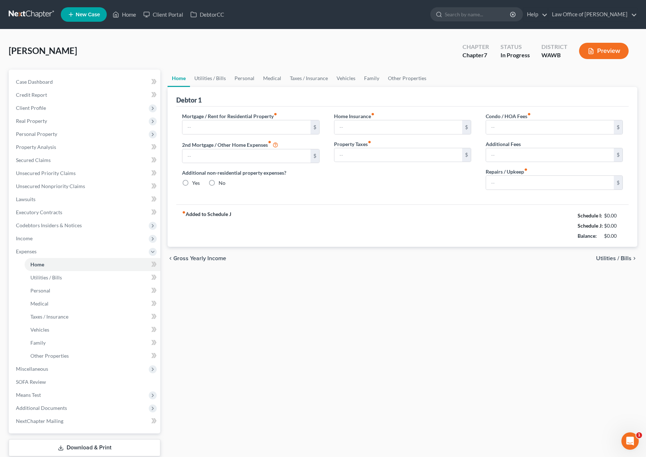
type input "0.00"
radio input "true"
type input "0.00"
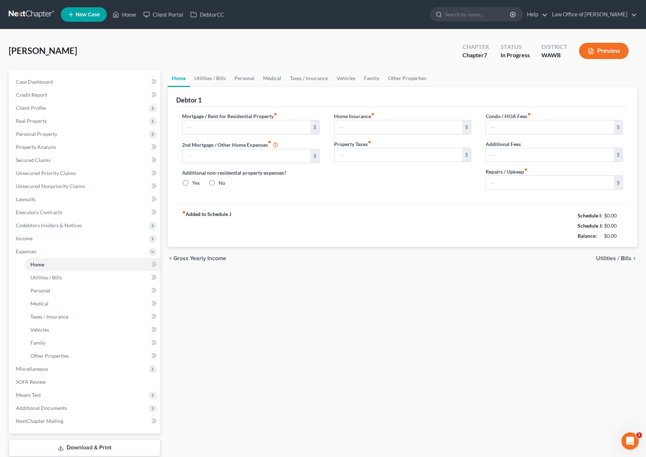
type input "0.00"
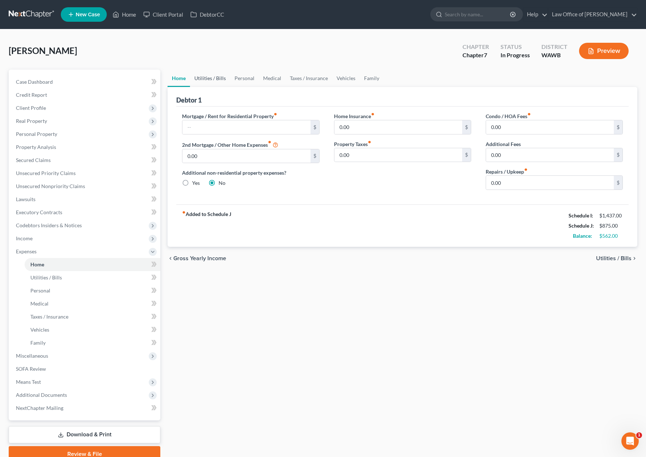
click at [214, 79] on link "Utilities / Bills" at bounding box center [210, 78] width 40 height 17
click at [209, 76] on link "Utilities / Bills" at bounding box center [210, 78] width 40 height 17
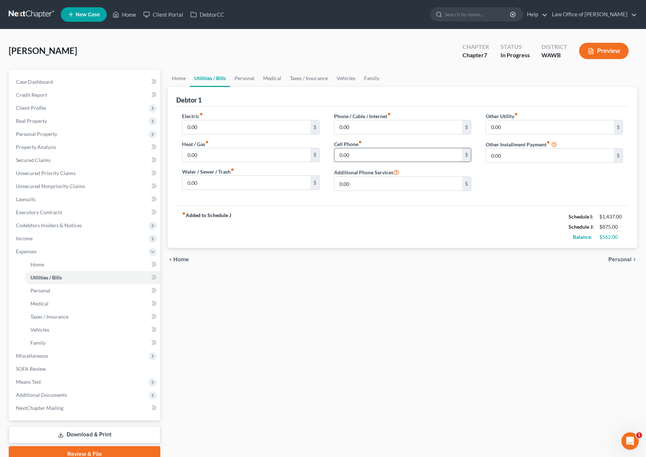
click at [362, 154] on input "0.00" at bounding box center [399, 155] width 128 height 14
type input "30.00"
click at [246, 77] on link "Personal" at bounding box center [244, 78] width 29 height 17
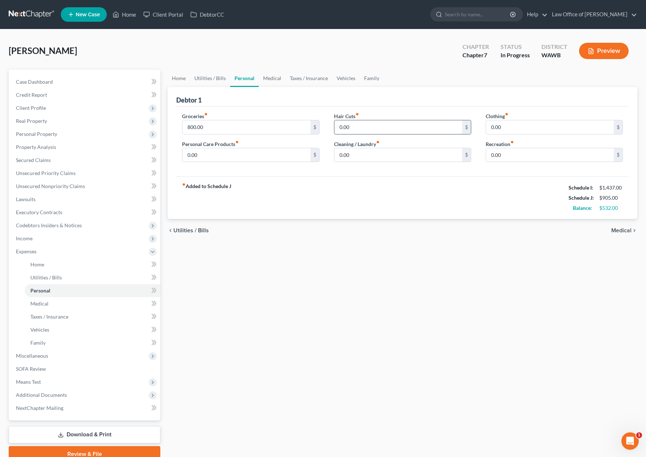
click at [375, 132] on input "0.00" at bounding box center [399, 127] width 128 height 14
type input "100"
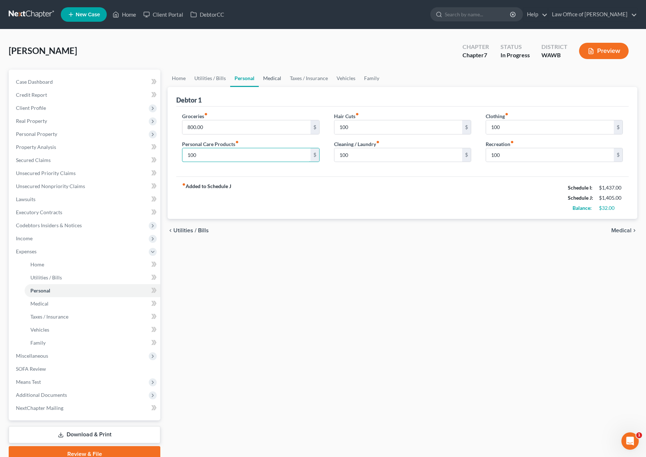
type input "100"
click at [273, 77] on link "Medical" at bounding box center [272, 78] width 27 height 17
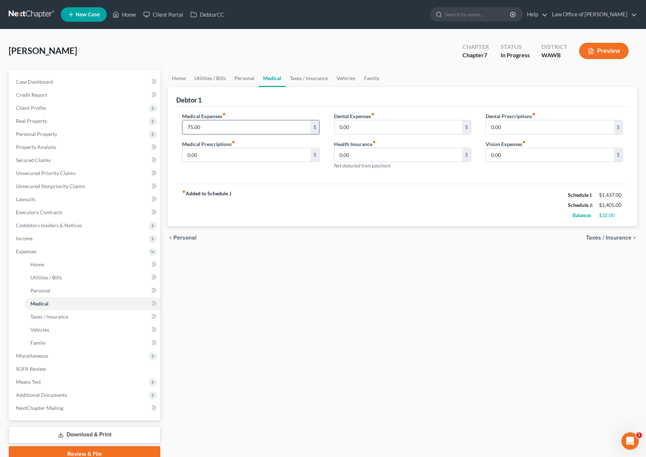
click at [215, 127] on input "75.00" at bounding box center [246, 127] width 128 height 14
type input "250.00"
click at [214, 79] on link "Utilities / Bills" at bounding box center [210, 78] width 40 height 17
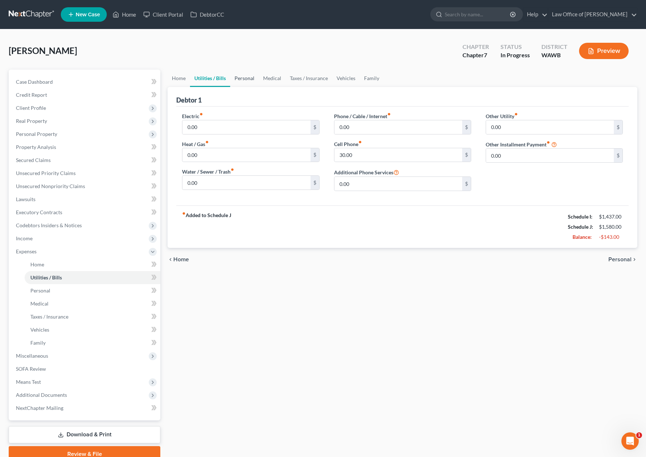
click at [243, 79] on link "Personal" at bounding box center [244, 78] width 29 height 17
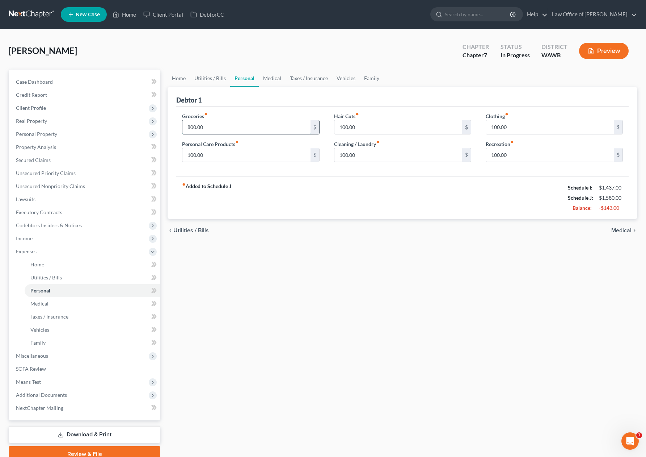
click at [238, 131] on input "800.00" at bounding box center [246, 127] width 128 height 14
type input "600.00"
click at [267, 77] on link "Medical" at bounding box center [272, 78] width 27 height 17
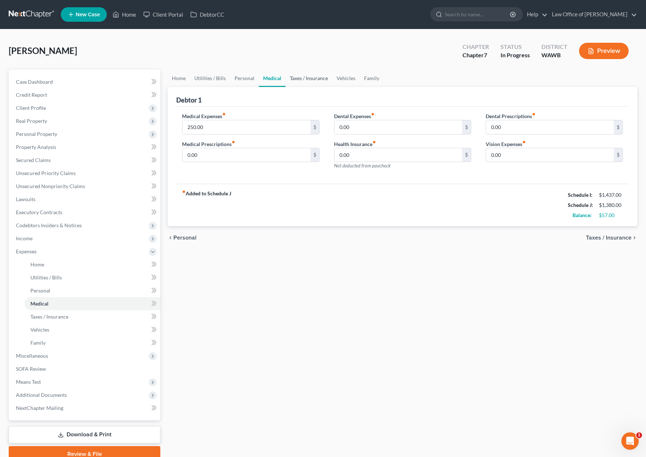
click at [296, 77] on link "Taxes / Insurance" at bounding box center [309, 78] width 47 height 17
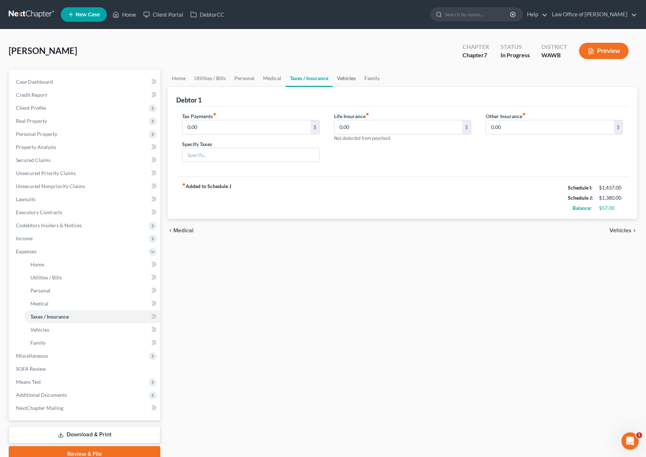
click at [336, 79] on link "Vehicles" at bounding box center [347, 78] width 28 height 17
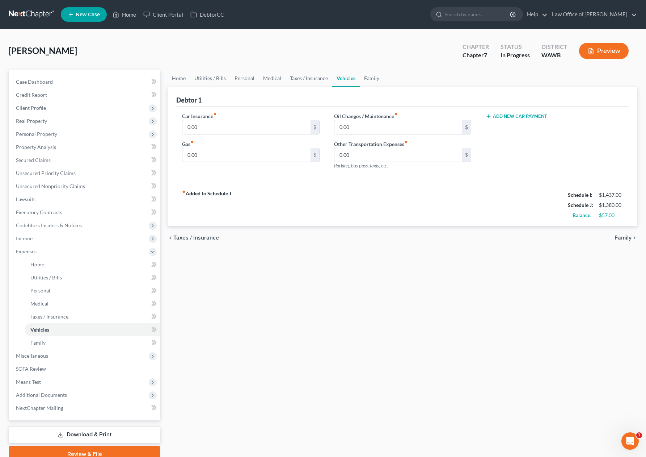
click at [355, 80] on link "Vehicles" at bounding box center [346, 78] width 28 height 17
click at [366, 80] on link "Family" at bounding box center [372, 78] width 24 height 17
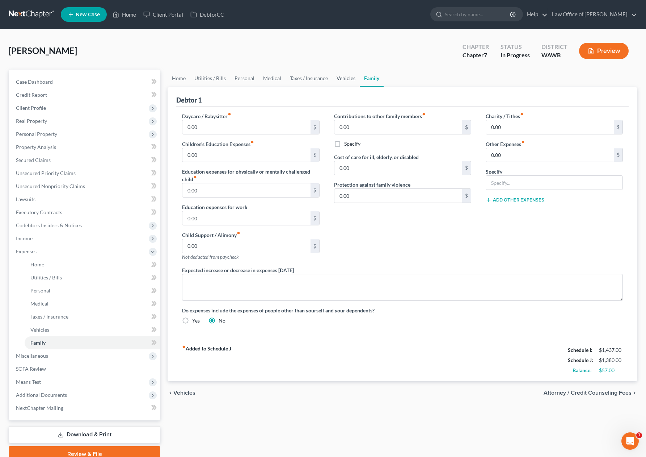
click at [344, 80] on link "Vehicles" at bounding box center [346, 78] width 28 height 17
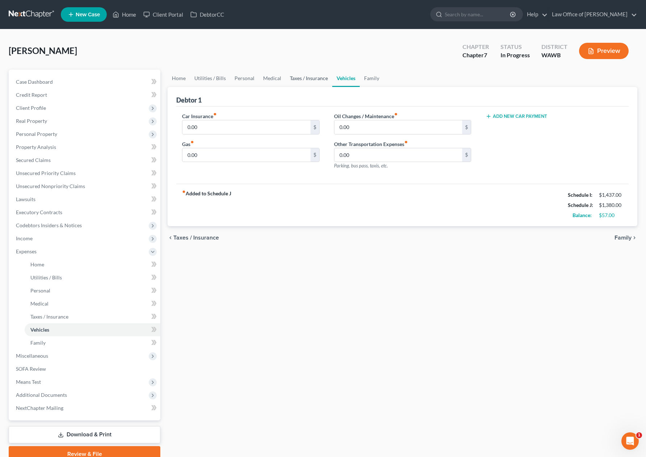
click at [312, 79] on link "Taxes / Insurance" at bounding box center [309, 78] width 47 height 17
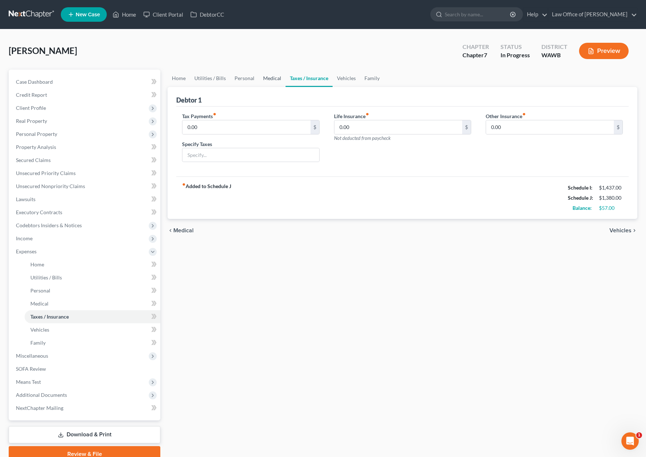
click at [270, 77] on link "Medical" at bounding box center [272, 78] width 27 height 17
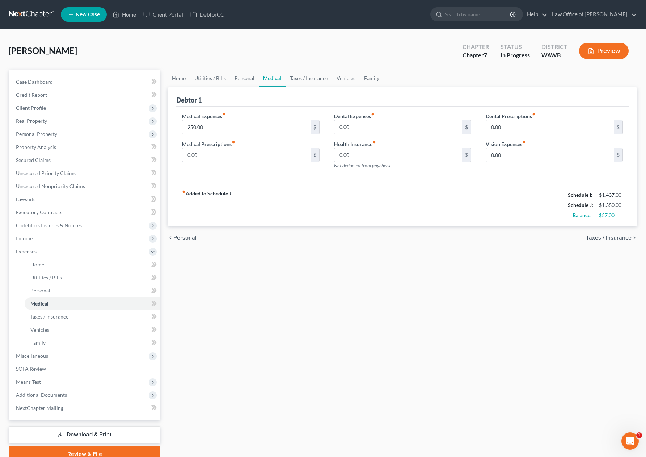
click at [206, 91] on div "Debtor 1" at bounding box center [402, 97] width 453 height 20
click at [97, 359] on span "Miscellaneous" at bounding box center [85, 355] width 150 height 13
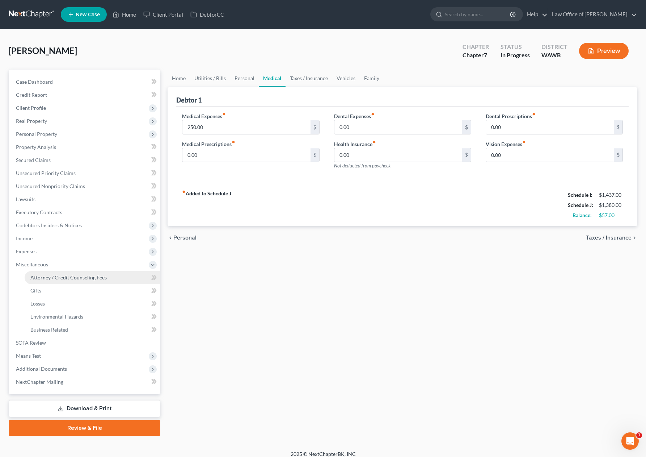
click at [98, 277] on span "Attorney / Credit Counseling Fees" at bounding box center [68, 277] width 76 height 6
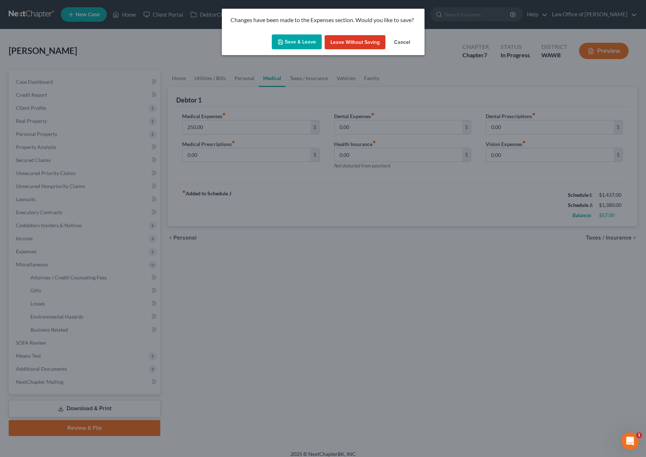
click at [299, 45] on button "Save & Leave" at bounding box center [297, 41] width 50 height 15
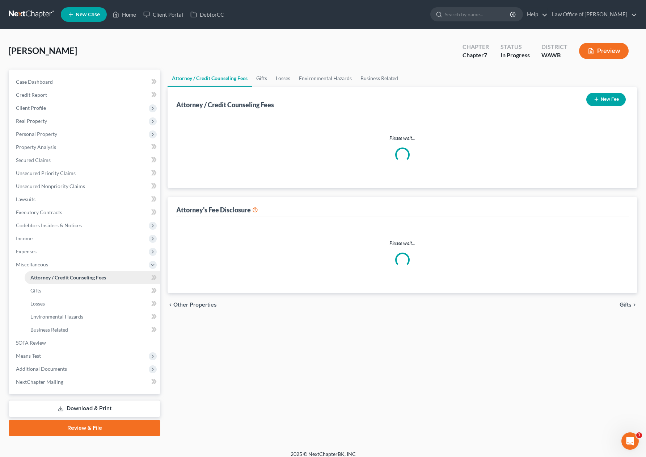
select select "0"
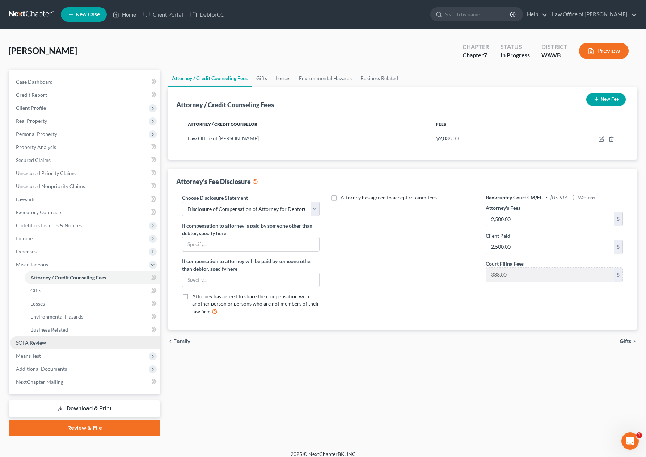
click at [60, 340] on link "SOFA Review" at bounding box center [85, 342] width 150 height 13
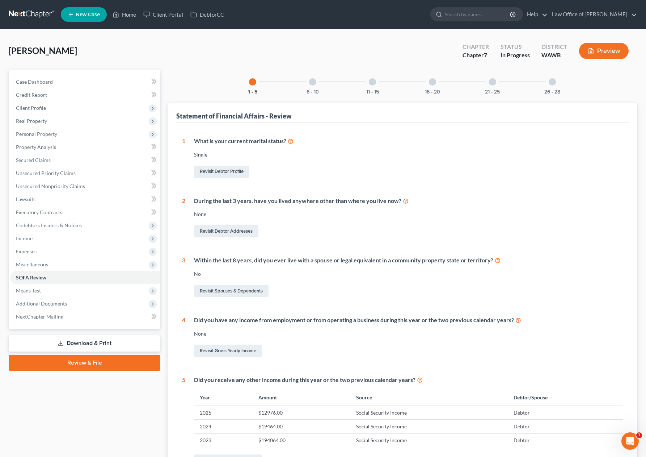
click at [312, 79] on div at bounding box center [312, 81] width 7 height 7
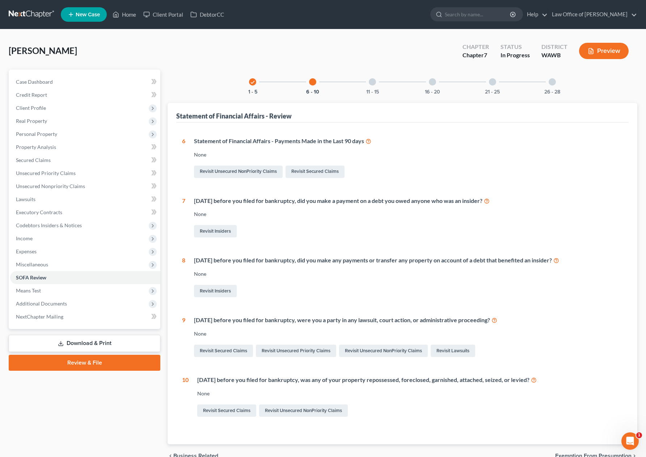
click at [371, 84] on div at bounding box center [372, 81] width 7 height 7
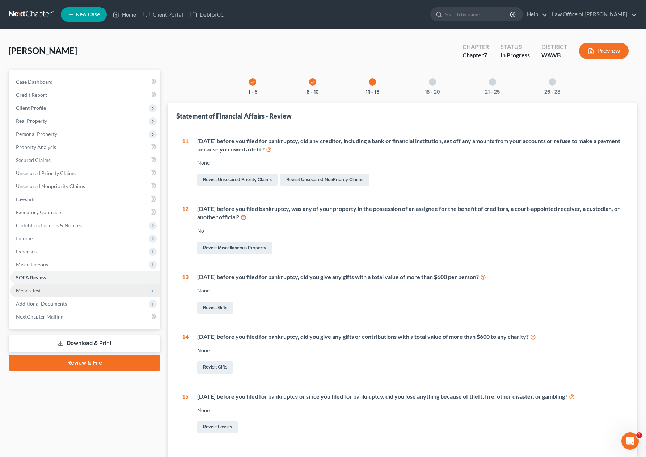
click at [28, 288] on span "Means Test" at bounding box center [28, 290] width 25 height 6
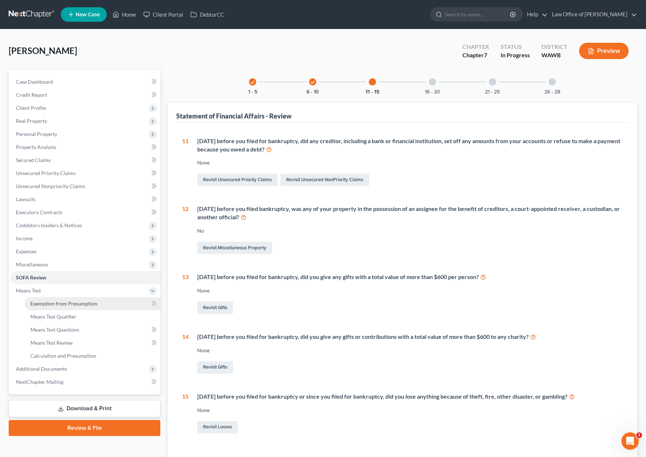
click at [39, 301] on span "Exemption from Presumption" at bounding box center [63, 303] width 67 height 6
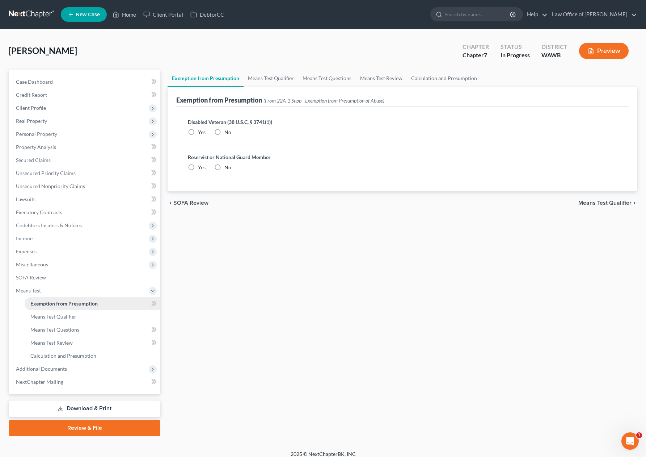
radio input "true"
click at [74, 374] on span "Additional Documents" at bounding box center [85, 368] width 150 height 13
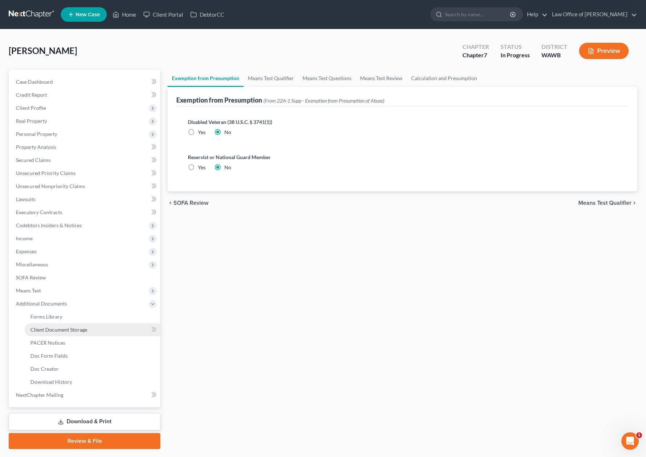
click at [71, 333] on link "Client Document Storage" at bounding box center [93, 329] width 136 height 13
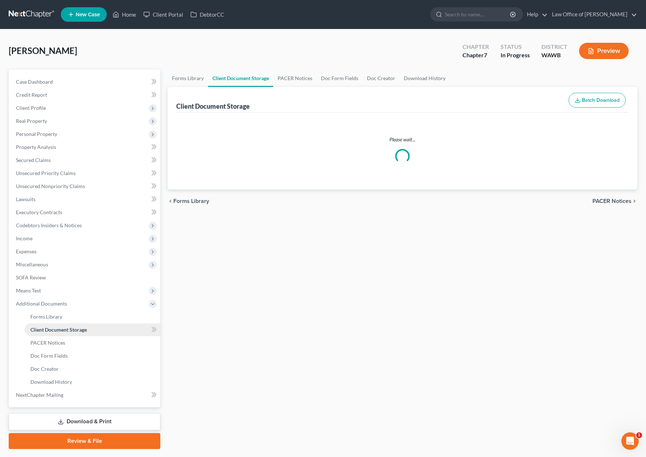
select select "0"
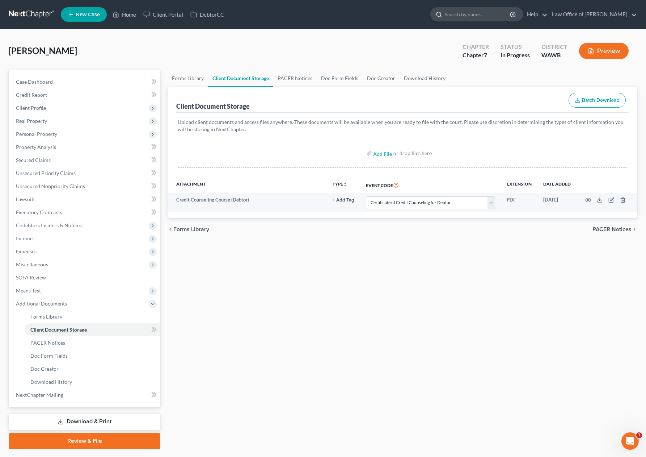
click at [488, 13] on input "search" at bounding box center [478, 14] width 66 height 13
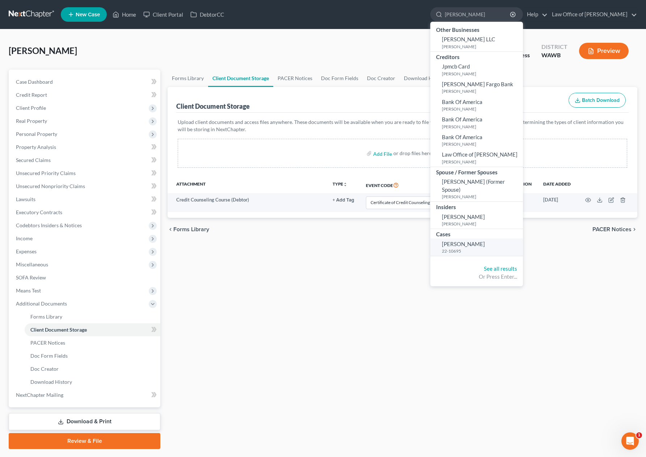
type input "[PERSON_NAME]"
click at [474, 248] on small "22-10695" at bounding box center [481, 251] width 79 height 6
select select "6"
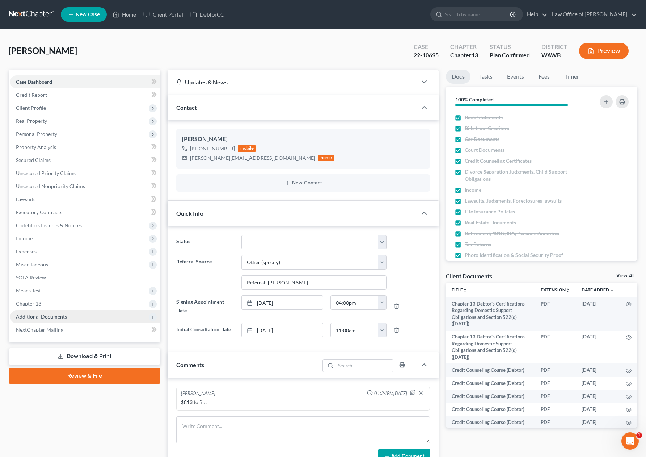
click at [89, 319] on span "Additional Documents" at bounding box center [85, 316] width 150 height 13
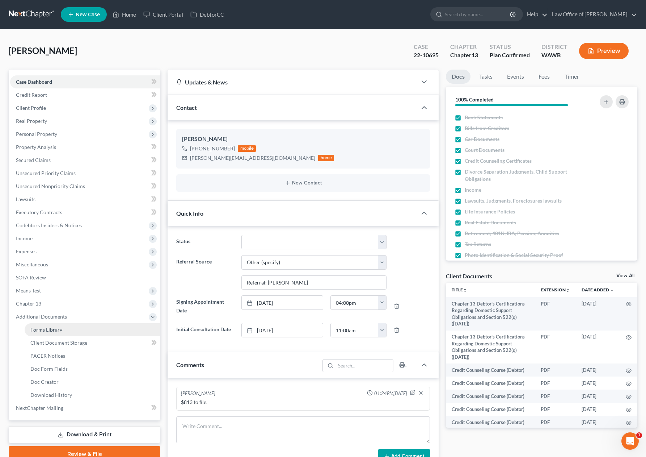
click at [65, 331] on link "Forms Library" at bounding box center [93, 329] width 136 height 13
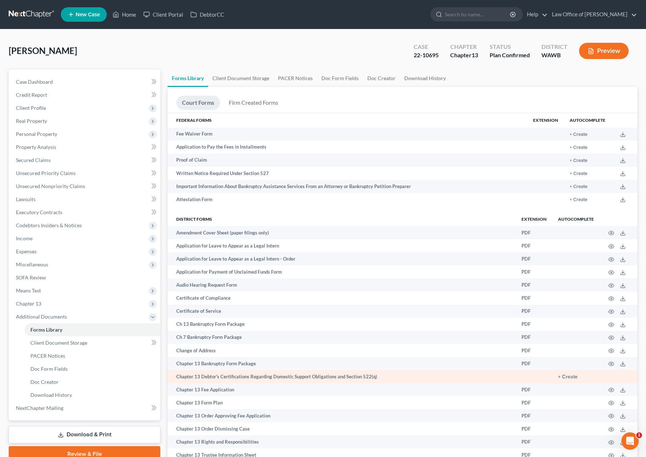
click at [572, 381] on td "+ Create" at bounding box center [576, 376] width 47 height 13
click at [572, 375] on button "+ Create" at bounding box center [568, 376] width 20 height 5
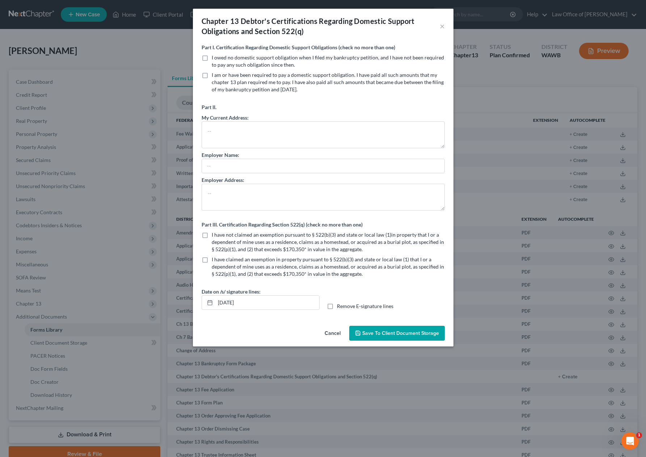
click at [212, 60] on label "I owed no domestic support obligation when I filed my bankruptcy petition, and …" at bounding box center [328, 61] width 233 height 14
click at [215, 59] on input "I owed no domestic support obligation when I filed my bankruptcy petition, and …" at bounding box center [217, 56] width 5 height 5
checkbox input "true"
click at [212, 235] on label "I have not claimed an exemption pursuant to § 522(b)(3) and state or local law …" at bounding box center [328, 242] width 233 height 22
click at [215, 235] on input "I have not claimed an exemption pursuant to § 522(b)(3) and state or local law …" at bounding box center [217, 233] width 5 height 5
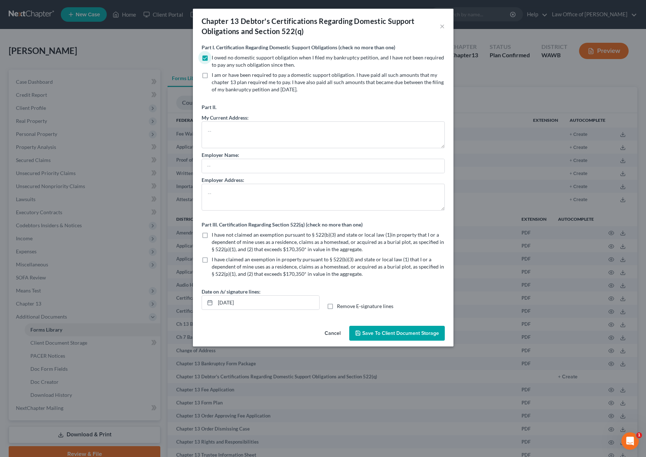
checkbox input "true"
click at [398, 333] on span "Save to Client Document Storage" at bounding box center [400, 333] width 77 height 6
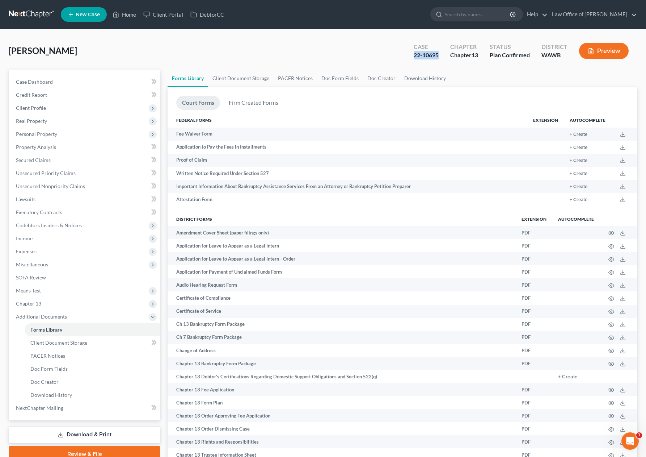
drag, startPoint x: 440, startPoint y: 55, endPoint x: 410, endPoint y: 55, distance: 29.3
click at [410, 55] on div "Case 22-10695" at bounding box center [426, 51] width 37 height 21
copy div "22-10695"
click at [247, 80] on link "Client Document Storage" at bounding box center [241, 78] width 66 height 17
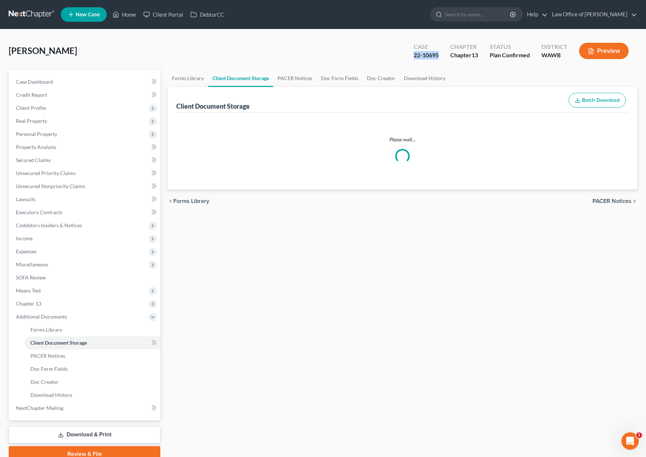
select select "0"
select select "3"
select select "0"
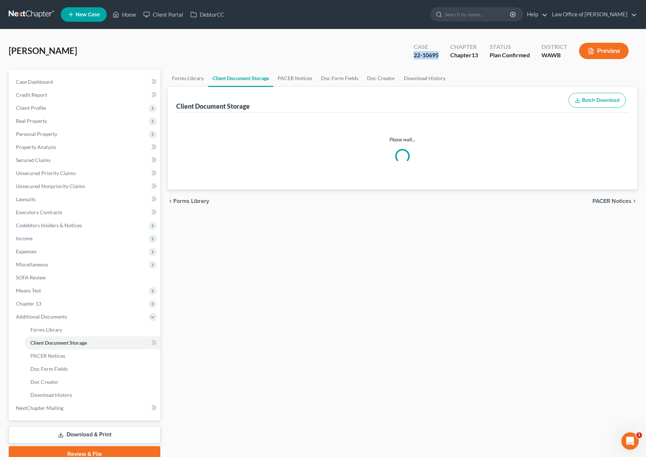
select select "0"
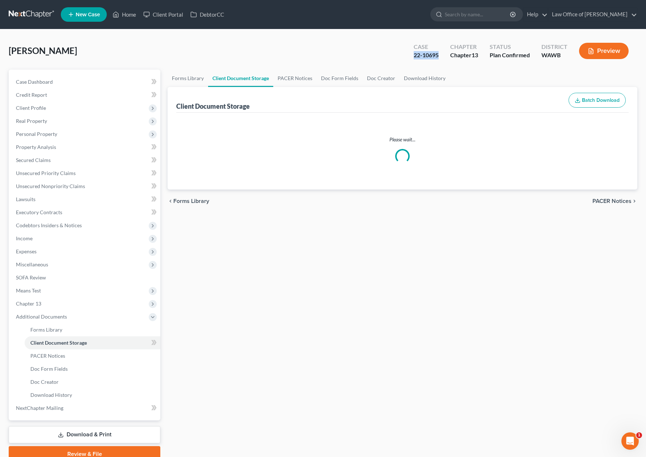
select select "0"
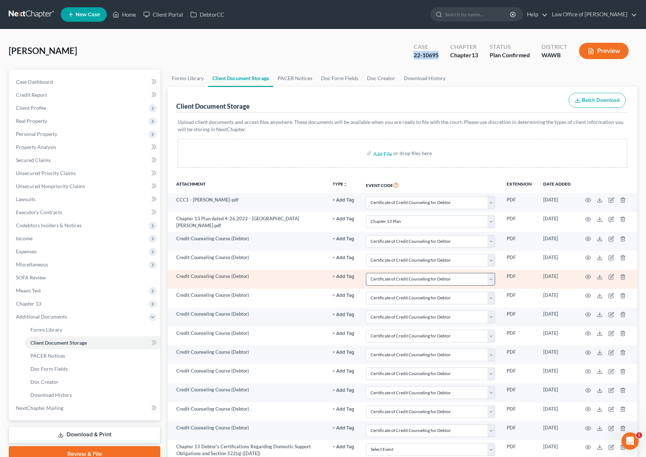
scroll to position [98, 0]
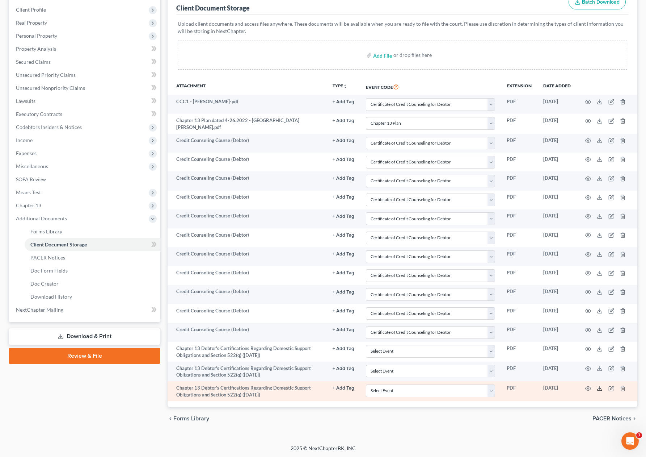
click at [599, 387] on icon at bounding box center [600, 388] width 6 height 6
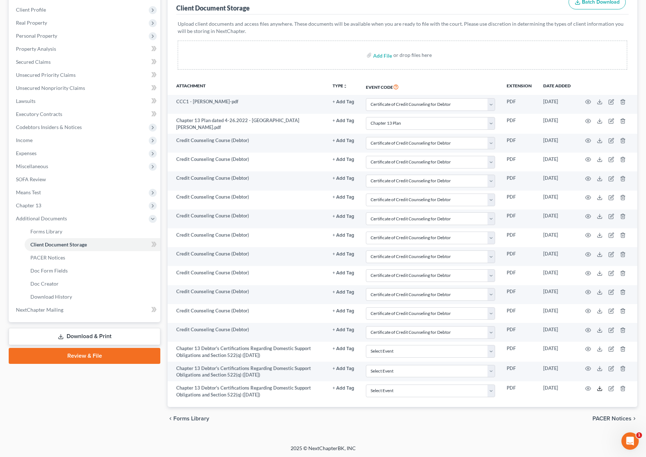
scroll to position [0, 0]
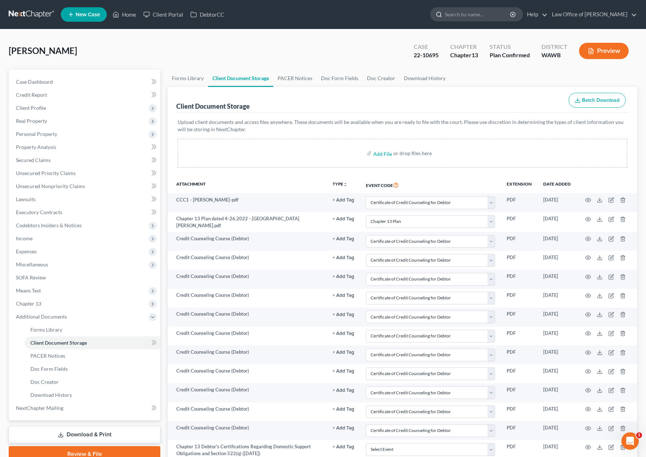
click at [470, 19] on input "search" at bounding box center [478, 14] width 66 height 13
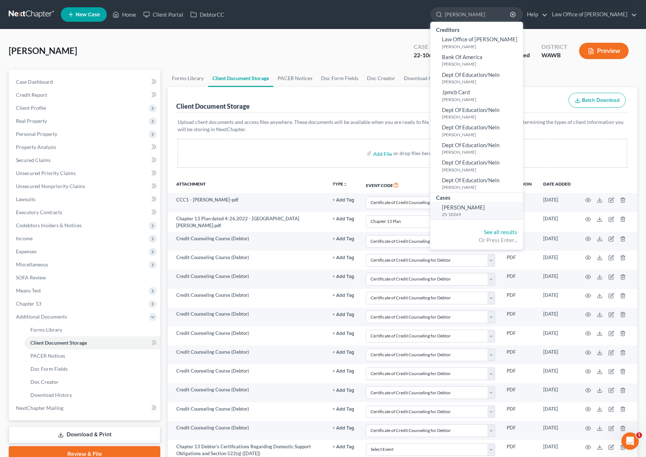
type input "[PERSON_NAME]"
click at [475, 213] on small "25-10269" at bounding box center [481, 214] width 79 height 6
select select "6"
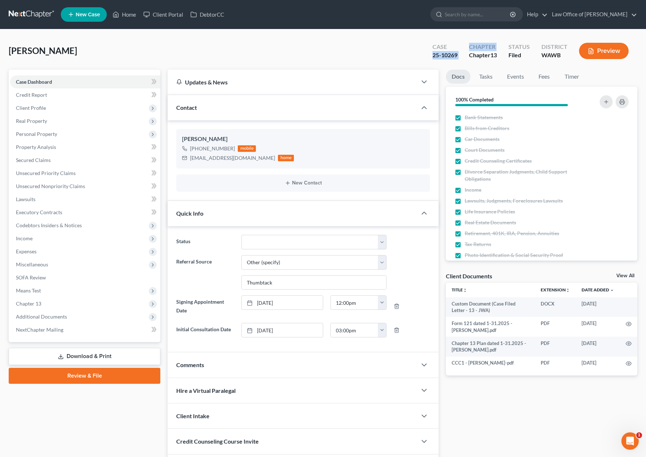
drag, startPoint x: 464, startPoint y: 52, endPoint x: 425, endPoint y: 53, distance: 38.7
click at [425, 53] on div "Case 25-10269 Chapter Chapter 13 Status Filed District [GEOGRAPHIC_DATA] Preview" at bounding box center [531, 51] width 214 height 26
click at [445, 53] on div "25-10269" at bounding box center [445, 55] width 25 height 8
drag, startPoint x: 461, startPoint y: 55, endPoint x: 427, endPoint y: 55, distance: 34.0
click at [427, 55] on div "Case 25-10269" at bounding box center [445, 51] width 37 height 21
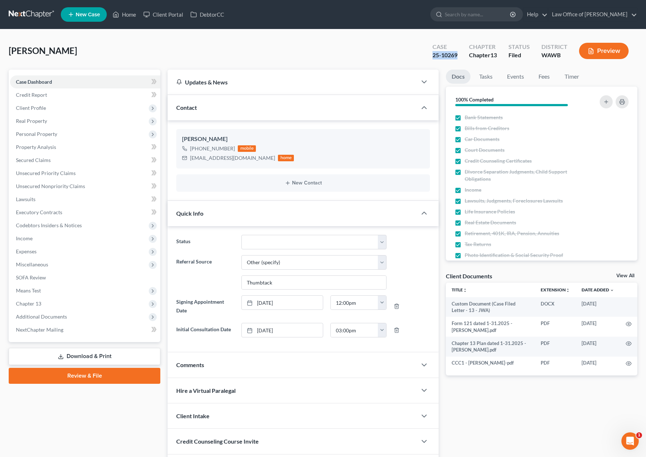
copy div "25-10269"
click at [470, 20] on input "search" at bounding box center [478, 14] width 66 height 13
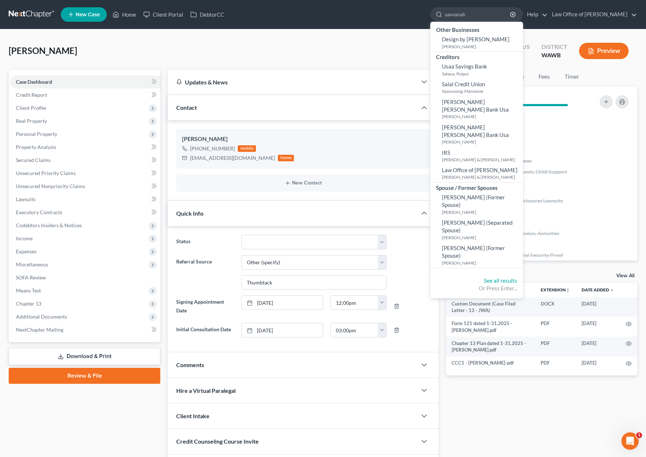
drag, startPoint x: 498, startPoint y: 16, endPoint x: 403, endPoint y: 9, distance: 95.9
click at [425, 9] on ul "New Case Home Client Portal DebtorCC savvanah - No Result - Other Businesses De…" at bounding box center [349, 14] width 577 height 19
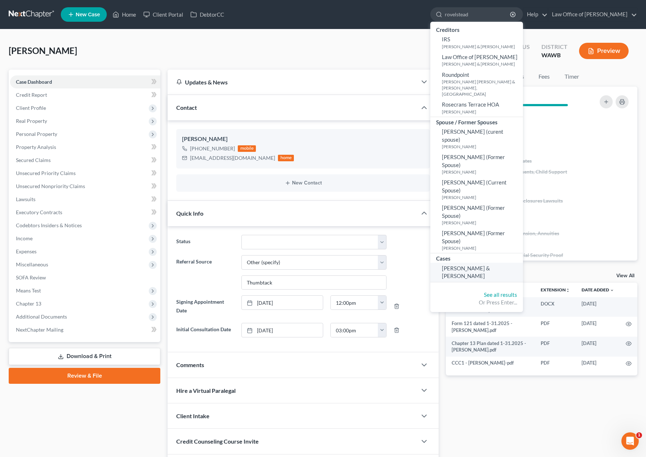
type input "rovelstead"
click at [485, 265] on span "[PERSON_NAME] & [PERSON_NAME]" at bounding box center [466, 272] width 48 height 14
select select "6"
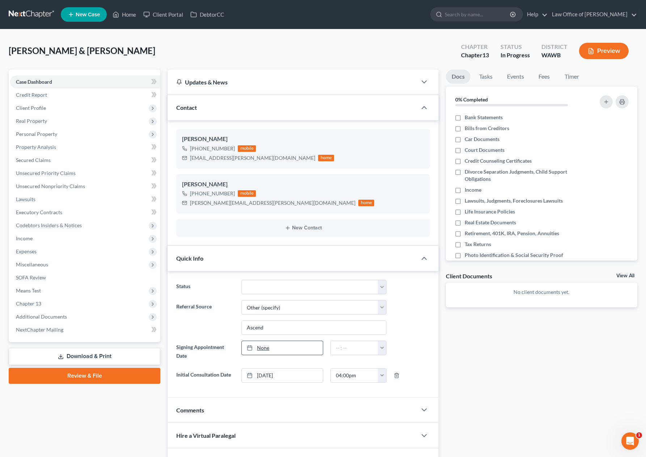
click at [259, 352] on link "None" at bounding box center [282, 348] width 81 height 14
type input "[DATE]"
click at [339, 349] on input "text" at bounding box center [354, 348] width 47 height 14
type input "5:00 pm"
click at [465, 118] on label "Bank Statements" at bounding box center [484, 117] width 38 height 7
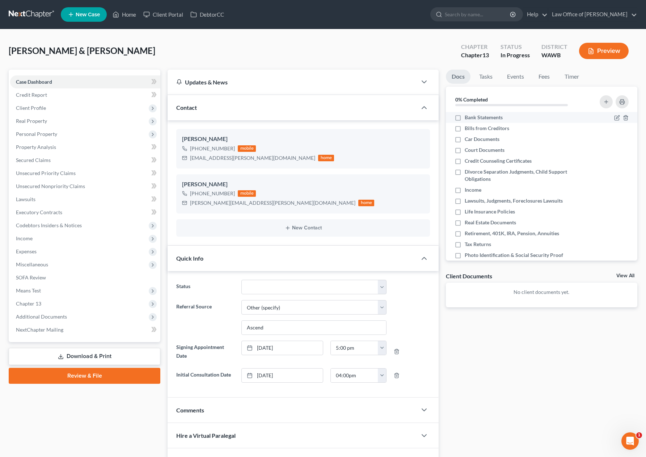
click at [468, 118] on input "Bank Statements" at bounding box center [470, 116] width 5 height 5
checkbox input "true"
click at [465, 135] on label "Car Documents" at bounding box center [482, 138] width 35 height 7
click at [468, 135] on input "Car Documents" at bounding box center [470, 137] width 5 height 5
checkbox input "true"
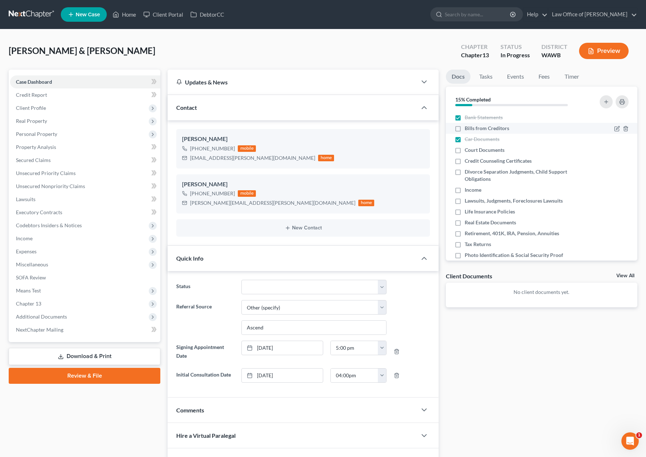
click at [465, 130] on label "Bills from Creditors" at bounding box center [487, 128] width 45 height 7
click at [468, 129] on input "Bills from Creditors" at bounding box center [470, 127] width 5 height 5
checkbox input "true"
click at [465, 147] on label "Court Documents" at bounding box center [485, 149] width 40 height 7
click at [468, 147] on input "Court Documents" at bounding box center [470, 148] width 5 height 5
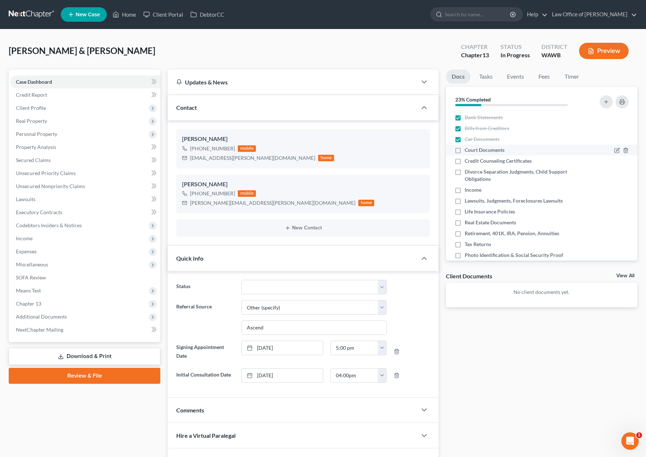
checkbox input "true"
click at [465, 161] on label "Credit Counseling Certificates" at bounding box center [498, 160] width 67 height 7
click at [468, 161] on input "Credit Counseling Certificates" at bounding box center [470, 159] width 5 height 5
checkbox input "true"
drag, startPoint x: 457, startPoint y: 171, endPoint x: 457, endPoint y: 180, distance: 8.7
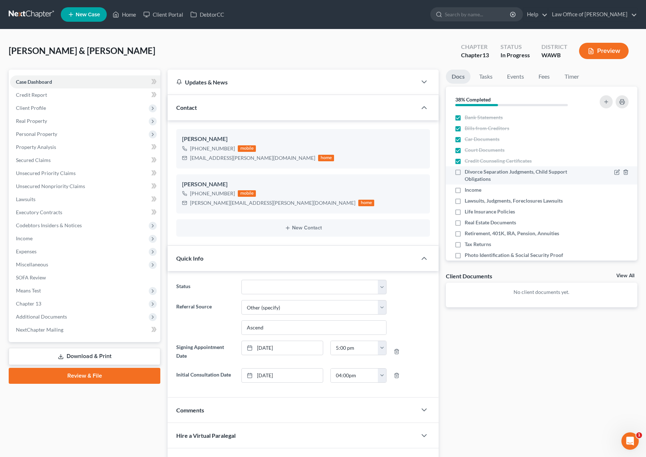
click at [465, 171] on label "Divorce Separation Judgments, Child Support Obligations" at bounding box center [524, 175] width 119 height 14
click at [468, 171] on input "Divorce Separation Judgments, Child Support Obligations" at bounding box center [470, 170] width 5 height 5
checkbox input "true"
click at [465, 190] on label "Income" at bounding box center [473, 189] width 17 height 7
click at [468, 190] on input "Income" at bounding box center [470, 188] width 5 height 5
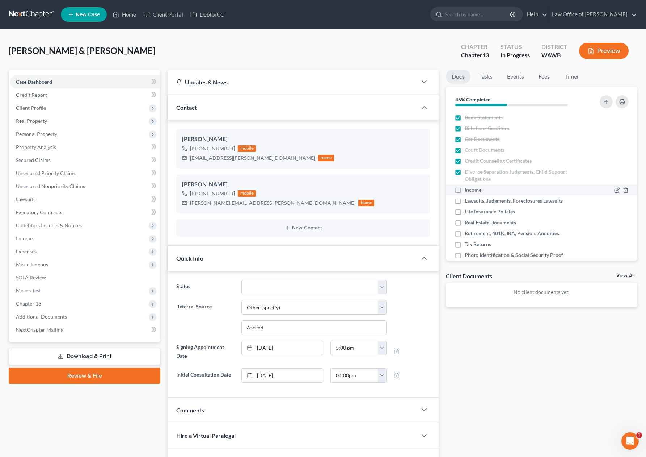
checkbox input "true"
click at [465, 201] on label "Lawsuits, Judgments, Foreclosures Lawsuits" at bounding box center [514, 200] width 98 height 7
click at [468, 201] on input "Lawsuits, Judgments, Foreclosures Lawsuits" at bounding box center [470, 199] width 5 height 5
checkbox input "true"
click at [465, 214] on label "Life Insurance Policies" at bounding box center [490, 211] width 50 height 7
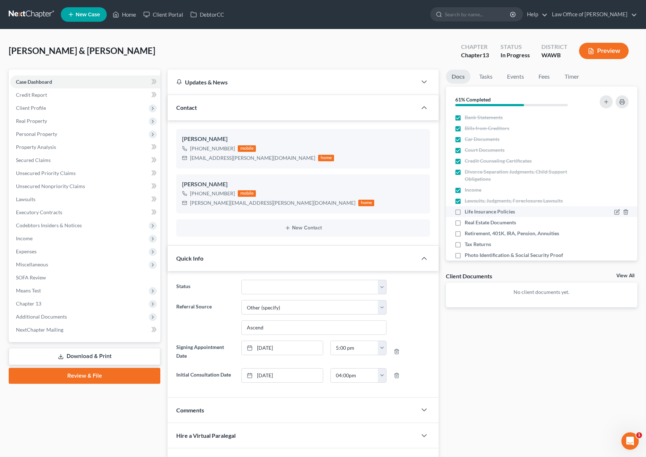
click at [468, 213] on input "Life Insurance Policies" at bounding box center [470, 210] width 5 height 5
checkbox input "true"
click at [465, 223] on label "Real Estate Documents" at bounding box center [490, 222] width 51 height 7
click at [468, 223] on input "Real Estate Documents" at bounding box center [470, 221] width 5 height 5
checkbox input "true"
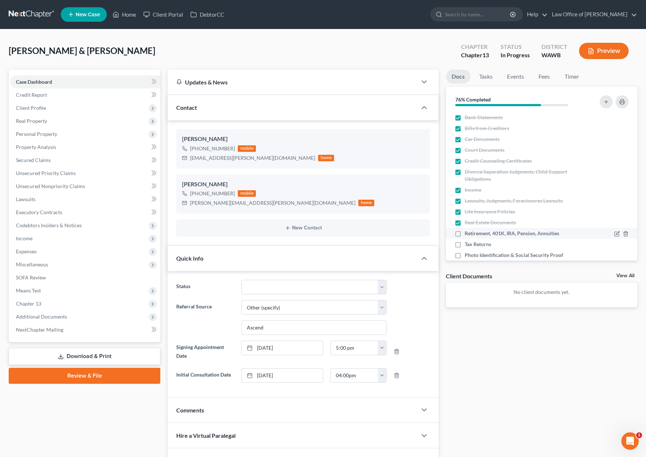
click at [465, 236] on label "Retirement, 401K, IRA, Pension, Annuities" at bounding box center [512, 233] width 95 height 7
click at [468, 234] on input "Retirement, 401K, IRA, Pension, Annuities" at bounding box center [470, 232] width 5 height 5
checkbox input "true"
click at [465, 243] on label "Tax Returns" at bounding box center [478, 243] width 26 height 7
click at [468, 243] on input "Tax Returns" at bounding box center [470, 242] width 5 height 5
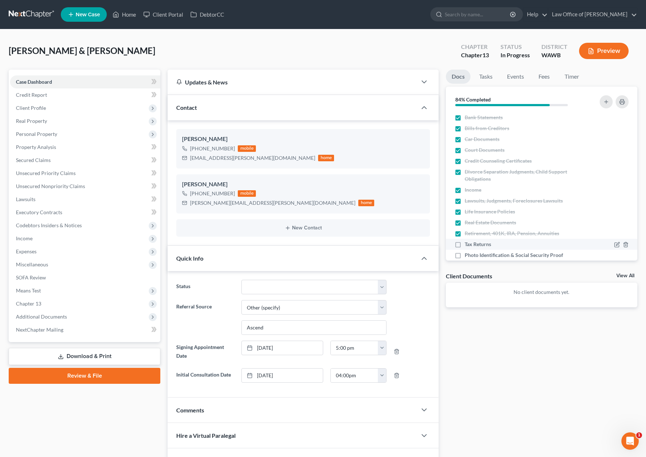
checkbox input "true"
click at [465, 255] on label "Photo Identification & Social Security Proof" at bounding box center [514, 254] width 98 height 7
click at [468, 255] on input "Photo Identification & Social Security Proof" at bounding box center [470, 253] width 5 height 5
checkbox input "true"
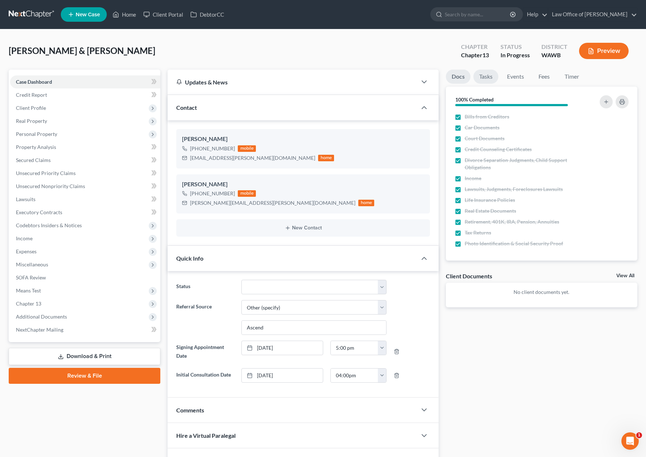
click at [488, 77] on link "Tasks" at bounding box center [486, 77] width 25 height 14
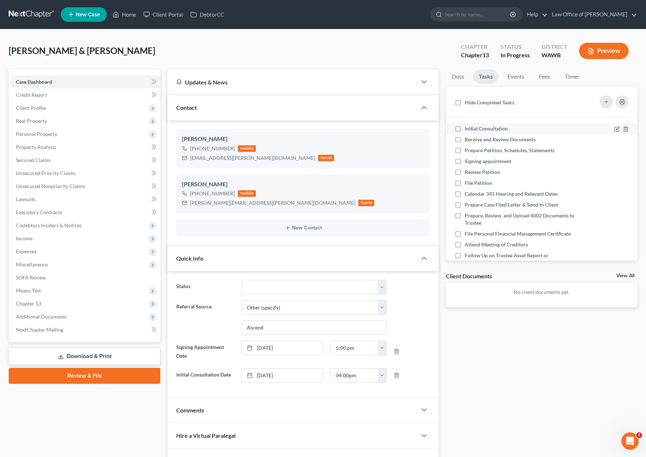
click at [465, 128] on label "Initial Consultation" at bounding box center [489, 128] width 49 height 7
click at [468, 128] on input "Initial Consultation" at bounding box center [470, 127] width 5 height 5
checkbox input "true"
click at [465, 138] on label "Receive and Review Documents" at bounding box center [503, 139] width 77 height 7
click at [468, 138] on input "Receive and Review Documents" at bounding box center [470, 138] width 5 height 5
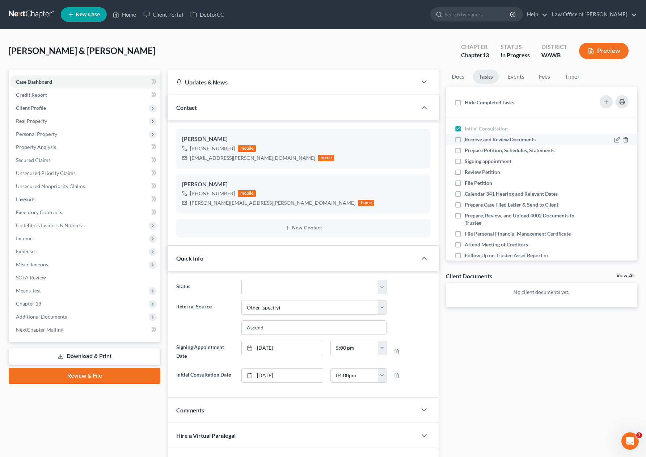
checkbox input "true"
click at [465, 152] on label "Prepare Petition, Schedules, Statements" at bounding box center [513, 150] width 96 height 7
click at [468, 151] on input "Prepare Petition, Schedules, Statements" at bounding box center [470, 149] width 5 height 5
checkbox input "true"
click at [512, 76] on link "Events" at bounding box center [516, 77] width 29 height 14
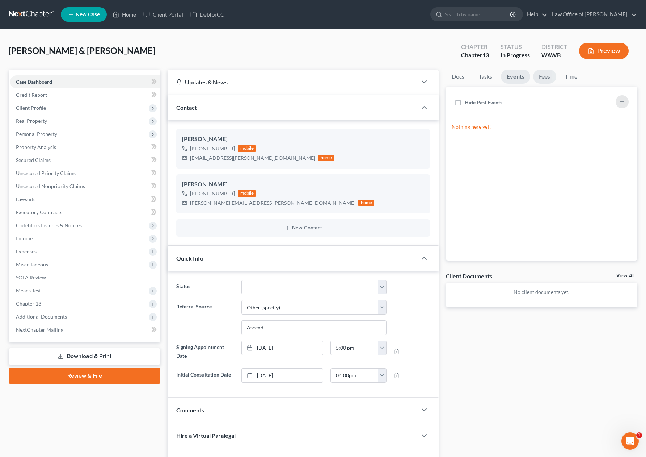
click at [543, 74] on link "Fees" at bounding box center [544, 77] width 23 height 14
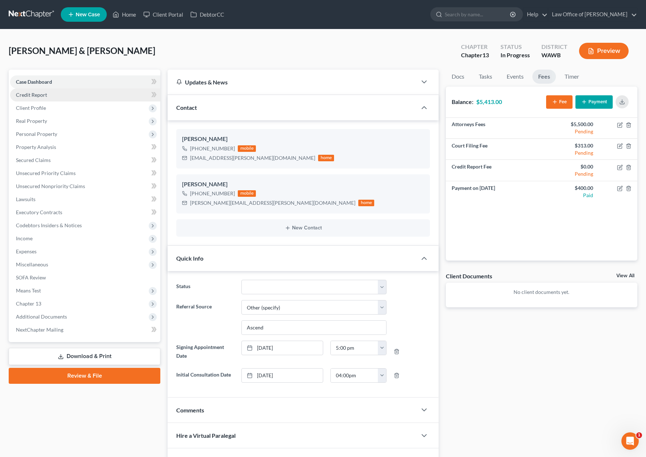
click at [73, 97] on link "Credit Report" at bounding box center [85, 94] width 150 height 13
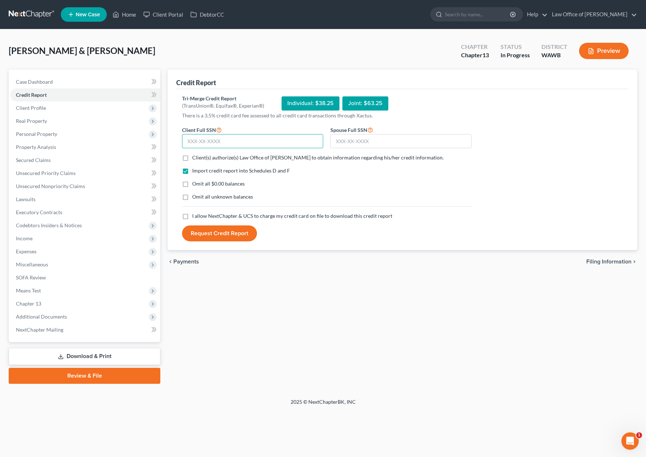
click at [235, 143] on input "text" at bounding box center [252, 141] width 141 height 14
type input "539-29-2555"
click at [376, 144] on input "text" at bounding box center [401, 141] width 141 height 14
type input "601-35-4357"
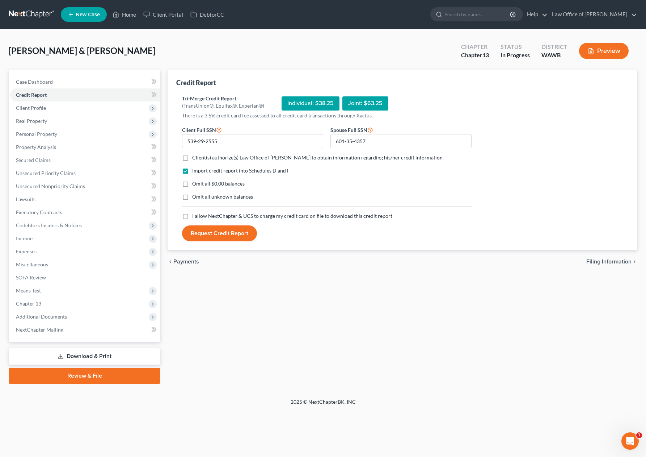
click at [192, 158] on label "Client(s) authorize(s) Law Office of [PERSON_NAME] to obtain information regard…" at bounding box center [318, 157] width 252 height 7
click at [195, 158] on input "Client(s) authorize(s) Law Office of [PERSON_NAME] to obtain information regard…" at bounding box center [197, 156] width 5 height 5
checkbox input "true"
click at [192, 216] on label "I allow NextChapter & UCS to charge my credit card on file to download this cre…" at bounding box center [292, 215] width 200 height 7
click at [195, 216] on input "I allow NextChapter & UCS to charge my credit card on file to download this cre…" at bounding box center [197, 214] width 5 height 5
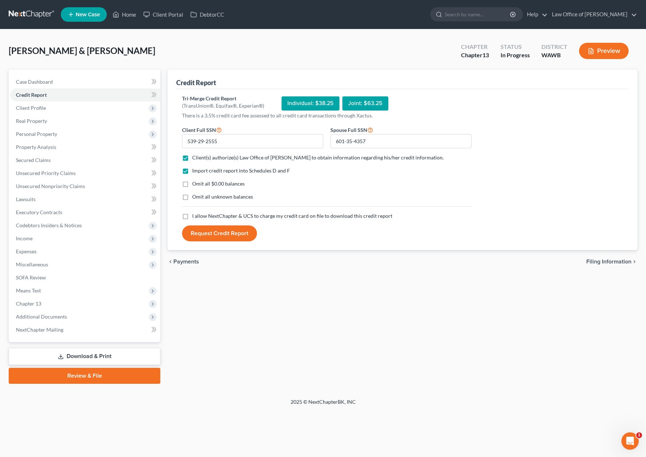
checkbox input "true"
click at [207, 235] on button "Request Credit Report" at bounding box center [219, 233] width 75 height 16
click at [87, 110] on span "Client Profile" at bounding box center [85, 107] width 150 height 13
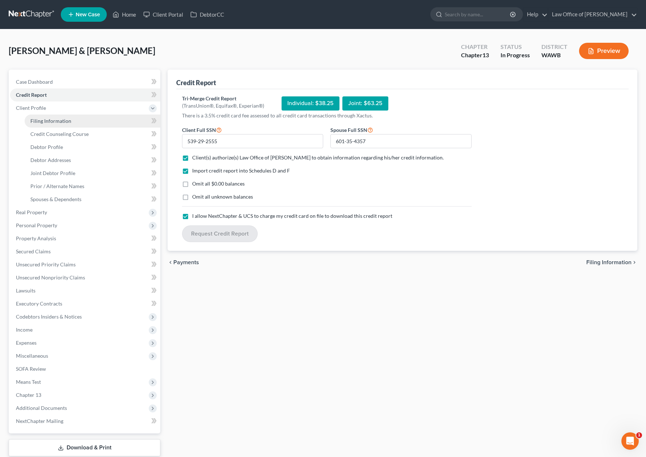
click at [83, 119] on link "Filing Information" at bounding box center [93, 120] width 136 height 13
select select "1"
select select "3"
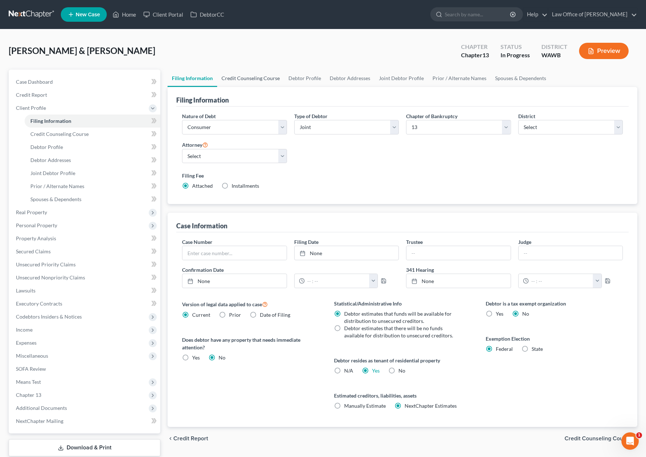
click at [257, 80] on link "Credit Counseling Course" at bounding box center [250, 78] width 67 height 17
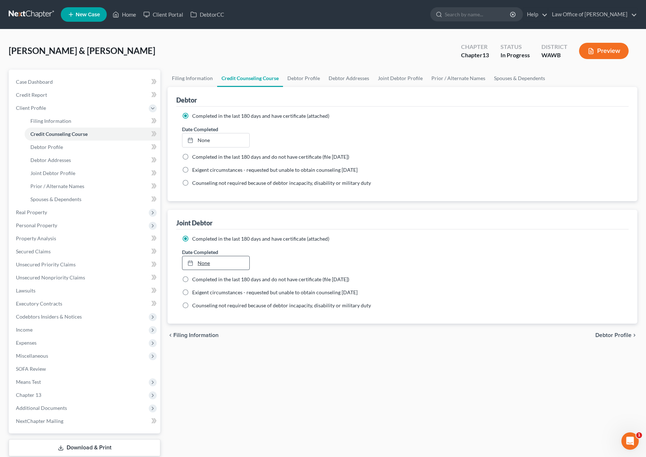
type input "[DATE]"
click at [215, 261] on link "None" at bounding box center [215, 263] width 67 height 14
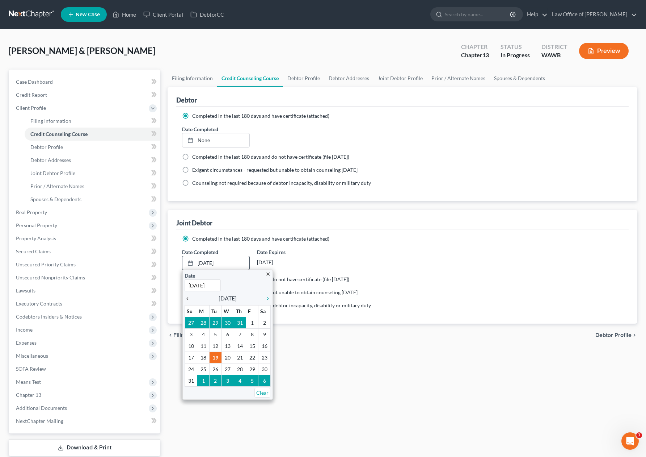
click at [187, 299] on icon "chevron_left" at bounding box center [189, 298] width 9 height 6
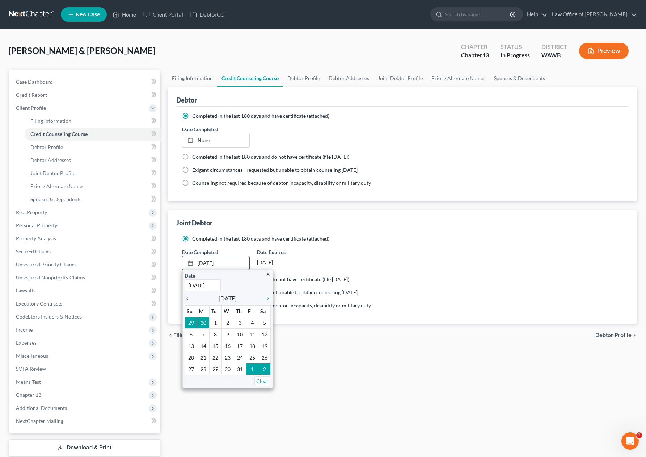
click at [187, 299] on icon "chevron_left" at bounding box center [189, 298] width 9 height 6
click at [270, 298] on icon "chevron_right" at bounding box center [265, 298] width 9 height 6
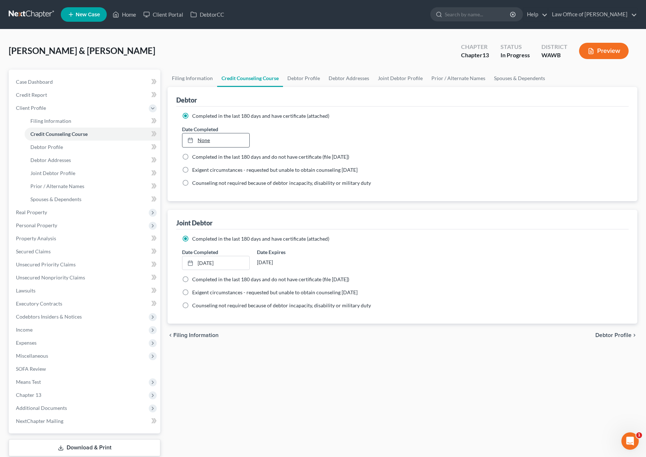
type input "[DATE]"
click at [220, 142] on link "None" at bounding box center [215, 140] width 67 height 14
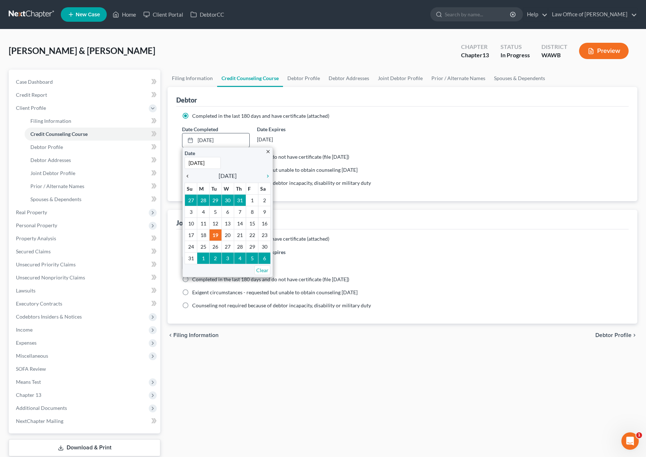
click at [188, 175] on icon "chevron_left" at bounding box center [189, 176] width 9 height 6
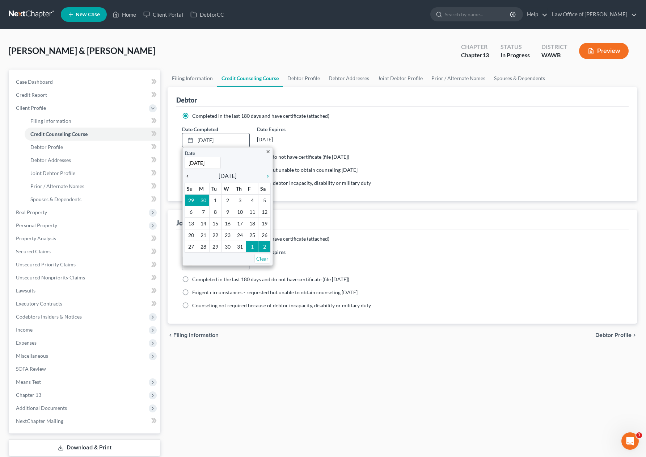
click at [188, 175] on icon "chevron_left" at bounding box center [189, 176] width 9 height 6
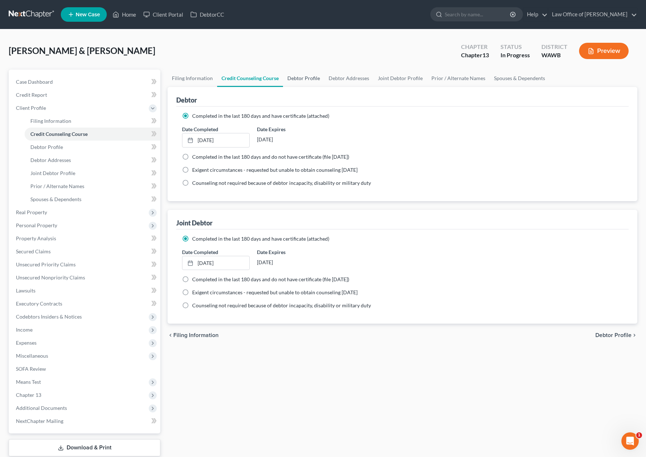
click at [306, 79] on link "Debtor Profile" at bounding box center [303, 78] width 41 height 17
select select "1"
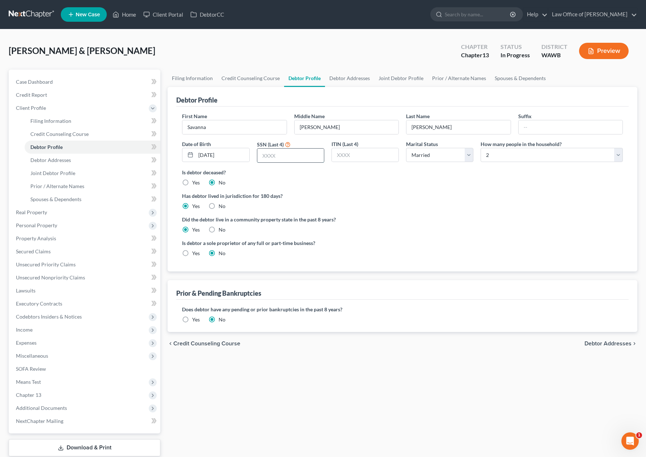
click at [283, 155] on input "text" at bounding box center [290, 155] width 67 height 14
type input "2555"
click at [352, 79] on link "Debtor Addresses" at bounding box center [349, 78] width 49 height 17
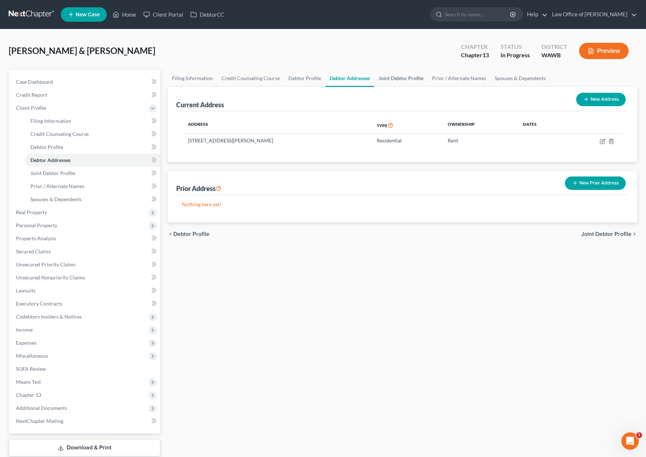
click at [399, 78] on link "Joint Debtor Profile" at bounding box center [401, 78] width 54 height 17
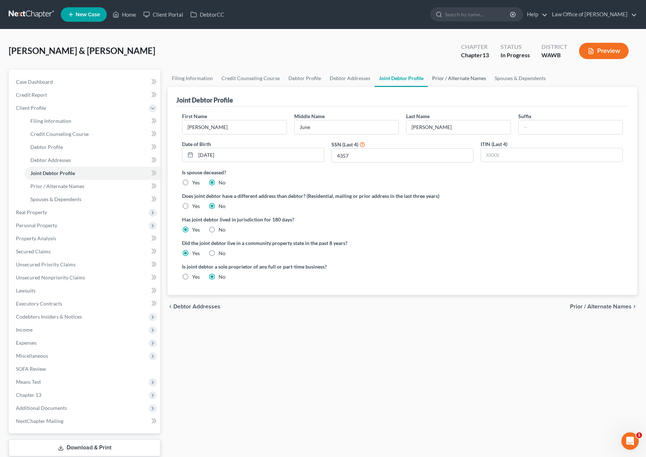
click at [462, 77] on link "Prior / Alternate Names" at bounding box center [459, 78] width 63 height 17
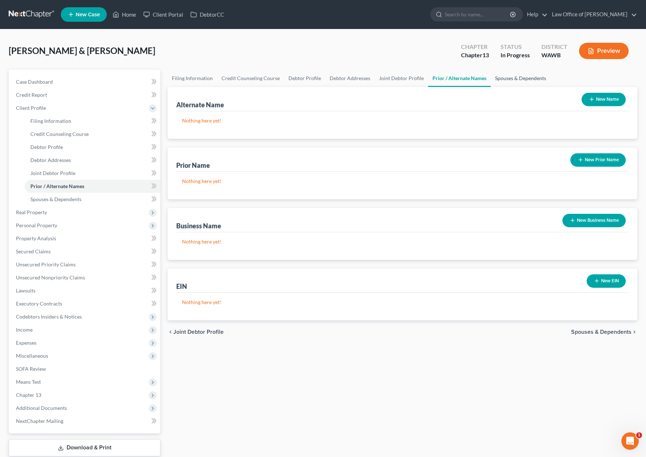
click at [520, 80] on link "Spouses & Dependents" at bounding box center [521, 78] width 60 height 17
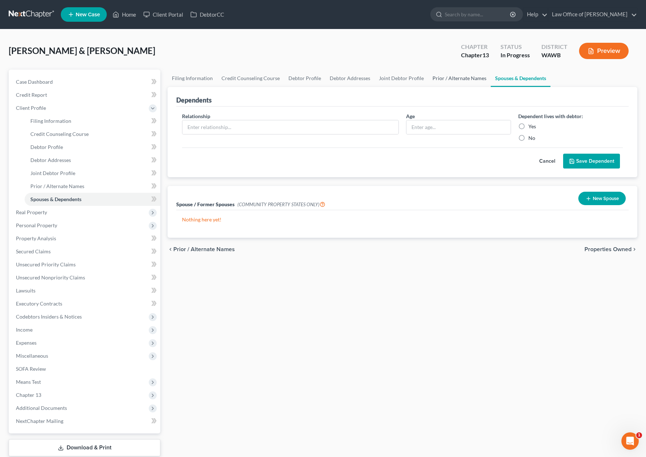
click at [458, 80] on link "Prior / Alternate Names" at bounding box center [459, 78] width 63 height 17
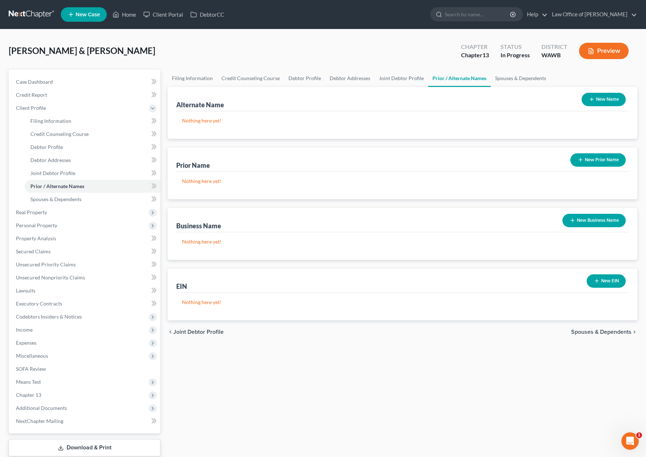
click at [605, 99] on button "New Name" at bounding box center [604, 99] width 44 height 13
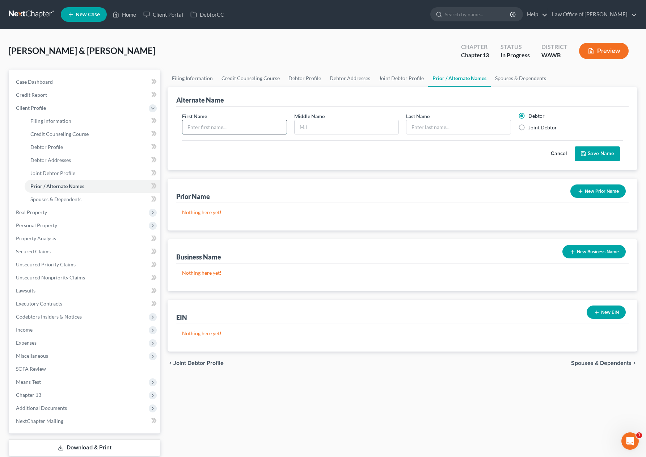
click at [253, 126] on input "text" at bounding box center [234, 127] width 104 height 14
drag, startPoint x: 269, startPoint y: 134, endPoint x: 161, endPoint y: 122, distance: 107.8
click at [161, 122] on div "Petition Navigation Case Dashboard Payments Invoices Payments Payments Credit R…" at bounding box center [323, 272] width 636 height 405
type input "Savanna"
type input "[PERSON_NAME]"
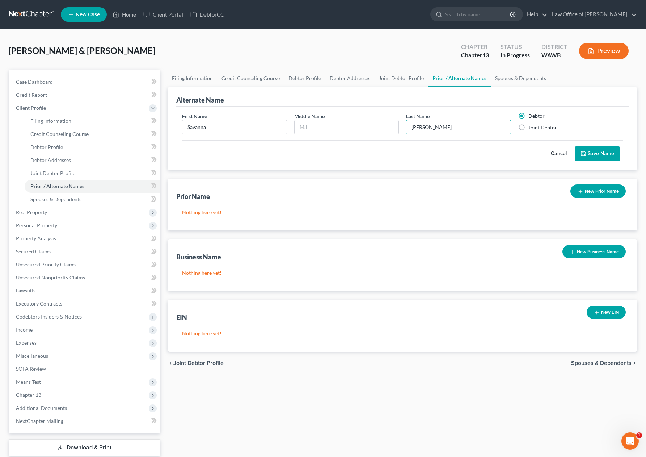
click at [606, 154] on button "Save Name" at bounding box center [597, 153] width 45 height 15
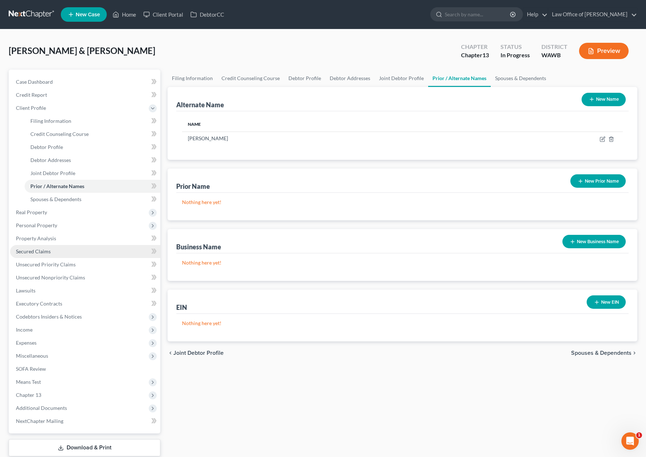
click at [47, 253] on span "Secured Claims" at bounding box center [33, 251] width 35 height 6
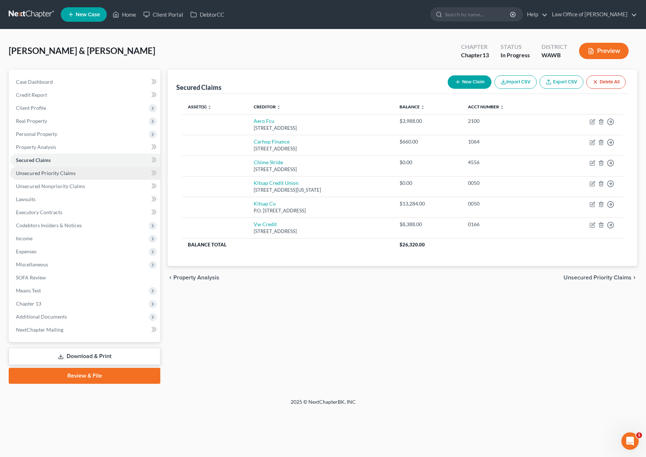
click at [84, 175] on link "Unsecured Priority Claims" at bounding box center [85, 173] width 150 height 13
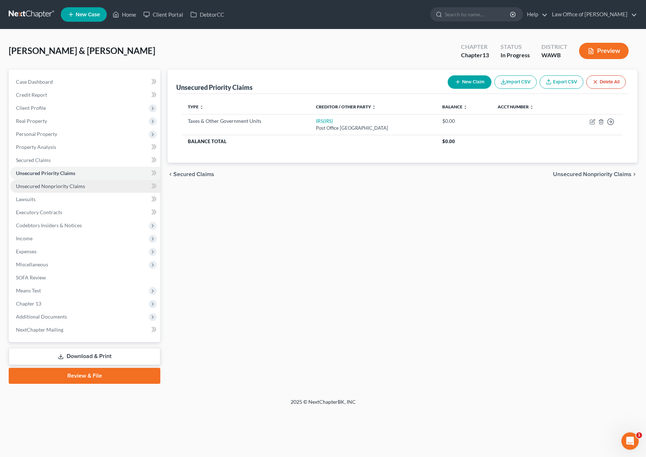
click at [81, 181] on link "Unsecured Nonpriority Claims" at bounding box center [85, 186] width 150 height 13
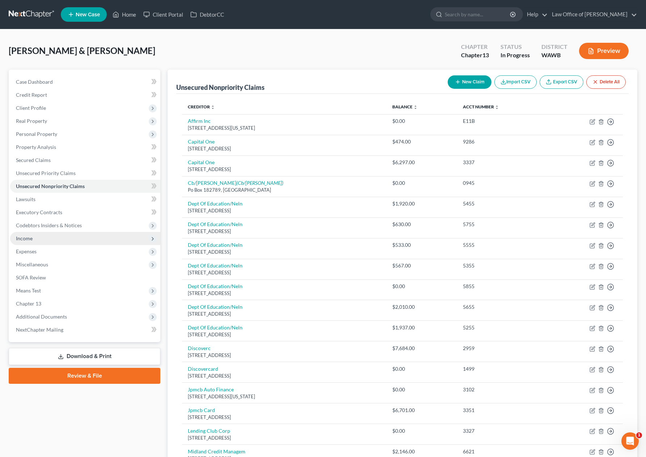
click at [64, 237] on span "Income" at bounding box center [85, 238] width 150 height 13
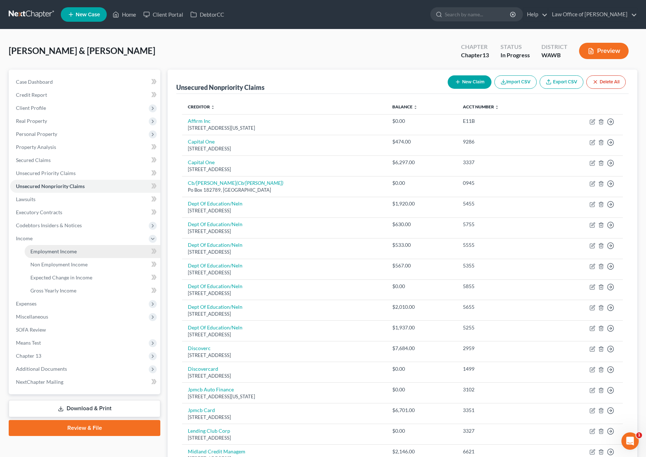
click at [61, 254] on link "Employment Income" at bounding box center [93, 251] width 136 height 13
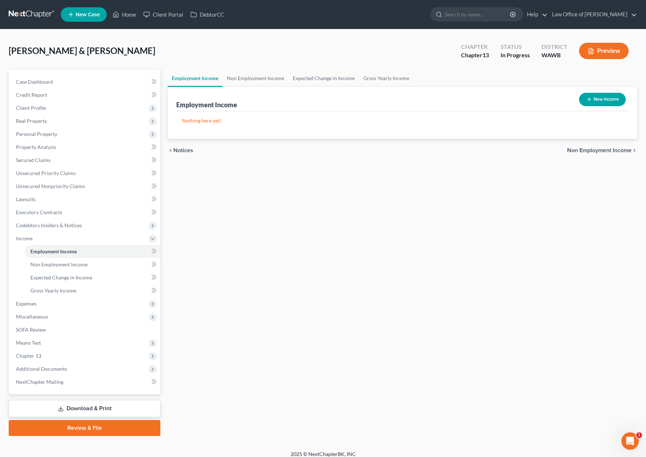
click at [608, 101] on button "New Income" at bounding box center [602, 99] width 47 height 13
select select "0"
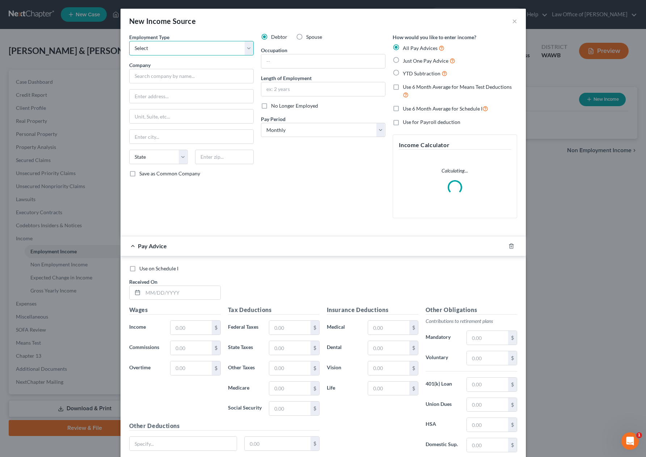
click at [203, 41] on select "Select Full or Part Time Employment Self Employment" at bounding box center [191, 48] width 125 height 14
select select "0"
click at [129, 41] on select "Select Full or Part Time Employment Self Employment" at bounding box center [191, 48] width 125 height 14
click at [195, 76] on input "text" at bounding box center [191, 76] width 125 height 14
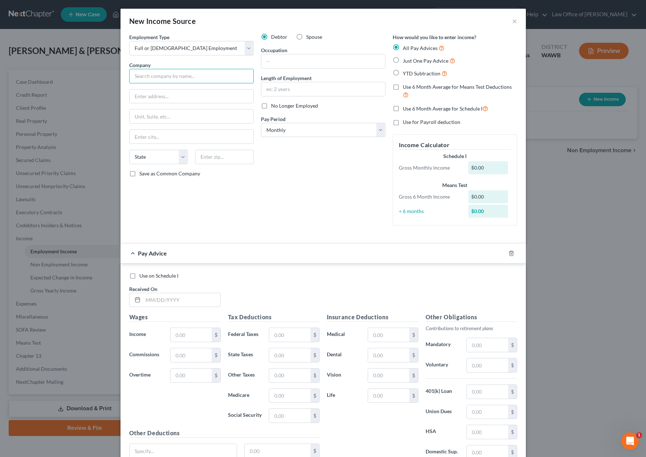
click at [177, 76] on input "text" at bounding box center [191, 76] width 125 height 14
type input "[PERSON_NAME]"
click at [403, 59] on label "Just One Pay Advice" at bounding box center [429, 60] width 53 height 8
click at [406, 59] on input "Just One Pay Advice" at bounding box center [408, 58] width 5 height 5
radio input "true"
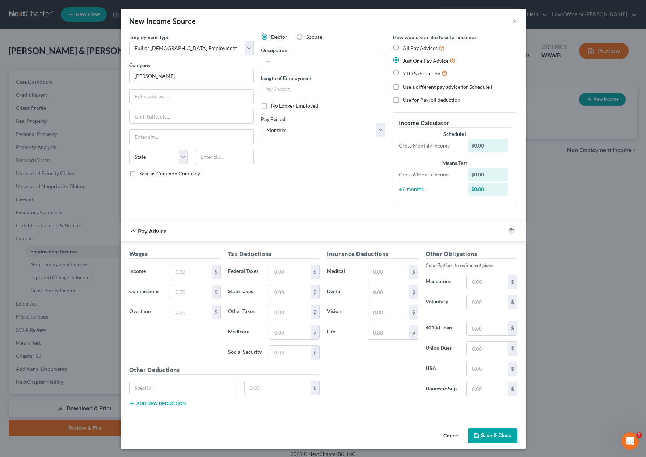
click at [495, 433] on button "Save & Close" at bounding box center [492, 435] width 49 height 15
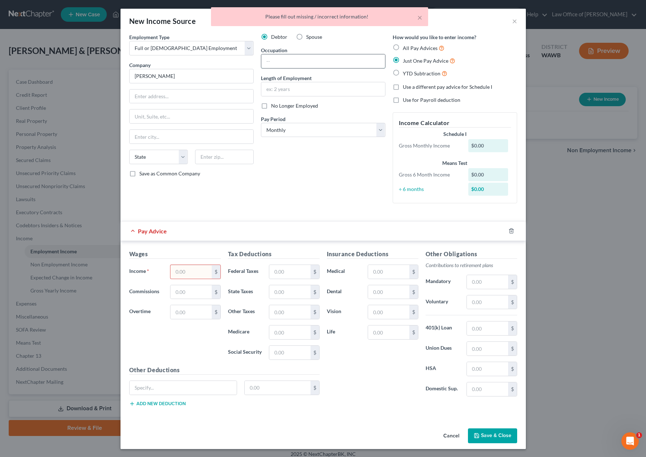
click at [281, 57] on input "text" at bounding box center [323, 61] width 124 height 14
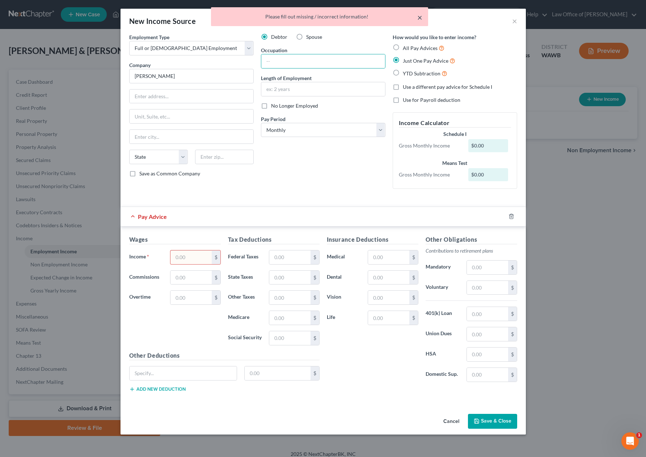
click at [417, 18] on button "×" at bounding box center [419, 17] width 5 height 9
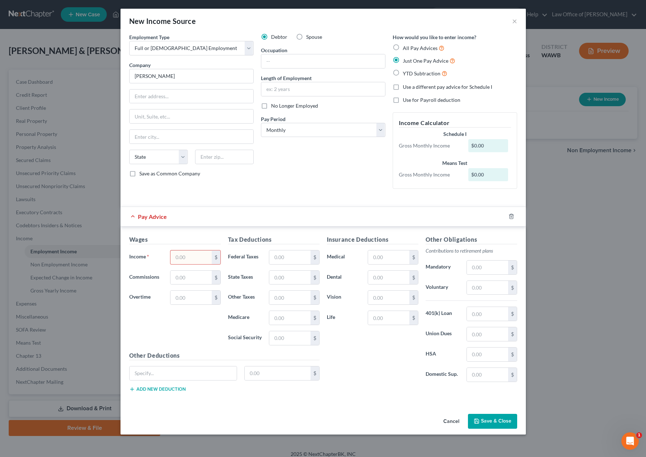
click at [188, 262] on input "text" at bounding box center [191, 257] width 41 height 14
type input "1"
click at [492, 423] on button "Save & Close" at bounding box center [492, 420] width 49 height 15
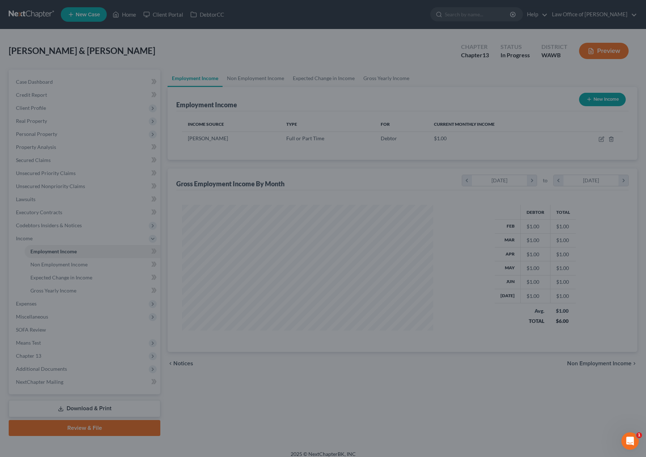
scroll to position [130, 265]
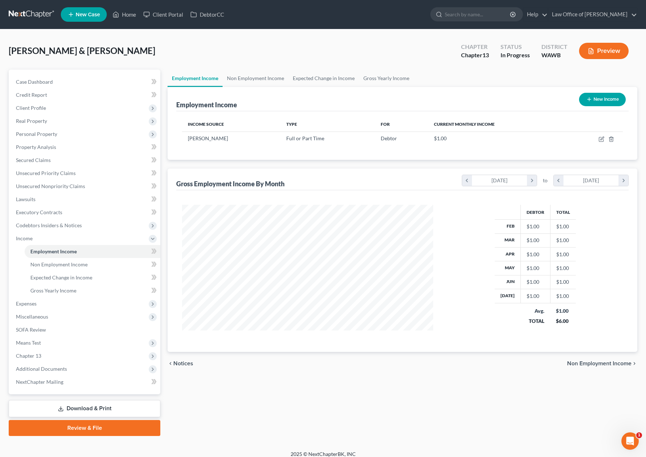
click at [598, 99] on button "New Income" at bounding box center [602, 99] width 47 height 13
select select "0"
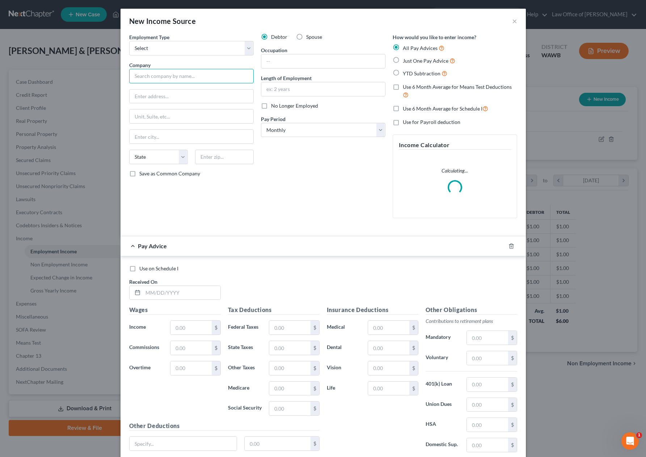
click at [213, 77] on input "text" at bounding box center [191, 76] width 125 height 14
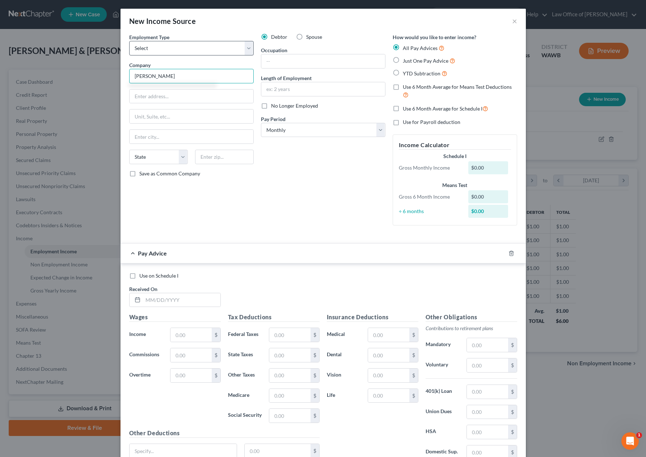
type input "[PERSON_NAME]"
click at [155, 45] on select "Select Full or Part Time Employment Self Employment" at bounding box center [191, 48] width 125 height 14
select select "0"
click at [129, 41] on select "Select Full or Part Time Employment Self Employment" at bounding box center [191, 48] width 125 height 14
click at [403, 59] on label "Just One Pay Advice" at bounding box center [429, 60] width 53 height 8
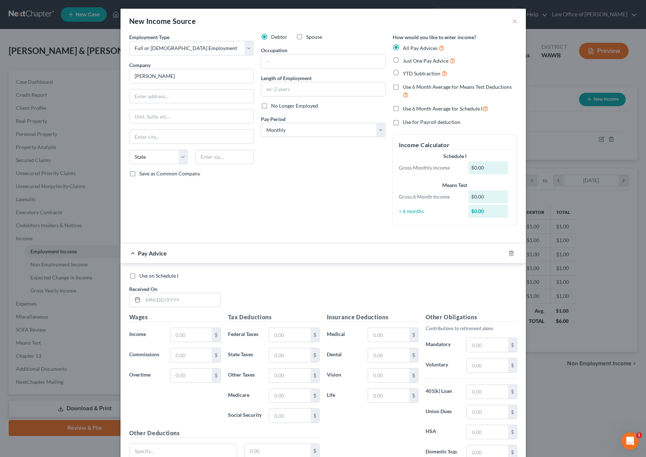
click at [406, 59] on input "Just One Pay Advice" at bounding box center [408, 58] width 5 height 5
radio input "true"
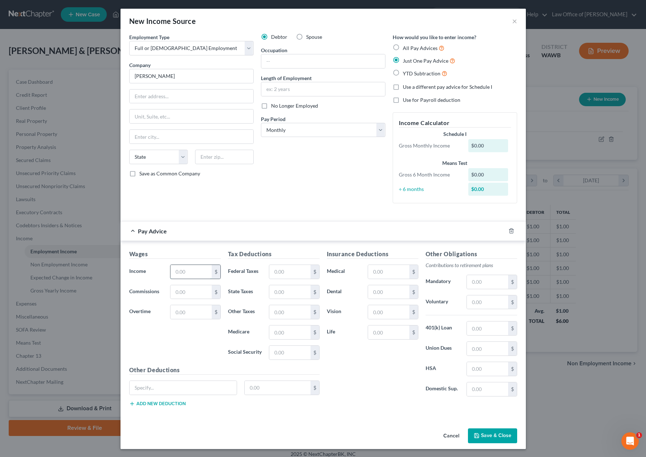
click at [181, 276] on input "text" at bounding box center [191, 272] width 41 height 14
type input "1"
click at [494, 440] on button "Save & Close" at bounding box center [492, 435] width 49 height 15
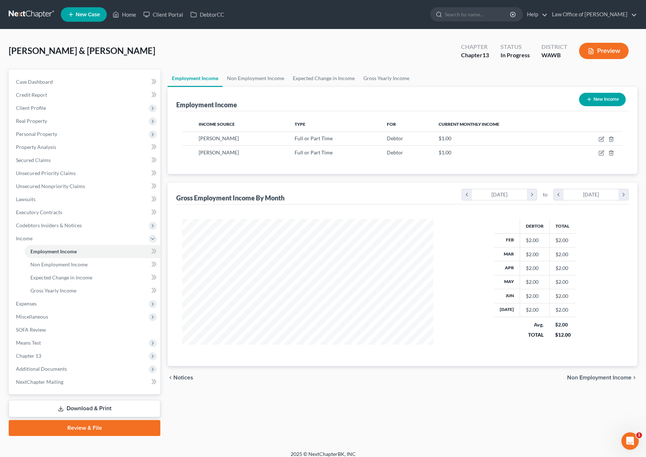
click at [601, 98] on button "New Income" at bounding box center [602, 99] width 47 height 13
select select "0"
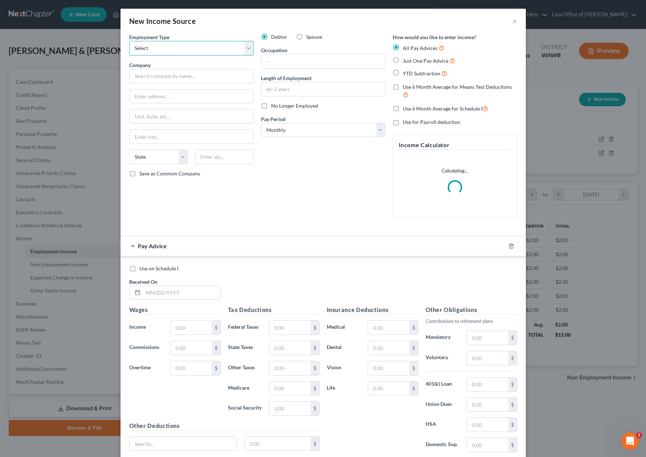
click at [224, 46] on select "Select Full or Part Time Employment Self Employment" at bounding box center [191, 48] width 125 height 14
select select "0"
click at [129, 41] on select "Select Full or Part Time Employment Self Employment" at bounding box center [191, 48] width 125 height 14
click at [306, 37] on label "Spouse" at bounding box center [314, 36] width 16 height 7
click at [309, 37] on input "Spouse" at bounding box center [311, 35] width 5 height 5
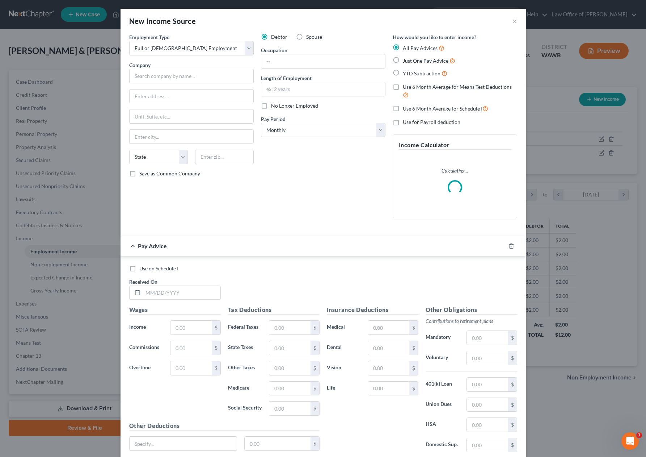
radio input "true"
click at [229, 70] on input "text" at bounding box center [191, 76] width 125 height 14
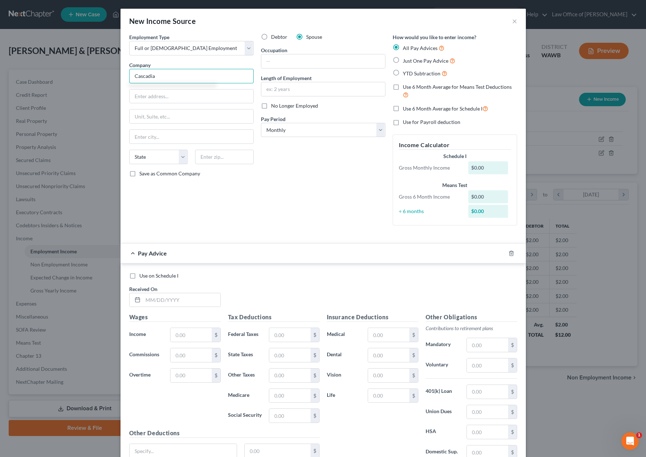
type input "Cascadia"
click at [413, 66] on div "All Pay Advices Just One Pay Advice YTD Subtraction" at bounding box center [455, 61] width 125 height 34
click at [415, 61] on span "Just One Pay Advice" at bounding box center [426, 61] width 46 height 6
click at [411, 61] on input "Just One Pay Advice" at bounding box center [408, 58] width 5 height 5
radio input "true"
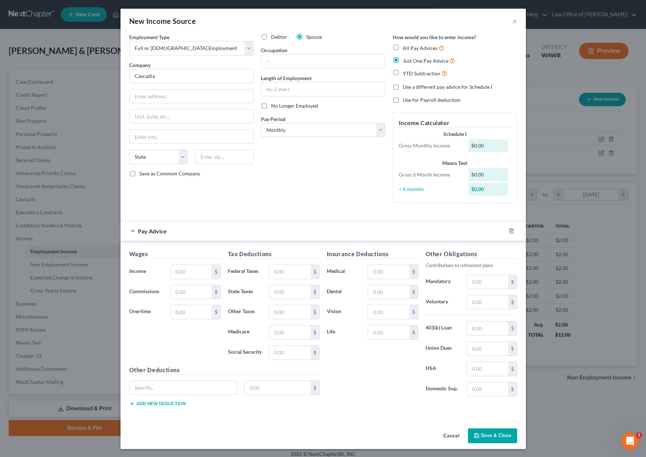
click at [200, 279] on div "Wages Income * $ Commissions $ Overtime $" at bounding box center [175, 307] width 99 height 116
click at [200, 272] on input "text" at bounding box center [191, 272] width 41 height 14
type input "1"
click at [488, 434] on button "Save & Close" at bounding box center [492, 435] width 49 height 15
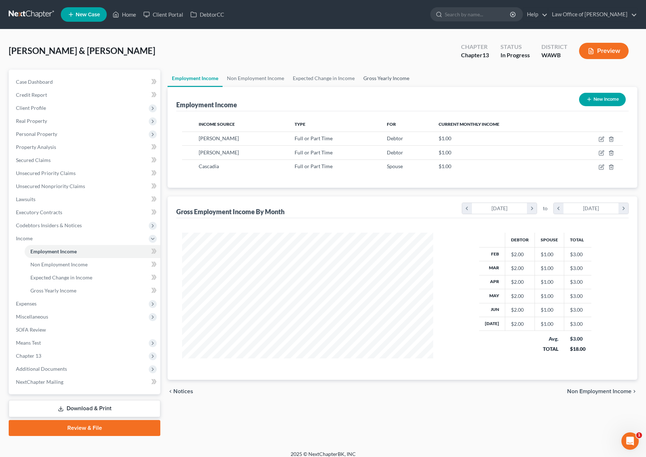
click at [383, 77] on link "Gross Yearly Income" at bounding box center [386, 78] width 55 height 17
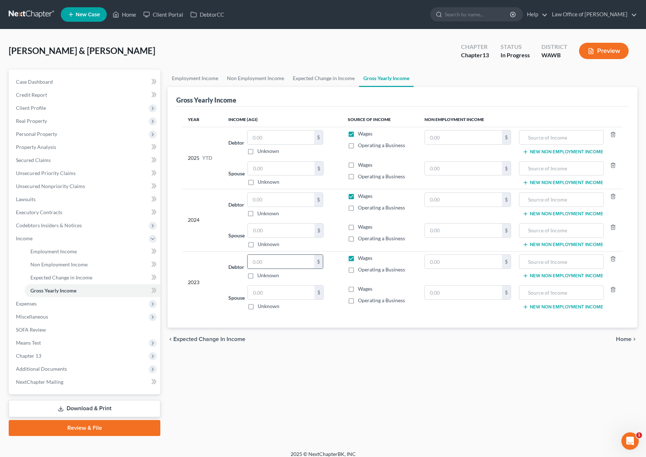
click at [260, 261] on input "text" at bounding box center [281, 262] width 67 height 14
click at [273, 267] on input "79" at bounding box center [281, 262] width 67 height 14
type input "79,432.00"
click at [282, 203] on input "text" at bounding box center [281, 200] width 67 height 14
type input "106,907.00"
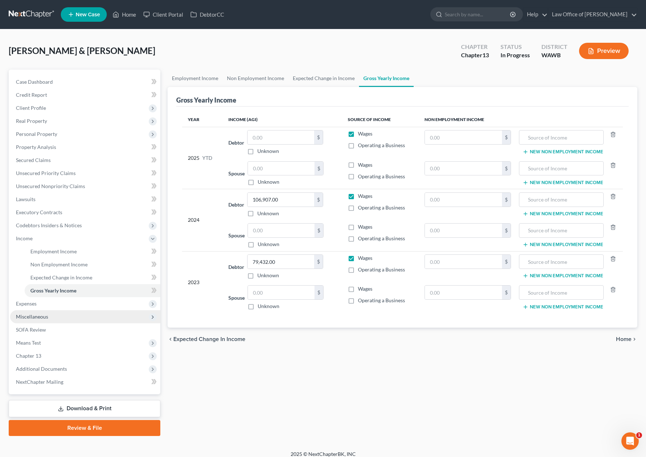
click at [79, 318] on span "Miscellaneous" at bounding box center [85, 316] width 150 height 13
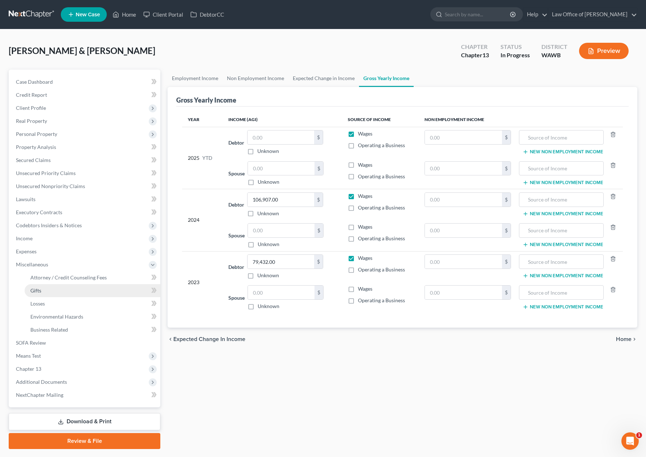
click at [81, 285] on link "Gifts" at bounding box center [93, 290] width 136 height 13
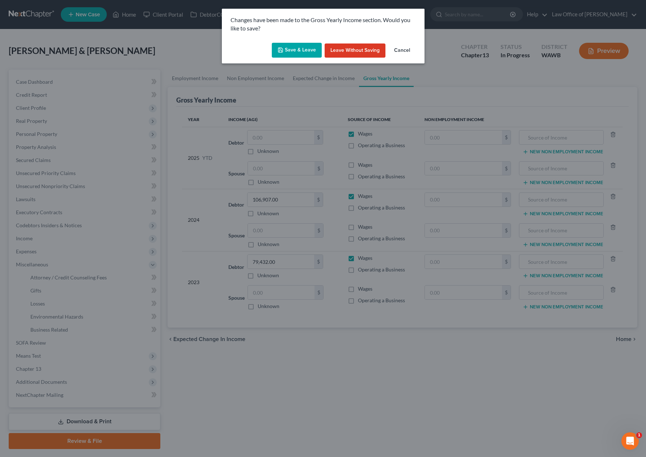
click at [82, 276] on div "Changes have been made to the Gross Yearly Income section. Would you like to sa…" at bounding box center [323, 228] width 646 height 457
click at [306, 50] on button "Save & Leave" at bounding box center [297, 50] width 50 height 15
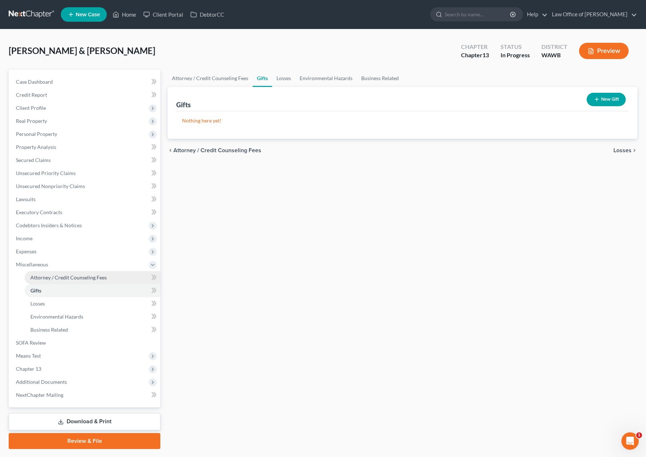
click at [106, 276] on link "Attorney / Credit Counseling Fees" at bounding box center [93, 277] width 136 height 13
select select "0"
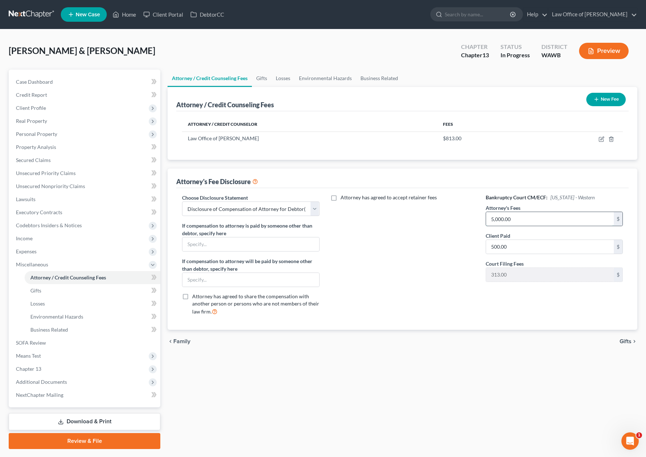
click at [540, 216] on input "5,000.00" at bounding box center [550, 219] width 128 height 14
click at [601, 138] on icon "button" at bounding box center [602, 139] width 6 height 6
select select "50"
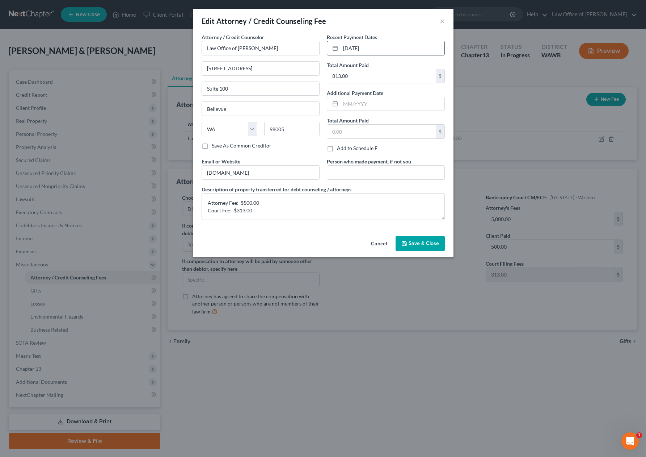
click at [380, 49] on input "4/26/24" at bounding box center [393, 48] width 104 height 14
drag, startPoint x: 380, startPoint y: 50, endPoint x: 259, endPoint y: 50, distance: 121.3
click at [259, 50] on div "Attorney / Credit Counselor * Law Office of Lisa S. Tse 40 Lake Bellevue Drive …" at bounding box center [323, 129] width 251 height 192
type input "2024"
click at [417, 249] on button "Save & Close" at bounding box center [420, 243] width 49 height 15
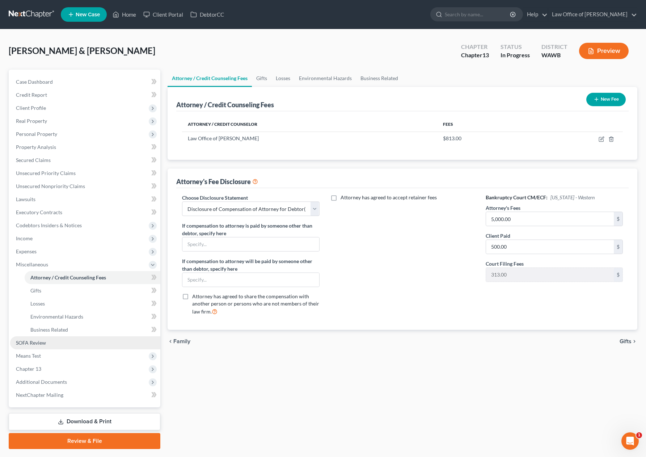
click at [59, 342] on link "SOFA Review" at bounding box center [85, 342] width 150 height 13
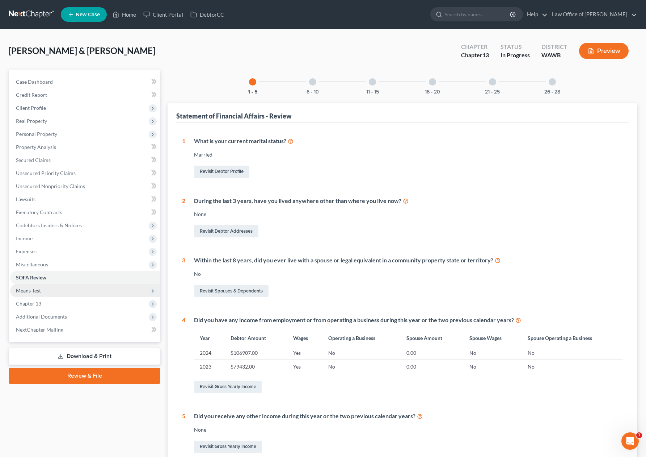
click at [65, 293] on span "Means Test" at bounding box center [85, 290] width 150 height 13
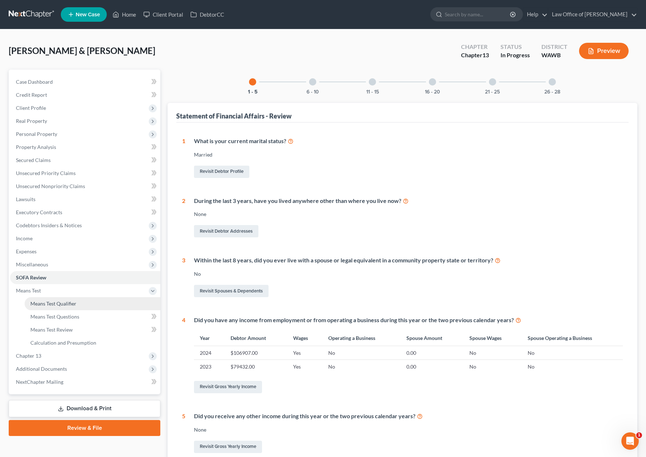
click at [74, 303] on span "Means Test Qualifier" at bounding box center [53, 303] width 46 height 6
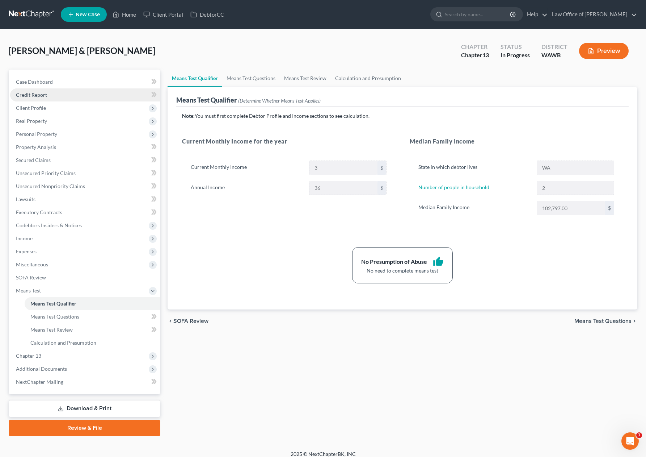
click at [53, 96] on link "Credit Report" at bounding box center [85, 94] width 150 height 13
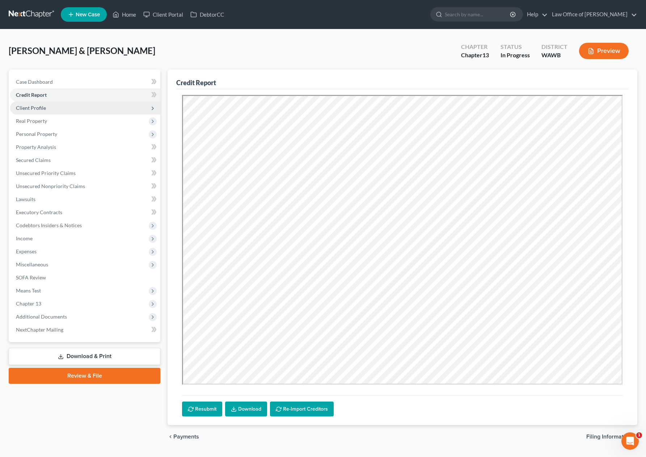
click at [54, 110] on span "Client Profile" at bounding box center [85, 107] width 150 height 13
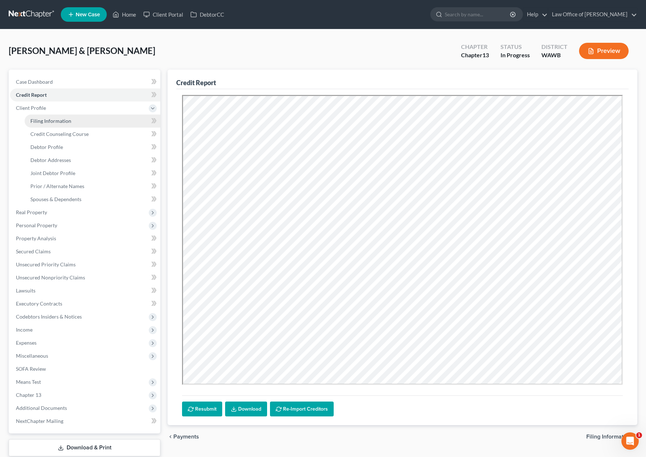
click at [56, 123] on span "Filing Information" at bounding box center [50, 121] width 41 height 6
select select "1"
select select "3"
select select "87"
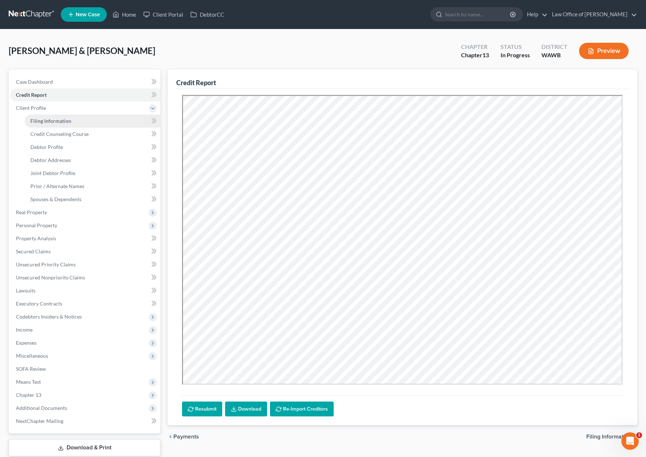
select select "0"
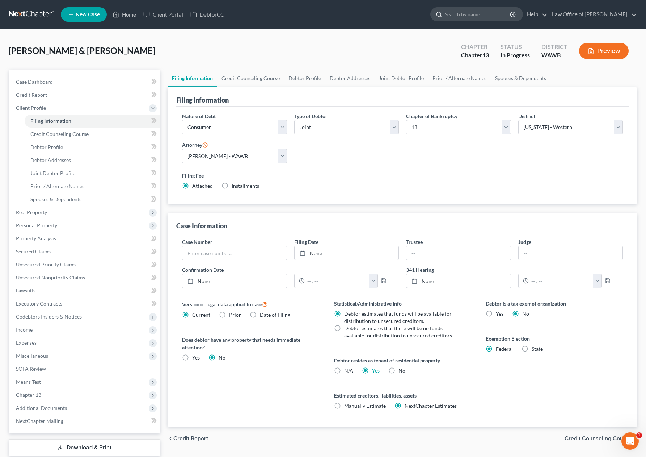
click at [496, 15] on input "search" at bounding box center [478, 14] width 66 height 13
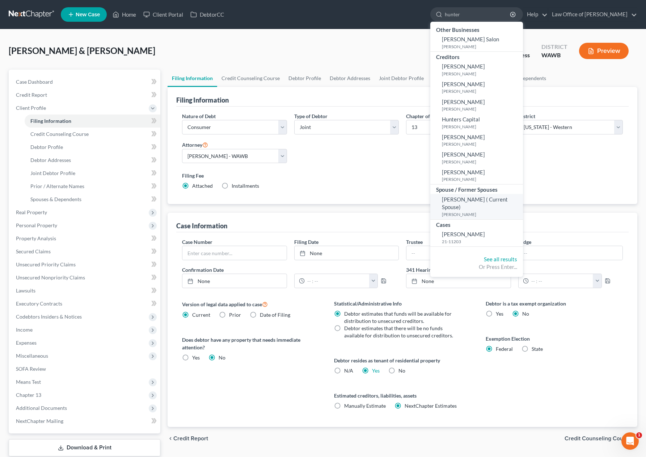
type input "hunter"
click at [475, 196] on span "John Hunter ( Current Spouse)" at bounding box center [475, 203] width 66 height 14
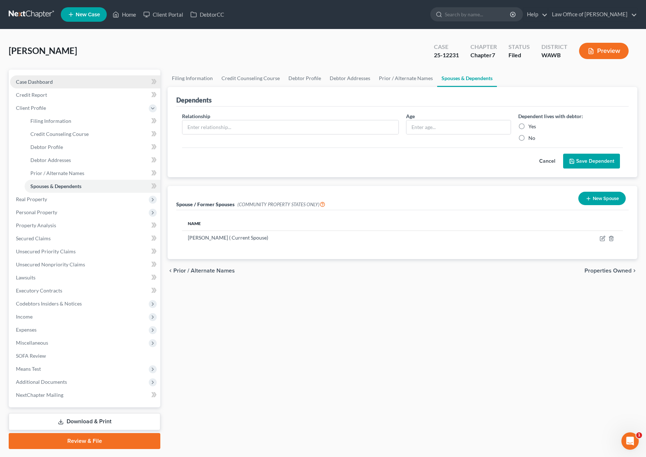
click at [111, 81] on link "Case Dashboard" at bounding box center [85, 81] width 150 height 13
select select "6"
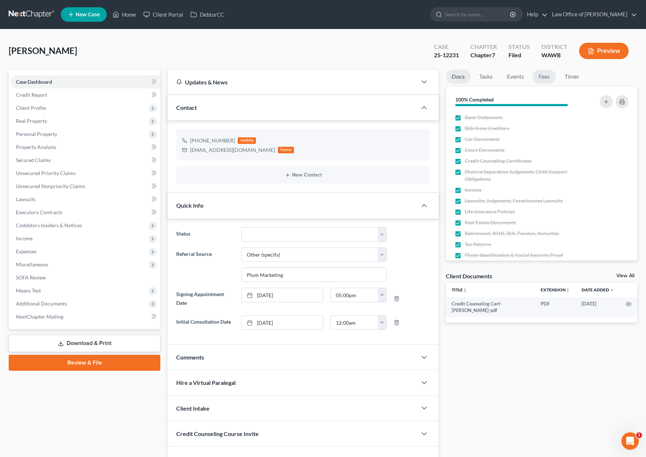
click at [549, 76] on link "Fees" at bounding box center [544, 77] width 23 height 14
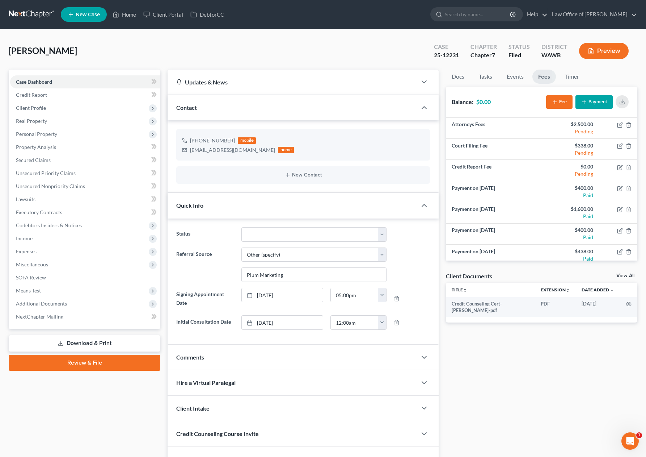
click at [28, 18] on link at bounding box center [32, 14] width 46 height 13
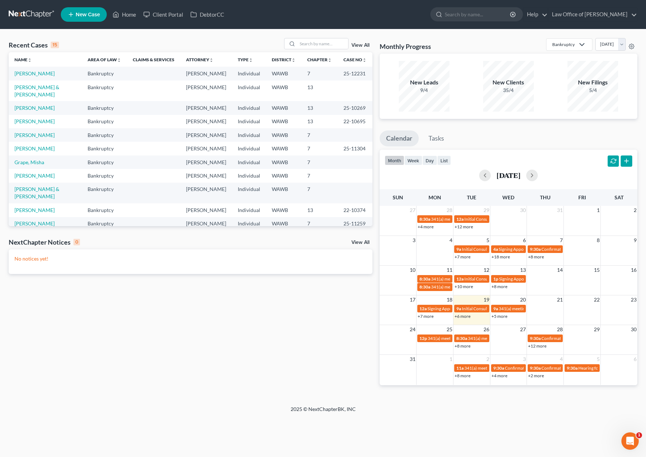
click at [175, 41] on div "Recent Cases 15 View All" at bounding box center [191, 45] width 364 height 14
click at [34, 90] on link "[PERSON_NAME] & [PERSON_NAME]" at bounding box center [36, 90] width 45 height 13
select select "6"
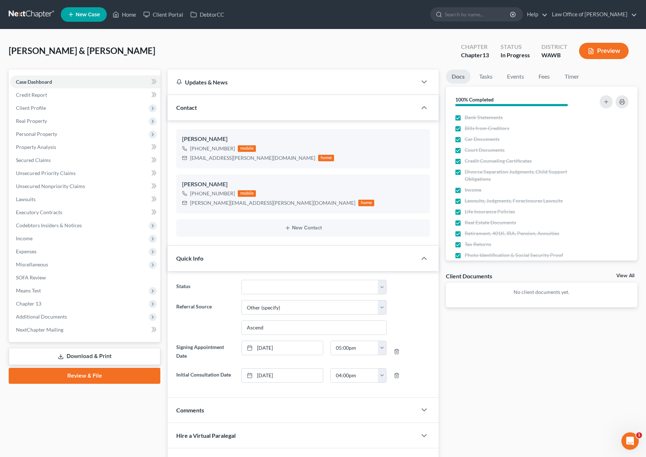
click at [195, 51] on div "[PERSON_NAME] & [PERSON_NAME] Upgraded Chapter Chapter 13 Status In [GEOGRAPHIC…" at bounding box center [323, 54] width 629 height 32
click at [496, 79] on link "Tasks" at bounding box center [486, 77] width 25 height 14
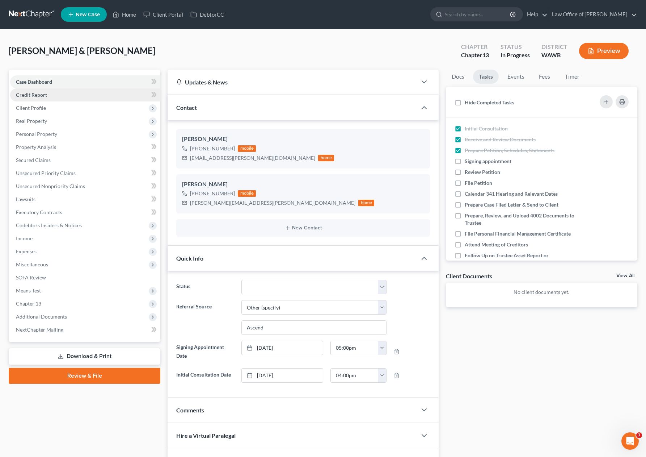
click at [64, 96] on link "Credit Report" at bounding box center [85, 94] width 150 height 13
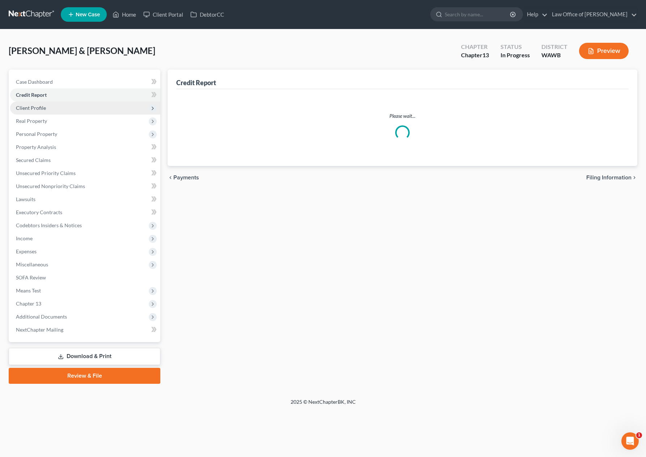
click at [60, 105] on span "Client Profile" at bounding box center [85, 107] width 150 height 13
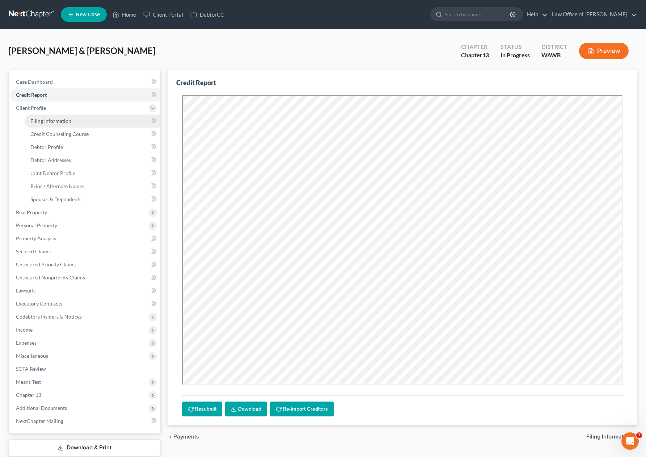
click at [63, 117] on link "Filing Information" at bounding box center [93, 120] width 136 height 13
select select "1"
select select "3"
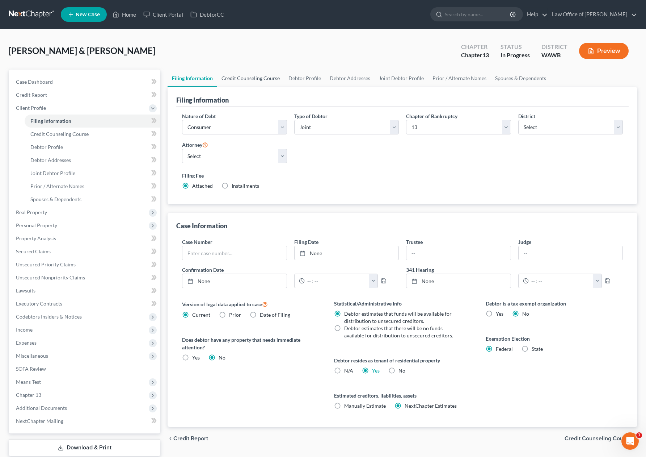
click at [246, 77] on link "Credit Counseling Course" at bounding box center [250, 78] width 67 height 17
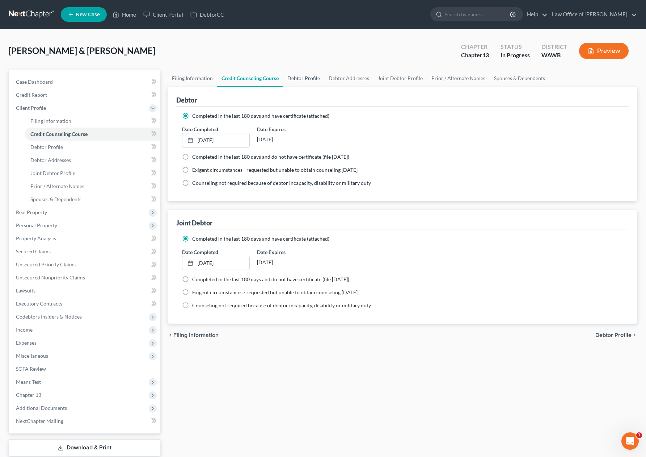
click at [298, 75] on link "Debtor Profile" at bounding box center [303, 78] width 41 height 17
select select "1"
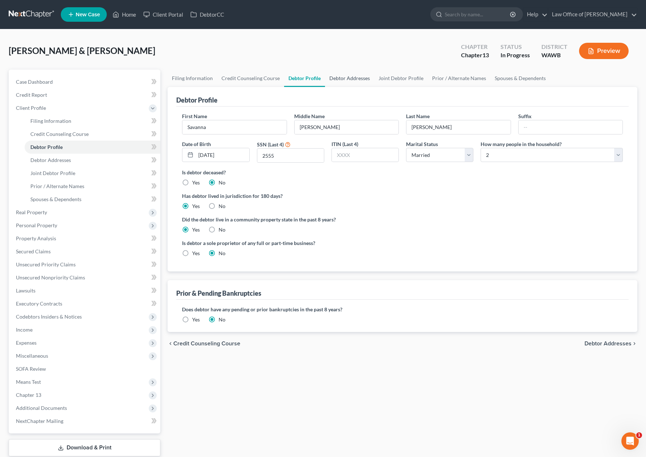
click at [346, 78] on link "Debtor Addresses" at bounding box center [349, 78] width 49 height 17
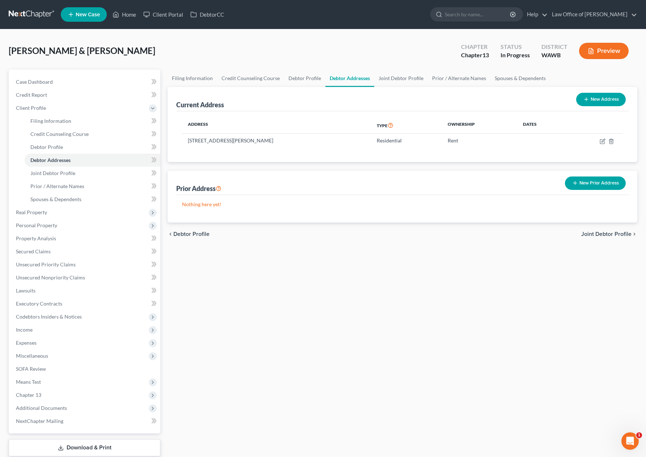
click at [601, 180] on button "New Prior Address" at bounding box center [595, 182] width 61 height 13
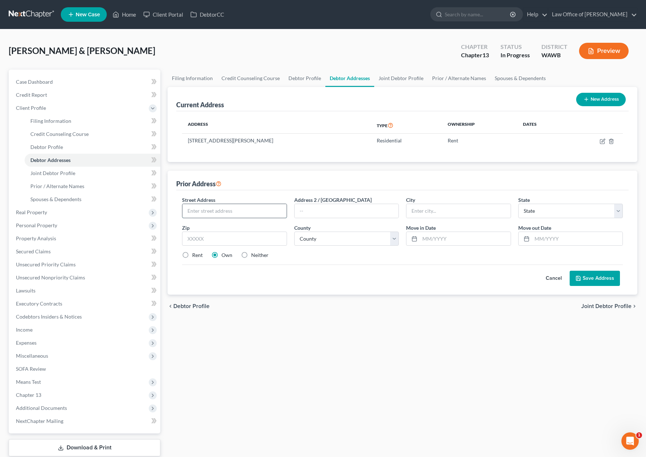
click at [236, 211] on input "text" at bounding box center [234, 211] width 104 height 14
type input "[STREET_ADDRESS][PERSON_NAME]"
click at [227, 238] on input "text" at bounding box center [234, 238] width 105 height 14
type input "98110"
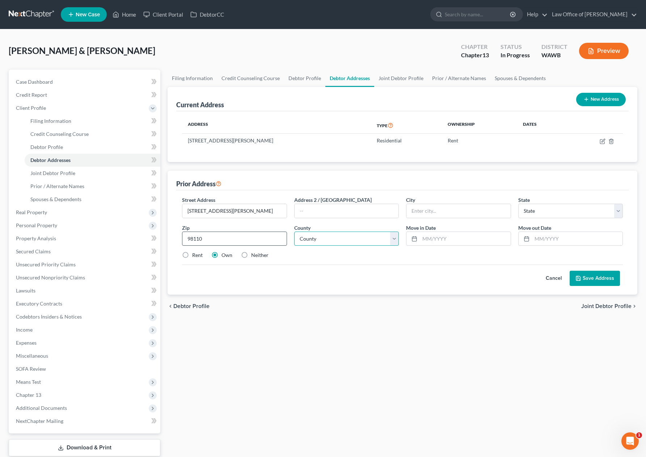
type input "[GEOGRAPHIC_DATA]"
select select "50"
click at [320, 238] on select "County" at bounding box center [346, 238] width 105 height 14
select select "16"
click at [294, 231] on select "County [GEOGRAPHIC_DATA] [GEOGRAPHIC_DATA] [GEOGRAPHIC_DATA] [GEOGRAPHIC_DATA] …" at bounding box center [346, 238] width 105 height 14
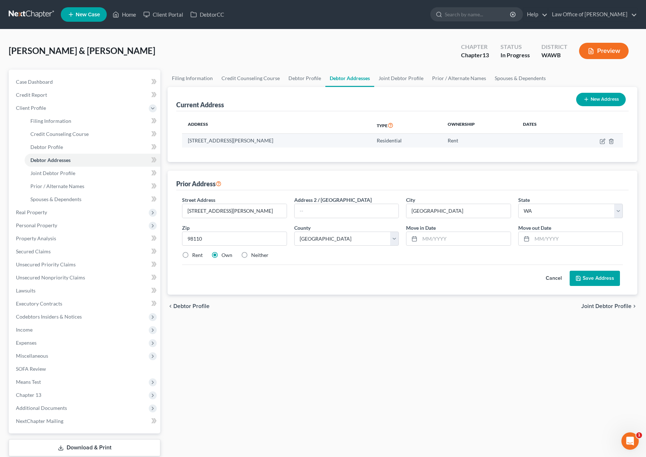
drag, startPoint x: 333, startPoint y: 139, endPoint x: 187, endPoint y: 139, distance: 146.3
click at [187, 139] on td "[STREET_ADDRESS][PERSON_NAME]" at bounding box center [276, 141] width 189 height 14
copy td "[STREET_ADDRESS][PERSON_NAME]"
click at [541, 240] on input "text" at bounding box center [577, 239] width 91 height 14
type input "04/2025"
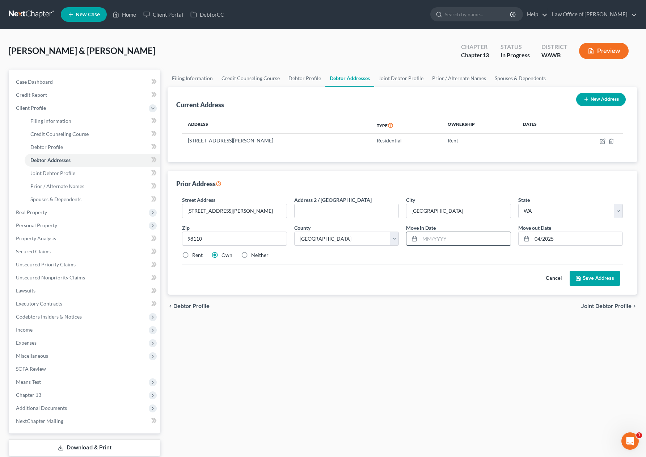
click at [446, 234] on input "text" at bounding box center [465, 239] width 91 height 14
type input "02/2018"
click at [192, 256] on label "Rent" at bounding box center [197, 254] width 11 height 7
click at [195, 256] on input "Rent" at bounding box center [197, 253] width 5 height 5
radio input "true"
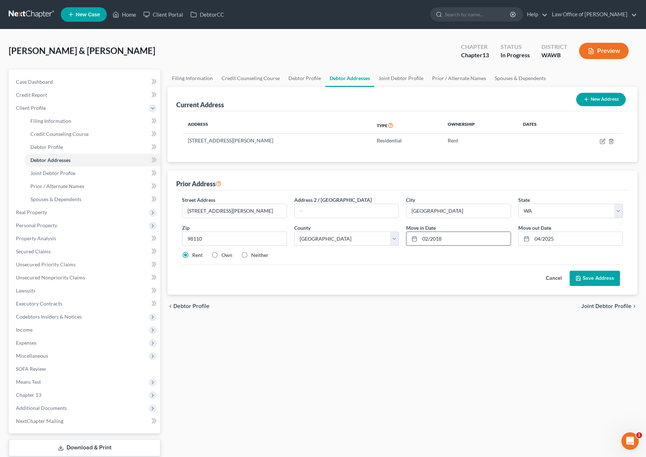
click at [461, 239] on input "02/2018" at bounding box center [465, 239] width 91 height 14
type input "02/2017"
click at [584, 277] on button "Save Address" at bounding box center [595, 277] width 50 height 15
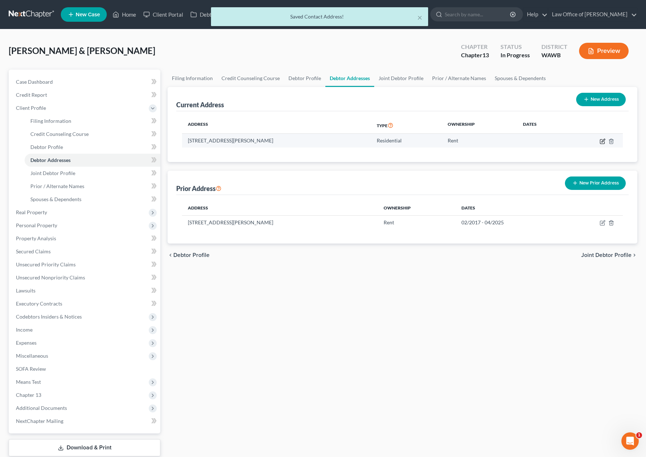
click at [605, 140] on icon "button" at bounding box center [603, 141] width 6 height 6
select select "50"
select select "17"
select select "0"
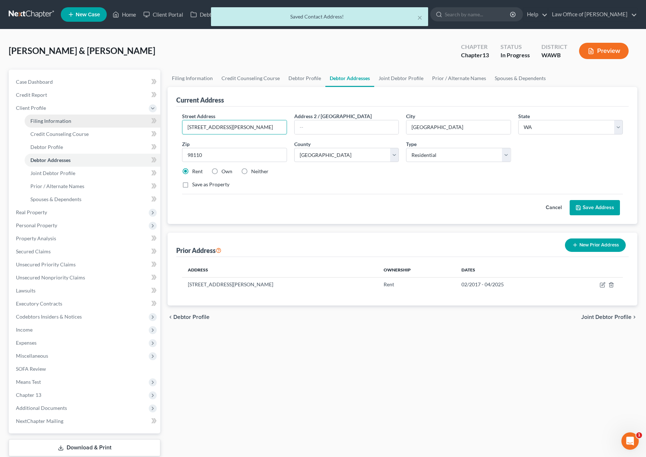
drag, startPoint x: 267, startPoint y: 125, endPoint x: 95, endPoint y: 125, distance: 172.0
click at [101, 125] on div "Petition Navigation Case Dashboard Payments Invoices Payments Payments Credit R…" at bounding box center [323, 272] width 636 height 405
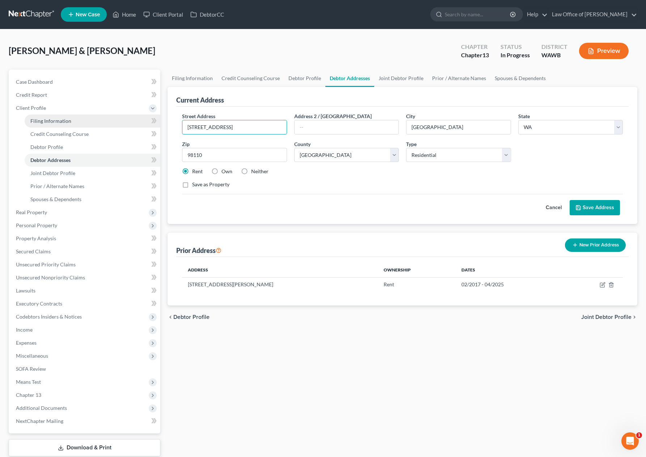
drag, startPoint x: 252, startPoint y: 129, endPoint x: 129, endPoint y: 118, distance: 123.6
click at [135, 119] on div "Petition Navigation Case Dashboard Payments Invoices Payments Payments Credit R…" at bounding box center [323, 272] width 636 height 405
type input "[STREET_ADDRESS]"
click at [598, 211] on button "Save Address" at bounding box center [595, 207] width 50 height 15
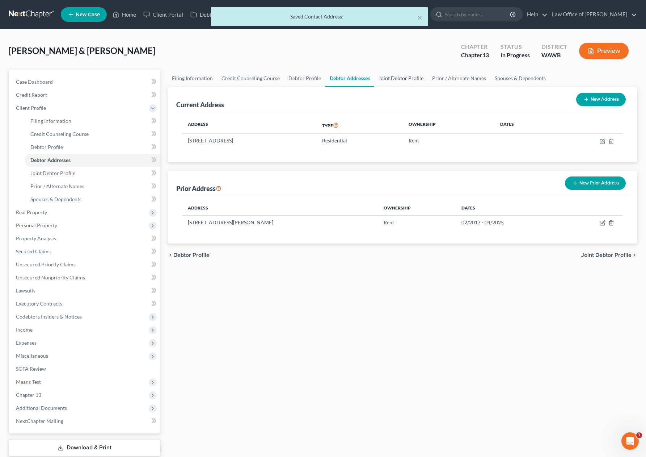
click at [389, 78] on link "Joint Debtor Profile" at bounding box center [401, 78] width 54 height 17
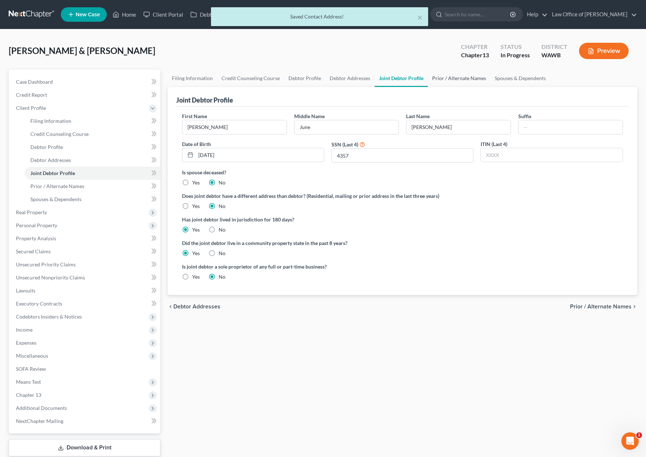
click at [440, 77] on link "Prior / Alternate Names" at bounding box center [459, 78] width 63 height 17
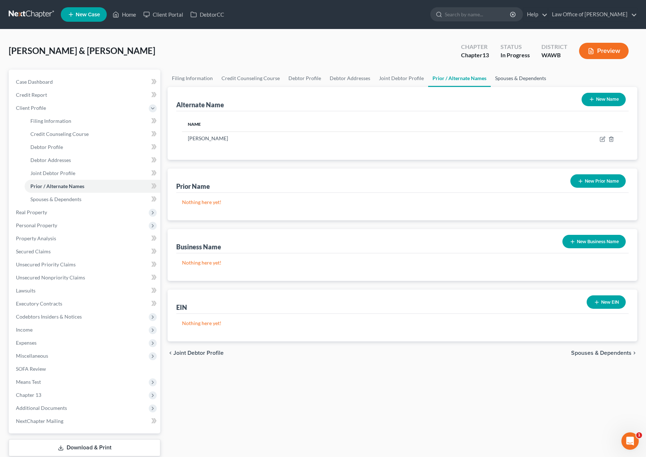
click at [505, 78] on link "Spouses & Dependents" at bounding box center [521, 78] width 60 height 17
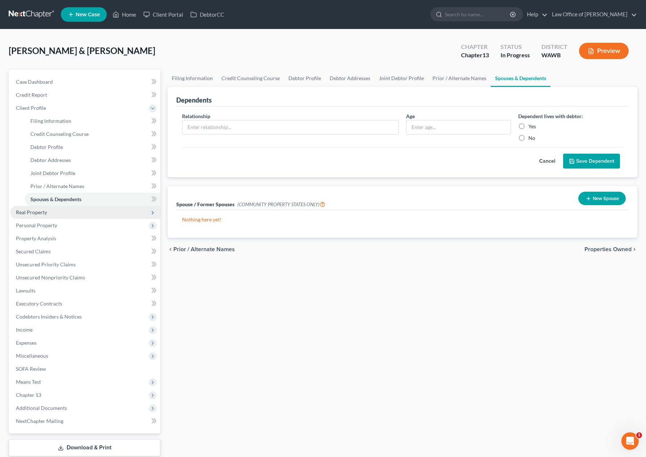
click at [72, 209] on span "Real Property" at bounding box center [85, 212] width 150 height 13
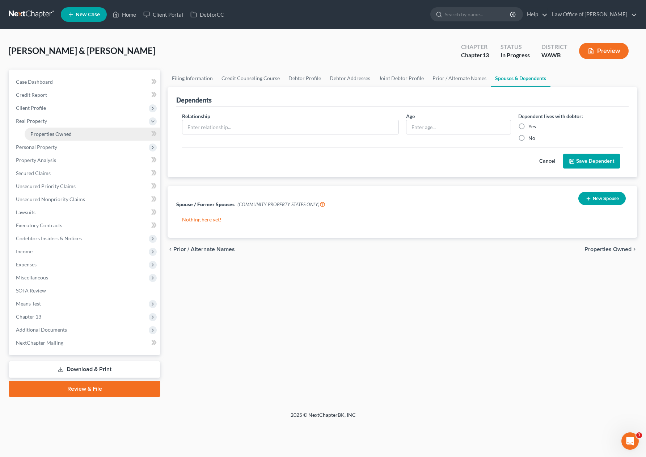
click at [102, 131] on link "Properties Owned" at bounding box center [93, 133] width 136 height 13
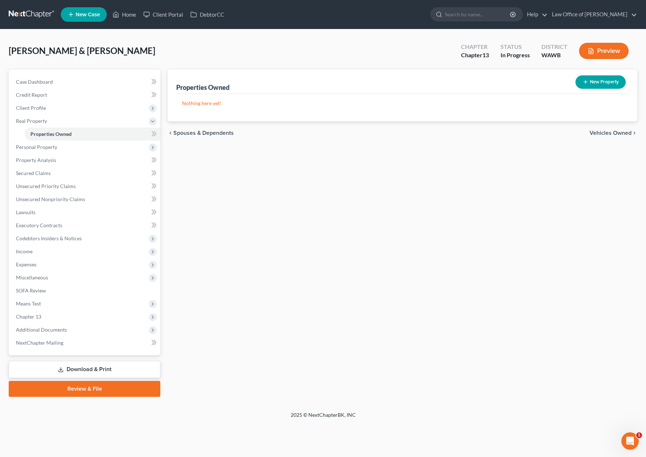
click at [610, 132] on span "Vehicles Owned" at bounding box center [611, 133] width 42 height 6
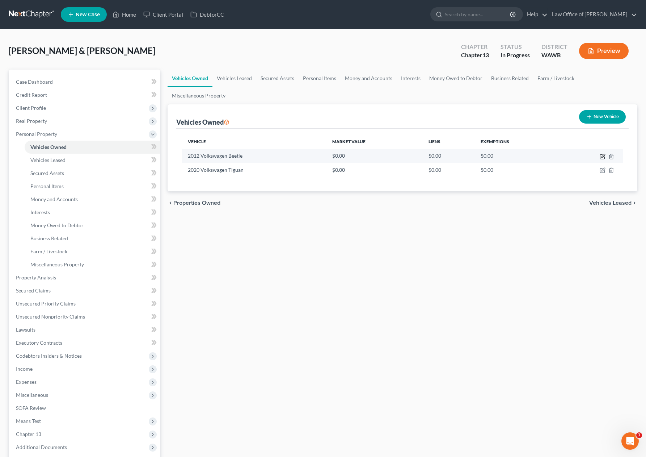
click at [604, 156] on icon "button" at bounding box center [603, 157] width 6 height 6
select select "0"
select select "14"
select select "2"
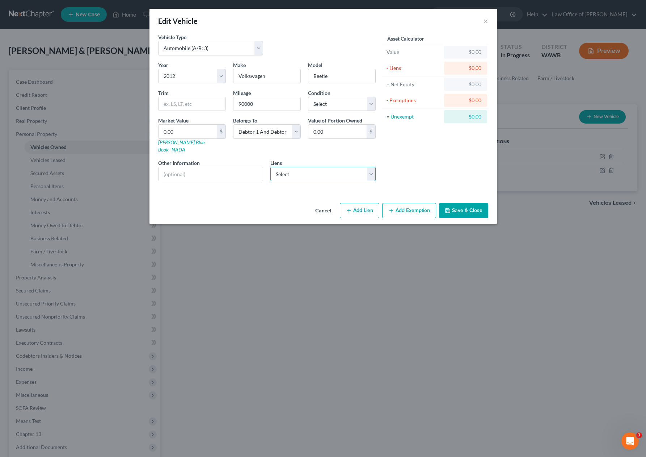
click at [326, 167] on select "Select Kitsap Cu - $13,284.00 Vw Credit - $8,388.00 Aero Fcu - $3,988.00 Carhop…" at bounding box center [322, 174] width 105 height 14
click at [305, 169] on select "Select Kitsap Cu - $13,284.00 Vw Credit - $8,388.00 Aero Fcu - $3,988.00 Carhop…" at bounding box center [322, 174] width 105 height 14
select select "0"
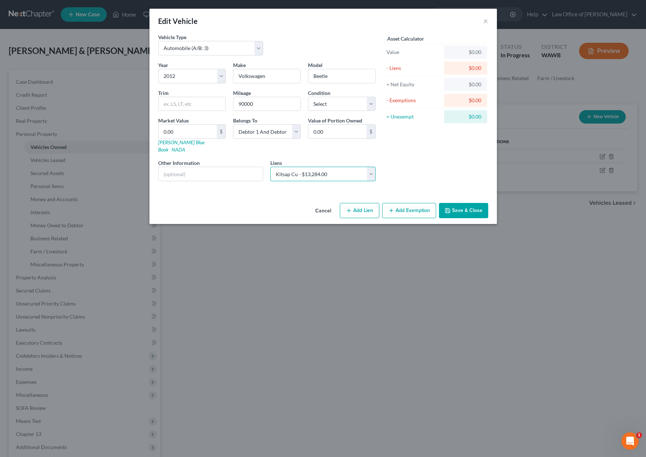
click at [270, 167] on select "Select Kitsap Cu - $13,284.00 Vw Credit - $8,388.00 Aero Fcu - $3,988.00 Carhop…" at bounding box center [322, 174] width 105 height 14
select select
select select "50"
select select "0"
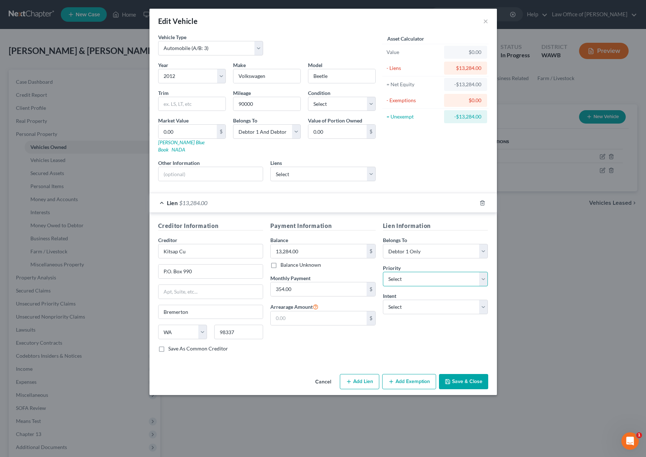
click at [411, 273] on select "Select 1st 2nd 3rd 4th 5th 6th 7th 8th 9th 10th 11th 12th 13th 14th 15th 16th 1…" at bounding box center [435, 279] width 105 height 14
select select "0"
click at [383, 272] on select "Select 1st 2nd 3rd 4th 5th 6th 7th 8th 9th 10th 11th 12th 13th 14th 15th 16th 1…" at bounding box center [435, 279] width 105 height 14
click at [406, 299] on select "Select Surrender Redeem Reaffirm Avoid Other" at bounding box center [435, 306] width 105 height 14
select select "2"
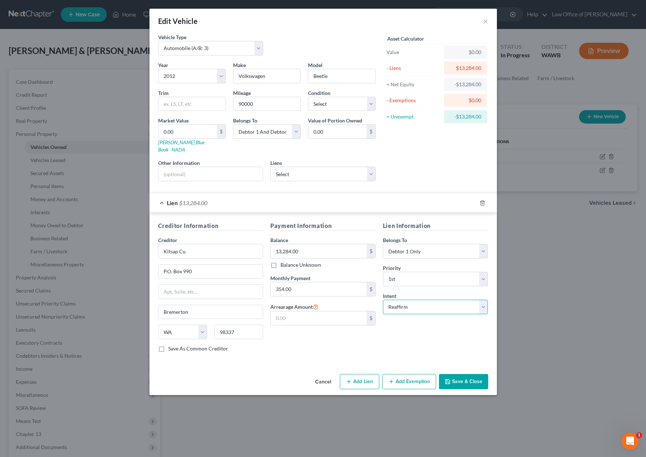
click at [383, 299] on select "Select Surrender Redeem Reaffirm Avoid Other" at bounding box center [435, 306] width 105 height 14
click at [268, 105] on input "90000" at bounding box center [267, 104] width 67 height 14
drag, startPoint x: 268, startPoint y: 105, endPoint x: 215, endPoint y: 98, distance: 52.6
click at [217, 100] on div "Year Select 2026 2025 2024 2023 2022 2021 2020 2019 2018 2017 2016 2015 2014 20…" at bounding box center [267, 124] width 225 height 126
click at [348, 102] on select "Select Excellent Very Good Good Fair Poor" at bounding box center [342, 104] width 68 height 14
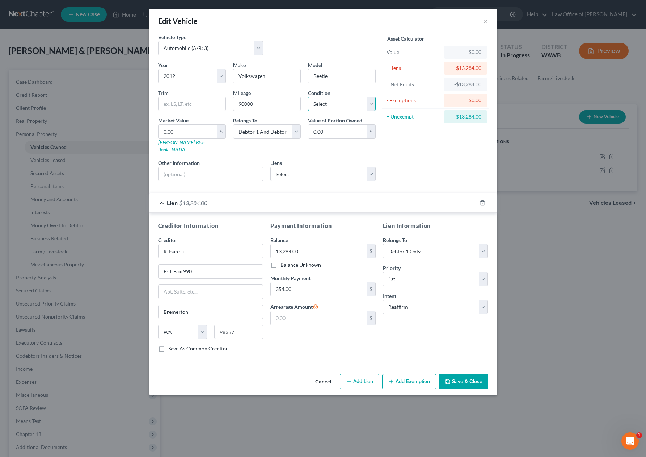
select select "2"
click at [308, 97] on select "Select Excellent Very Good Good Fair Poor" at bounding box center [342, 104] width 68 height 14
click at [226, 252] on div "Creditor * Kitsap Cu P.O. [GEOGRAPHIC_DATA] [US_STATE] AK AR AZ CA CO CT DE DC …" at bounding box center [210, 290] width 105 height 109
click at [226, 244] on input "Kitsap Cu" at bounding box center [210, 251] width 105 height 14
type input "Kitsap Credit Union"
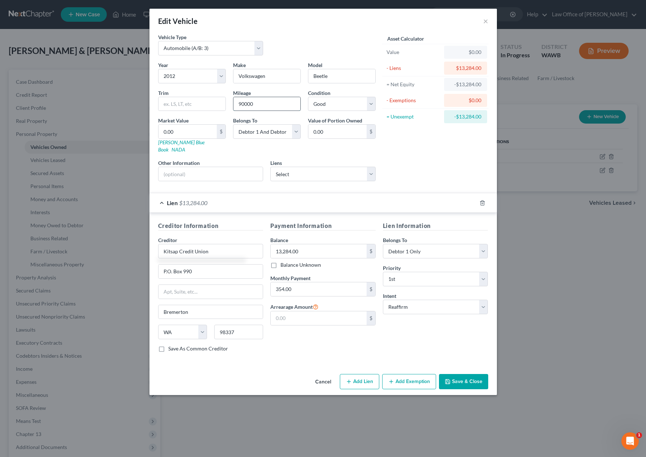
click at [266, 106] on input "90000" at bounding box center [267, 104] width 67 height 14
drag, startPoint x: 272, startPoint y: 105, endPoint x: 208, endPoint y: 103, distance: 64.5
click at [208, 103] on div "Year Select 2026 2025 2024 2023 2022 2021 2020 2019 2018 2017 2016 2015 2014 20…" at bounding box center [267, 124] width 225 height 126
click at [463, 374] on button "Save & Close" at bounding box center [463, 381] width 49 height 15
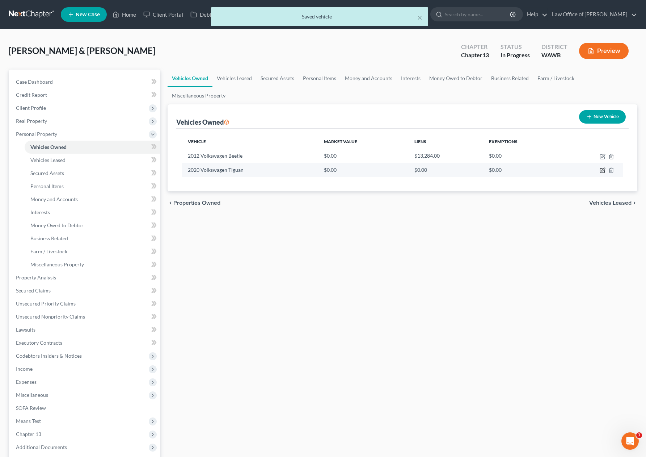
click at [602, 171] on icon "button" at bounding box center [603, 169] width 3 height 3
select select "0"
select select "6"
select select "2"
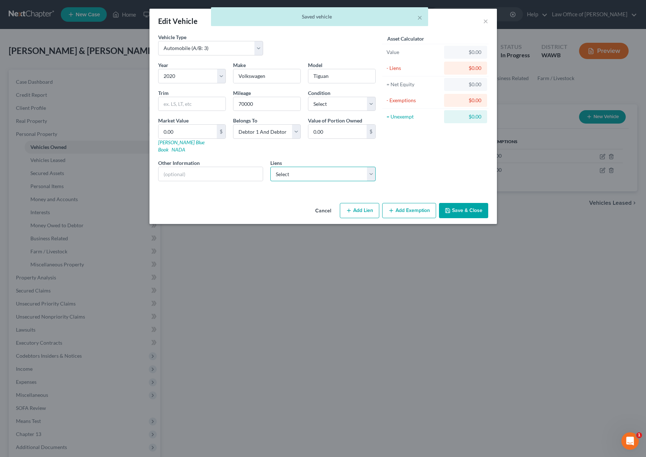
click at [289, 167] on select "Select Vw Credit - $8,388.00 Aero Fcu - $3,988.00 Carhop Finance - $660.00 Chim…" at bounding box center [322, 174] width 105 height 14
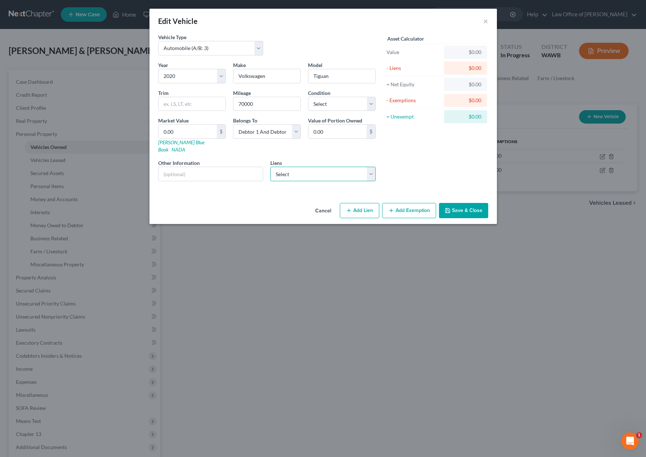
select select "0"
click at [270, 167] on select "Select Vw Credit - $8,388.00 Aero Fcu - $3,988.00 Carhop Finance - $660.00 Chim…" at bounding box center [322, 174] width 105 height 14
select select
select select "14"
select select "0"
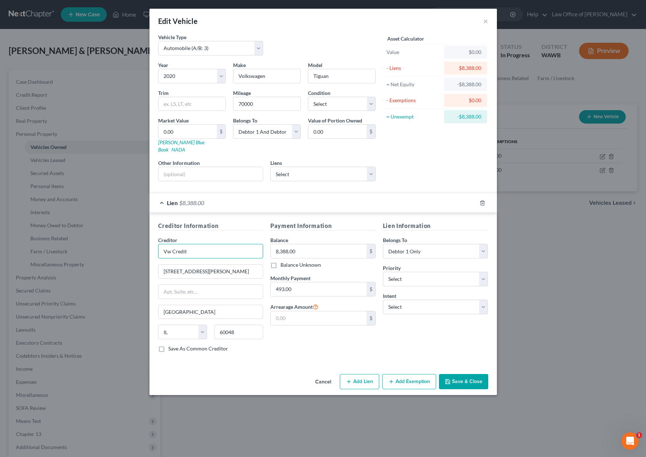
click at [171, 244] on input "Vw Credit" at bounding box center [210, 251] width 105 height 14
type input "VW Credit"
click at [405, 272] on select "Select 1st 2nd 3rd 4th 5th 6th 7th 8th 9th 10th 11th 12th 13th 14th 15th 16th 1…" at bounding box center [435, 279] width 105 height 14
select select "0"
click at [383, 272] on select "Select 1st 2nd 3rd 4th 5th 6th 7th 8th 9th 10th 11th 12th 13th 14th 15th 16th 1…" at bounding box center [435, 279] width 105 height 14
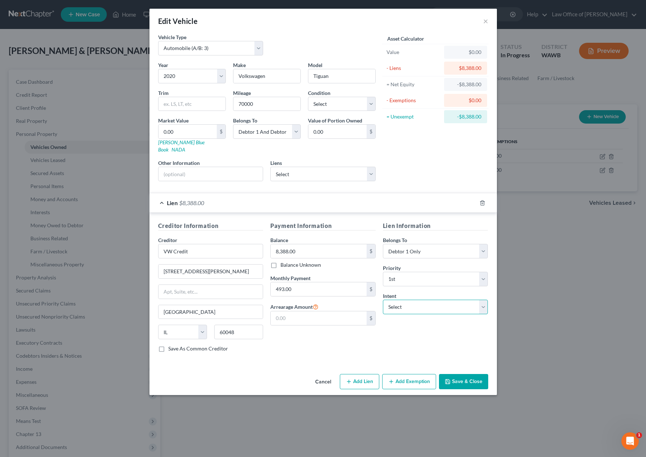
click at [406, 300] on select "Select Surrender Redeem Reaffirm Avoid Other" at bounding box center [435, 306] width 105 height 14
select select "2"
click at [383, 299] on select "Select Surrender Redeem Reaffirm Avoid Other" at bounding box center [435, 306] width 105 height 14
click at [317, 96] on label "Condition" at bounding box center [319, 93] width 22 height 8
click at [318, 100] on select "Select Excellent Very Good Good Fair Poor" at bounding box center [342, 104] width 68 height 14
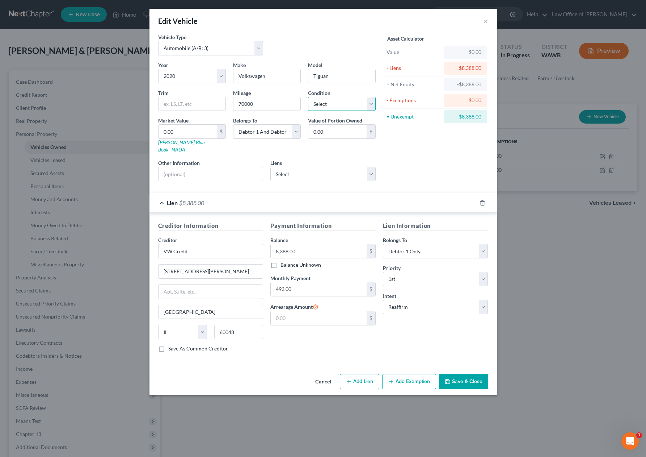
select select "2"
click at [308, 97] on select "Select Excellent Very Good Good Fair Poor" at bounding box center [342, 104] width 68 height 14
click at [256, 101] on input "70000" at bounding box center [267, 104] width 67 height 14
drag, startPoint x: 256, startPoint y: 101, endPoint x: 165, endPoint y: 86, distance: 92.9
click at [165, 86] on div "Year Select 2026 2025 2024 2023 2022 2021 2020 2019 2018 2017 2016 2015 2014 20…" at bounding box center [267, 124] width 225 height 126
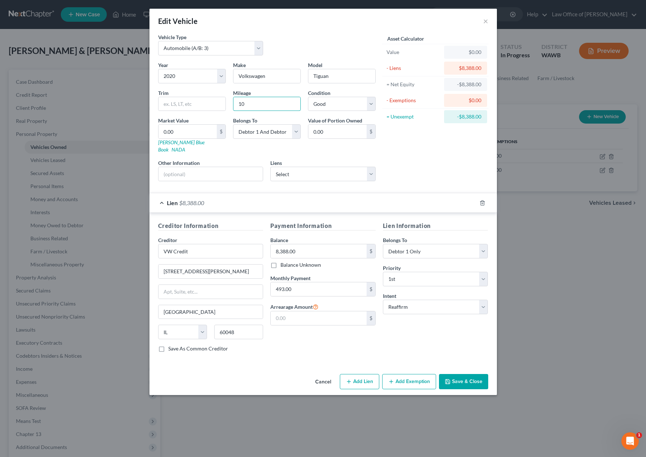
type input "1"
type input "90,000"
click at [473, 374] on button "Save & Close" at bounding box center [463, 381] width 49 height 15
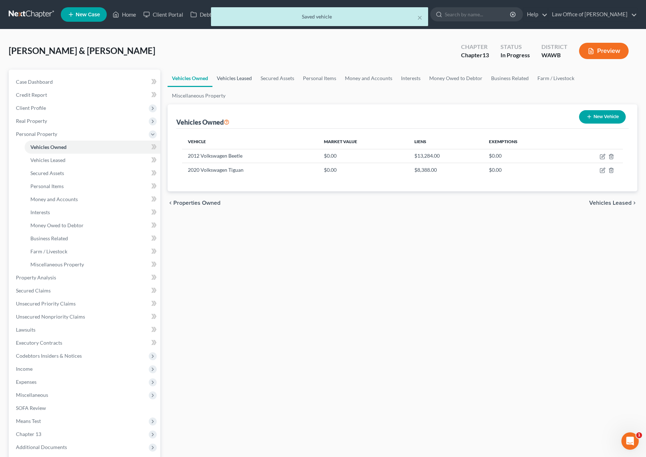
click at [240, 79] on link "Vehicles Leased" at bounding box center [235, 78] width 44 height 17
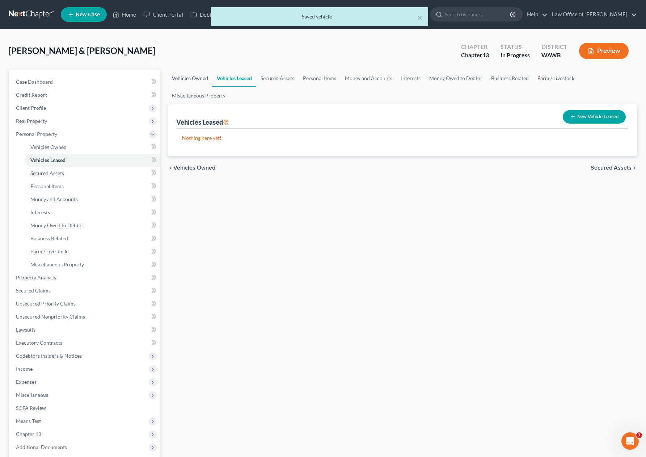
click at [193, 81] on link "Vehicles Owned" at bounding box center [190, 78] width 45 height 17
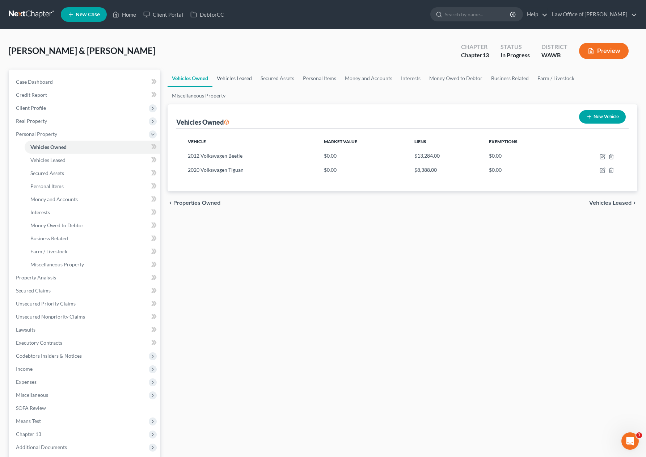
click at [239, 80] on link "Vehicles Leased" at bounding box center [235, 78] width 44 height 17
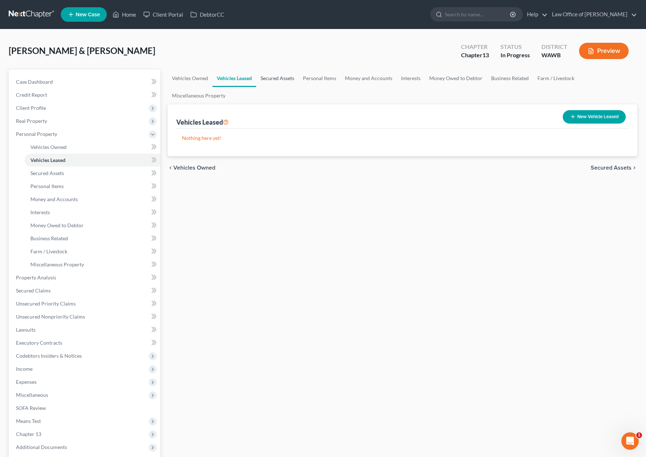
click at [282, 79] on link "Secured Assets" at bounding box center [277, 78] width 42 height 17
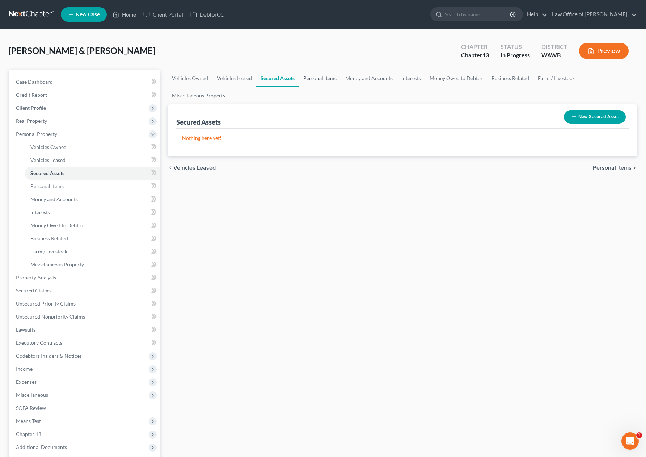
click at [316, 82] on link "Personal Items" at bounding box center [320, 78] width 42 height 17
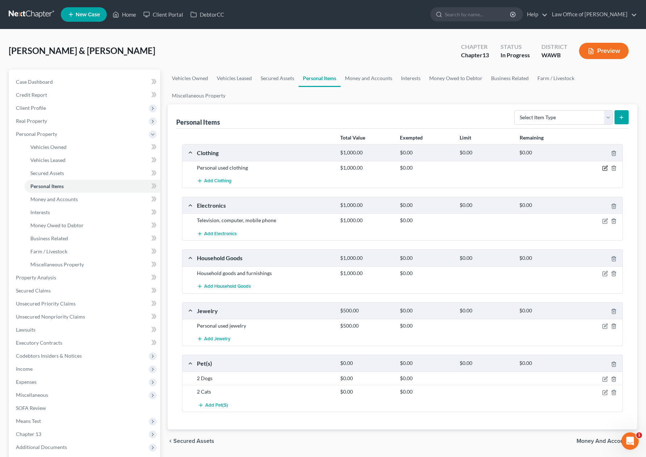
click at [606, 168] on icon "button" at bounding box center [605, 168] width 6 height 6
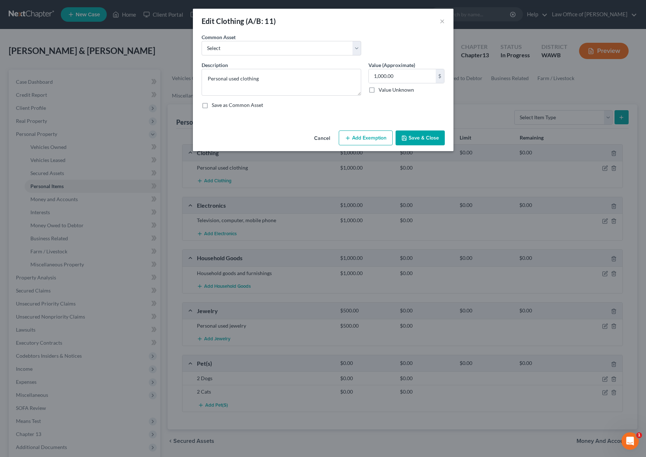
click at [356, 135] on button "Add Exemption" at bounding box center [366, 137] width 54 height 15
select select "2"
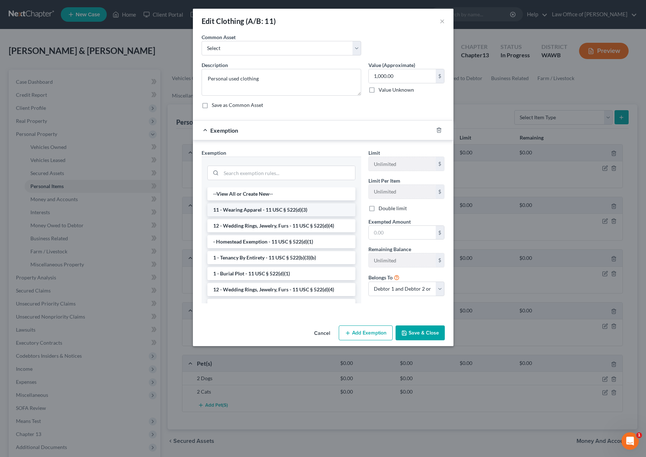
click at [286, 210] on li "11 - Wearing Apparel - 11 USC § 522(d)(3)" at bounding box center [281, 209] width 148 height 13
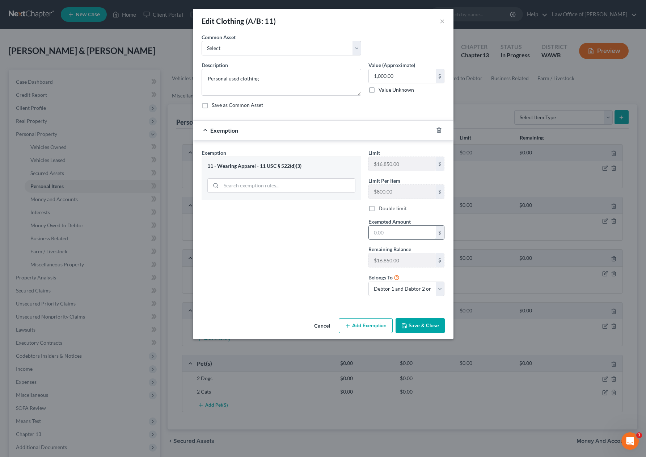
click at [390, 235] on input "text" at bounding box center [402, 233] width 67 height 14
type input "1,000"
click at [420, 332] on button "Save & Close" at bounding box center [420, 325] width 49 height 15
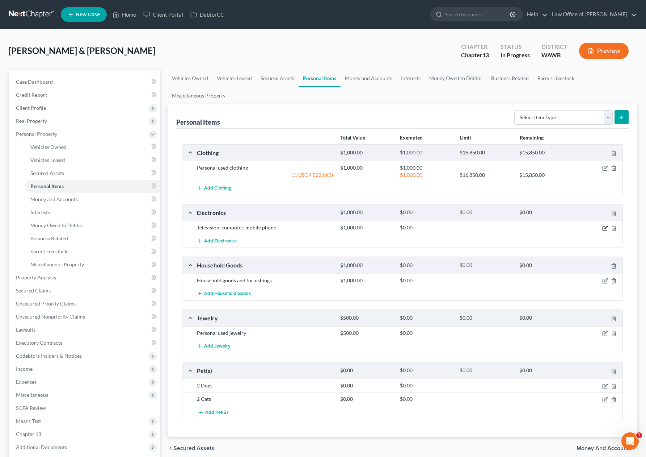
click at [605, 228] on icon "button" at bounding box center [605, 227] width 3 height 3
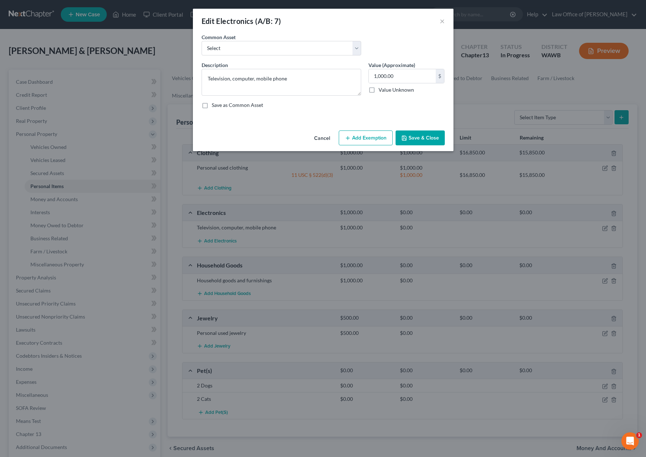
click at [320, 139] on button "Cancel" at bounding box center [322, 138] width 28 height 14
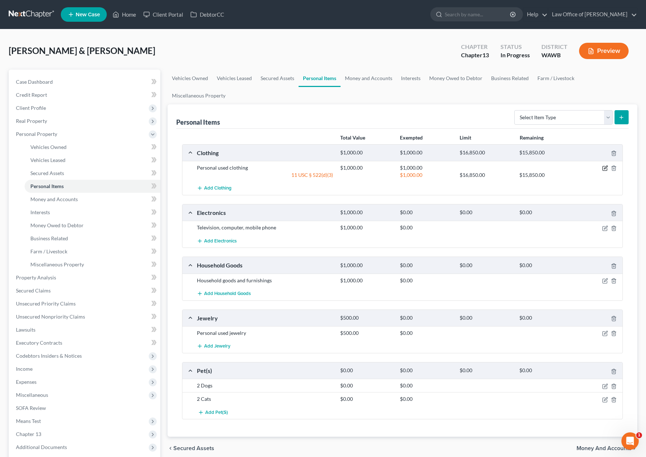
click at [606, 169] on icon "button" at bounding box center [605, 168] width 6 height 6
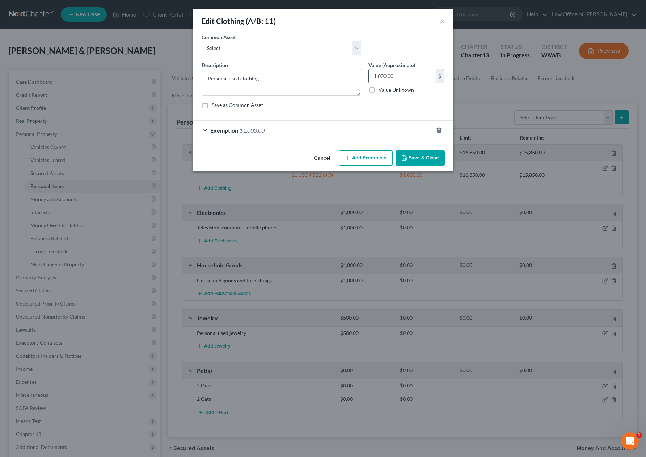
click at [402, 77] on input "1,000.00" at bounding box center [402, 76] width 67 height 14
click at [420, 157] on button "Save & Close" at bounding box center [420, 157] width 49 height 15
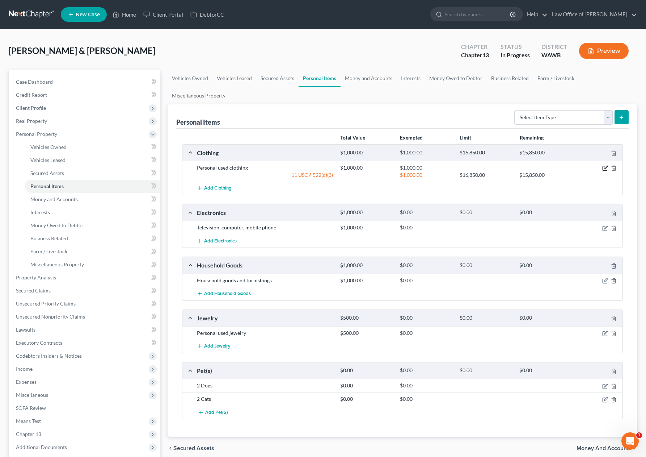
click at [607, 170] on icon "button" at bounding box center [605, 168] width 4 height 4
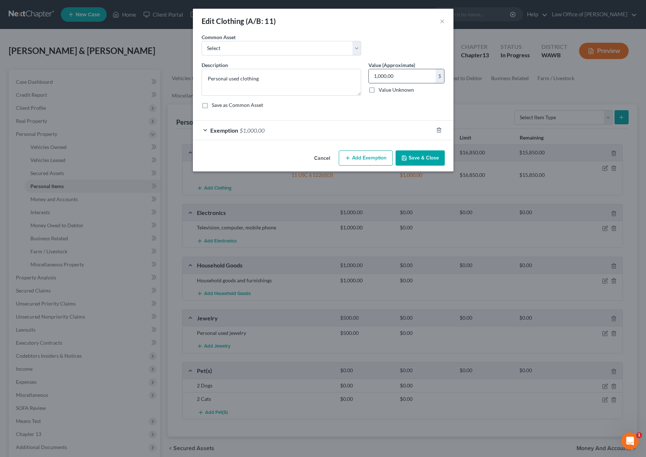
click at [407, 80] on input "1,000.00" at bounding box center [402, 76] width 67 height 14
type input "2,000"
click at [386, 132] on div "Exemption $1,000.00" at bounding box center [313, 130] width 240 height 19
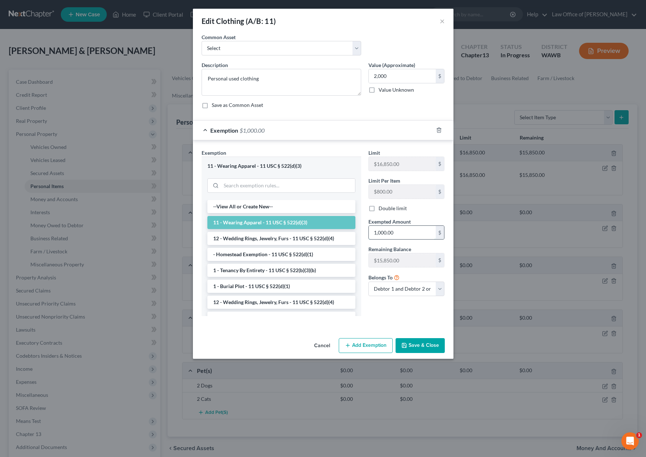
click at [400, 232] on input "1,000.00" at bounding box center [402, 233] width 67 height 14
type input "2,000"
click at [424, 334] on div "An exemption set must first be selected from the Filing Information section. Co…" at bounding box center [323, 184] width 261 height 302
click at [424, 344] on button "Save & Close" at bounding box center [420, 345] width 49 height 15
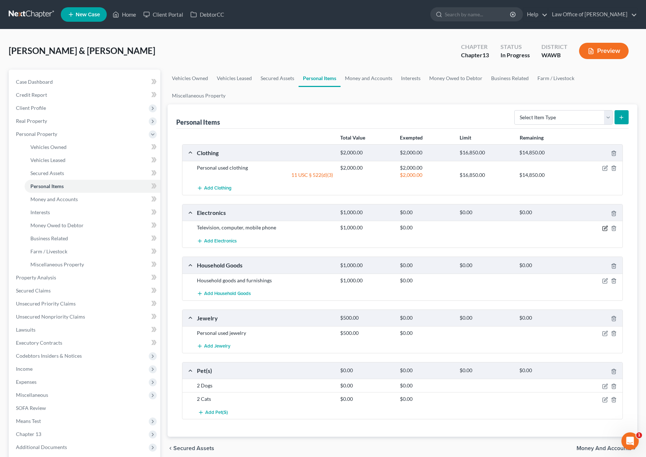
click at [605, 228] on icon "button" at bounding box center [605, 228] width 6 height 6
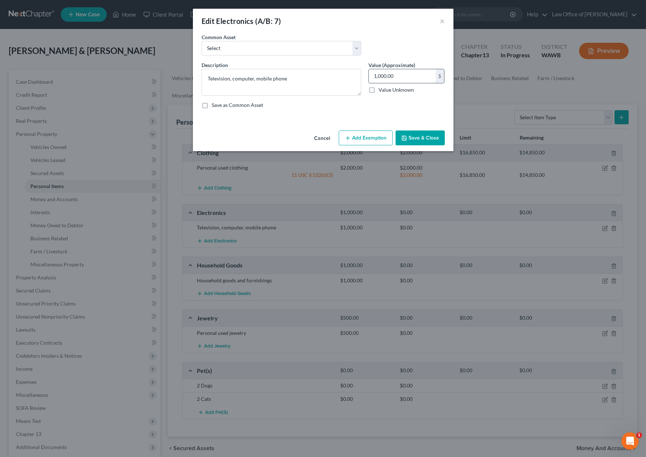
click at [408, 76] on input "1,000.00" at bounding box center [402, 76] width 67 height 14
drag, startPoint x: 302, startPoint y: 79, endPoint x: 116, endPoint y: 73, distance: 185.8
click at [116, 73] on div "Edit Electronics (A/B: 7) × An exemption set must first be selected from the Fi…" at bounding box center [323, 228] width 646 height 457
type textarea "TVs (2), laptop, play station, cell phones"
click at [380, 130] on button "Add Exemption" at bounding box center [366, 137] width 54 height 15
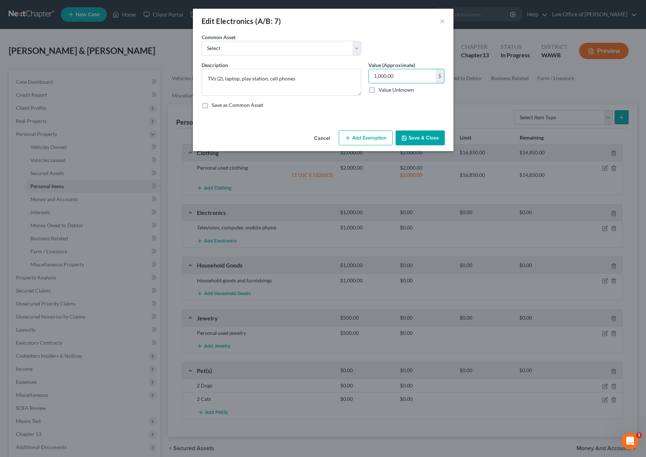
select select "2"
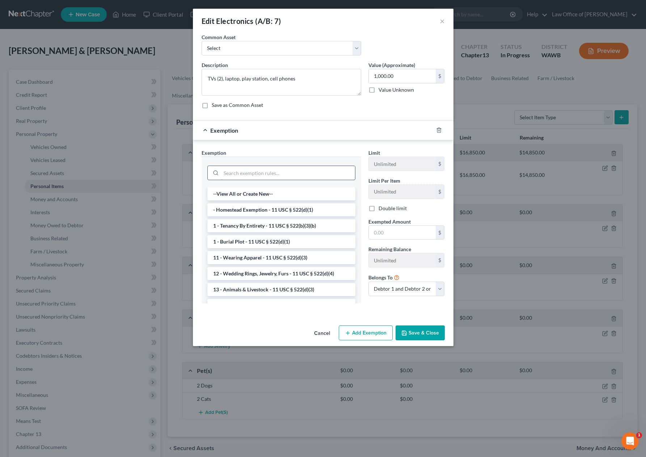
click at [310, 172] on input "search" at bounding box center [288, 173] width 134 height 14
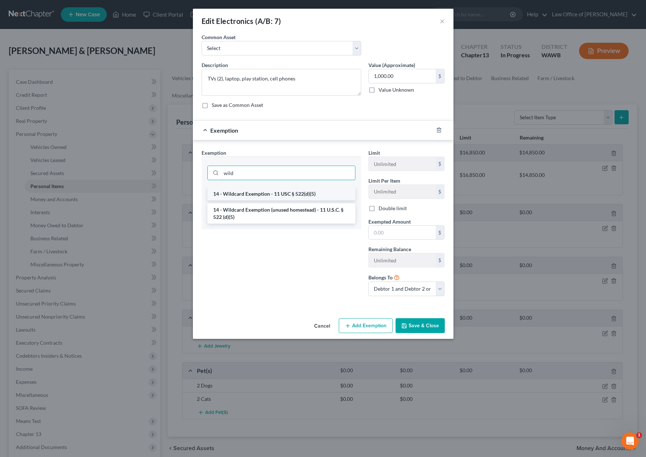
type input "wild"
click at [343, 195] on li "14 - Wildcard Exemption - 11 USC § 522(d)(5)" at bounding box center [281, 193] width 148 height 13
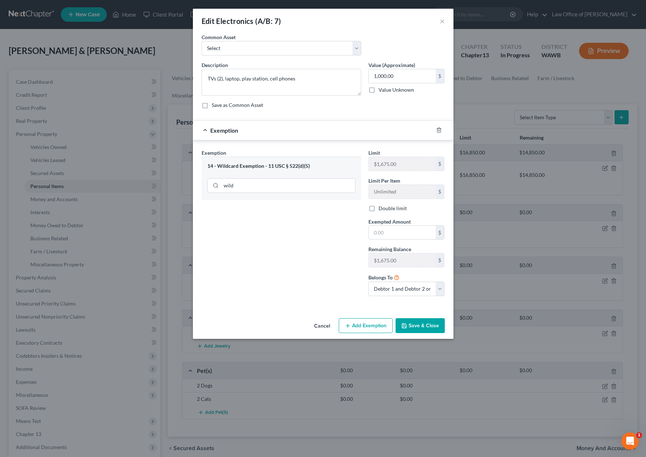
click at [404, 240] on div "Limit $1,675.00 $ Limit Per Item Unlimited $ Double limit Exempted Amount * $ R…" at bounding box center [407, 225] width 84 height 153
click at [404, 237] on input "text" at bounding box center [402, 233] width 67 height 14
click at [442, 125] on div at bounding box center [443, 130] width 20 height 12
click at [438, 130] on icon "button" at bounding box center [439, 130] width 6 height 6
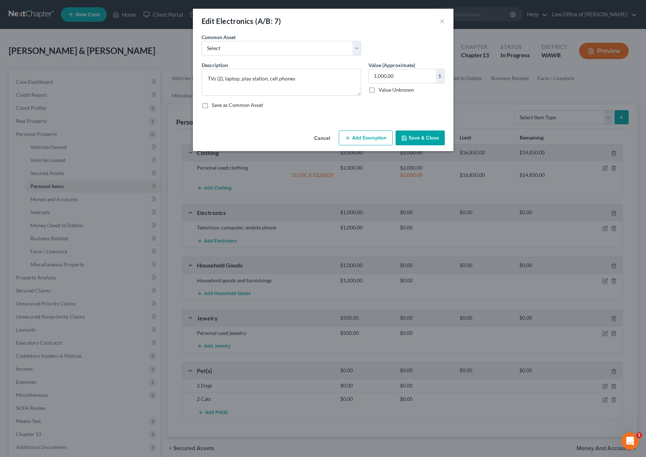
click at [357, 138] on button "Add Exemption" at bounding box center [366, 137] width 54 height 15
select select "2"
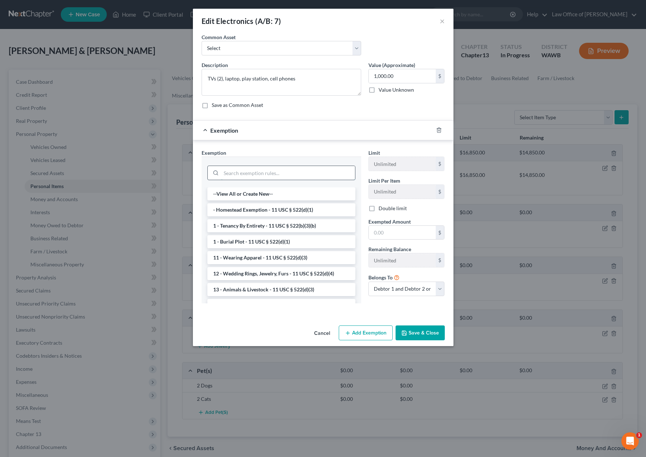
click at [284, 170] on input "search" at bounding box center [288, 173] width 134 height 14
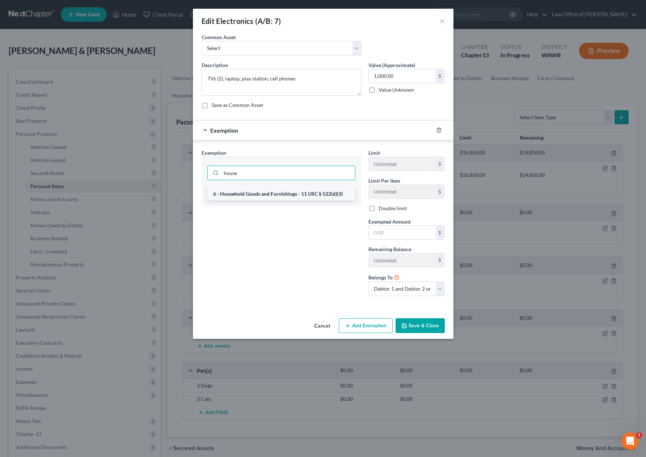
type input "house"
click at [284, 193] on li "6 - Household Goods and Furnishings - 11 USC § 522(d)(3)" at bounding box center [281, 193] width 148 height 13
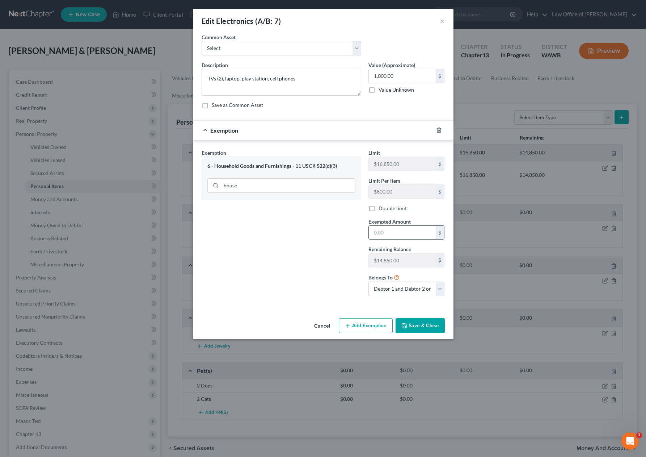
click at [392, 234] on input "text" at bounding box center [402, 233] width 67 height 14
type input "1,000"
click at [428, 323] on button "Save & Close" at bounding box center [420, 325] width 49 height 15
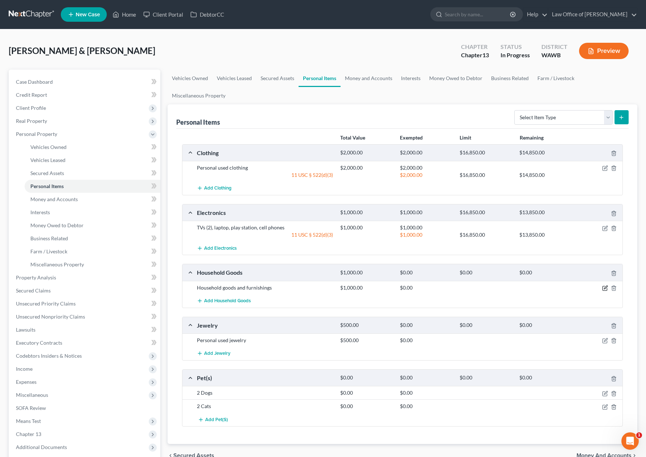
click at [605, 289] on icon "button" at bounding box center [605, 286] width 3 height 3
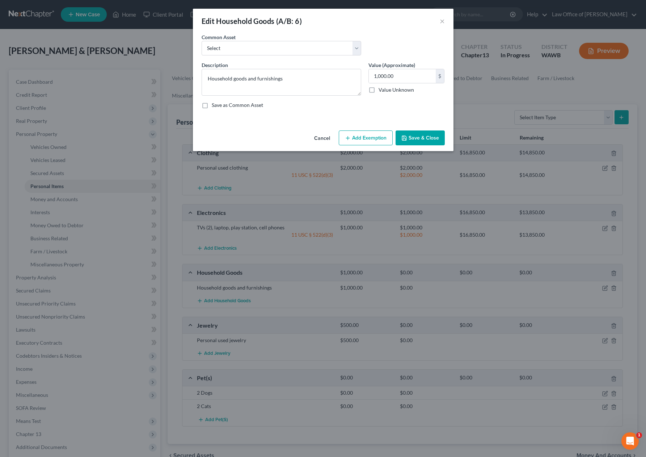
click at [361, 136] on button "Add Exemption" at bounding box center [366, 137] width 54 height 15
select select "2"
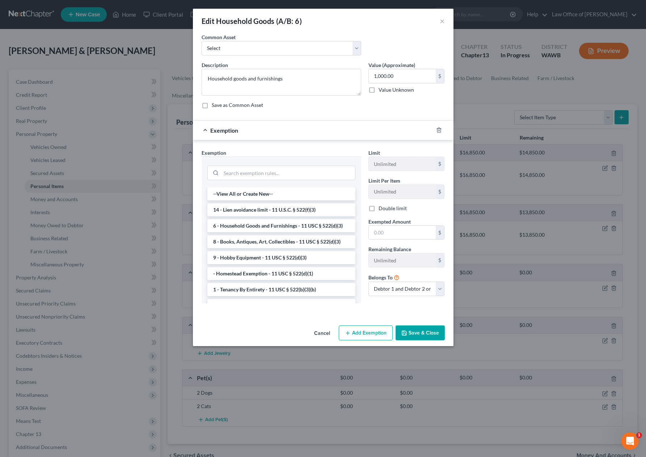
click at [268, 225] on li "6 - Household Goods and Furnishings - 11 USC § 522(d)(3)" at bounding box center [281, 225] width 148 height 13
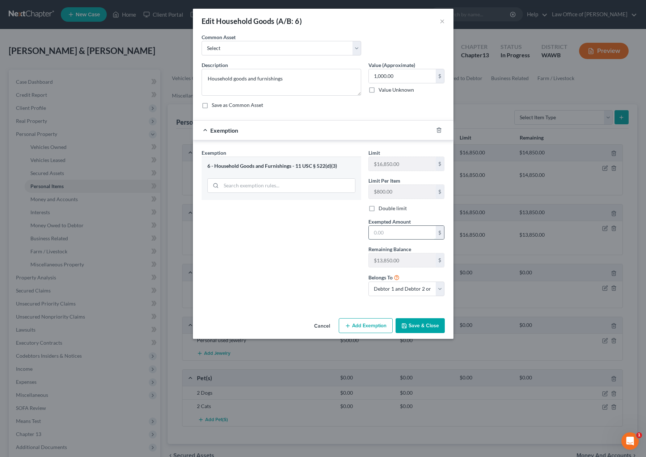
click at [379, 229] on input "text" at bounding box center [402, 233] width 67 height 14
type input "1,000"
click at [427, 326] on button "Save & Close" at bounding box center [420, 325] width 49 height 15
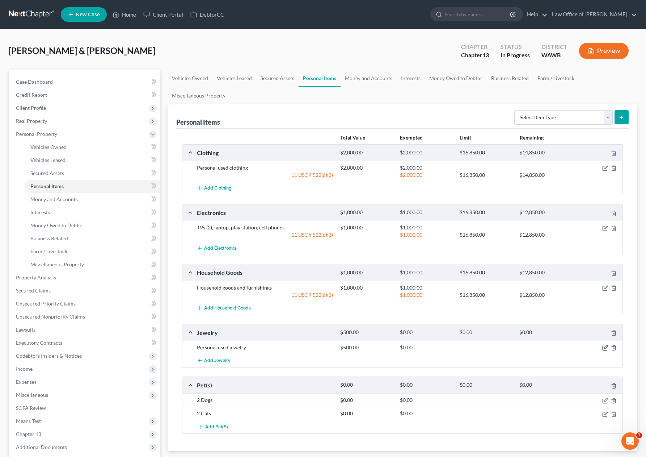
click at [606, 348] on icon "button" at bounding box center [605, 346] width 3 height 3
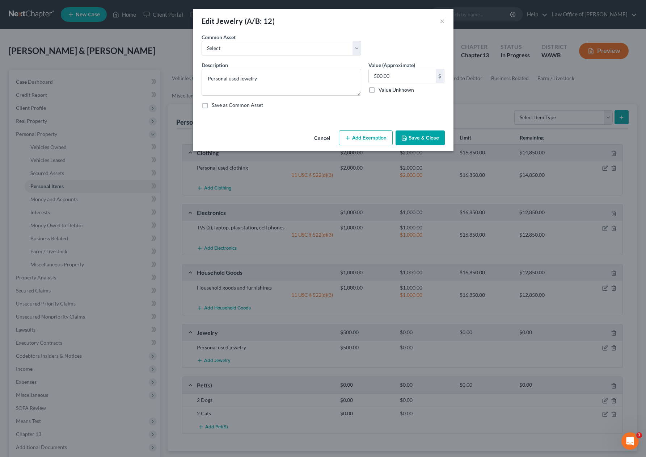
click at [369, 135] on button "Add Exemption" at bounding box center [366, 137] width 54 height 15
select select "2"
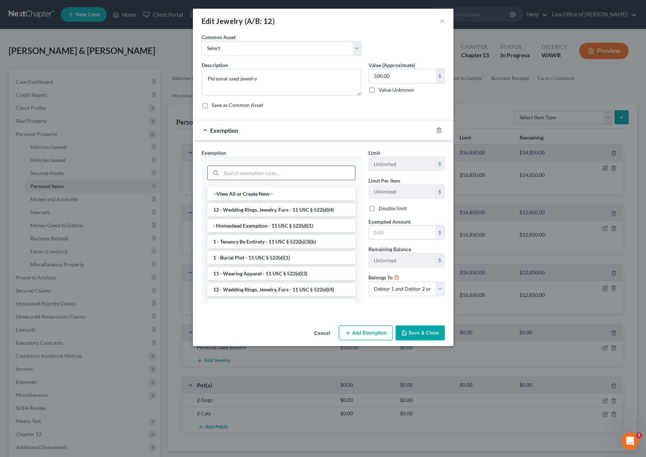
click at [297, 173] on input "search" at bounding box center [288, 173] width 134 height 14
click at [291, 213] on li "12 - Wedding Rings, Jewelry, Furs - 11 USC § 522(d)(4)" at bounding box center [281, 209] width 148 height 13
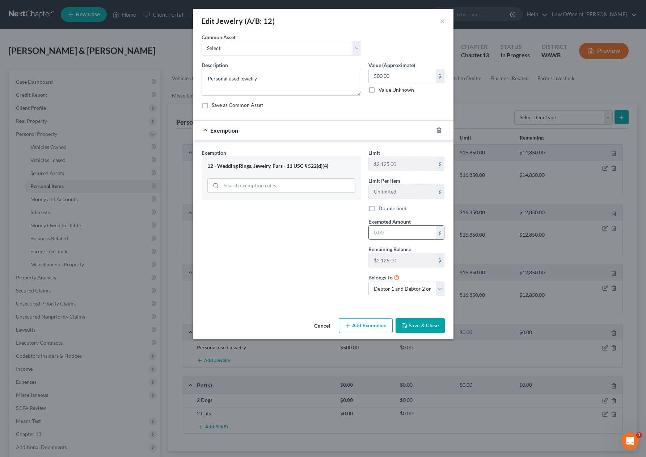
click at [387, 238] on input "text" at bounding box center [402, 233] width 67 height 14
type input "500"
click at [270, 64] on div "Description * Personal used jewelry" at bounding box center [281, 78] width 167 height 34
click at [270, 77] on textarea "Personal used jewelry" at bounding box center [282, 82] width 160 height 27
type textarea "Personal used jewelry and wedding rings"
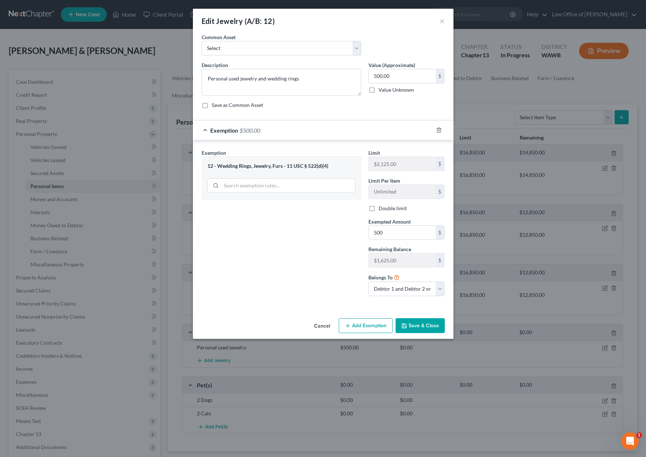
click at [415, 326] on button "Save & Close" at bounding box center [420, 325] width 49 height 15
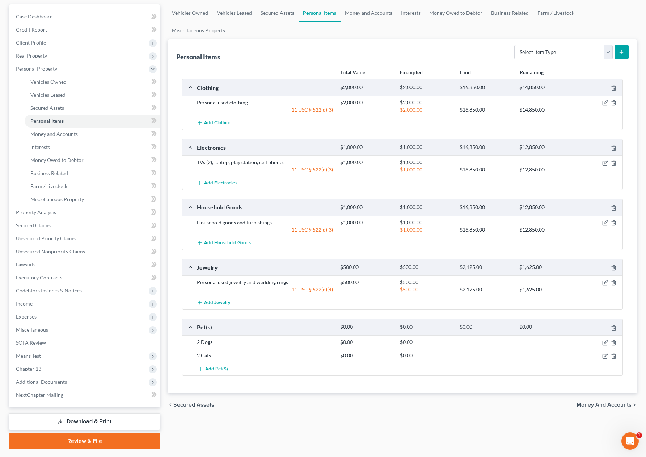
scroll to position [73, 0]
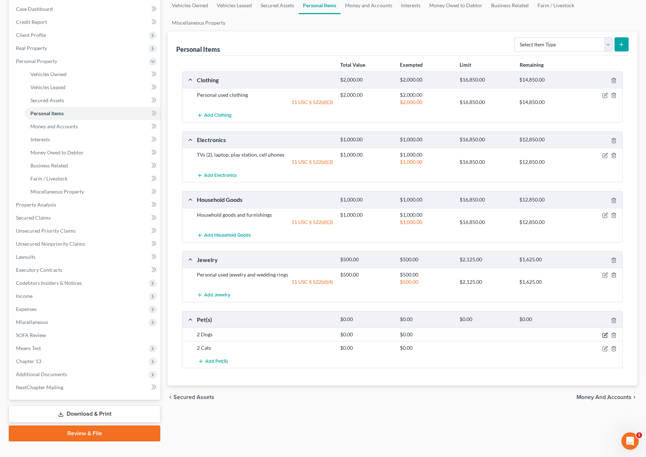
click at [606, 335] on icon "button" at bounding box center [605, 333] width 3 height 3
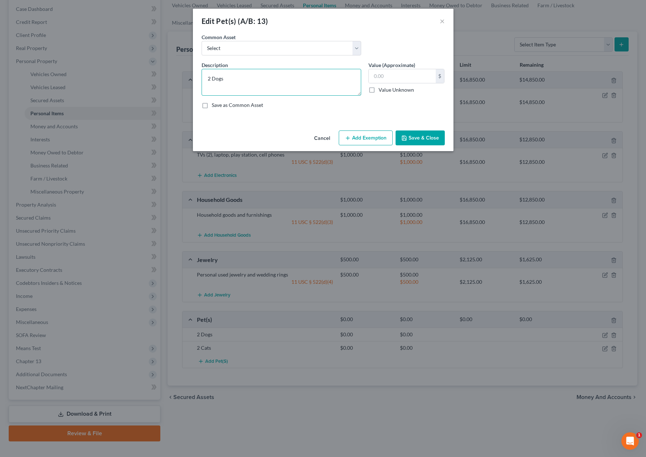
click at [291, 84] on textarea "2 Dogs" at bounding box center [282, 82] width 160 height 27
type textarea "2 Dogs, 2 cats"
type input "0"
click at [362, 143] on button "Add Exemption" at bounding box center [366, 137] width 54 height 15
select select "2"
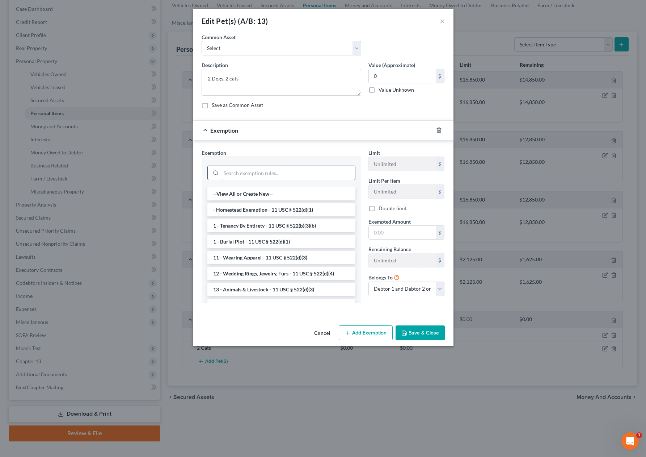
click at [306, 171] on input "search" at bounding box center [288, 173] width 134 height 14
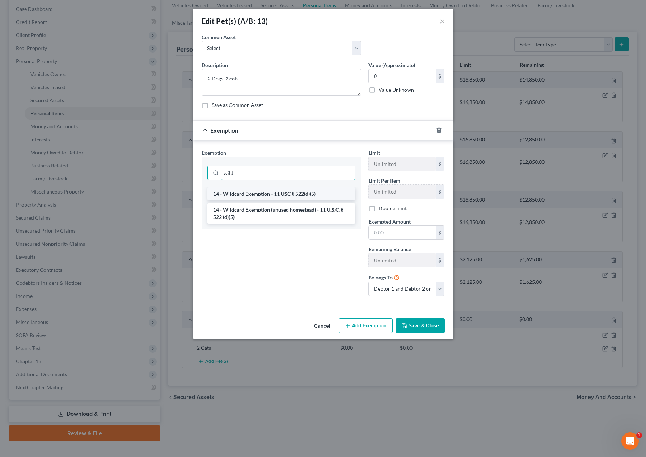
type input "wild"
click at [296, 192] on li "14 - Wildcard Exemption - 11 USC § 522(d)(5)" at bounding box center [281, 193] width 148 height 13
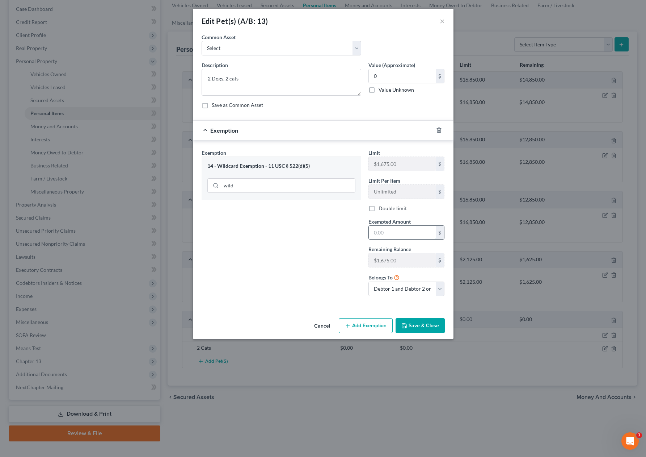
click at [394, 232] on input "text" at bounding box center [402, 233] width 67 height 14
type input "0.00"
click at [419, 321] on button "Save & Close" at bounding box center [420, 325] width 49 height 15
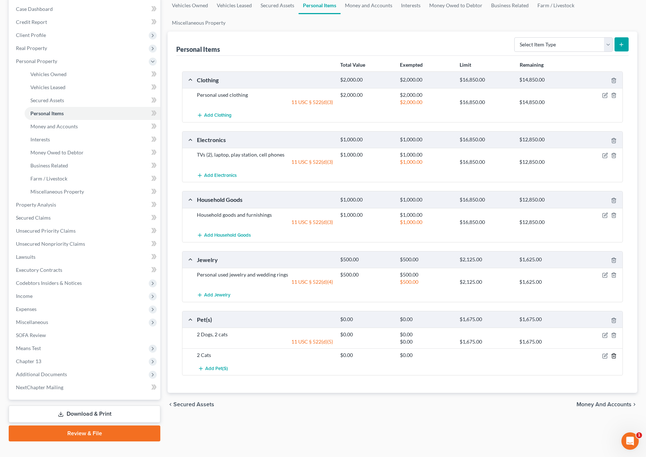
click at [614, 357] on line "button" at bounding box center [614, 355] width 0 height 1
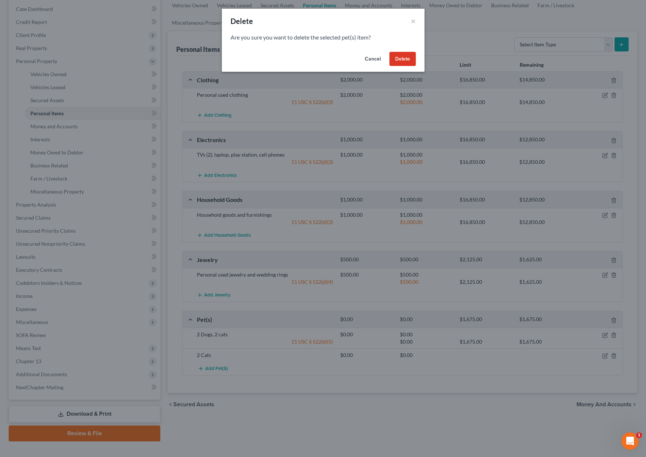
click at [408, 57] on button "Delete" at bounding box center [403, 59] width 26 height 14
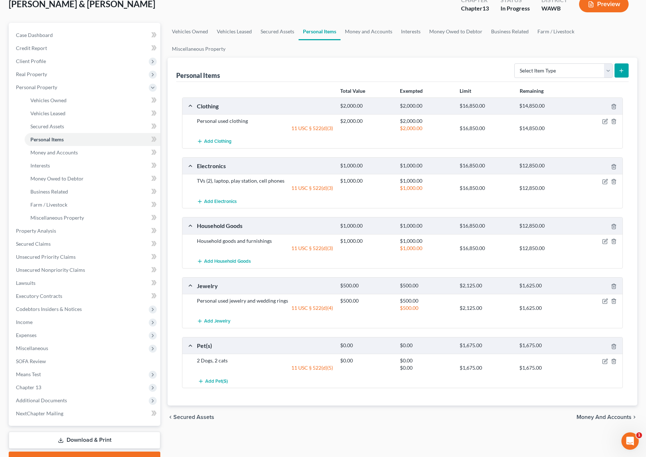
scroll to position [42, 0]
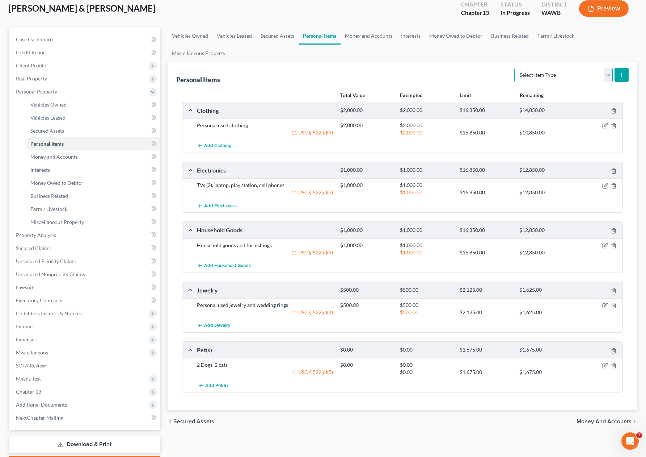
click at [536, 75] on select "Select Item Type Clothing (A/B: 11) Collectibles Of Value (A/B: 8) Electronics …" at bounding box center [564, 75] width 98 height 14
click at [369, 37] on link "Money and Accounts" at bounding box center [369, 35] width 56 height 17
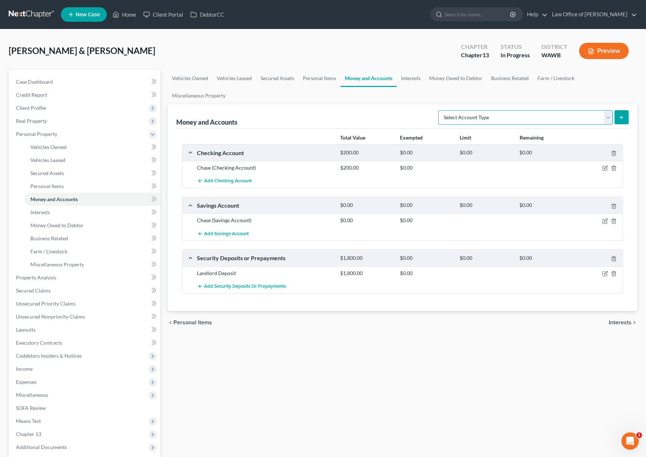
click at [482, 122] on select "Select Account Type Brokerage (A/B: 18, SOFA: 20) Cash on Hand (A/B: 16) Certif…" at bounding box center [525, 117] width 175 height 14
click at [604, 169] on icon "button" at bounding box center [605, 168] width 6 height 6
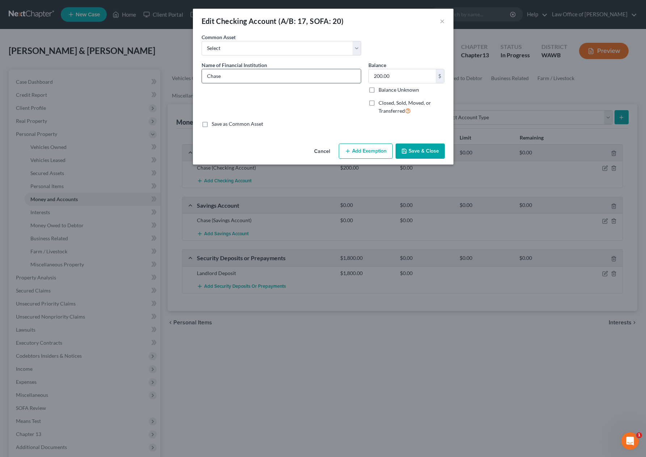
click at [309, 80] on input "Chase" at bounding box center [281, 76] width 159 height 14
type input "Chase Account ending in 4901"
click at [414, 149] on button "Save & Close" at bounding box center [420, 150] width 49 height 15
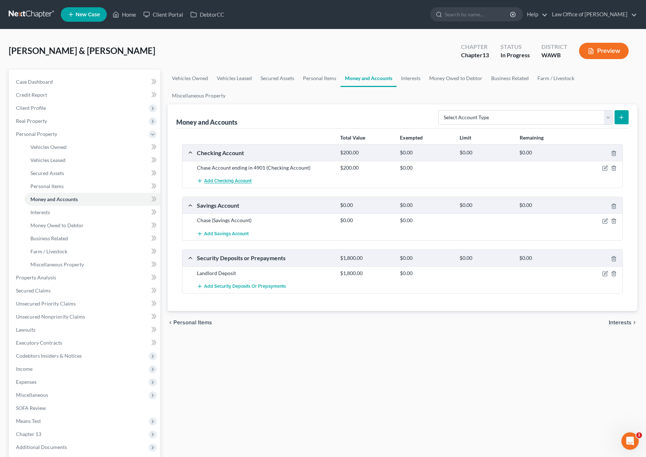
click at [238, 182] on span "Add Checking Account" at bounding box center [227, 181] width 47 height 6
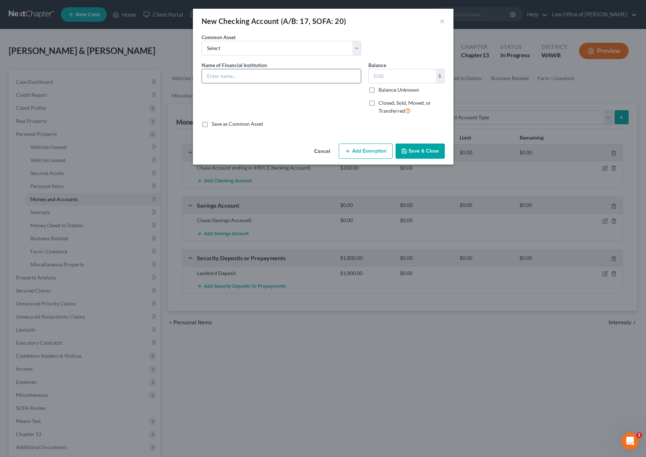
click at [242, 76] on input "text" at bounding box center [281, 76] width 159 height 14
type input "Chase Account ending in 5348"
click at [411, 156] on button "Save & Close" at bounding box center [420, 150] width 49 height 15
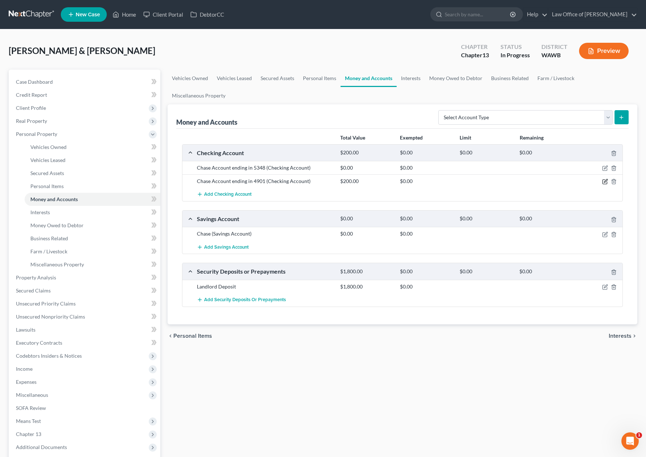
click at [605, 181] on icon "button" at bounding box center [605, 182] width 6 height 6
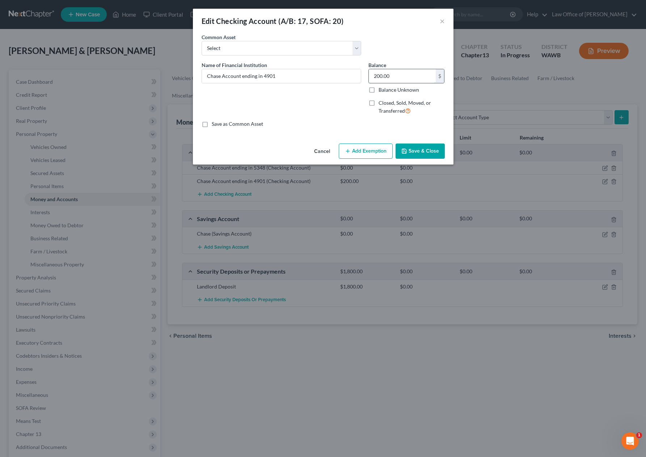
click at [396, 79] on input "200.00" at bounding box center [402, 76] width 67 height 14
type input "10"
click at [363, 152] on button "Add Exemption" at bounding box center [366, 150] width 54 height 15
select select "2"
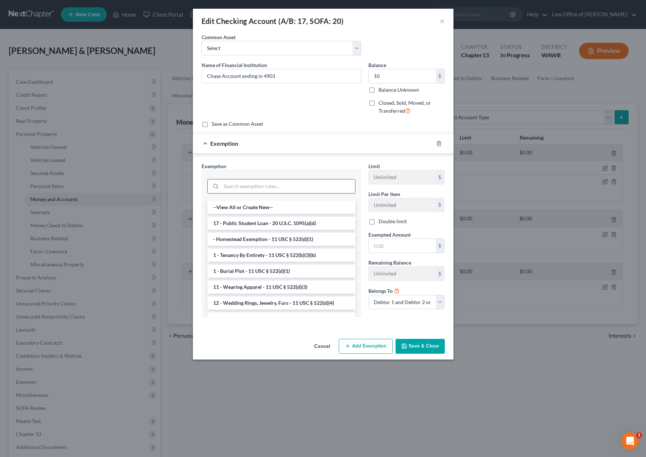
click at [293, 182] on input "search" at bounding box center [288, 186] width 134 height 14
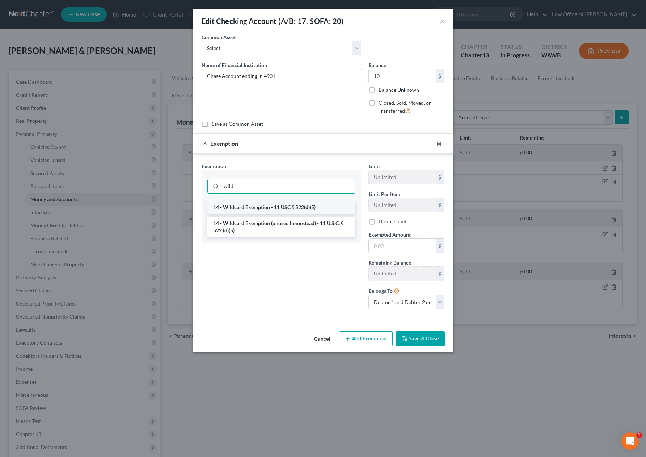
type input "wild"
click at [309, 210] on li "14 - Wildcard Exemption - 11 USC § 522(d)(5)" at bounding box center [281, 207] width 148 height 13
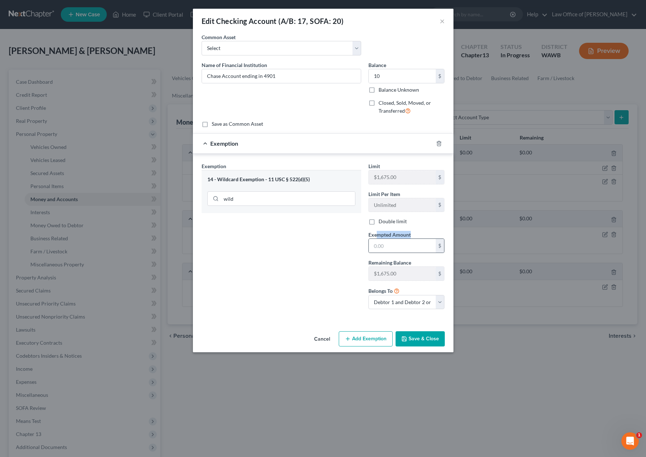
click at [378, 238] on div "Exempted Amount * $" at bounding box center [407, 242] width 84 height 22
click at [389, 249] on input "text" at bounding box center [402, 246] width 67 height 14
type input "10"
click at [337, 303] on div "Exemption Set must be selected for CA. Exemption * 14 - Wildcard Exemption - 11…" at bounding box center [281, 238] width 167 height 153
click at [412, 337] on button "Save & Close" at bounding box center [420, 338] width 49 height 15
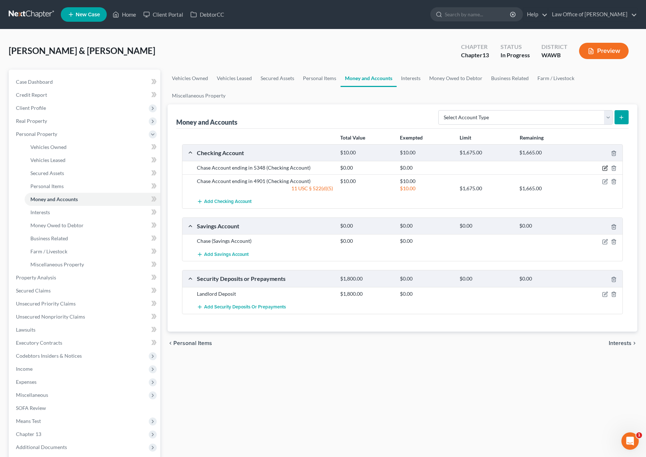
click at [605, 168] on icon "button" at bounding box center [605, 167] width 3 height 3
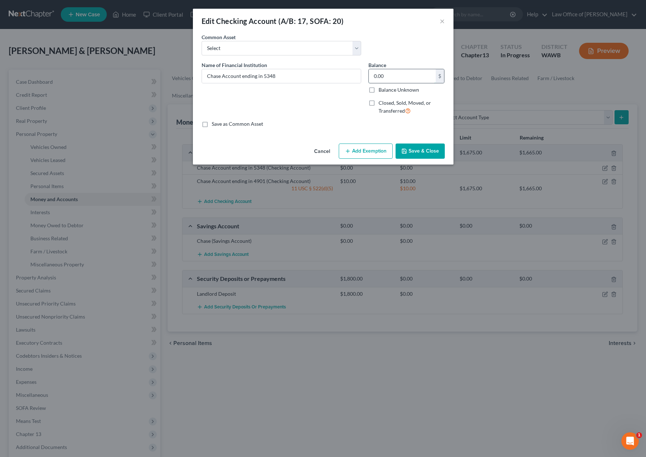
click at [386, 79] on input "0.00" at bounding box center [402, 76] width 67 height 14
type input "263"
click at [379, 147] on button "Add Exemption" at bounding box center [366, 150] width 54 height 15
select select "2"
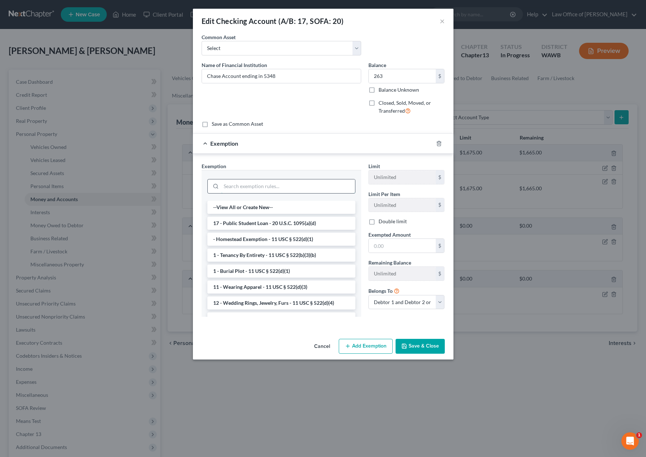
click at [288, 186] on input "search" at bounding box center [288, 186] width 134 height 14
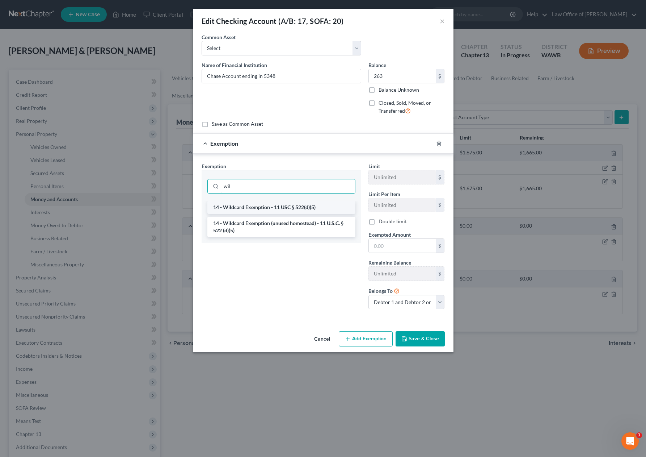
type input "wil"
click at [281, 207] on li "14 - Wildcard Exemption - 11 USC § 522(d)(5)" at bounding box center [281, 207] width 148 height 13
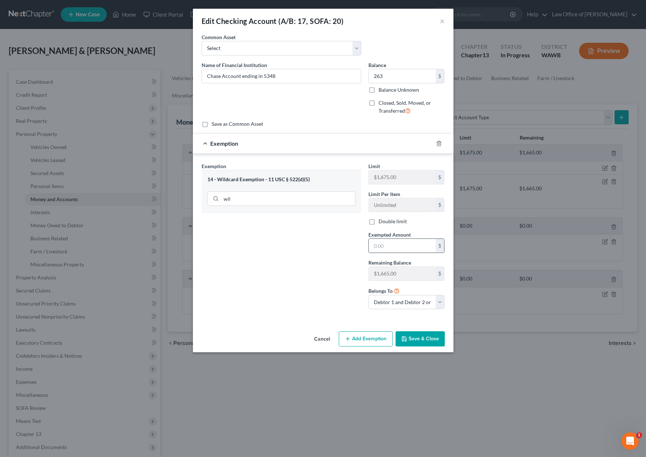
click at [389, 247] on input "text" at bounding box center [402, 246] width 67 height 14
type input "263"
click at [413, 338] on button "Save & Close" at bounding box center [420, 338] width 49 height 15
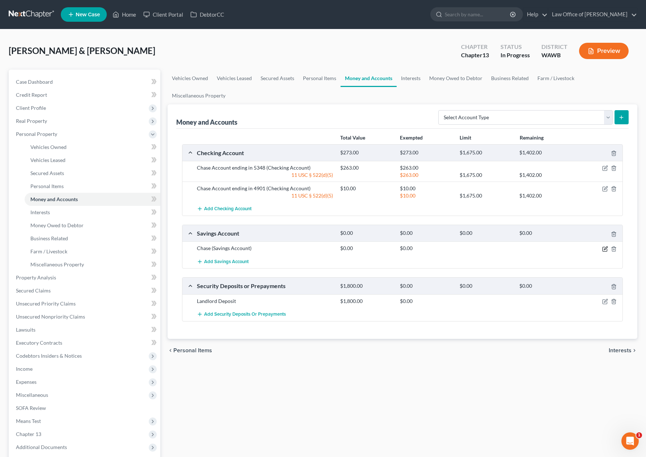
click at [605, 248] on icon "button" at bounding box center [605, 249] width 6 height 6
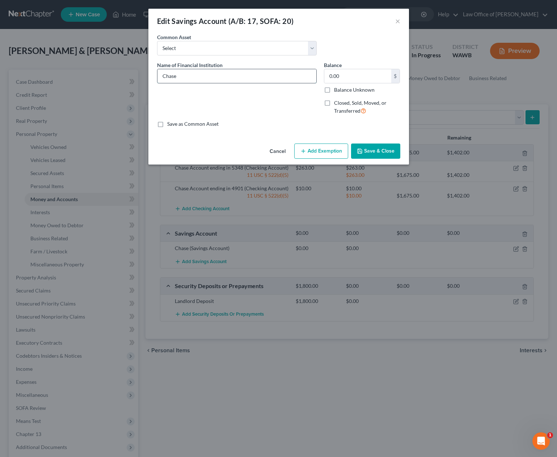
click at [195, 75] on input "Chase" at bounding box center [237, 76] width 159 height 14
type input "Chase Account ending in 3071"
click at [363, 78] on input "0.00" at bounding box center [357, 76] width 67 height 14
type input "964"
click at [327, 150] on button "Add Exemption" at bounding box center [321, 150] width 54 height 15
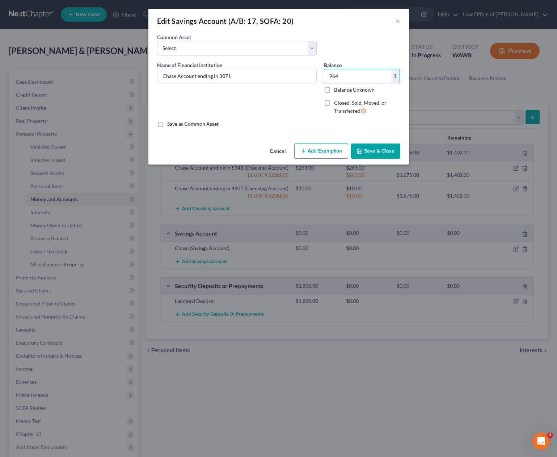
select select "2"
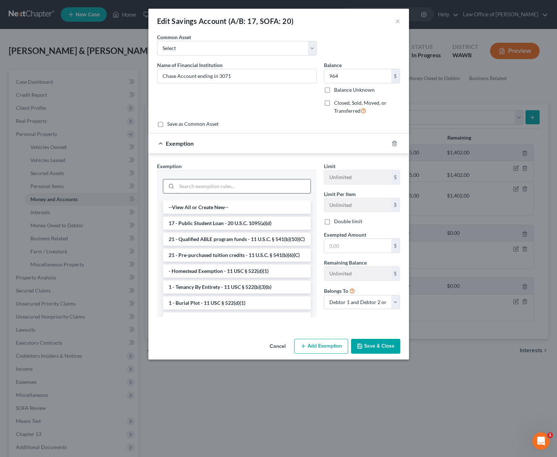
click at [242, 182] on input "search" at bounding box center [244, 186] width 134 height 14
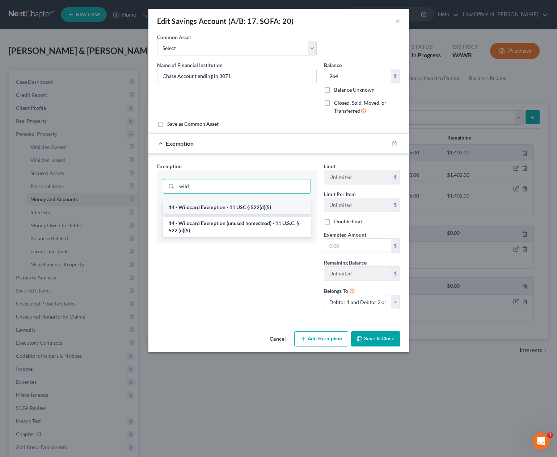
type input "wild"
click at [220, 207] on li "14 - Wildcard Exemption - 11 USC § 522(d)(5)" at bounding box center [237, 207] width 148 height 13
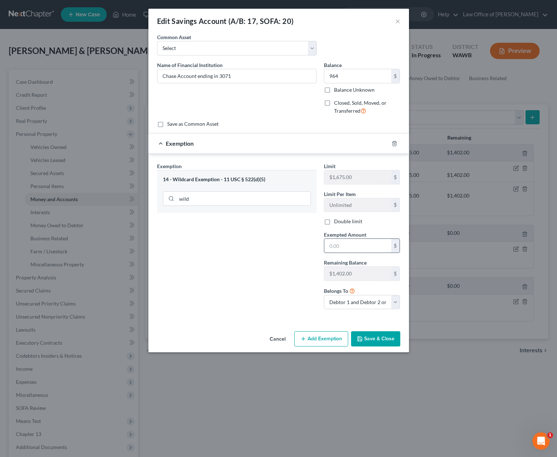
click at [357, 246] on input "text" at bounding box center [357, 246] width 67 height 14
type input "964"
click at [371, 342] on button "Save & Close" at bounding box center [375, 338] width 49 height 15
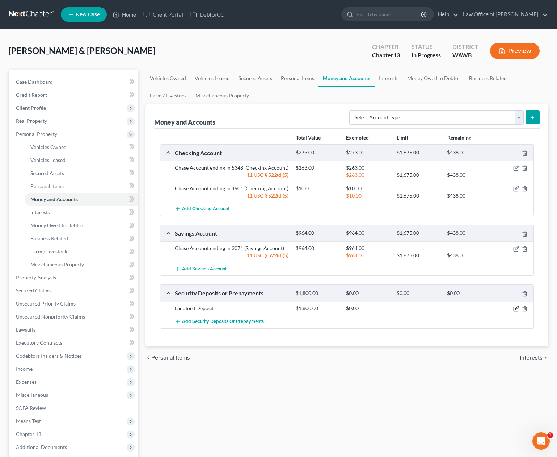
click at [515, 308] on icon "button" at bounding box center [516, 307] width 3 height 3
select select "3"
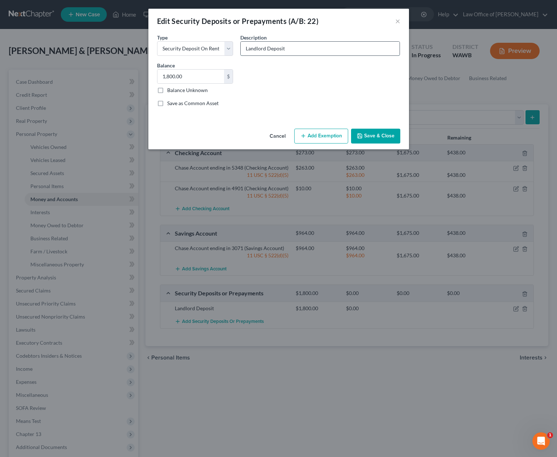
click at [302, 53] on input "Landlord Deposit" at bounding box center [320, 49] width 159 height 14
drag, startPoint x: 193, startPoint y: 77, endPoint x: 134, endPoint y: 73, distance: 59.2
click at [135, 73] on div "Edit Security Deposits or Prepayments (A/B: 22) × An exemption set must first b…" at bounding box center [278, 228] width 557 height 457
drag, startPoint x: 189, startPoint y: 78, endPoint x: 125, endPoint y: 67, distance: 65.1
click at [131, 69] on div "Edit Security Deposits or Prepayments (A/B: 22) × An exemption set must first b…" at bounding box center [278, 228] width 557 height 457
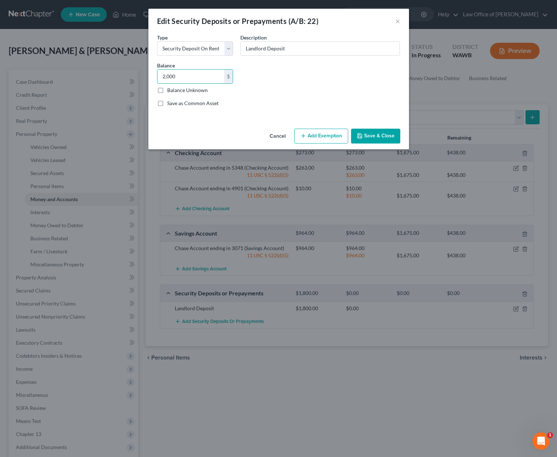
type input "2,000"
click at [326, 128] on div "Cancel Add Exemption Save & Close" at bounding box center [278, 138] width 261 height 24
click at [323, 137] on button "Add Exemption" at bounding box center [321, 136] width 54 height 15
select select "2"
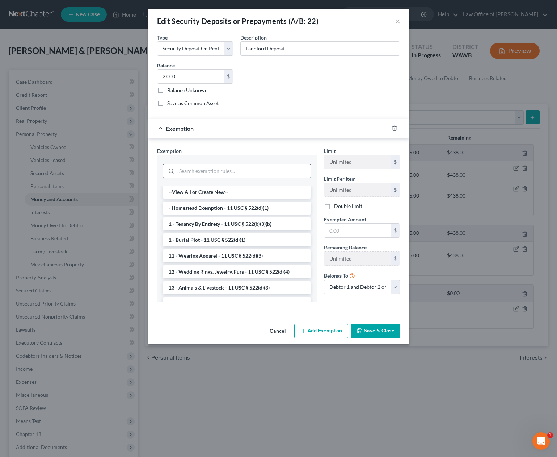
click at [237, 168] on input "search" at bounding box center [244, 171] width 134 height 14
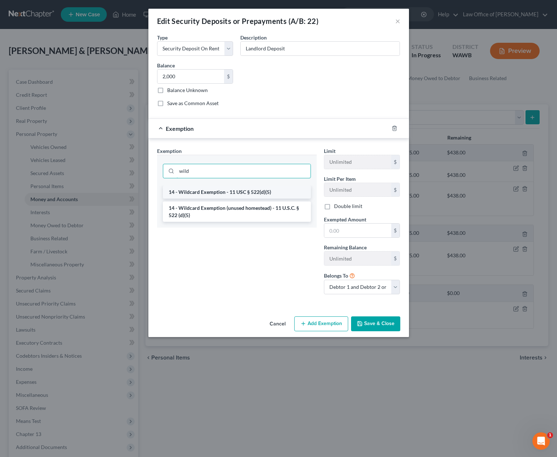
type input "wild"
click at [241, 187] on li "14 - Wildcard Exemption - 11 USC § 522(d)(5)" at bounding box center [237, 191] width 148 height 13
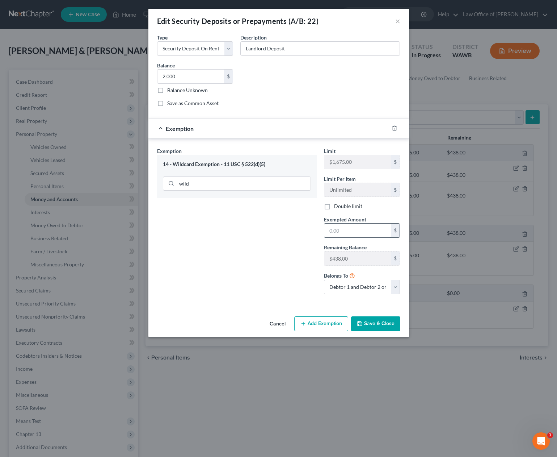
click at [352, 227] on input "text" at bounding box center [357, 230] width 67 height 14
type input "0"
type input "2,000"
click at [379, 317] on button "Save & Close" at bounding box center [375, 323] width 49 height 15
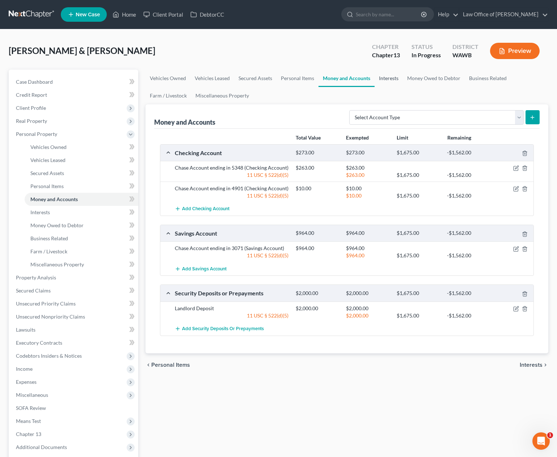
click at [392, 80] on link "Interests" at bounding box center [389, 78] width 28 height 17
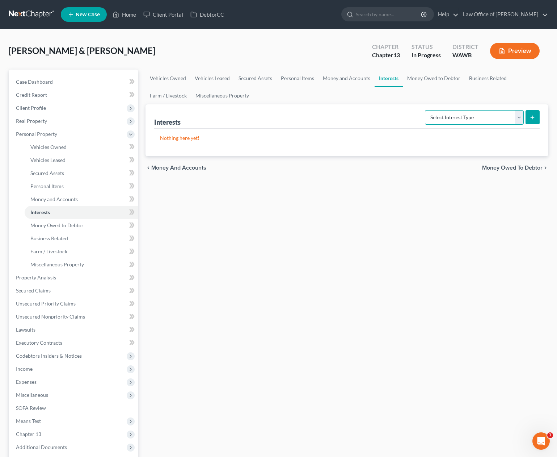
click at [455, 113] on select "Select Interest Type 401K (A/B: 21) Annuity (A/B: 23) Bond (A/B: 18) Education …" at bounding box center [474, 117] width 99 height 14
select select "term_life_insurance"
click at [426, 110] on select "Select Interest Type 401K (A/B: 21) Annuity (A/B: 23) Bond (A/B: 18) Education …" at bounding box center [474, 117] width 99 height 14
click at [533, 117] on line "submit" at bounding box center [532, 117] width 3 height 0
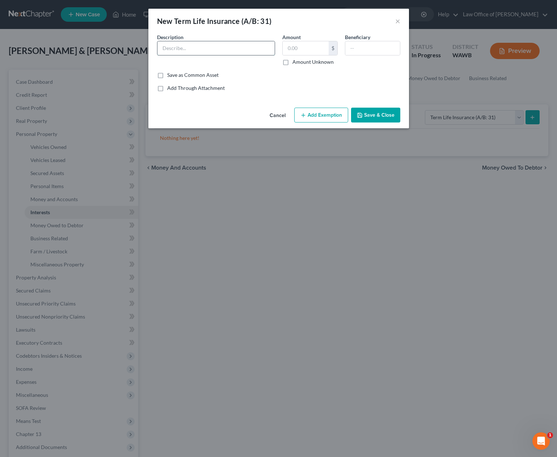
click at [184, 49] on input "text" at bounding box center [216, 48] width 117 height 14
type input "Through Employer"
type input "0.00"
type input "[PERSON_NAME]"
click at [324, 118] on button "Add Exemption" at bounding box center [321, 115] width 54 height 15
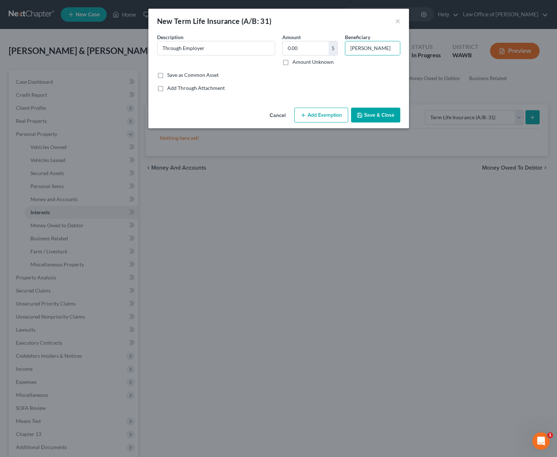
select select "2"
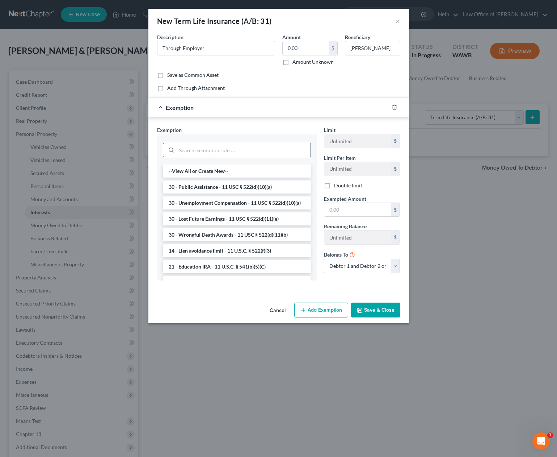
click at [267, 153] on input "search" at bounding box center [244, 150] width 134 height 14
type input "t"
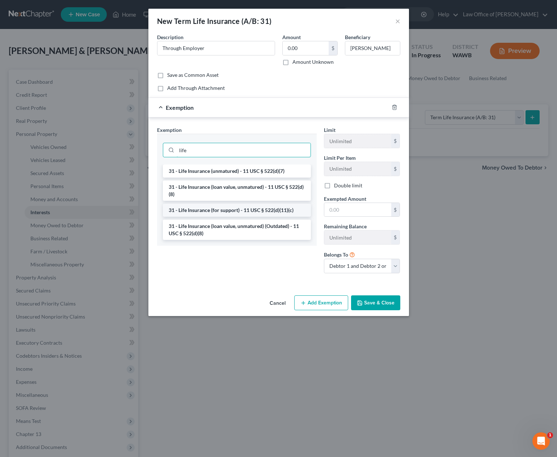
type input "life"
click at [240, 210] on li "31 - Life Insurance (for support) - 11 USC § 522(d)(11)(c)" at bounding box center [237, 209] width 148 height 13
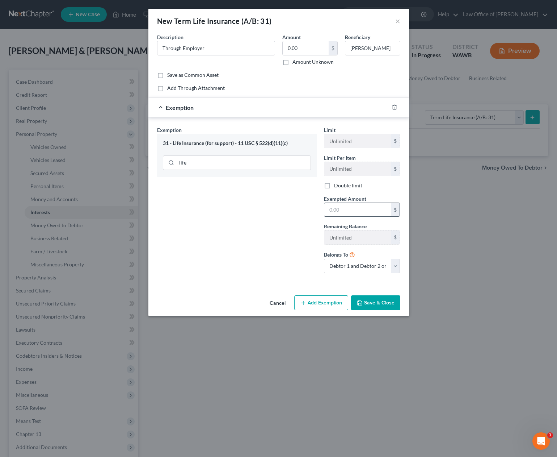
click at [362, 205] on input "text" at bounding box center [357, 210] width 67 height 14
type input "0"
click at [369, 307] on button "Save & Close" at bounding box center [375, 302] width 49 height 15
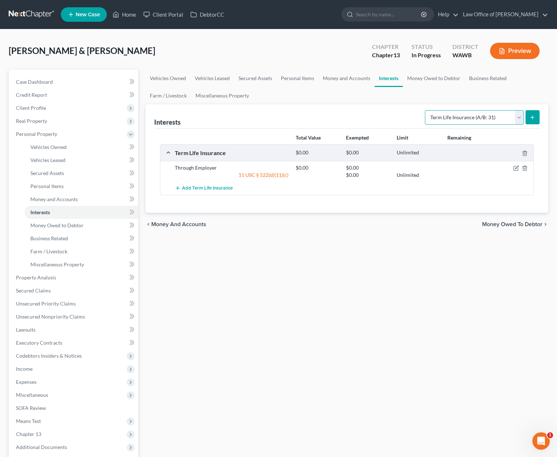
click at [463, 119] on select "Select Interest Type 401K (A/B: 21) Annuity (A/B: 23) Bond (A/B: 18) Education …" at bounding box center [474, 117] width 99 height 14
select select "401k"
click at [426, 110] on select "Select Interest Type 401K (A/B: 21) Annuity (A/B: 23) Bond (A/B: 18) Education …" at bounding box center [474, 117] width 99 height 14
click at [531, 117] on icon "submit" at bounding box center [533, 117] width 6 height 6
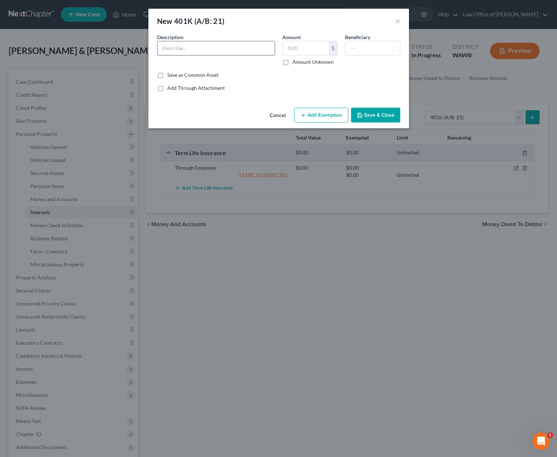
click at [247, 54] on input "text" at bounding box center [216, 48] width 117 height 14
type input "Through Employer"
type input "R"
type input "[PERSON_NAME]"
click at [370, 118] on button "Save & Close" at bounding box center [375, 115] width 49 height 15
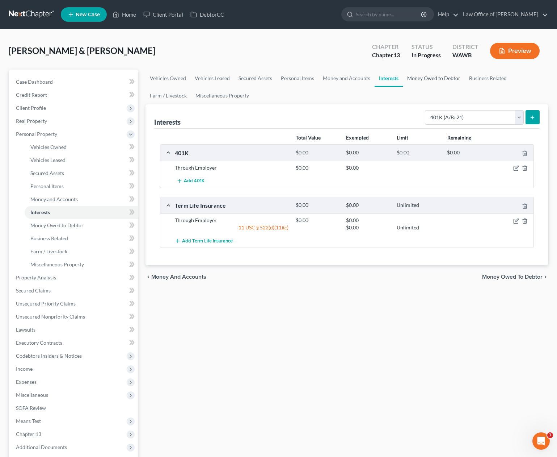
click at [435, 80] on link "Money Owed to Debtor" at bounding box center [434, 78] width 62 height 17
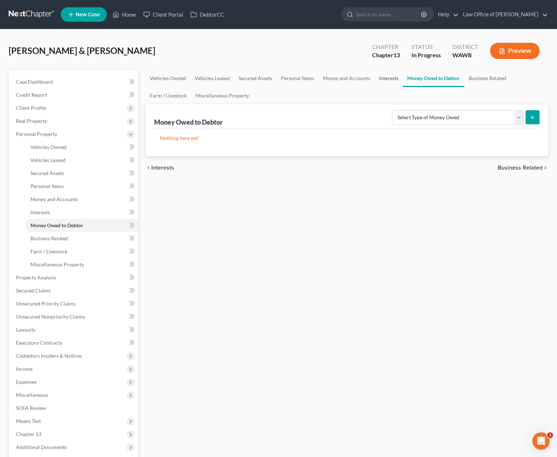
click at [386, 81] on link "Interests" at bounding box center [389, 78] width 28 height 17
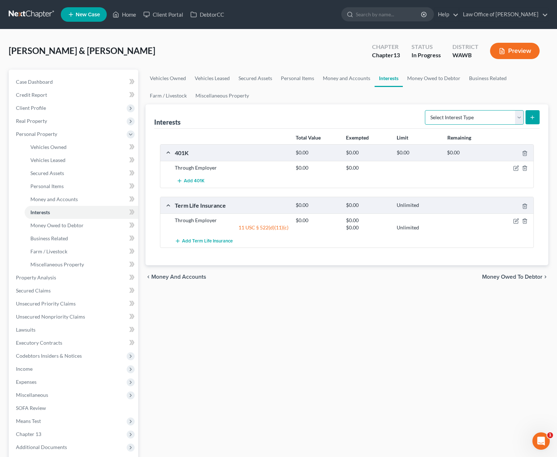
click at [449, 122] on select "Select Interest Type 401K (A/B: 21) Annuity (A/B: 23) Bond (A/B: 18) Education …" at bounding box center [474, 117] width 99 height 14
click at [349, 79] on link "Money and Accounts" at bounding box center [347, 78] width 56 height 17
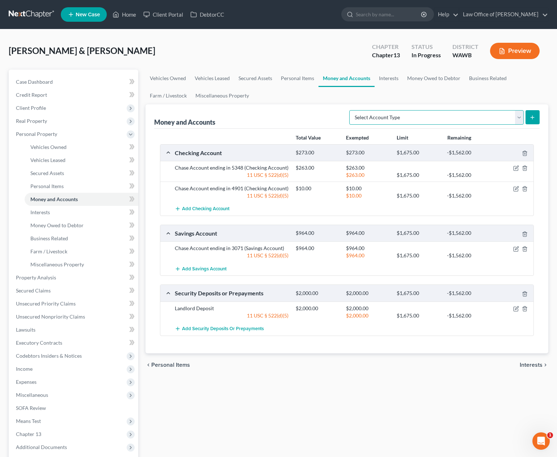
click at [385, 122] on select "Select Account Type Brokerage (A/B: 18, SOFA: 20) Cash on Hand (A/B: 16) Certif…" at bounding box center [436, 117] width 175 height 14
click at [399, 118] on select "Select Account Type Brokerage (A/B: 18, SOFA: 20) Cash on Hand (A/B: 16) Certif…" at bounding box center [436, 117] width 175 height 14
select select "brokerage"
click at [351, 110] on select "Select Account Type Brokerage (A/B: 18, SOFA: 20) Cash on Hand (A/B: 16) Certif…" at bounding box center [436, 117] width 175 height 14
click at [539, 116] on button "submit" at bounding box center [533, 117] width 14 height 14
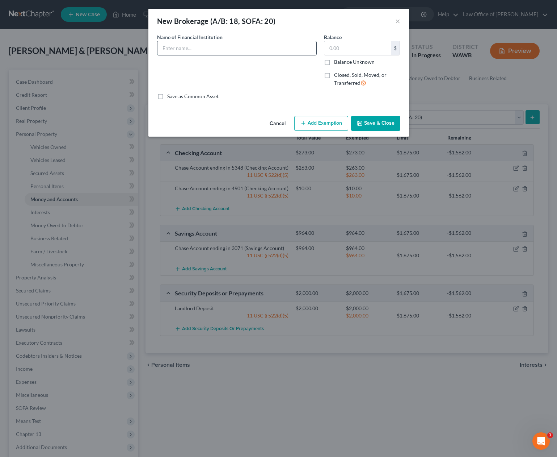
click at [222, 50] on input "text" at bounding box center [237, 48] width 159 height 14
type input "Acorn"
type input "253"
click at [332, 121] on button "Add Exemption" at bounding box center [321, 123] width 54 height 15
select select "2"
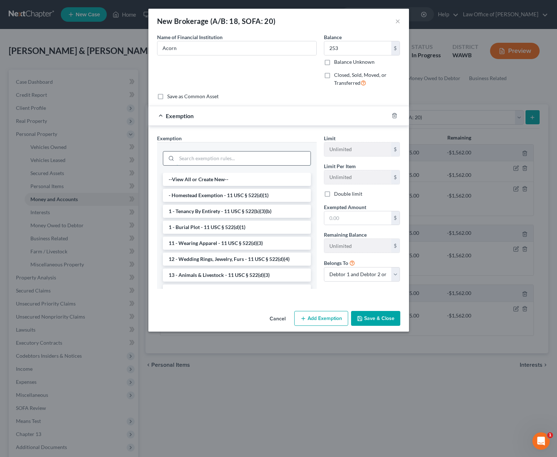
click at [251, 159] on input "search" at bounding box center [244, 158] width 134 height 14
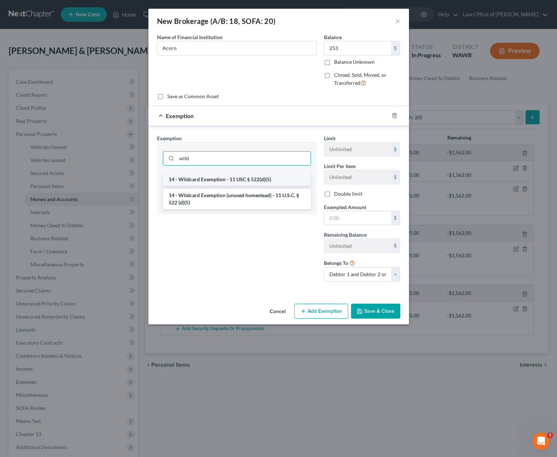
type input "wild"
click at [245, 178] on li "14 - Wildcard Exemption - 11 USC § 522(d)(5)" at bounding box center [237, 179] width 148 height 13
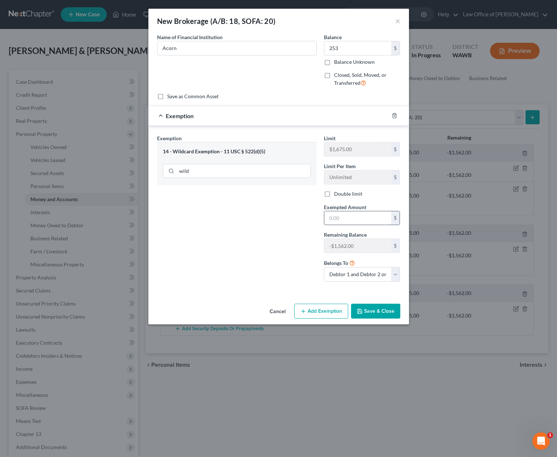
click at [369, 220] on input "text" at bounding box center [357, 218] width 67 height 14
type input "253"
click at [380, 315] on button "Save & Close" at bounding box center [375, 310] width 49 height 15
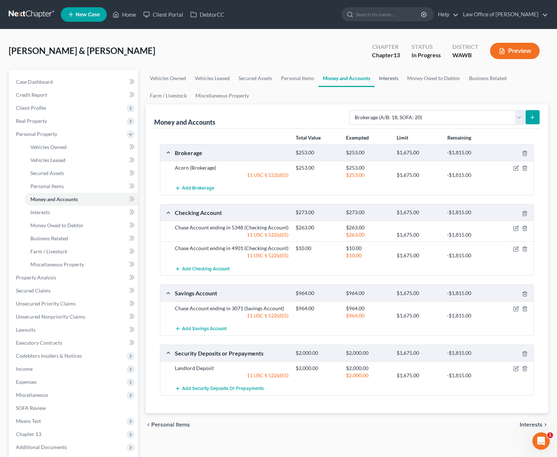
click at [389, 79] on link "Interests" at bounding box center [389, 78] width 28 height 17
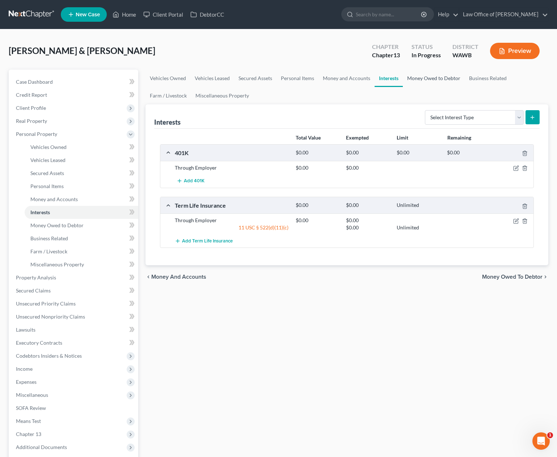
click at [424, 77] on link "Money Owed to Debtor" at bounding box center [434, 78] width 62 height 17
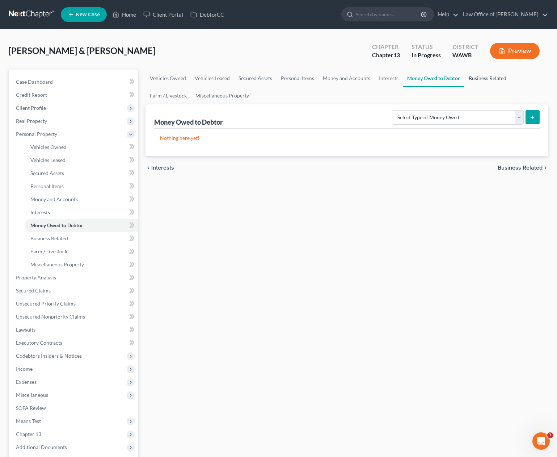
click at [492, 78] on link "Business Related" at bounding box center [488, 78] width 46 height 17
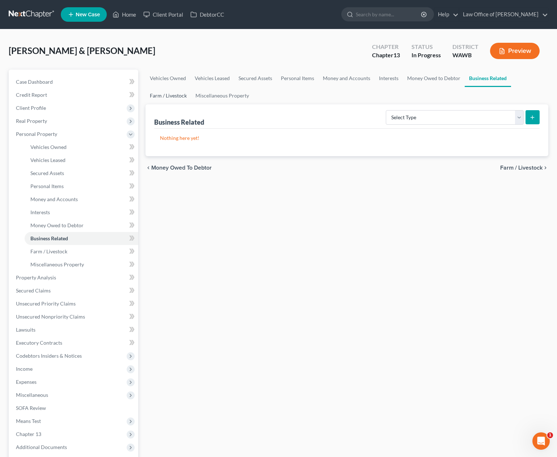
click at [172, 98] on link "Farm / Livestock" at bounding box center [169, 95] width 46 height 17
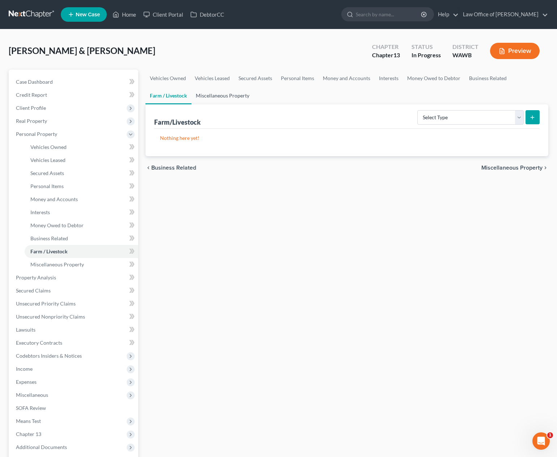
click at [217, 97] on link "Miscellaneous Property" at bounding box center [223, 95] width 62 height 17
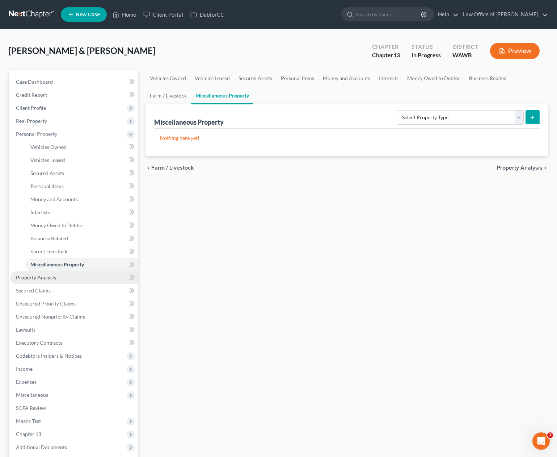
click at [82, 278] on link "Property Analysis" at bounding box center [74, 277] width 128 height 13
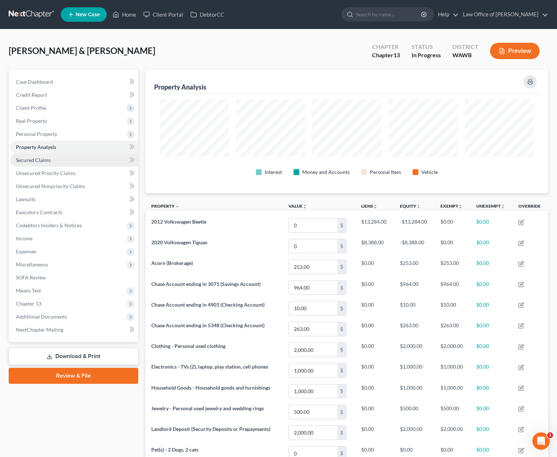
click at [87, 158] on link "Secured Claims" at bounding box center [74, 160] width 128 height 13
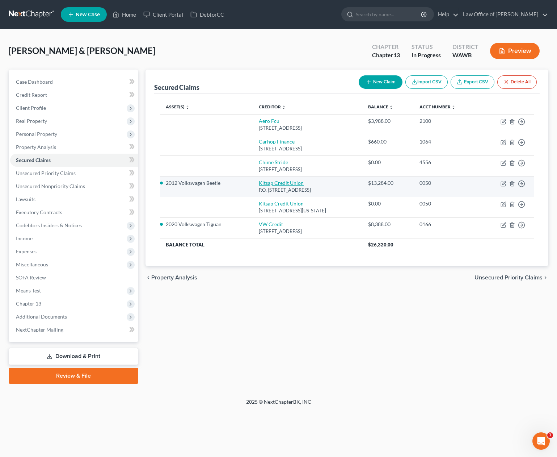
click at [264, 183] on link "Kitsap Credit Union" at bounding box center [281, 183] width 45 height 6
select select "50"
select select "2"
select select "0"
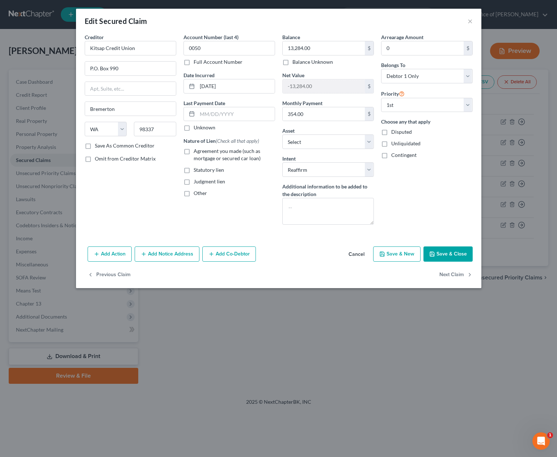
click at [194, 150] on label "Agreement you made (such as mortgage or secured car loan)" at bounding box center [234, 154] width 81 height 14
click at [197, 150] on input "Agreement you made (such as mortgage or secured car loan)" at bounding box center [199, 149] width 5 height 5
checkbox input "true"
click at [450, 254] on button "Save & Close" at bounding box center [448, 253] width 49 height 15
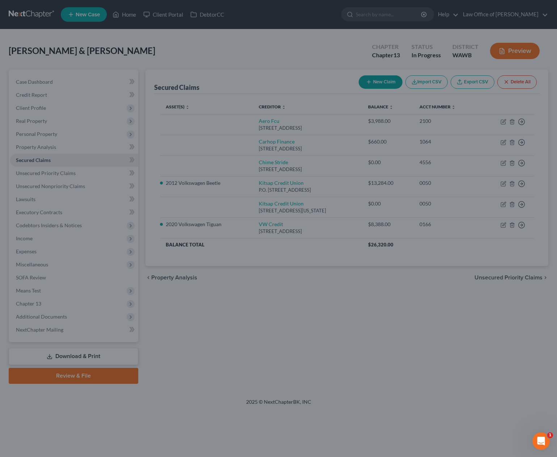
select select "14"
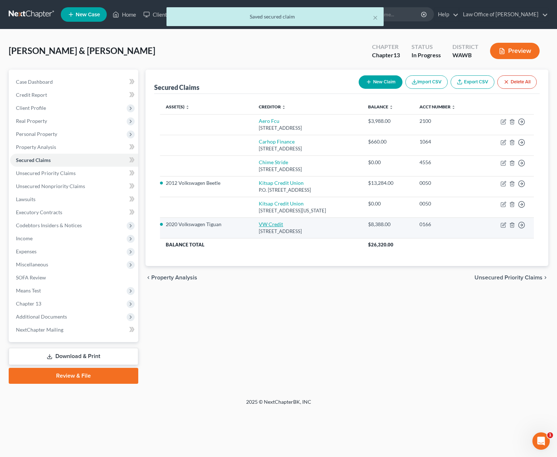
click at [264, 223] on link "VW Credit" at bounding box center [271, 224] width 24 height 6
select select "14"
select select "2"
select select "0"
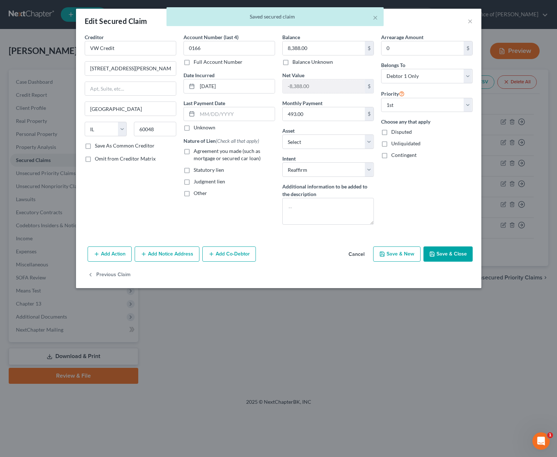
click at [221, 151] on span "Agreement you made (such as mortgage or secured car loan)" at bounding box center [227, 154] width 67 height 13
click at [201, 151] on input "Agreement you made (such as mortgage or secured car loan)" at bounding box center [199, 149] width 5 height 5
checkbox input "true"
click at [438, 252] on button "Save & Close" at bounding box center [448, 253] width 49 height 15
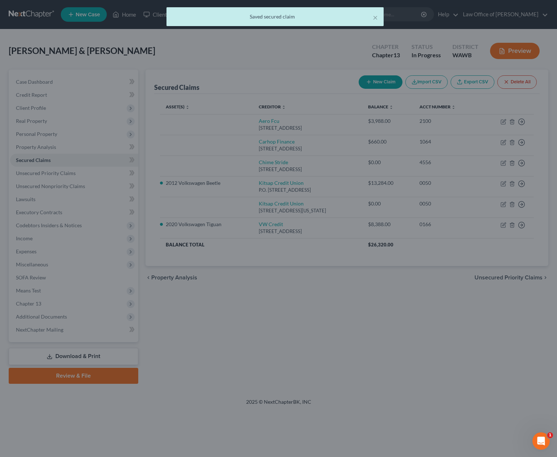
select select "15"
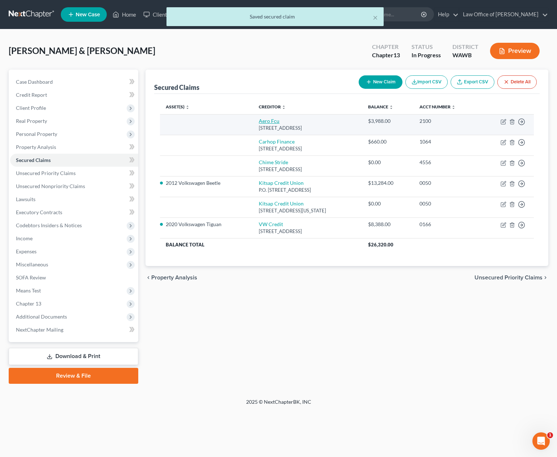
click at [265, 120] on link "Aero Fcu" at bounding box center [269, 121] width 21 height 6
select select "3"
select select "1"
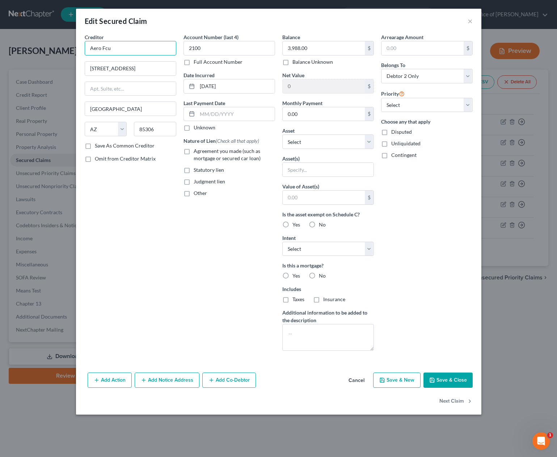
click at [142, 49] on input "Aero Fcu" at bounding box center [131, 48] width 92 height 14
click at [447, 380] on button "Save & Close" at bounding box center [448, 379] width 49 height 15
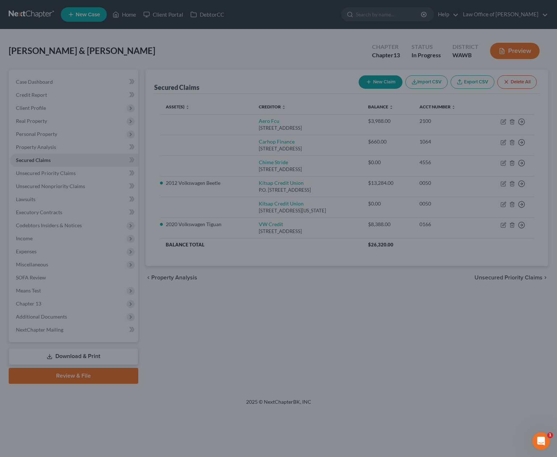
type input "Aero Federal Credit Union"
type input "0"
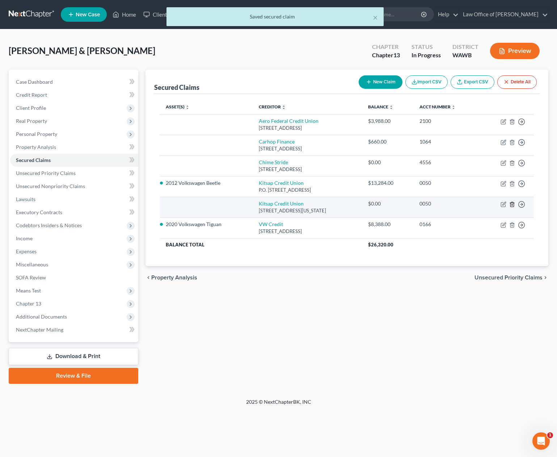
click at [513, 203] on icon "button" at bounding box center [512, 204] width 6 height 6
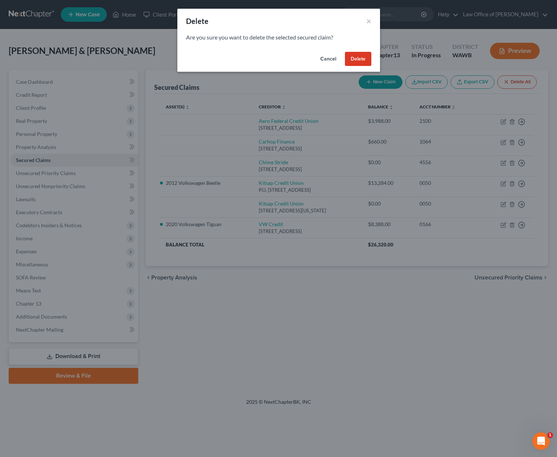
click at [360, 59] on button "Delete" at bounding box center [358, 59] width 26 height 14
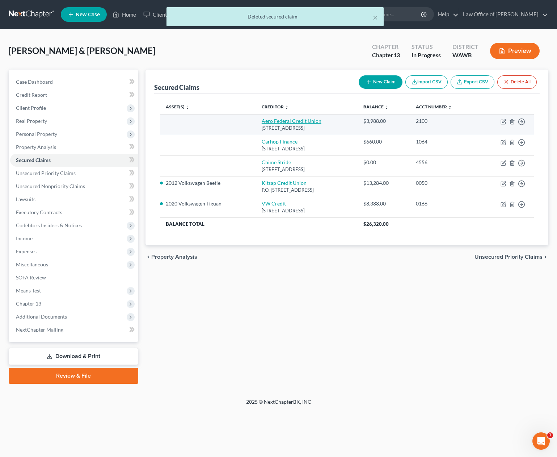
click at [293, 122] on link "Aero Federal Credit Union" at bounding box center [292, 121] width 60 height 6
select select "3"
select select "1"
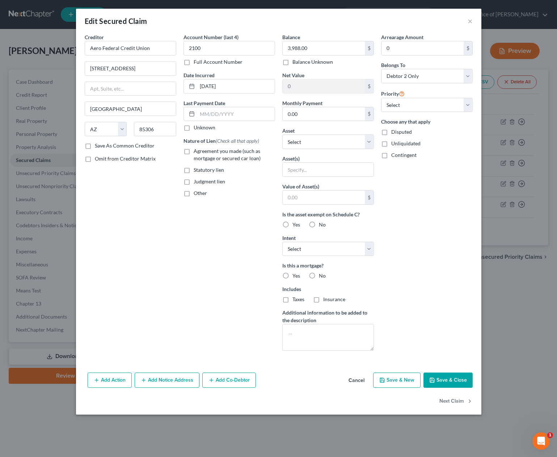
click at [444, 385] on button "Save & Close" at bounding box center [448, 379] width 49 height 15
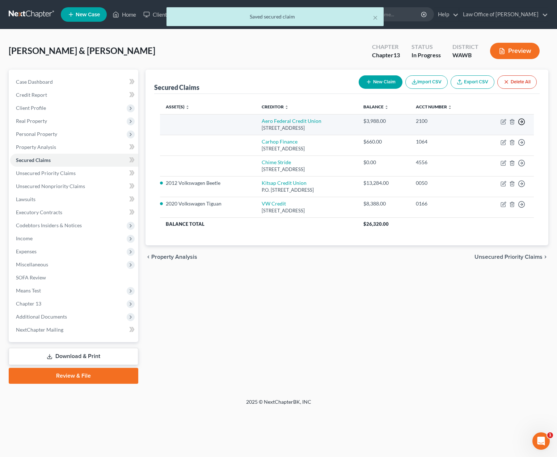
click at [523, 122] on icon "button" at bounding box center [521, 121] width 7 height 7
click at [484, 138] on link "Move to F" at bounding box center [488, 139] width 60 height 12
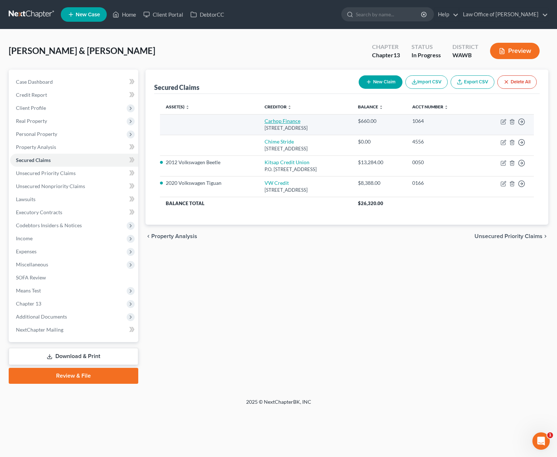
click at [273, 122] on link "Carhop Finance" at bounding box center [283, 121] width 36 height 6
select select "24"
select select "1"
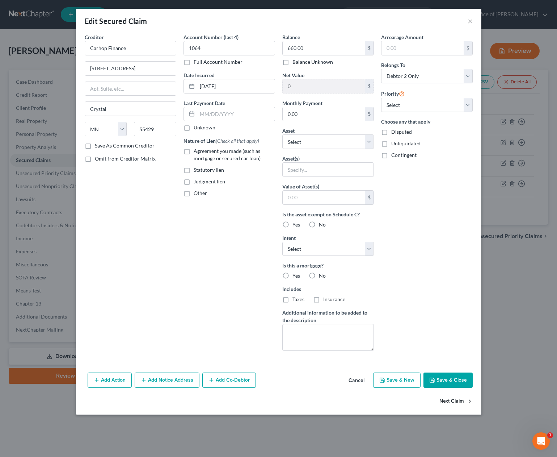
click at [455, 403] on button "Next Claim" at bounding box center [456, 400] width 33 height 15
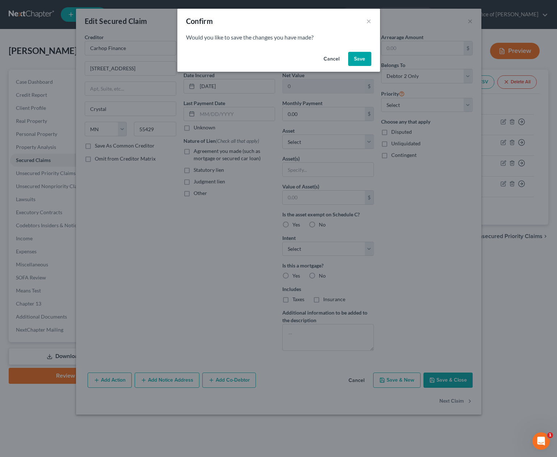
click at [358, 58] on button "Save" at bounding box center [359, 59] width 23 height 14
select select "4"
select select "1"
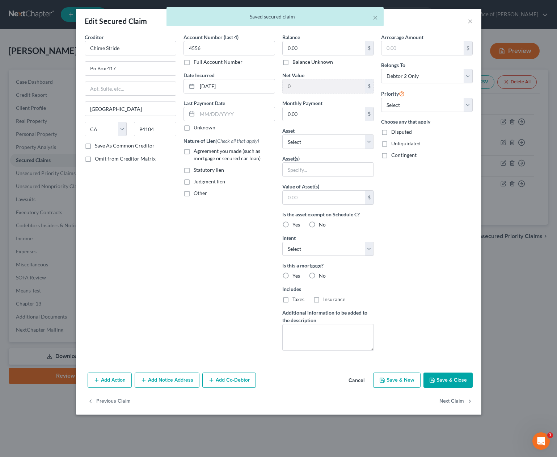
click at [470, 20] on div "× Saved secured claim" at bounding box center [274, 18] width 557 height 22
click at [471, 22] on div "× Saved secured claim" at bounding box center [274, 18] width 557 height 22
click at [468, 22] on div "× Saved secured claim" at bounding box center [274, 18] width 557 height 22
click at [470, 22] on div "× Saved secured claim" at bounding box center [274, 18] width 557 height 22
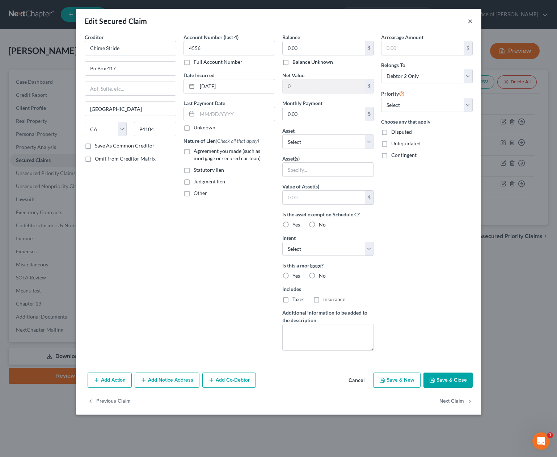
click at [468, 20] on button "×" at bounding box center [470, 21] width 5 height 9
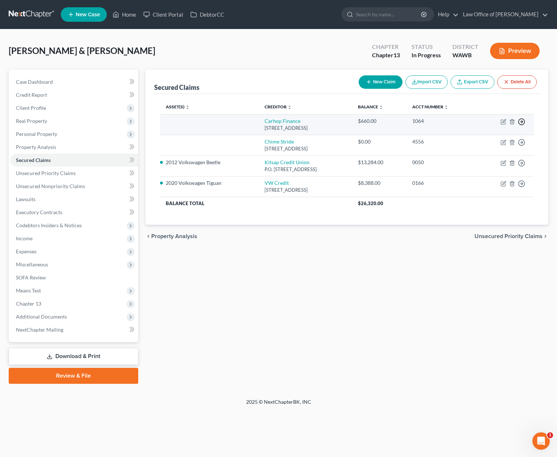
click at [523, 122] on line "button" at bounding box center [522, 122] width 3 height 0
click at [487, 139] on link "Move to F" at bounding box center [488, 139] width 60 height 12
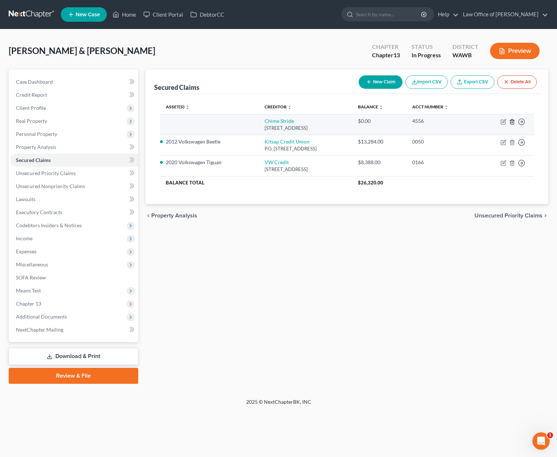
click at [513, 121] on icon "button" at bounding box center [512, 122] width 6 height 6
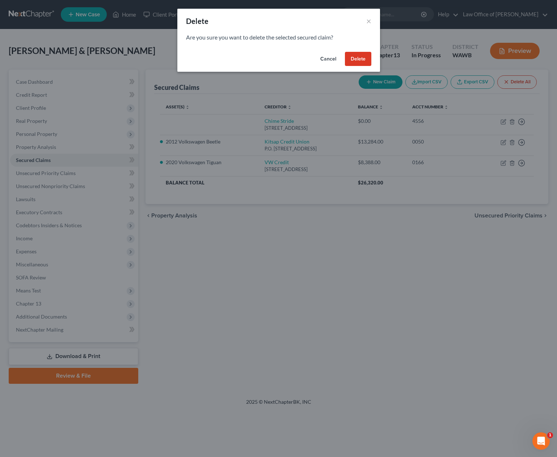
click at [364, 60] on button "Delete" at bounding box center [358, 59] width 26 height 14
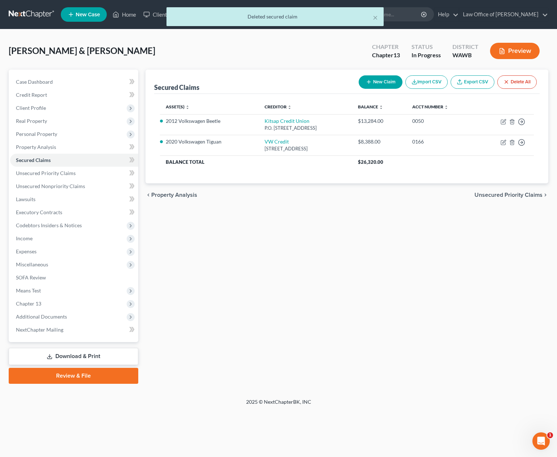
click at [496, 197] on span "Unsecured Priority Claims" at bounding box center [509, 195] width 68 height 6
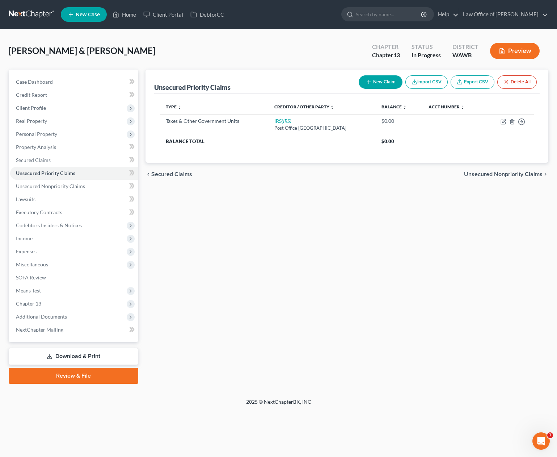
click at [491, 175] on span "Unsecured Nonpriority Claims" at bounding box center [503, 174] width 79 height 6
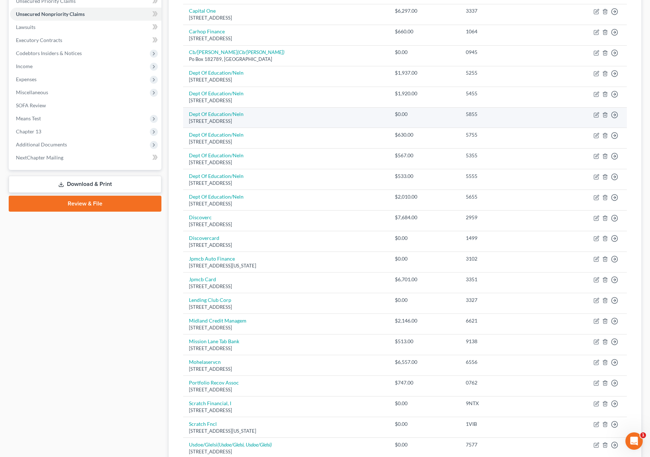
scroll to position [173, 0]
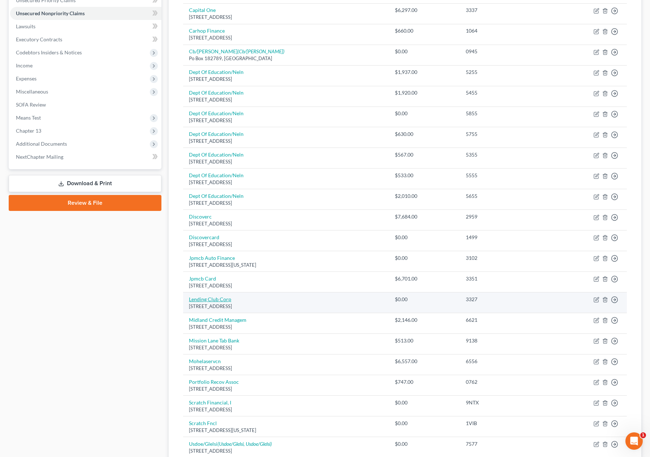
click at [220, 301] on link "Lending Club Corp" at bounding box center [210, 299] width 42 height 6
select select "4"
select select "0"
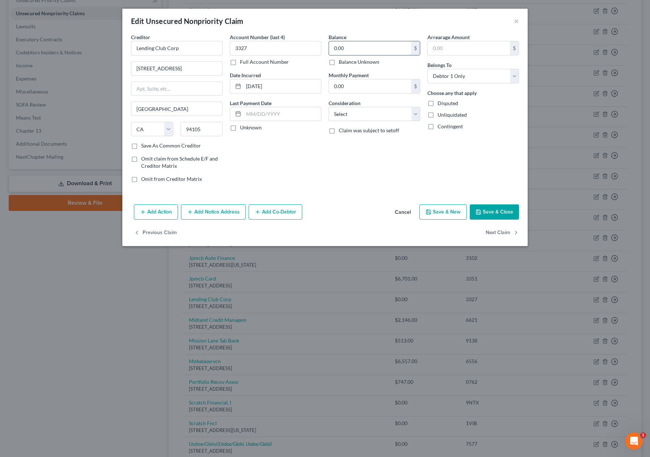
click at [382, 49] on input "0.00" at bounding box center [370, 48] width 82 height 14
type input "13,958"
click at [210, 212] on button "Add Notice Address" at bounding box center [213, 211] width 65 height 15
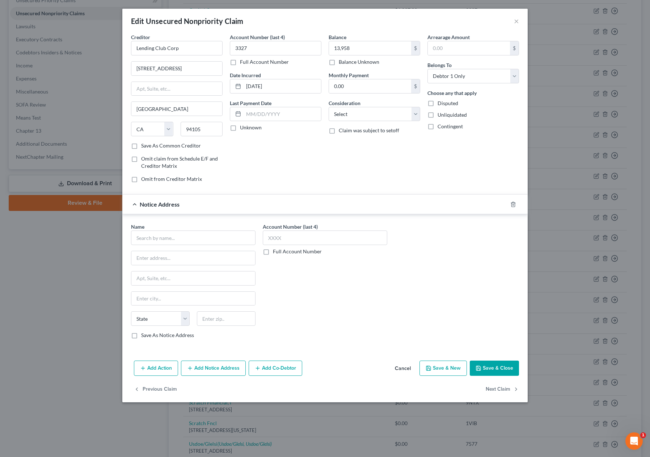
click at [161, 245] on div "Name * State AL AK AR AZ CA CO CT DE DC FL GA GU HI ID IL IN IA KS KY LA ME MD …" at bounding box center [193, 281] width 125 height 116
click at [161, 240] on input "text" at bounding box center [193, 237] width 125 height 14
type input "FMA Alliance Ltd"
type input "12339 Cutten Road"
click at [206, 319] on input "text" at bounding box center [226, 318] width 59 height 14
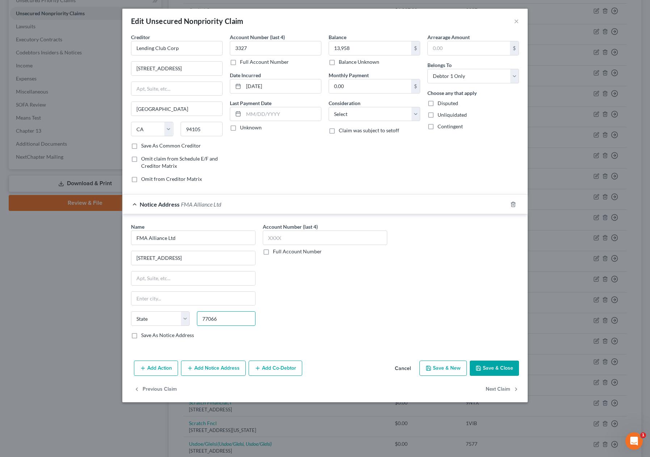
type input "77066"
type input "Houston"
select select "45"
click at [503, 371] on button "Save & Close" at bounding box center [494, 367] width 49 height 15
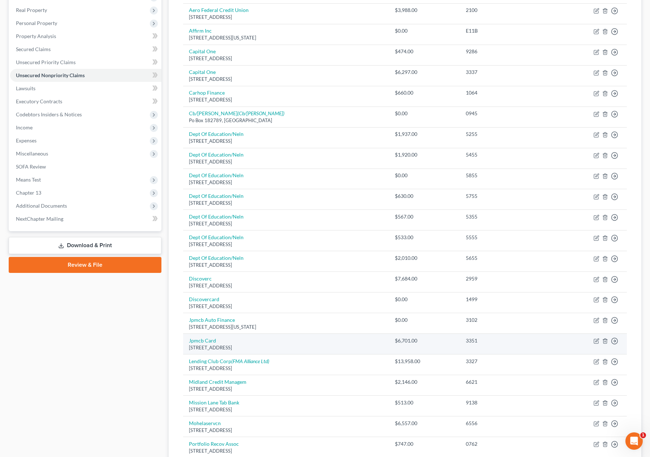
scroll to position [43, 0]
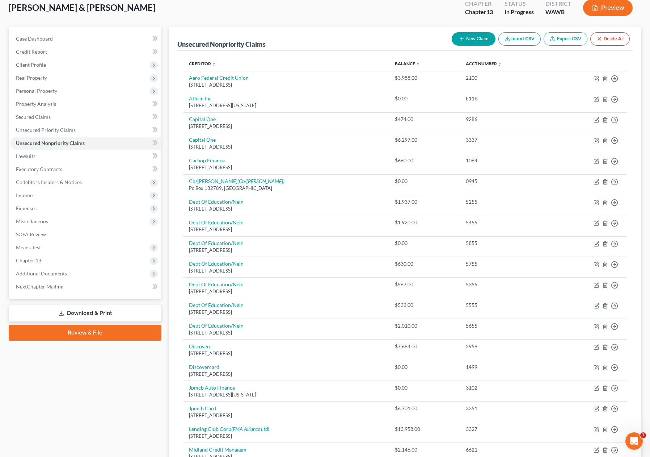
click at [465, 38] on button "New Claim" at bounding box center [474, 38] width 44 height 13
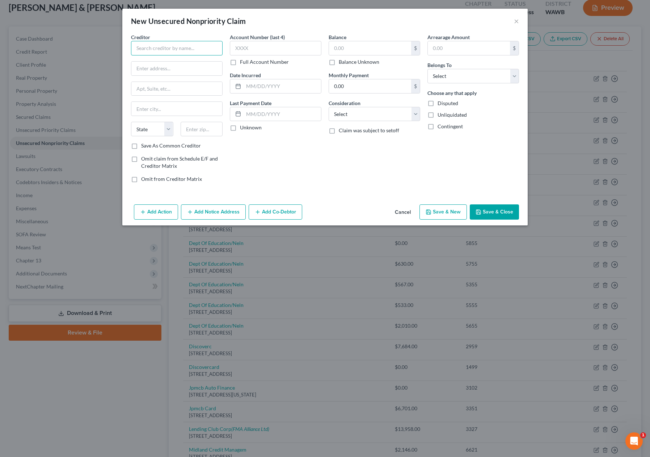
click at [211, 52] on input "text" at bounding box center [177, 48] width 92 height 14
click at [140, 48] on input "SB&C LTD" at bounding box center [177, 48] width 92 height 14
drag, startPoint x: 169, startPoint y: 48, endPoint x: 115, endPoint y: 48, distance: 54.7
click at [115, 48] on div "New Unsecured Nonpriority Claim × Creditor * SWB&C LTD State AL AK AR AZ CA CO …" at bounding box center [325, 228] width 650 height 457
type input "SB&C Ltd"
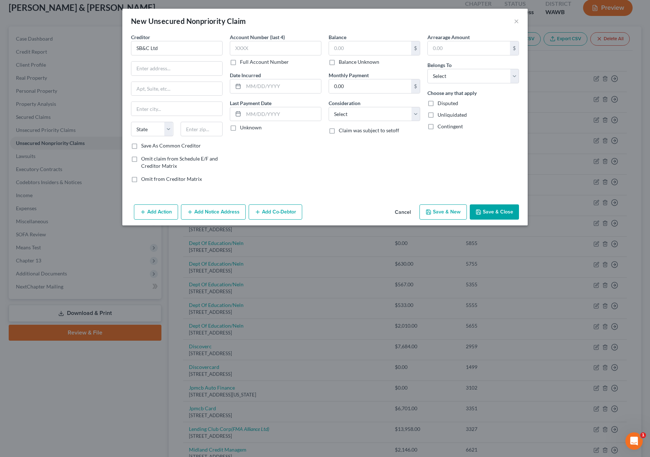
click at [402, 212] on button "Cancel" at bounding box center [403, 212] width 28 height 14
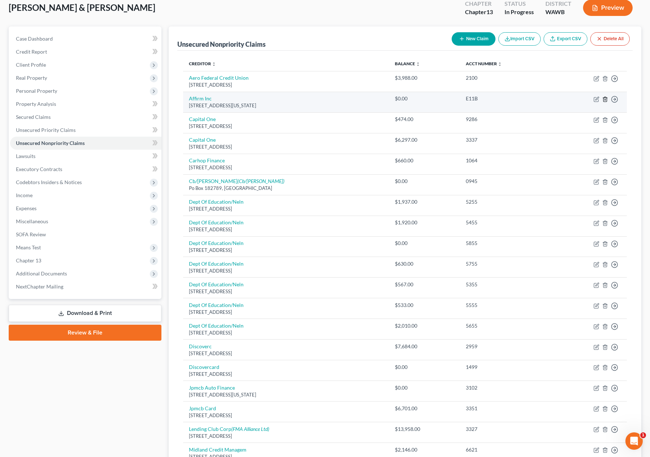
click at [605, 99] on icon "button" at bounding box center [605, 99] width 6 height 6
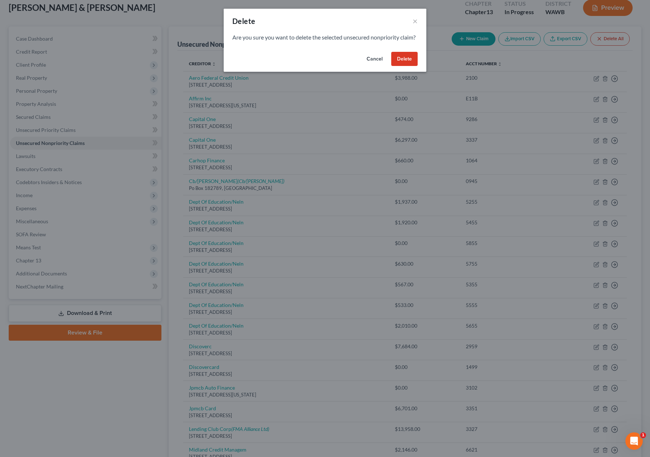
click at [403, 64] on button "Delete" at bounding box center [404, 59] width 26 height 14
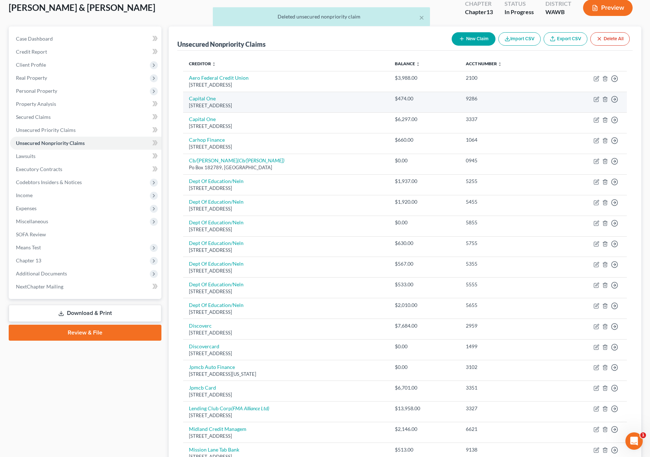
click at [215, 102] on div "Po Box 31293, Salt Lake City, UT 84131" at bounding box center [286, 105] width 194 height 7
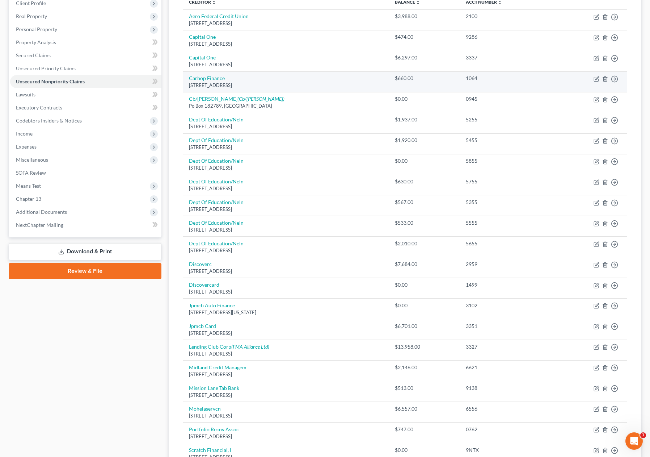
scroll to position [110, 0]
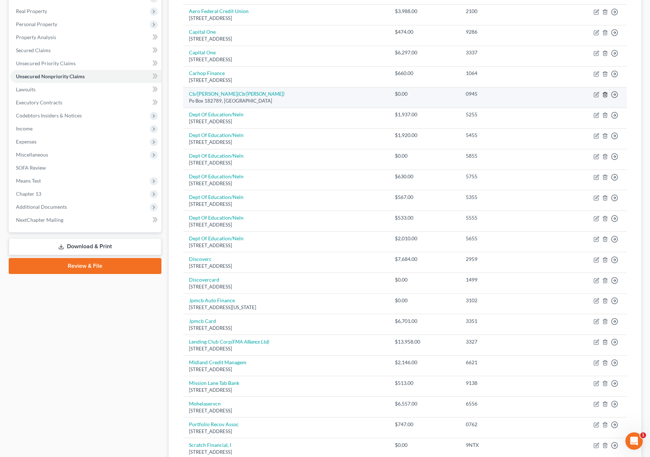
click at [606, 93] on icon "button" at bounding box center [605, 95] width 6 height 6
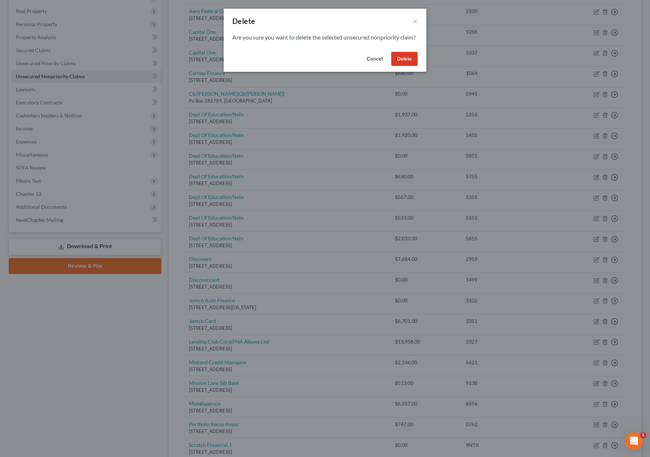
click at [401, 66] on button "Delete" at bounding box center [404, 59] width 26 height 14
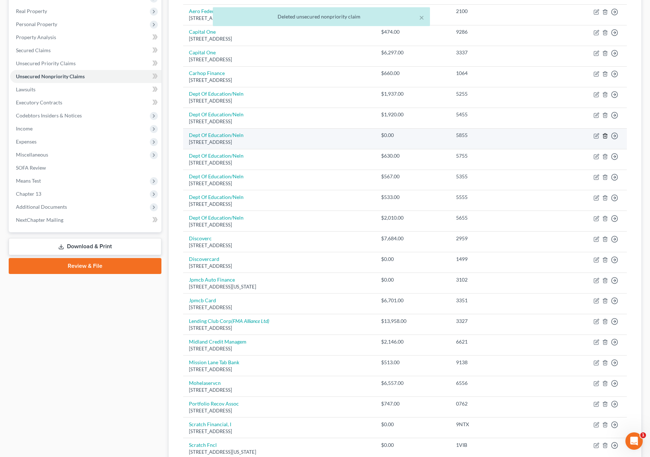
click at [606, 135] on icon "button" at bounding box center [605, 136] width 6 height 6
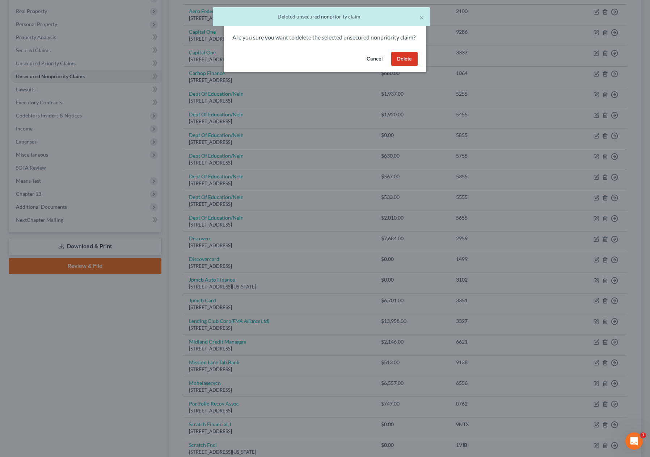
click at [403, 66] on button "Delete" at bounding box center [404, 59] width 26 height 14
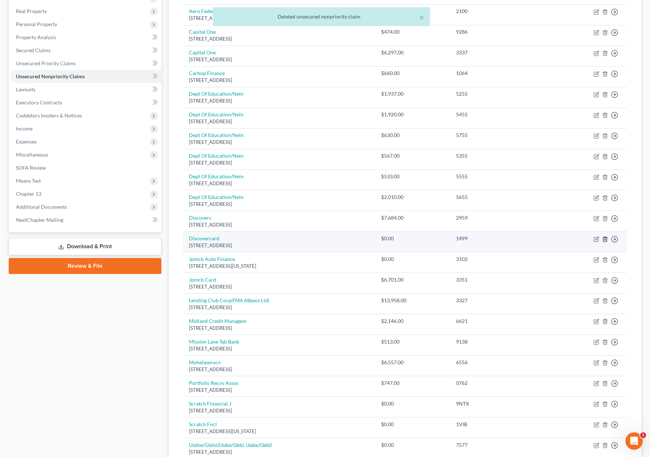
click at [606, 238] on icon "button" at bounding box center [605, 239] width 6 height 6
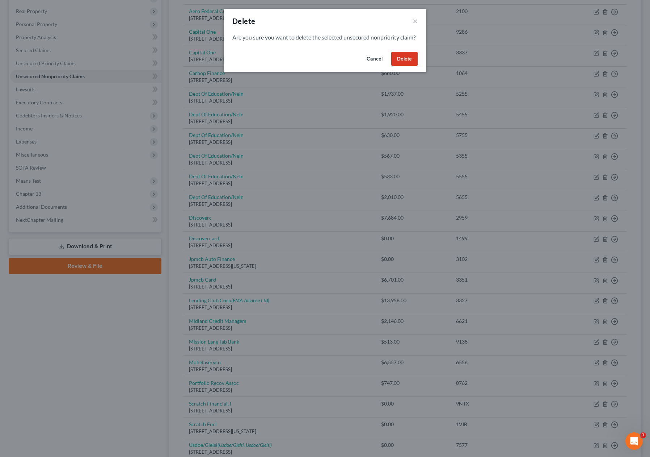
click at [402, 66] on button "Delete" at bounding box center [404, 59] width 26 height 14
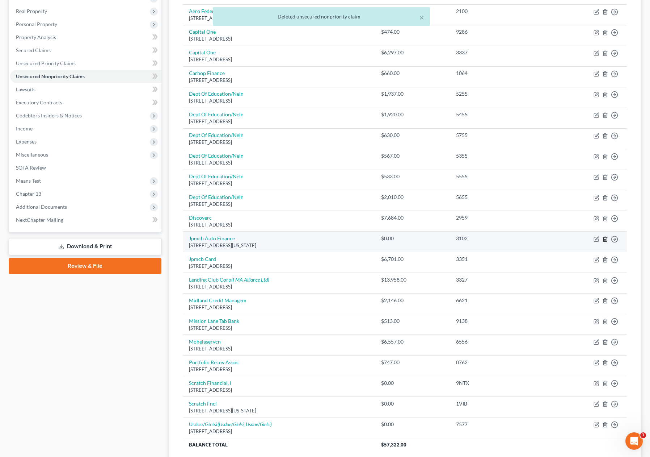
click at [604, 241] on icon "button" at bounding box center [605, 239] width 6 height 6
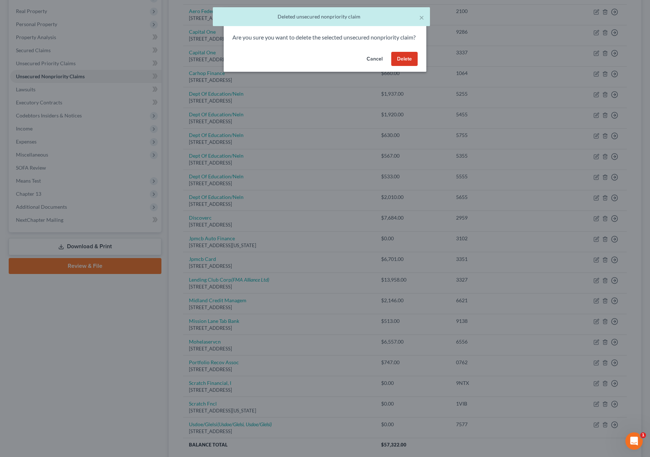
click at [407, 72] on div "Cancel Delete" at bounding box center [325, 60] width 203 height 23
click at [406, 65] on button "Delete" at bounding box center [404, 59] width 26 height 14
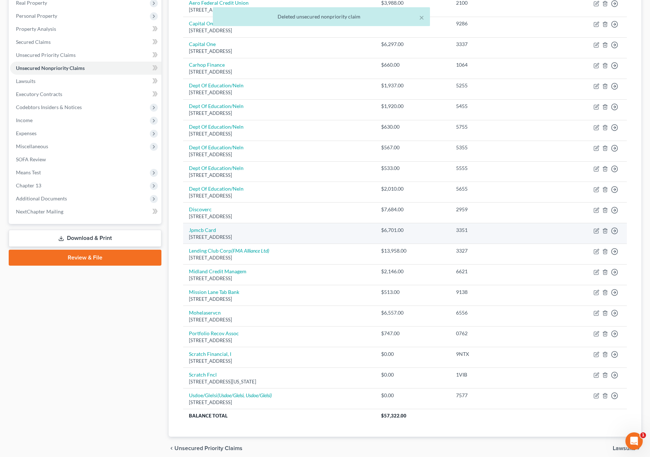
scroll to position [148, 0]
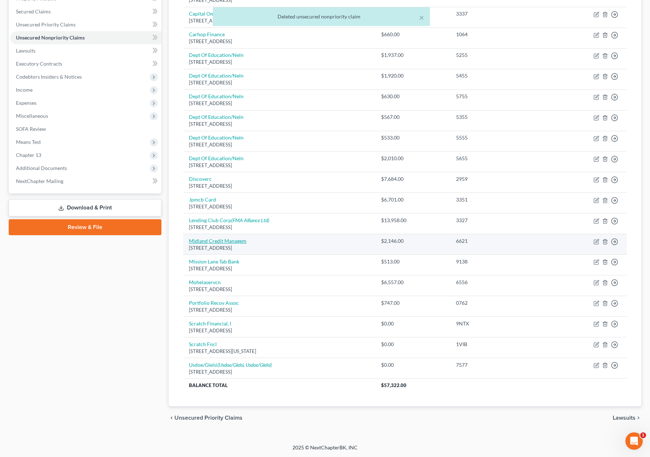
click at [234, 239] on link "Midland Credit Managem" at bounding box center [218, 241] width 58 height 6
select select "23"
select select "0"
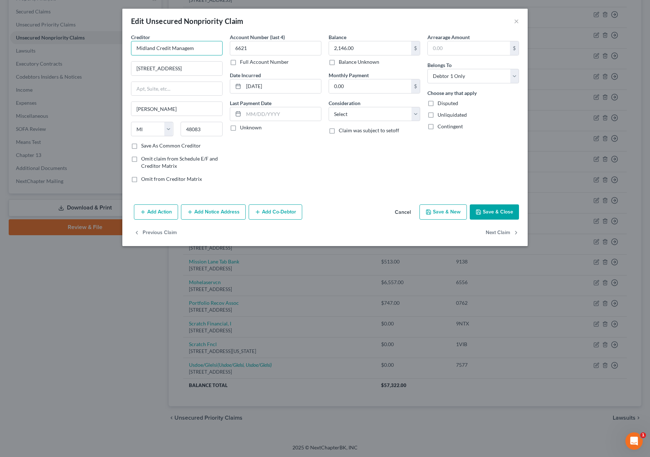
click at [199, 50] on input "Midland Credit Managem" at bounding box center [177, 48] width 92 height 14
type input "Midland Credit Management"
click at [495, 213] on button "Save & Close" at bounding box center [494, 211] width 49 height 15
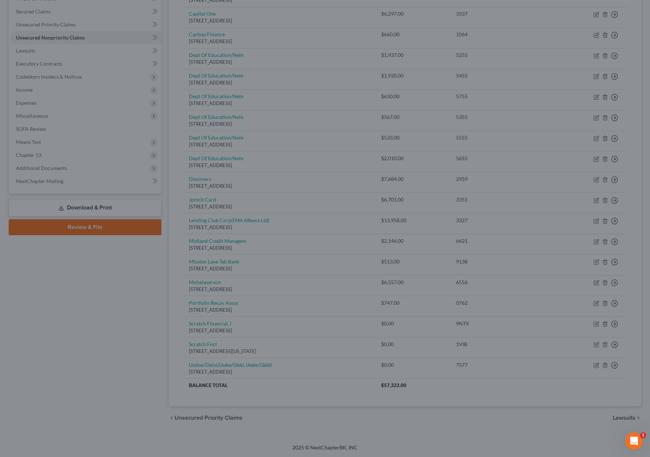
type input "0"
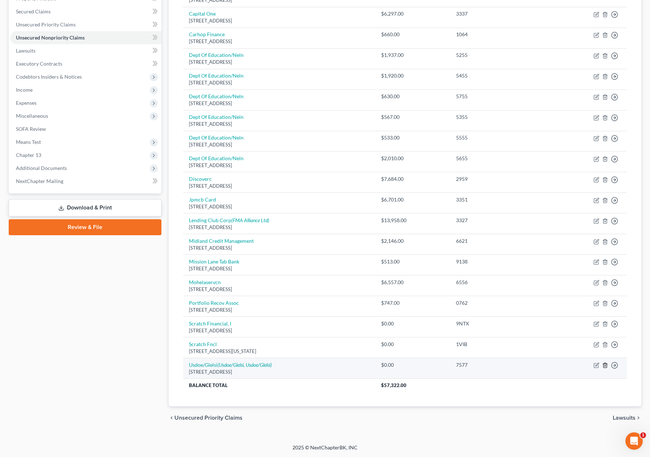
click at [603, 366] on icon "button" at bounding box center [605, 365] width 6 height 6
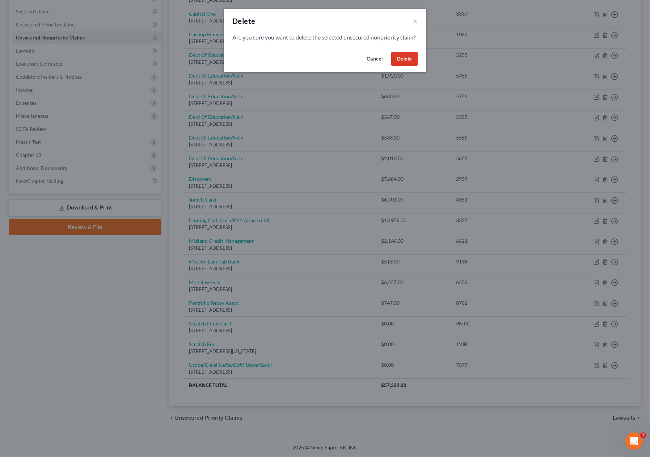
click at [406, 66] on button "Delete" at bounding box center [404, 59] width 26 height 14
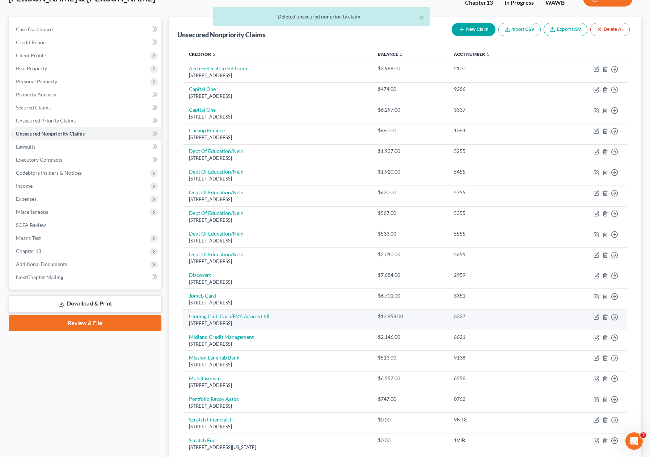
scroll to position [0, 0]
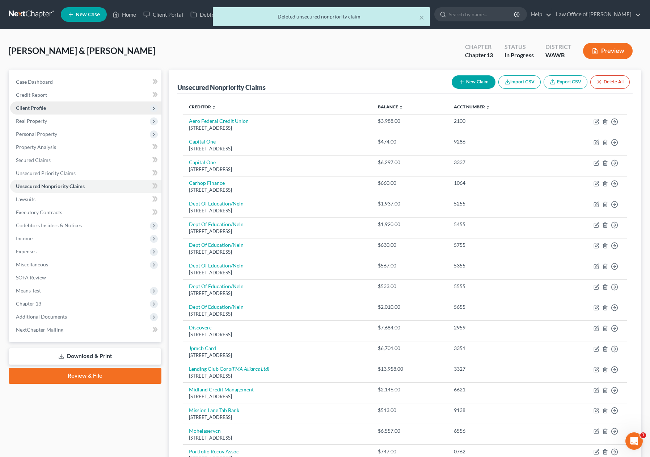
click at [88, 108] on span "Client Profile" at bounding box center [85, 107] width 151 height 13
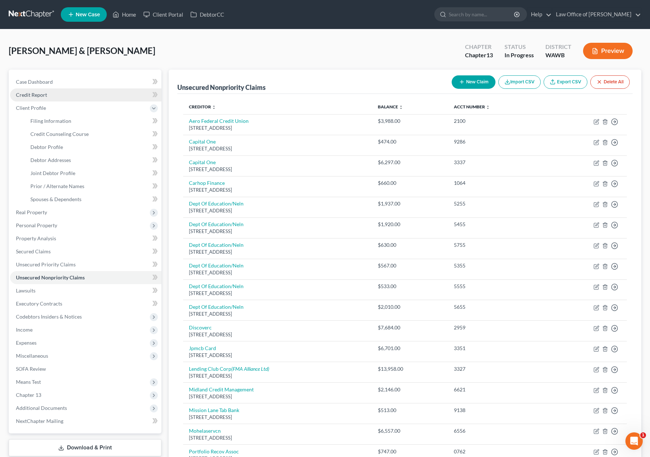
click at [88, 95] on link "Credit Report" at bounding box center [85, 94] width 151 height 13
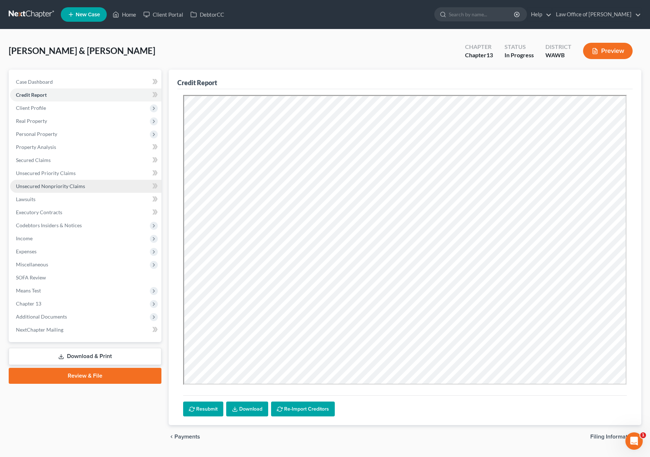
click at [70, 184] on span "Unsecured Nonpriority Claims" at bounding box center [50, 186] width 69 height 6
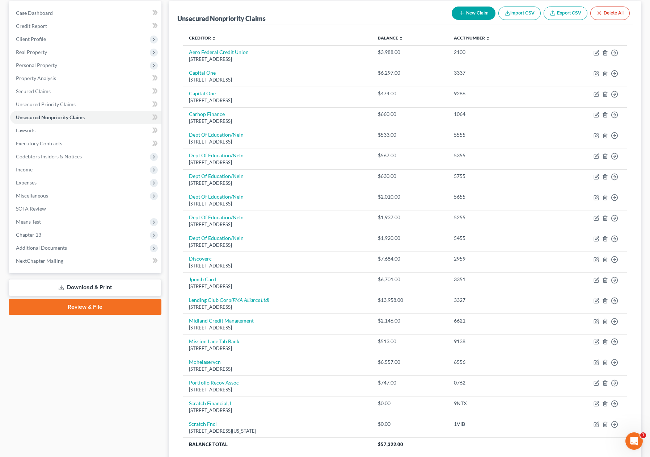
scroll to position [128, 0]
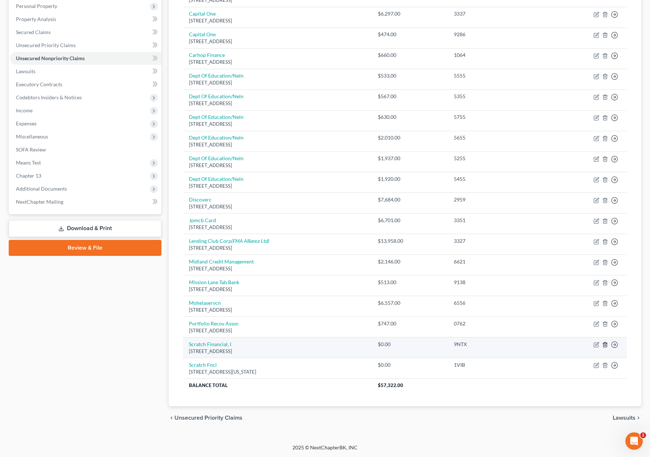
click at [606, 344] on icon "button" at bounding box center [605, 344] width 6 height 6
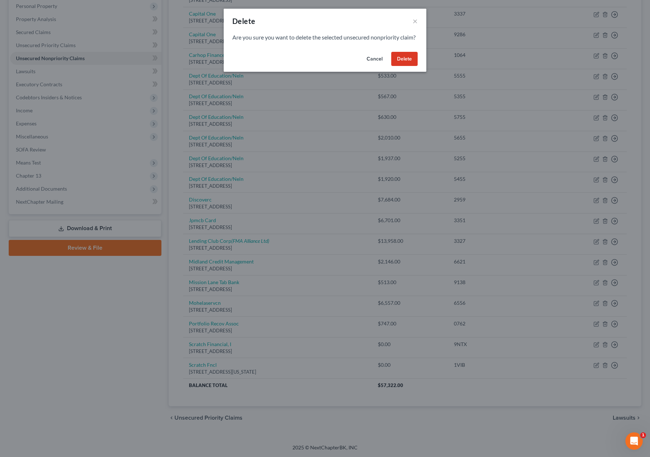
click at [408, 63] on button "Delete" at bounding box center [404, 59] width 26 height 14
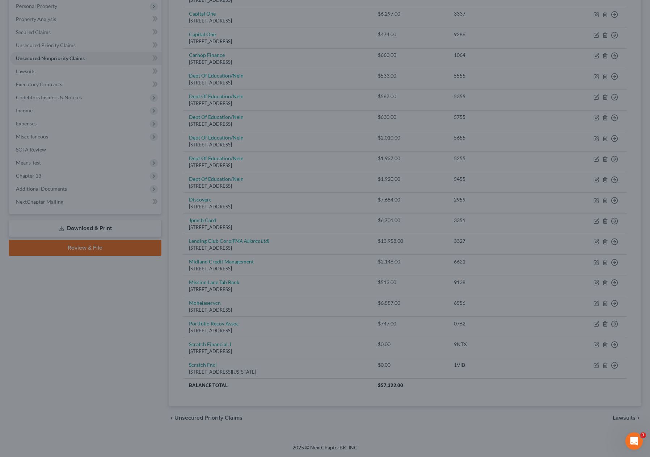
scroll to position [107, 0]
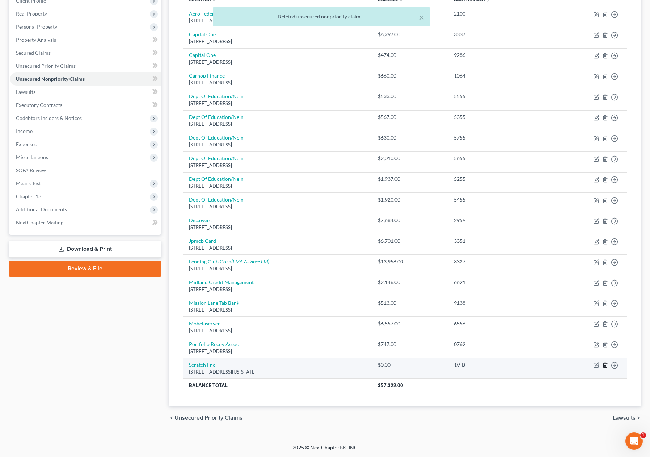
click at [603, 365] on icon "button" at bounding box center [605, 365] width 6 height 6
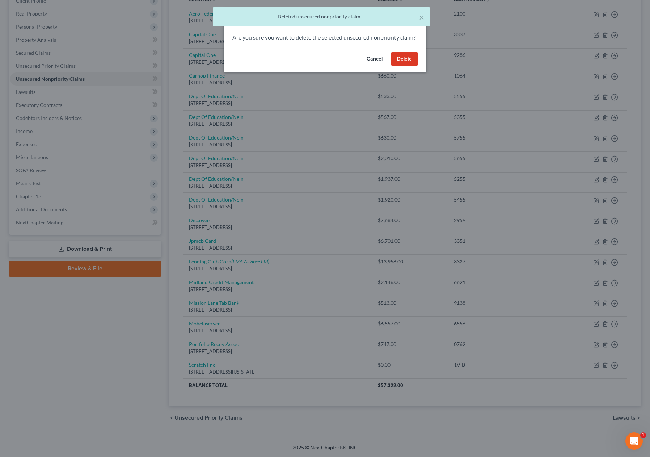
click at [406, 66] on button "Delete" at bounding box center [404, 59] width 26 height 14
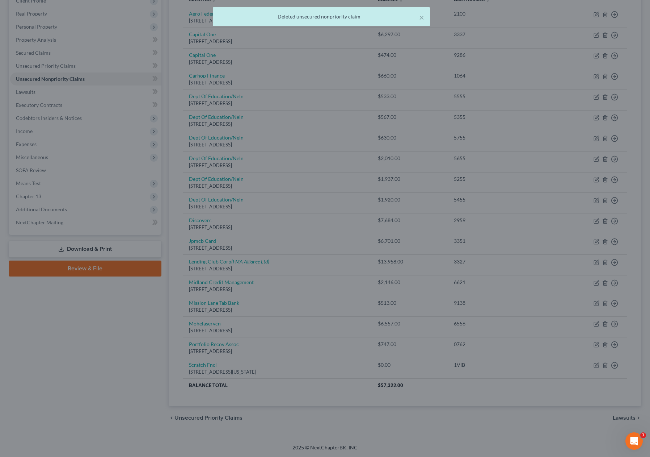
scroll to position [87, 0]
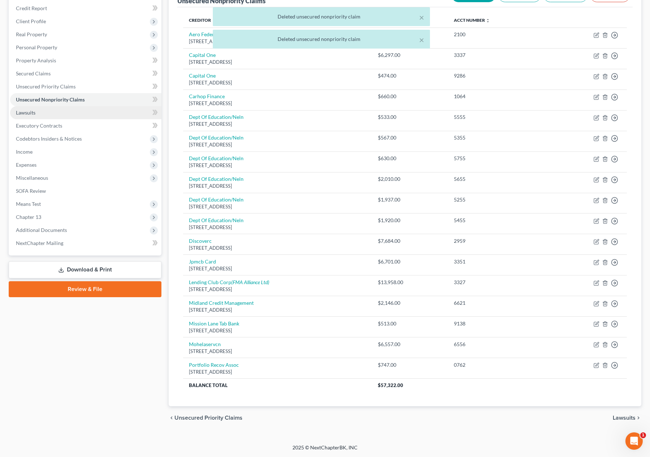
click at [96, 110] on link "Lawsuits" at bounding box center [85, 112] width 151 height 13
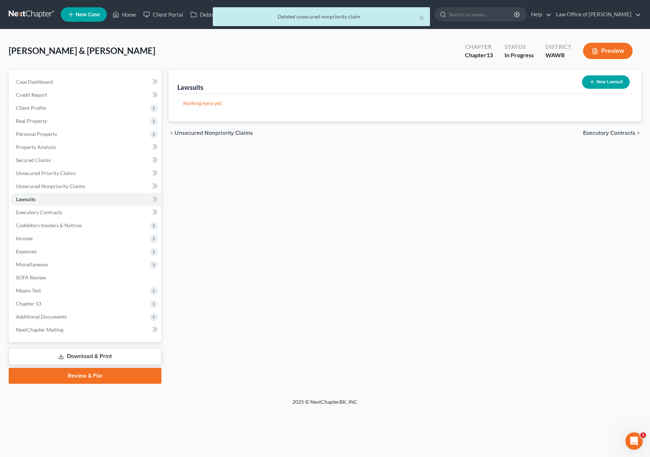
click at [589, 83] on icon "button" at bounding box center [592, 82] width 6 height 6
select select "0"
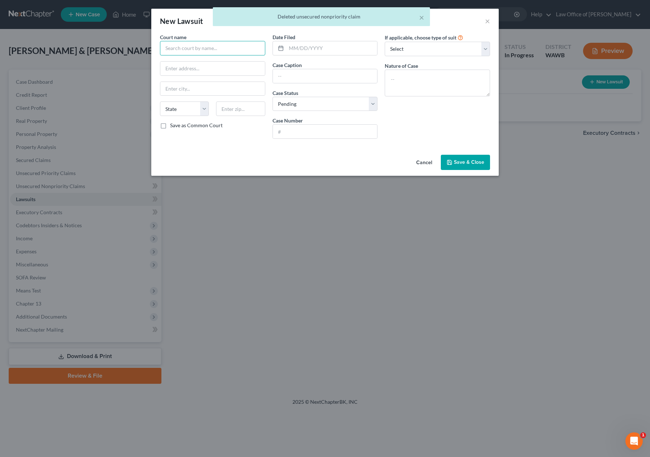
click at [248, 49] on input "text" at bounding box center [212, 48] width 105 height 14
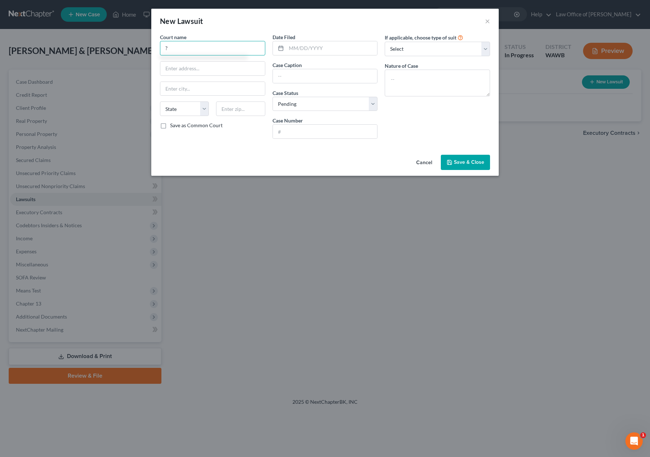
type input "?"
click at [479, 163] on span "Save & Close" at bounding box center [469, 162] width 30 height 6
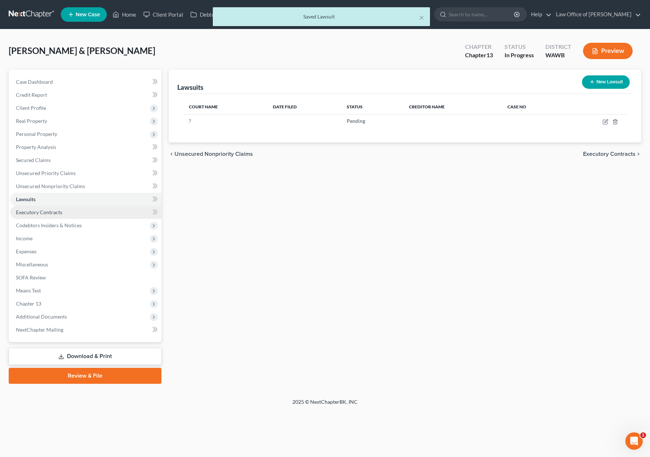
click at [125, 209] on link "Executory Contracts" at bounding box center [85, 212] width 151 height 13
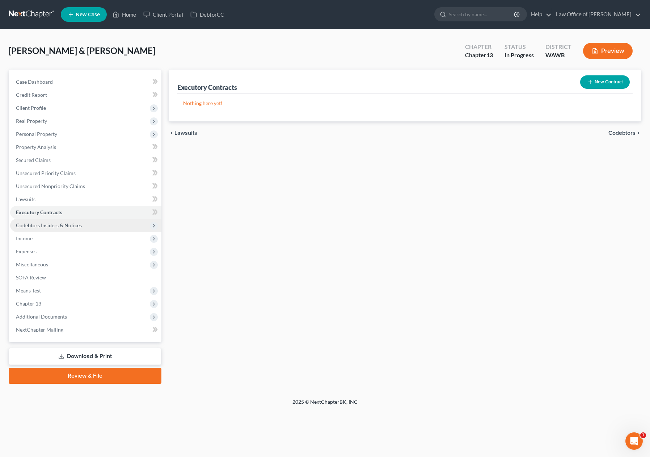
click at [102, 229] on span "Codebtors Insiders & Notices" at bounding box center [85, 225] width 151 height 13
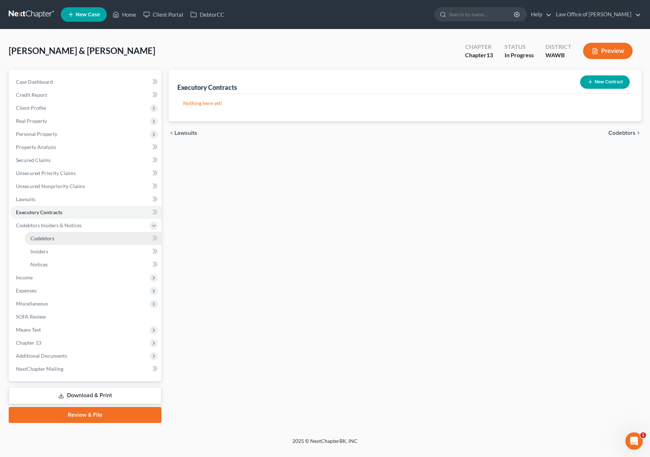
click at [93, 238] on link "Codebtors" at bounding box center [93, 238] width 137 height 13
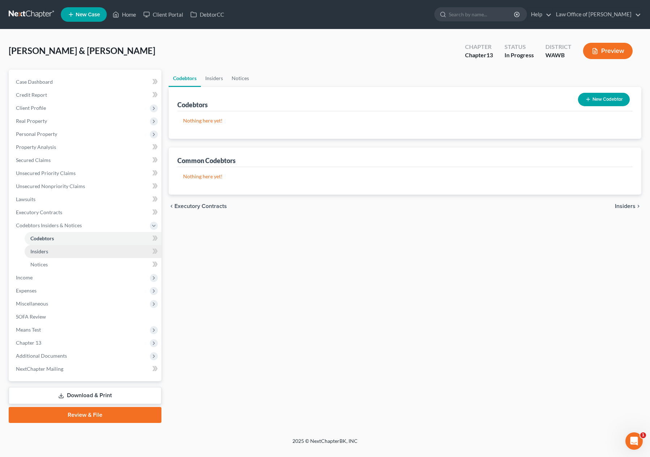
click at [87, 253] on link "Insiders" at bounding box center [93, 251] width 137 height 13
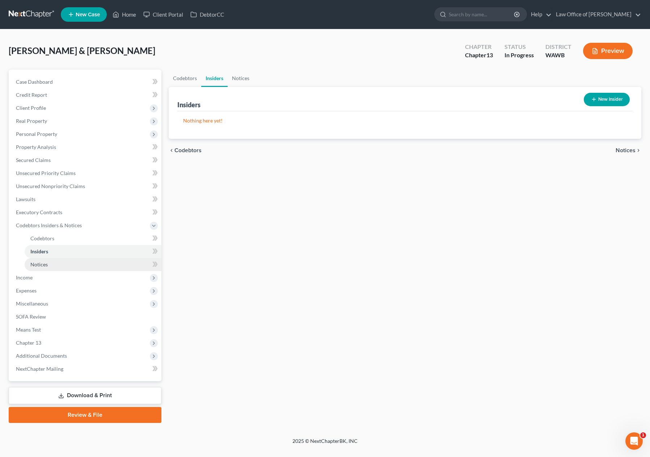
click at [83, 265] on link "Notices" at bounding box center [93, 264] width 137 height 13
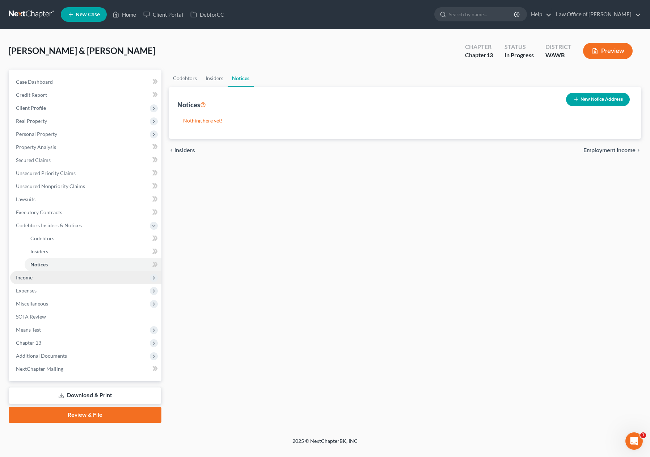
click at [80, 276] on span "Income" at bounding box center [85, 277] width 151 height 13
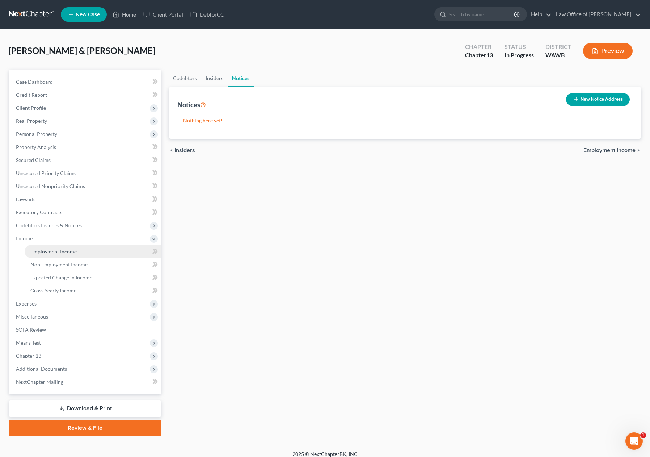
click at [78, 252] on link "Employment Income" at bounding box center [93, 251] width 137 height 13
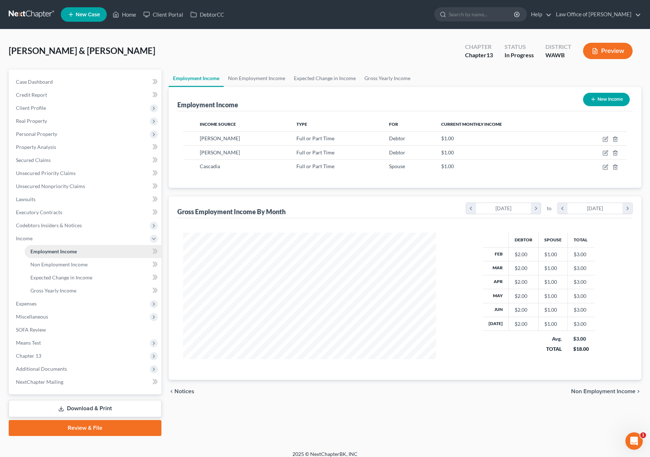
scroll to position [130, 267]
click at [108, 186] on link "Unsecured Nonpriority Claims" at bounding box center [85, 186] width 151 height 13
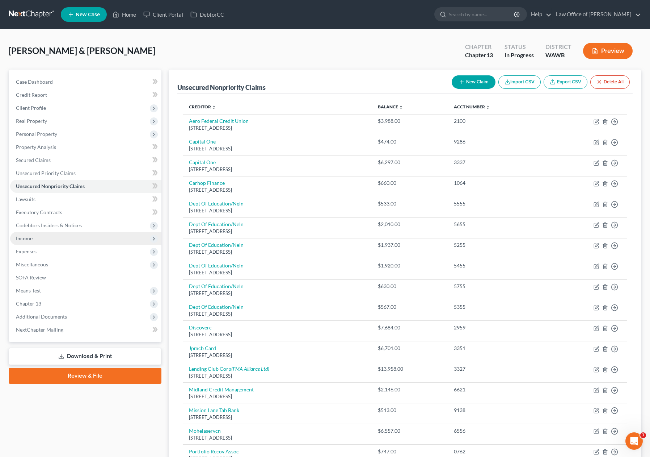
click at [70, 240] on span "Income" at bounding box center [85, 238] width 151 height 13
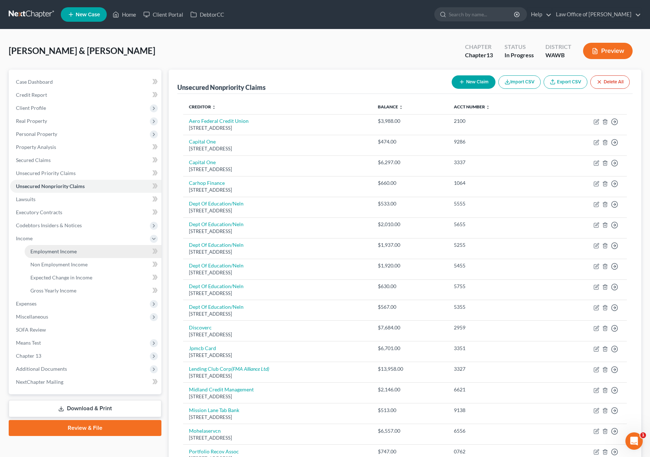
click at [68, 250] on span "Employment Income" at bounding box center [53, 251] width 46 height 6
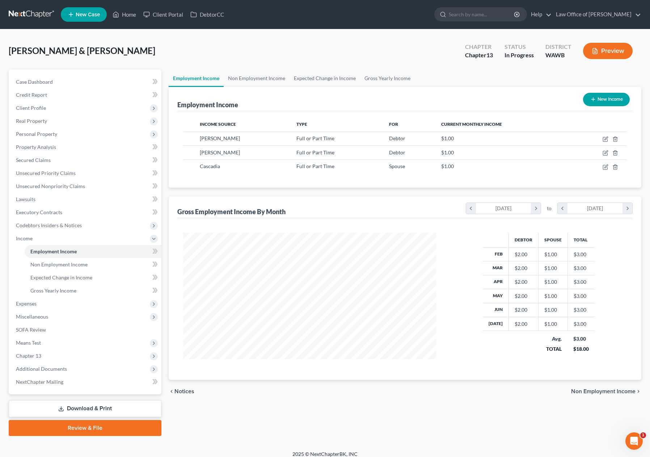
scroll to position [130, 267]
click at [606, 139] on icon "button" at bounding box center [606, 139] width 6 height 6
select select "0"
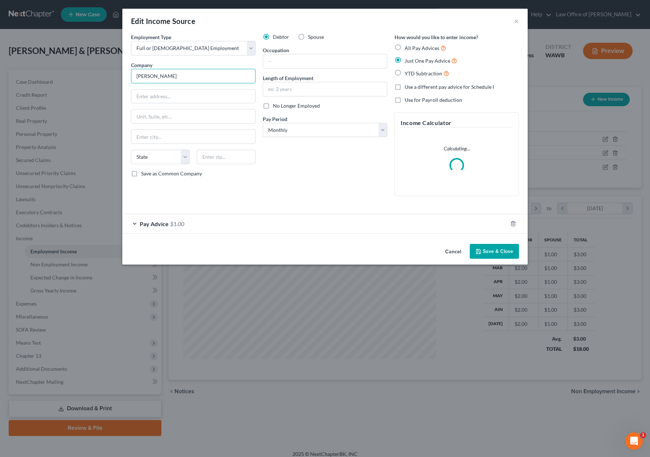
click at [170, 81] on input "Jessica Pool" at bounding box center [193, 76] width 125 height 14
drag, startPoint x: 172, startPoint y: 82, endPoint x: 84, endPoint y: 60, distance: 90.5
click at [87, 62] on div "Edit Income Source × Employment Type * Select Full or Part Time Employment Self…" at bounding box center [325, 228] width 650 height 457
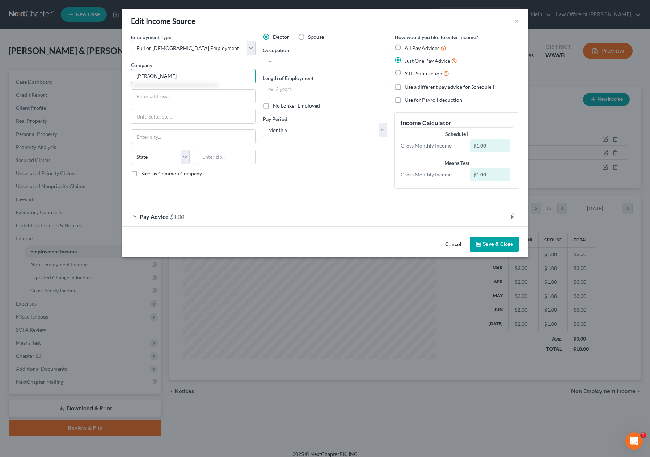
click at [144, 76] on input "Elizabeth Mumford" at bounding box center [193, 76] width 125 height 14
type input "Elisabeth Mumford"
click at [286, 56] on input "text" at bounding box center [325, 61] width 124 height 14
type input "Nanny"
click at [484, 245] on button "Save & Close" at bounding box center [494, 243] width 49 height 15
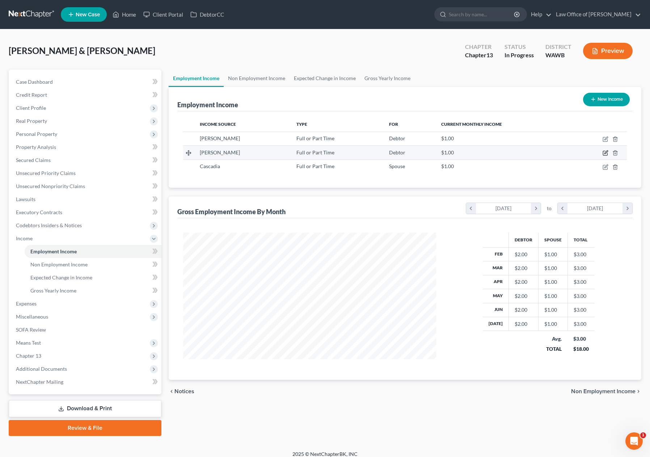
click at [606, 151] on icon "button" at bounding box center [606, 153] width 6 height 6
select select "0"
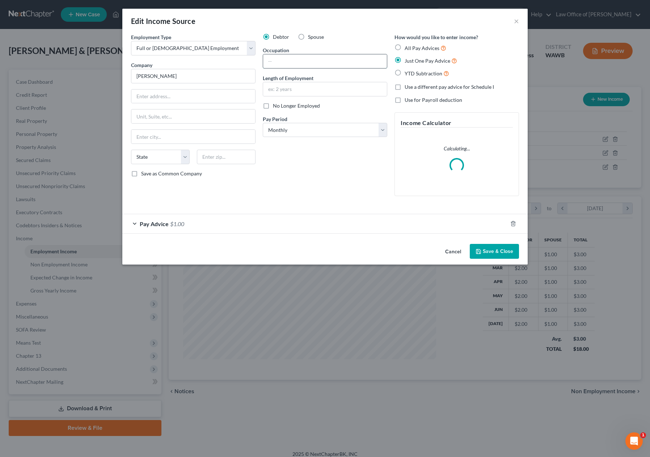
click at [318, 64] on input "text" at bounding box center [325, 61] width 124 height 14
type input "Nanny"
click at [495, 250] on button "Save & Close" at bounding box center [494, 251] width 49 height 15
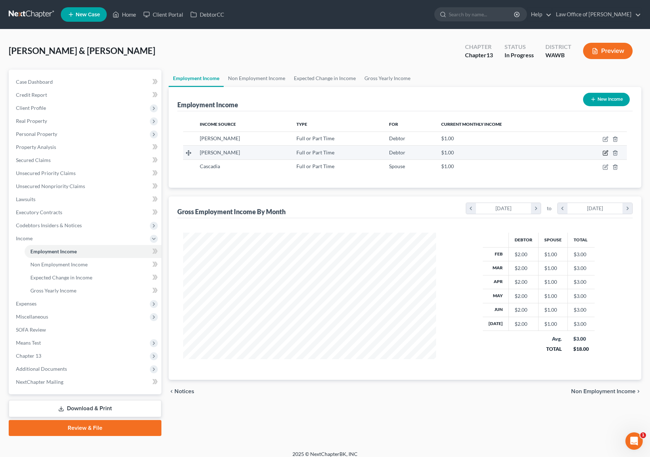
click at [605, 154] on icon "button" at bounding box center [606, 152] width 3 height 3
select select "0"
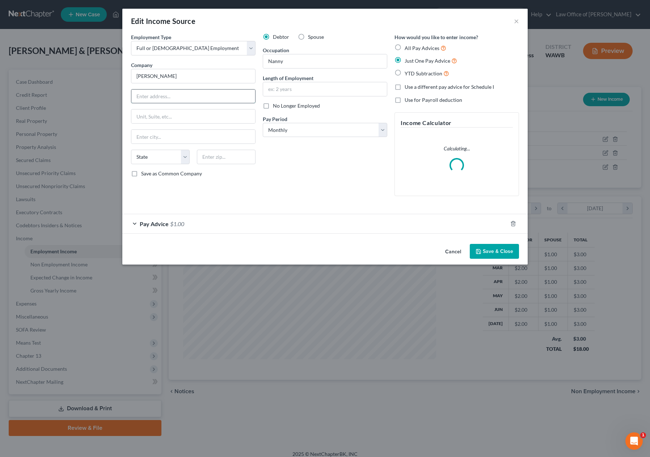
click at [182, 96] on input "text" at bounding box center [193, 96] width 124 height 14
type input "10725 Arrow"
click at [488, 253] on button "Save & Close" at bounding box center [494, 251] width 49 height 15
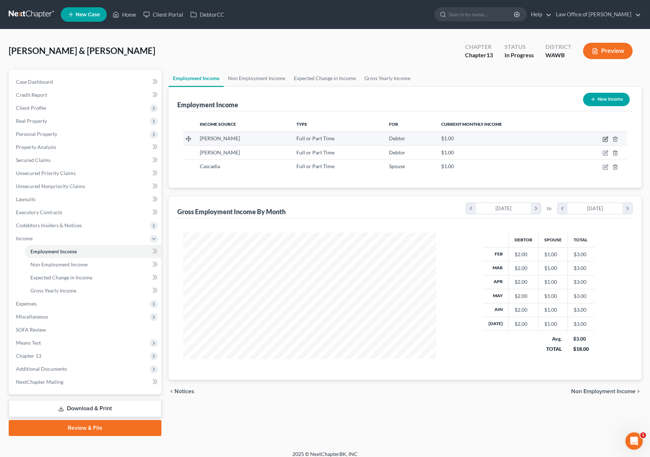
click at [604, 137] on icon "button" at bounding box center [606, 139] width 6 height 6
select select "0"
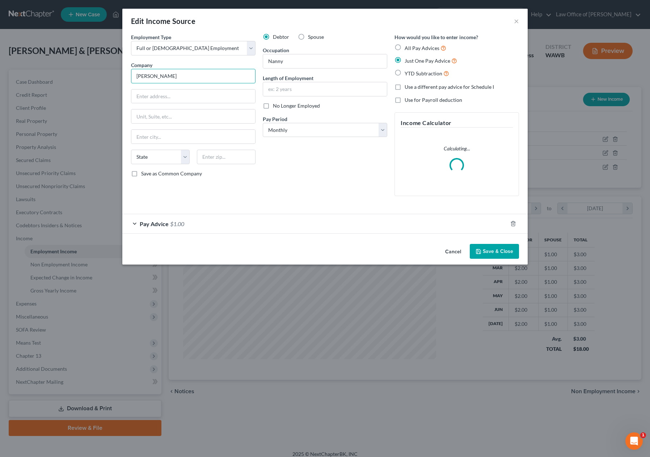
click at [145, 75] on input "Elisabeth Mumford" at bounding box center [193, 76] width 125 height 14
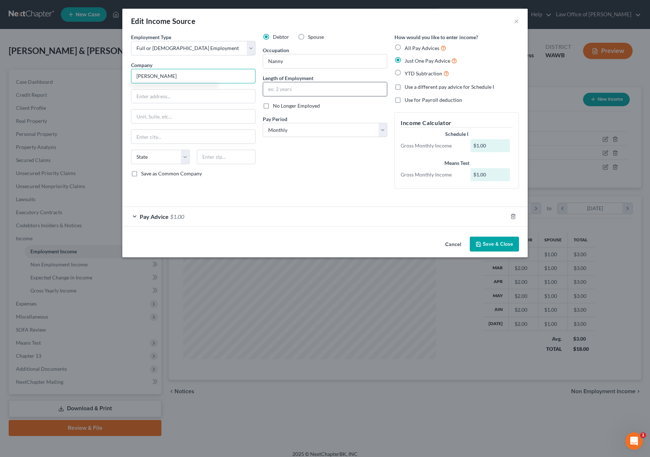
type input "Elizabeth Mumford"
click at [307, 92] on input "text" at bounding box center [325, 89] width 124 height 14
type input "1 year 1 month"
click at [488, 237] on button "Save & Close" at bounding box center [494, 243] width 49 height 15
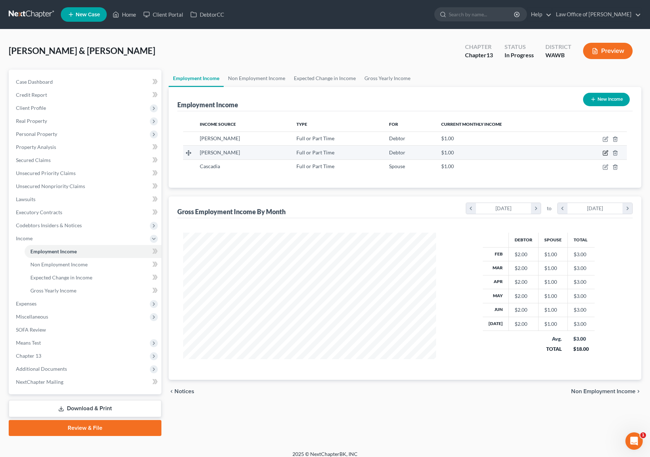
click at [605, 153] on icon "button" at bounding box center [606, 152] width 3 height 3
select select "0"
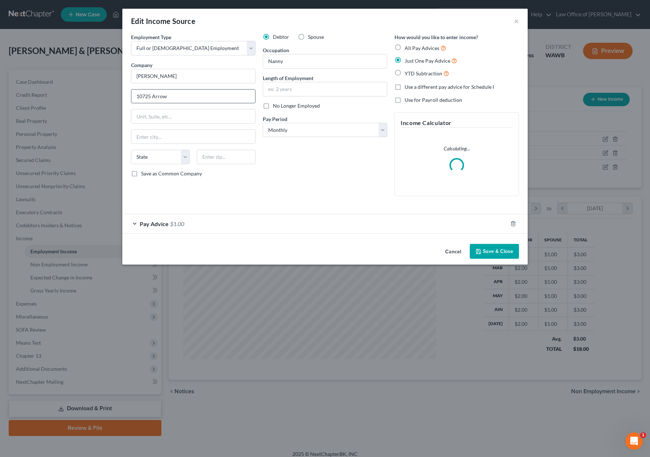
click at [180, 98] on input "10725 Arrow" at bounding box center [193, 96] width 124 height 14
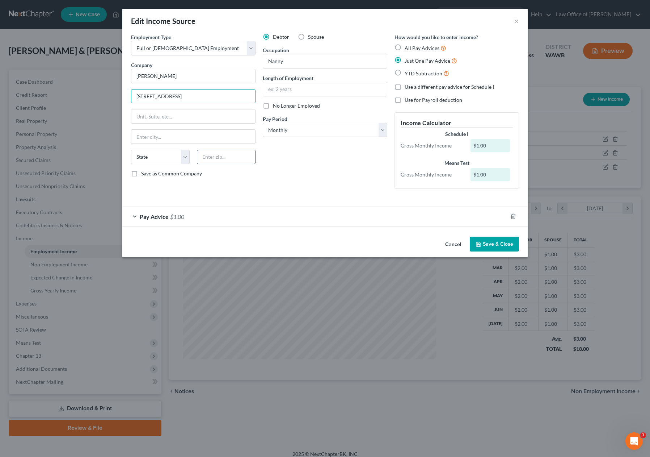
type input "10725 Arrow Point Drive NE"
click at [219, 163] on input "text" at bounding box center [226, 157] width 59 height 14
type input "98110"
type input "Bainbridge Island"
select select "50"
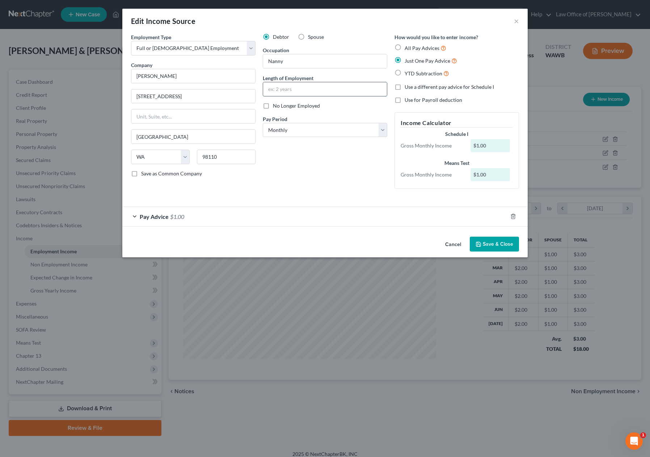
click at [282, 86] on input "text" at bounding box center [325, 89] width 124 height 14
type input "2 years"
click at [491, 240] on button "Save & Close" at bounding box center [494, 243] width 49 height 15
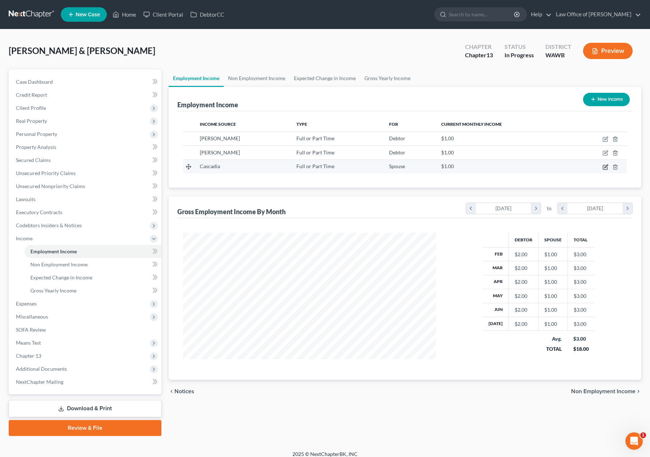
click at [606, 168] on icon "button" at bounding box center [606, 165] width 3 height 3
select select "0"
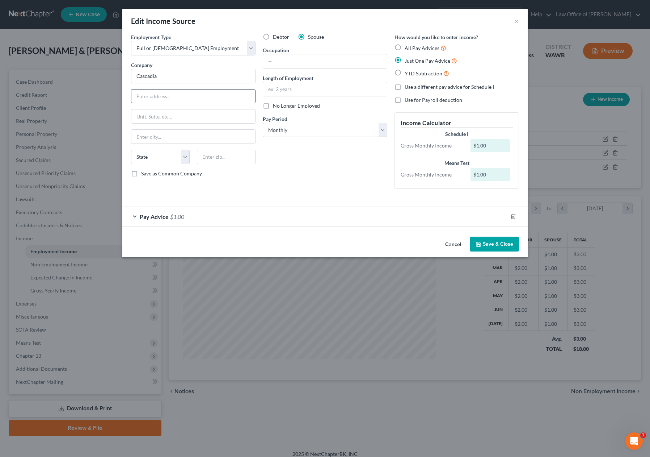
click at [181, 91] on input "text" at bounding box center [193, 96] width 124 height 14
click at [290, 60] on input "text" at bounding box center [325, 61] width 124 height 14
click at [345, 63] on input "text" at bounding box center [325, 61] width 124 height 14
type input "Med Tech"
type input "2"
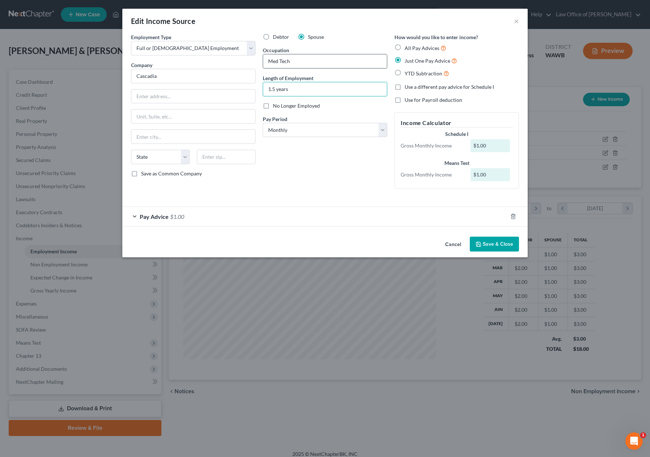
type input "1.5 years"
click at [164, 96] on input "text" at bounding box center [193, 96] width 124 height 14
drag, startPoint x: 211, startPoint y: 98, endPoint x: 85, endPoint y: 84, distance: 127.2
click at [85, 84] on div "Edit Income Source × Employment Type * Select Full or Part Time Employment Self…" at bounding box center [325, 228] width 650 height 457
type input "11353 Clear Creek Road NW"
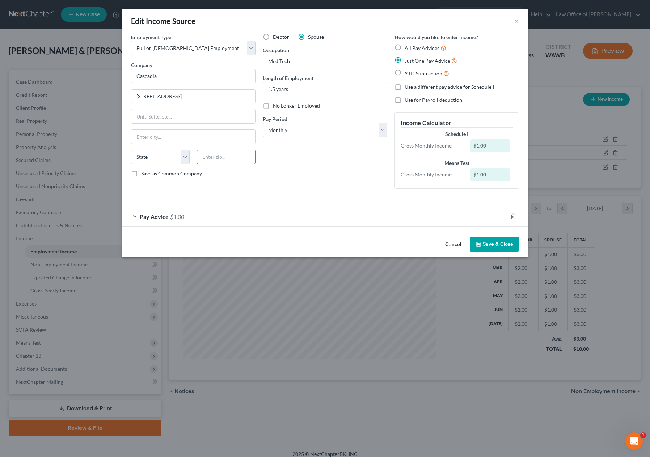
click at [217, 156] on input "text" at bounding box center [226, 157] width 59 height 14
type input "98383"
type input "Silverdale"
select select "50"
click at [496, 245] on button "Save & Close" at bounding box center [494, 243] width 49 height 15
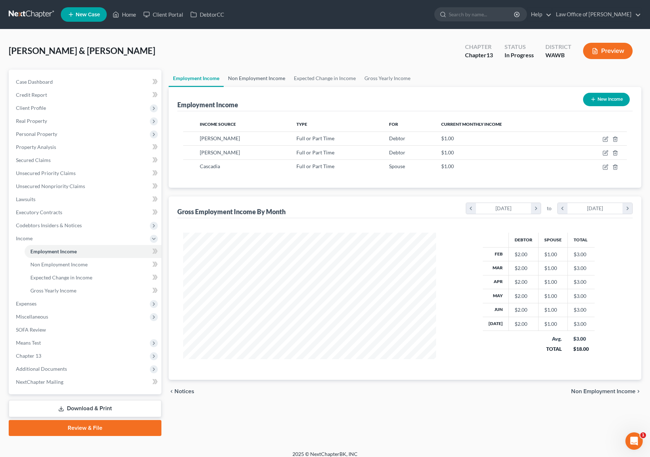
click at [272, 77] on link "Non Employment Income" at bounding box center [257, 78] width 66 height 17
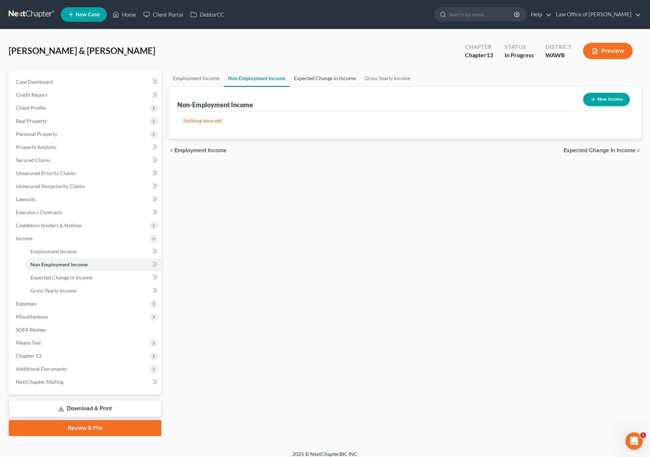
click at [316, 82] on link "Expected Change in Income" at bounding box center [325, 78] width 71 height 17
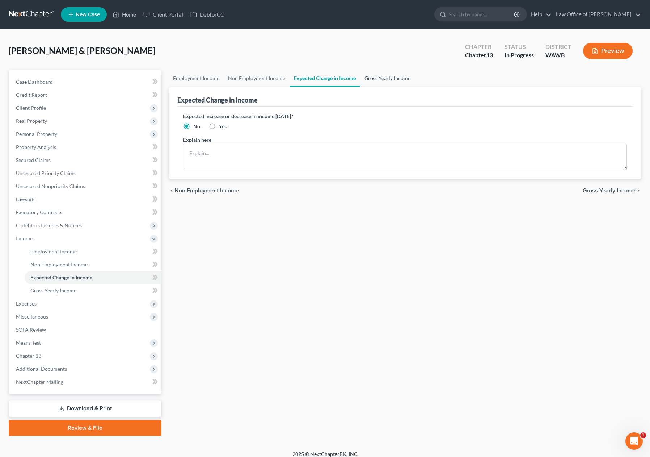
click at [378, 79] on link "Gross Yearly Income" at bounding box center [387, 78] width 55 height 17
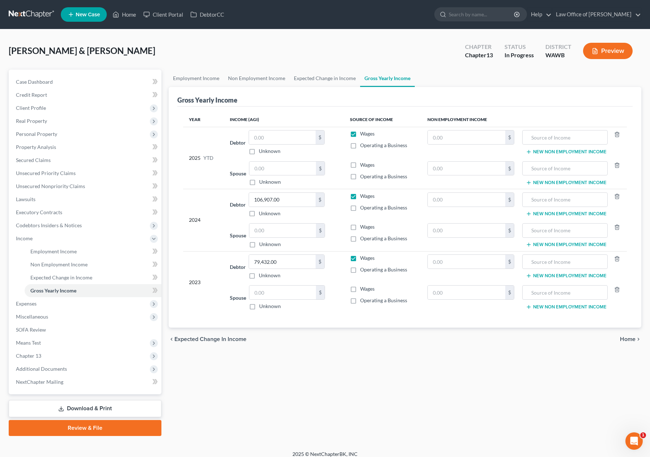
click at [166, 165] on div "Employment Income Non Employment Income Expected Change in Income Gross Yearly …" at bounding box center [405, 253] width 480 height 366
click at [72, 302] on span "Expenses" at bounding box center [85, 303] width 151 height 13
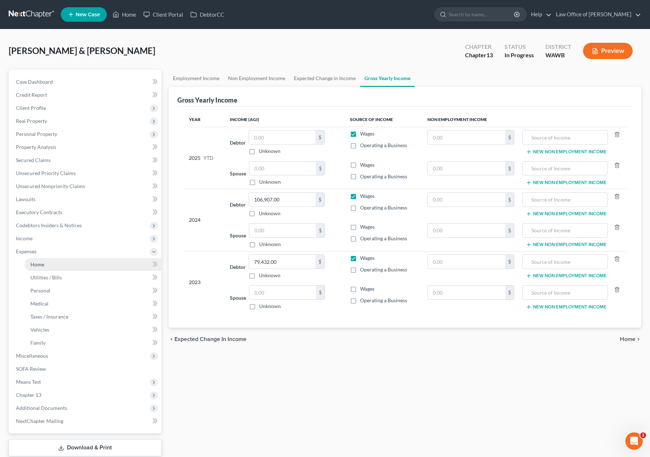
click at [72, 264] on link "Home" at bounding box center [93, 264] width 137 height 13
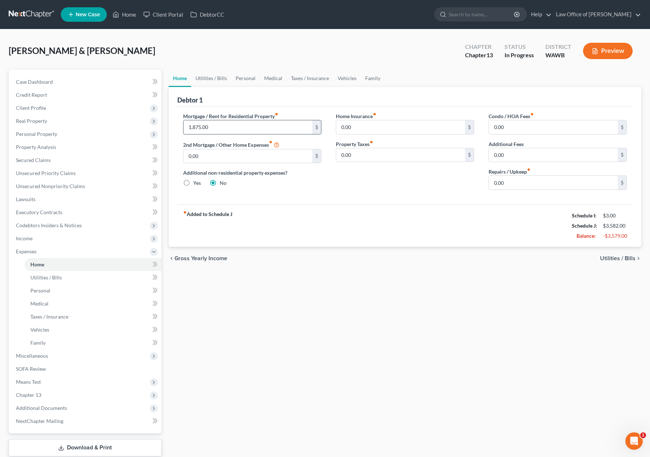
click at [220, 127] on input "1,875.00" at bounding box center [248, 127] width 129 height 14
type input "2,200.00"
click at [206, 76] on link "Utilities / Bills" at bounding box center [211, 78] width 40 height 17
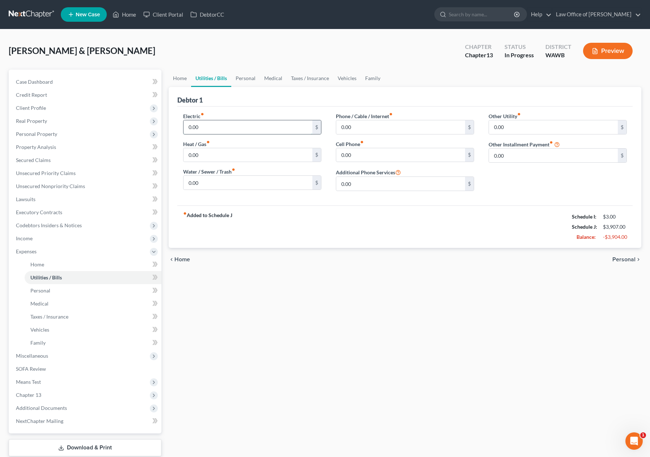
click at [206, 130] on input "0.00" at bounding box center [248, 127] width 129 height 14
click at [385, 125] on input "0.00" at bounding box center [400, 127] width 129 height 14
type input "85"
type input "280.00"
click at [249, 82] on link "Personal" at bounding box center [245, 78] width 29 height 17
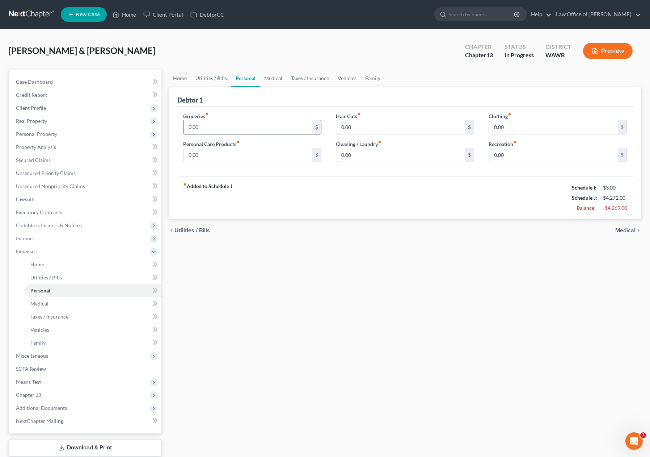
click at [221, 126] on input "0.00" at bounding box center [248, 127] width 129 height 14
type input "800.00"
type input "100"
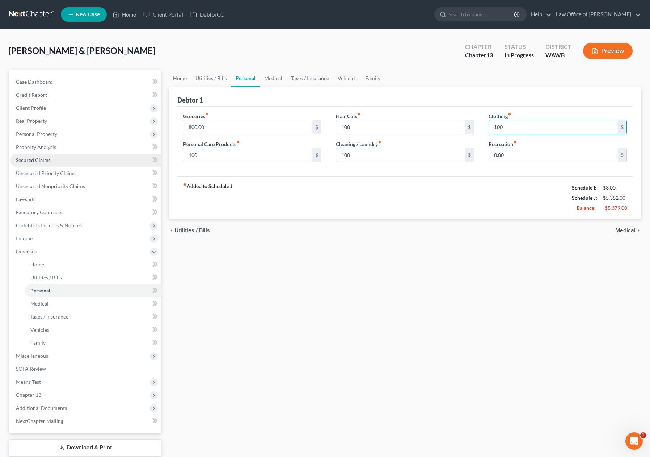
type input "100"
click at [273, 76] on link "Medical" at bounding box center [273, 78] width 27 height 17
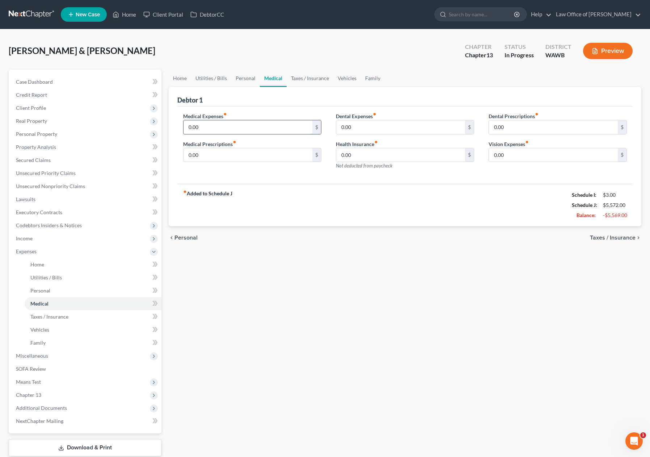
click at [213, 131] on input "0.00" at bounding box center [248, 127] width 129 height 14
click at [240, 81] on link "Personal" at bounding box center [245, 78] width 29 height 17
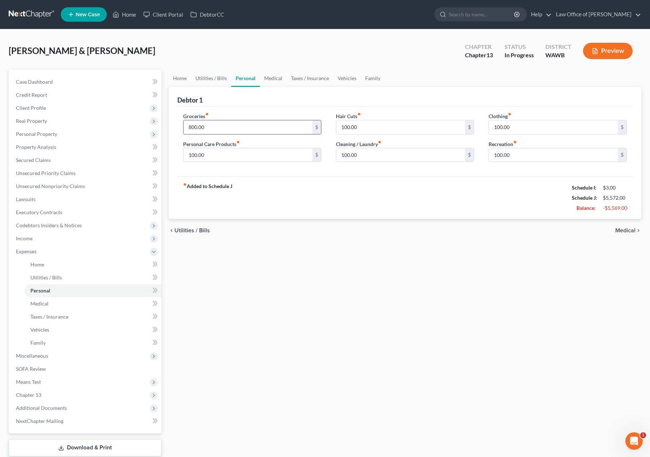
click at [219, 128] on input "800.00" at bounding box center [248, 127] width 129 height 14
click at [268, 84] on link "Medical" at bounding box center [273, 78] width 27 height 17
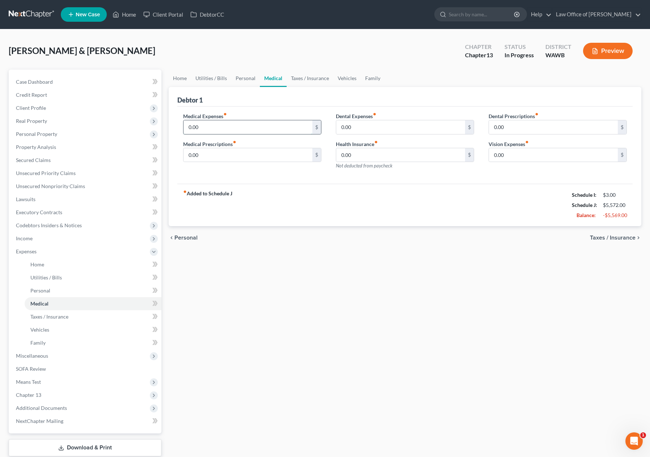
click at [208, 128] on input "0.00" at bounding box center [248, 127] width 129 height 14
type input "200"
click at [205, 156] on input "0.00" at bounding box center [248, 155] width 129 height 14
type input "100"
click at [350, 79] on link "Vehicles" at bounding box center [347, 78] width 28 height 17
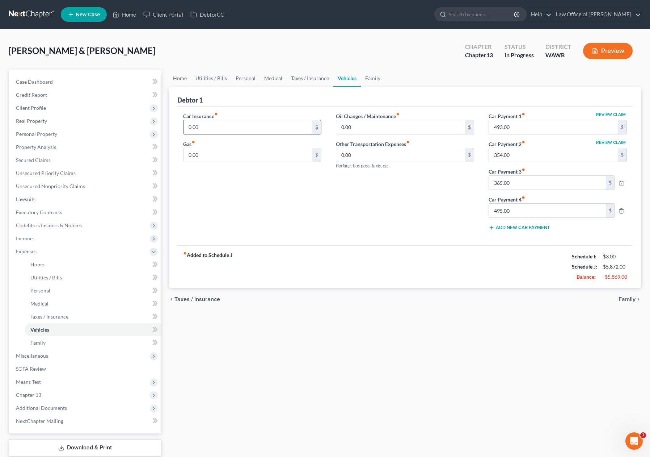
click at [248, 131] on input "0.00" at bounding box center [248, 127] width 129 height 14
click at [621, 183] on icon "button" at bounding box center [622, 183] width 6 height 6
type input "495.00"
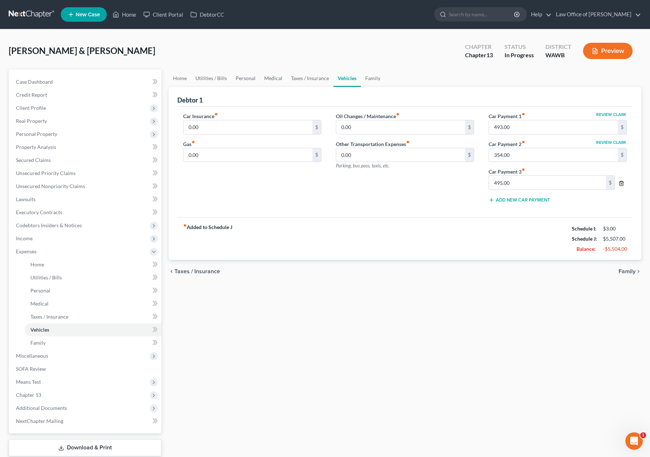
click at [621, 183] on icon "button" at bounding box center [622, 183] width 6 height 6
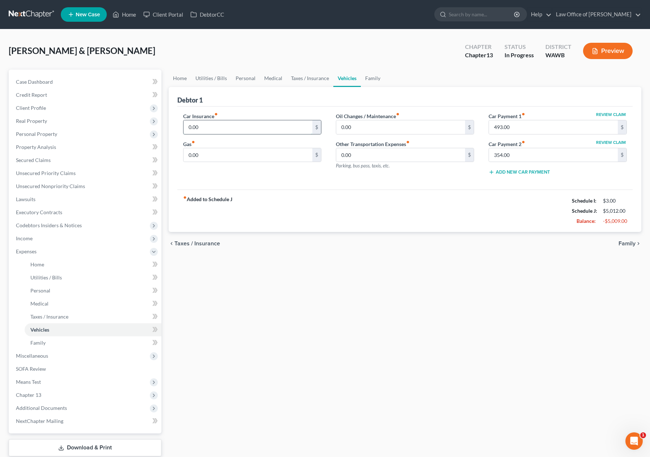
click at [257, 123] on input "0.00" at bounding box center [248, 127] width 129 height 14
drag, startPoint x: 240, startPoint y: 132, endPoint x: 180, endPoint y: 123, distance: 61.2
click at [180, 123] on div "Car Insurance fiber_manual_record 0.00 $ Gas fiber_manual_record 0.00 $" at bounding box center [252, 146] width 153 height 69
type input "293.00"
click at [205, 156] on input "0.00" at bounding box center [248, 155] width 129 height 14
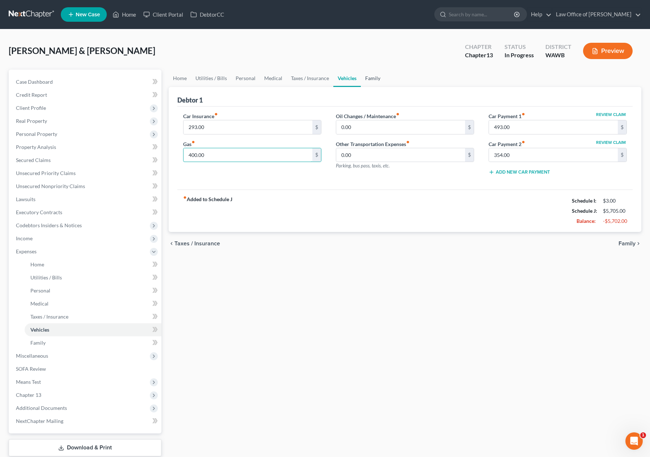
type input "400.00"
click at [375, 77] on link "Family" at bounding box center [373, 78] width 24 height 17
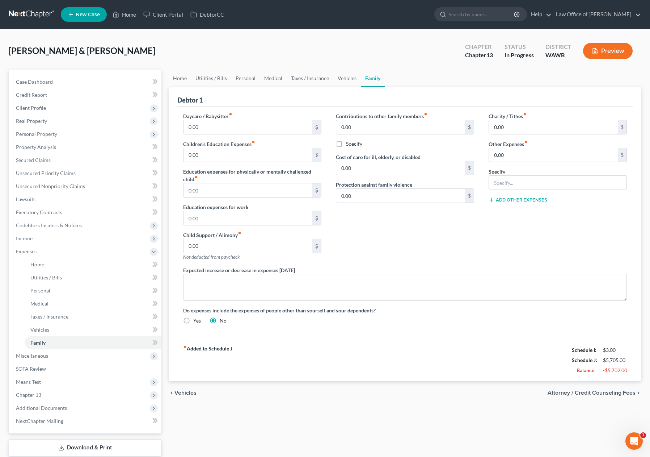
click at [512, 163] on div "Charity / Tithes fiber_manual_record 0.00 $ Other Expenses fiber_manual_record …" at bounding box center [558, 189] width 153 height 154
click at [513, 157] on input "0.00" at bounding box center [553, 155] width 129 height 14
type input "210.00"
click at [514, 180] on input "text" at bounding box center [558, 183] width 138 height 14
type input "Pet Care"
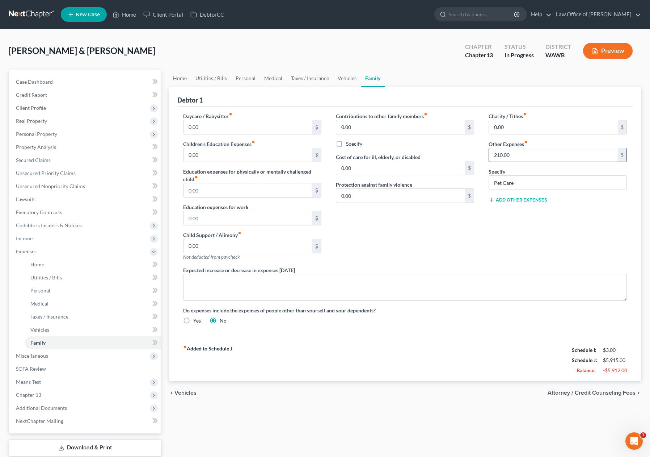
click at [542, 154] on input "210.00" at bounding box center [553, 155] width 129 height 14
type input "250.00"
click at [50, 354] on span "Miscellaneous" at bounding box center [85, 355] width 151 height 13
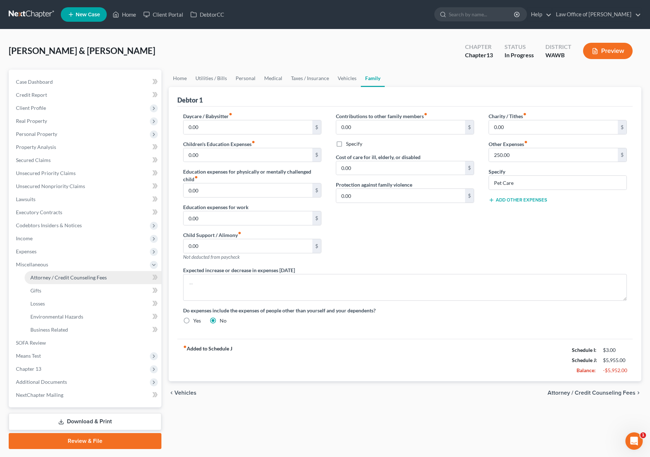
click at [71, 277] on span "Attorney / Credit Counseling Fees" at bounding box center [68, 277] width 76 height 6
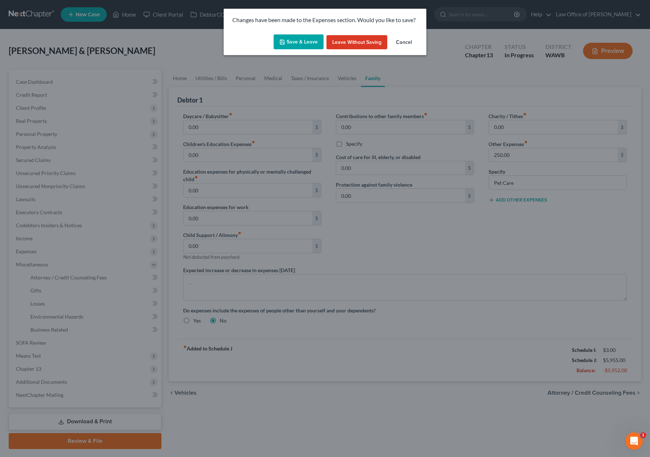
click at [294, 45] on button "Save & Leave" at bounding box center [299, 41] width 50 height 15
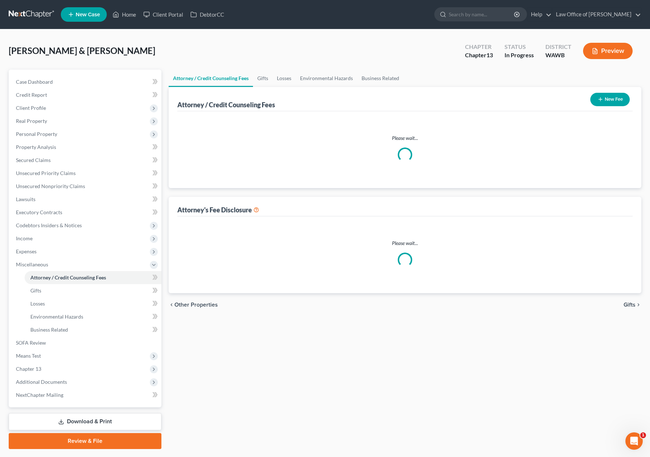
select select "0"
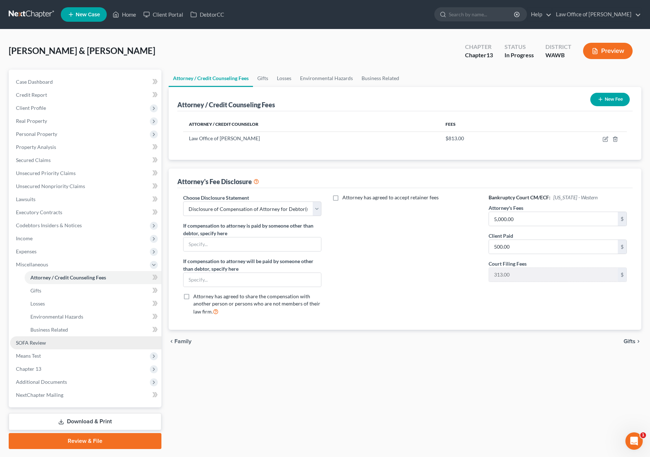
click at [81, 345] on link "SOFA Review" at bounding box center [85, 342] width 151 height 13
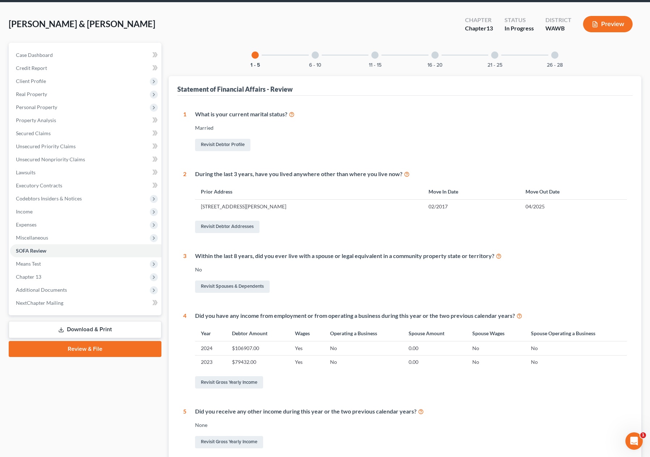
scroll to position [25, 0]
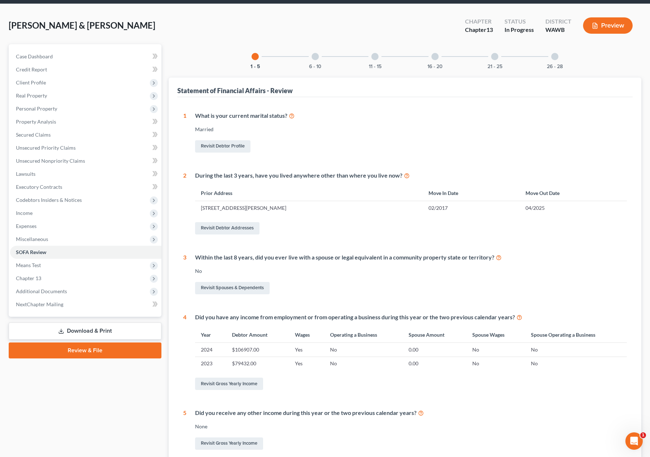
click at [316, 52] on div "6 - 10" at bounding box center [315, 56] width 25 height 25
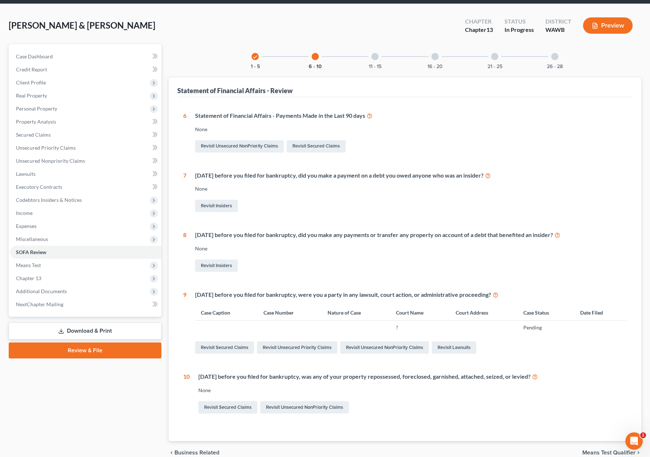
click at [373, 63] on div "11 - 15" at bounding box center [375, 56] width 25 height 25
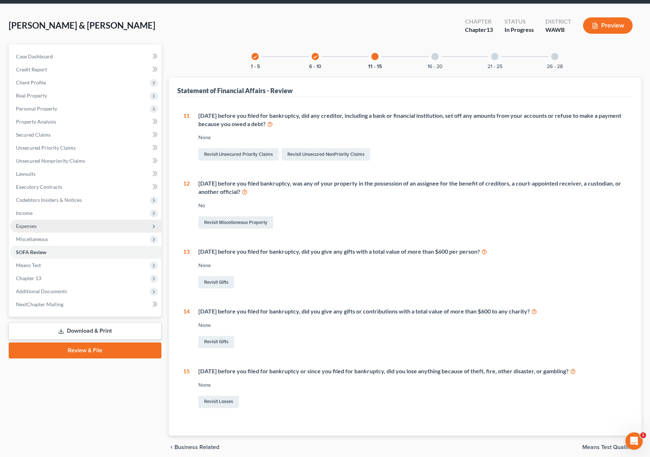
click at [63, 226] on span "Expenses" at bounding box center [85, 225] width 151 height 13
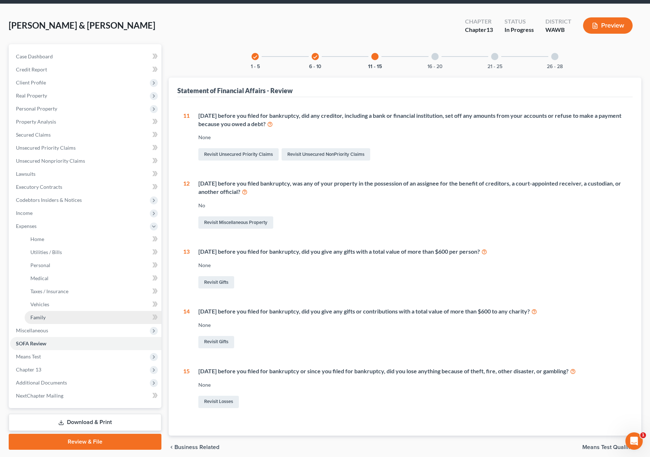
click at [63, 318] on link "Family" at bounding box center [93, 317] width 137 height 13
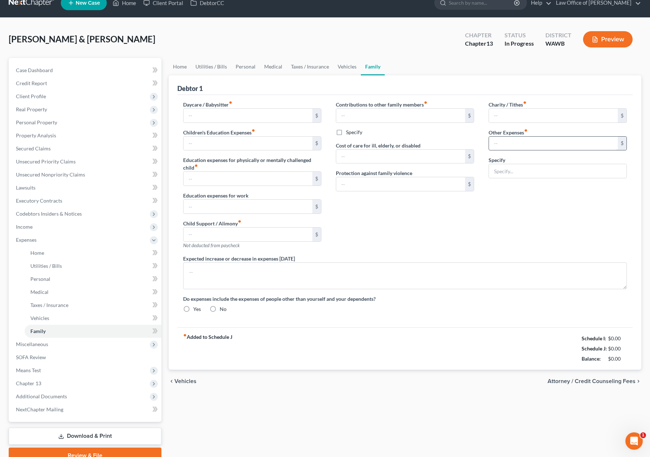
type input "0.00"
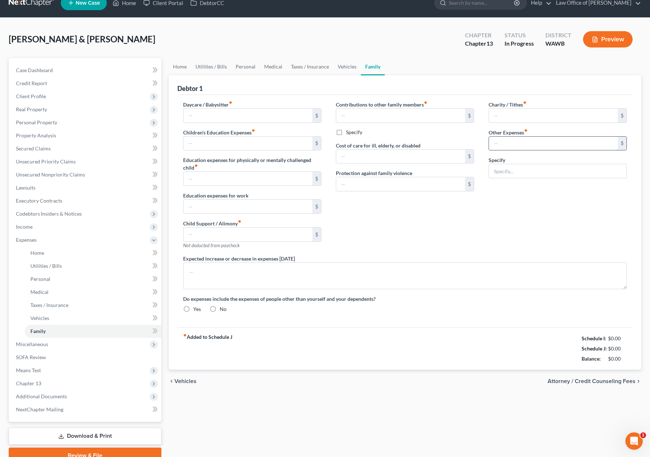
type input "0.00"
type input "250.00"
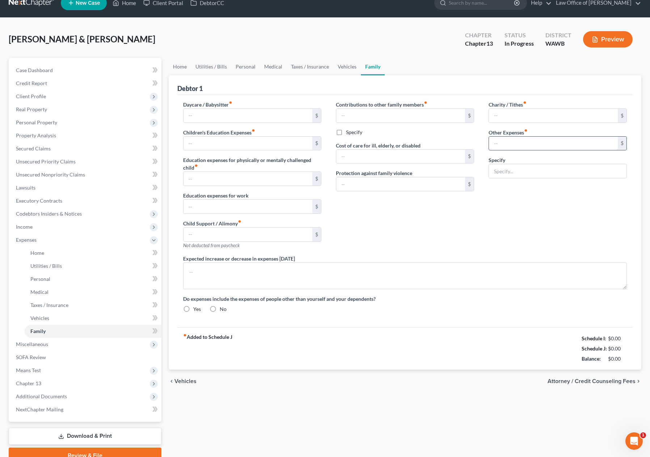
type input "Pet Care"
radio input "true"
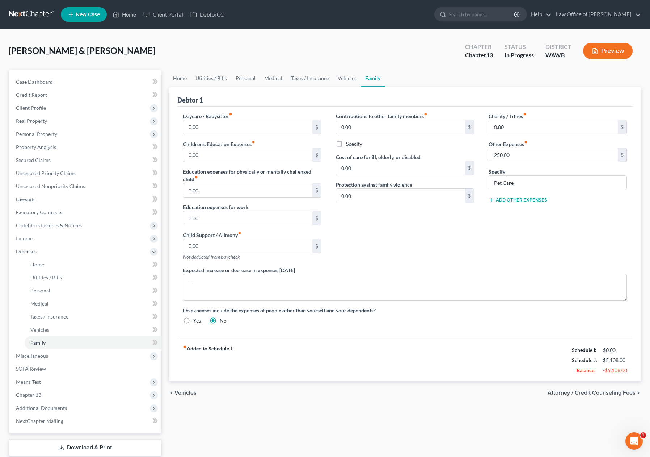
click at [512, 199] on button "Add Other Expenses" at bounding box center [518, 200] width 59 height 6
click at [511, 207] on input "0.00" at bounding box center [553, 210] width 129 height 14
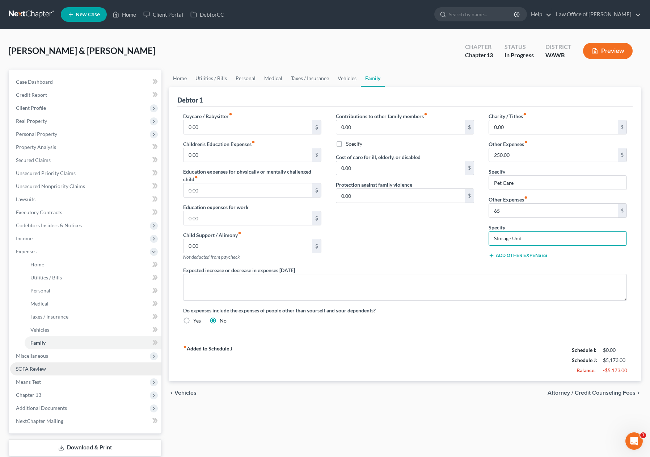
click at [92, 365] on link "SOFA Review" at bounding box center [85, 368] width 151 height 13
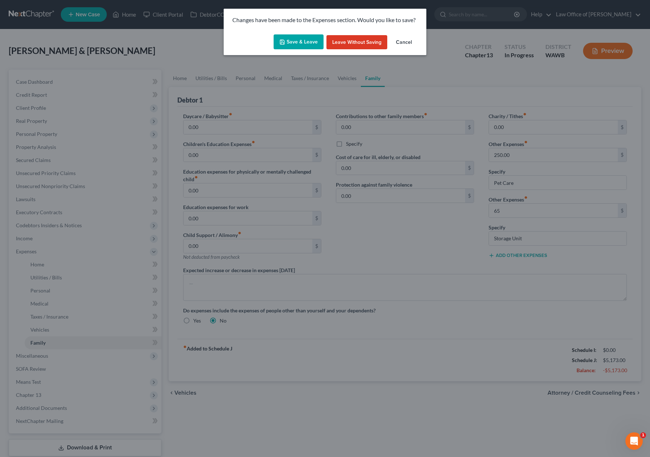
click at [299, 37] on button "Save & Leave" at bounding box center [299, 41] width 50 height 15
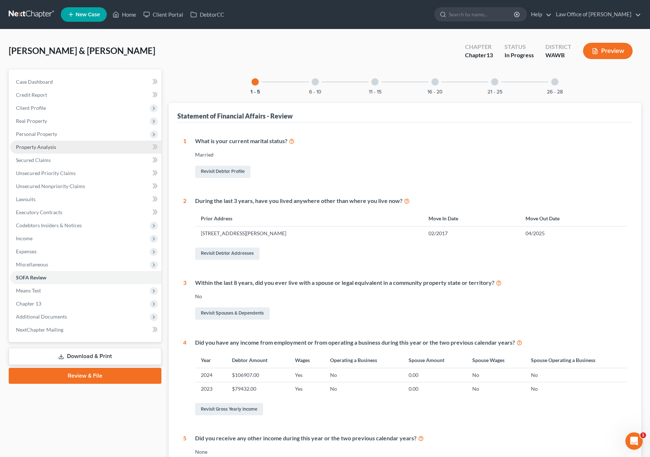
click at [81, 147] on link "Property Analysis" at bounding box center [85, 146] width 151 height 13
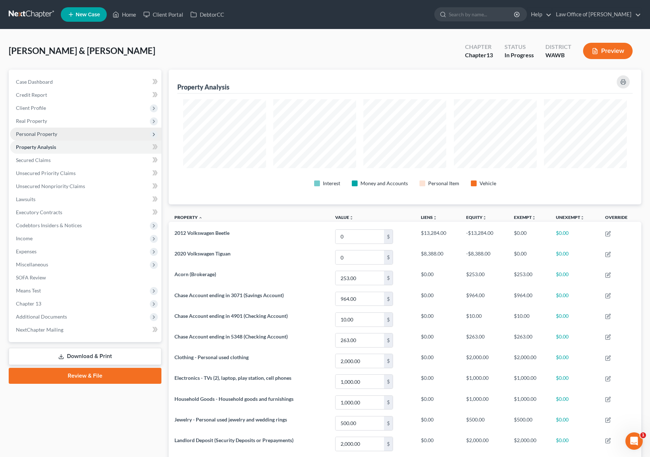
click at [79, 135] on span "Personal Property" at bounding box center [85, 133] width 151 height 13
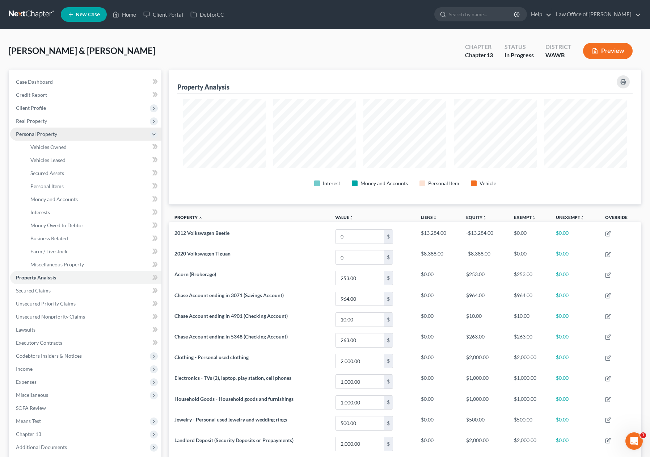
scroll to position [135, 473]
click at [63, 261] on span "Miscellaneous Property" at bounding box center [57, 264] width 54 height 6
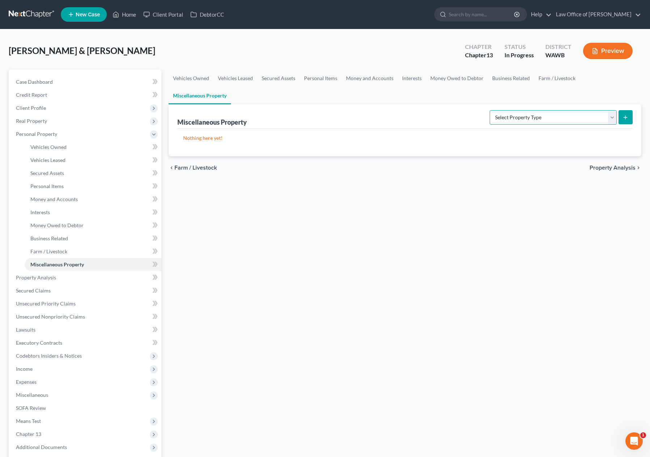
click at [508, 110] on select "Select Property Type Assigned for Creditor Benefit Within 1 Year (SOFA: 12) Hol…" at bounding box center [553, 117] width 127 height 14
click at [490, 110] on select "Select Property Type Assigned for Creditor Benefit Within 1 Year (SOFA: 12) Hol…" at bounding box center [553, 117] width 127 height 14
click at [630, 110] on button "submit" at bounding box center [626, 117] width 14 height 14
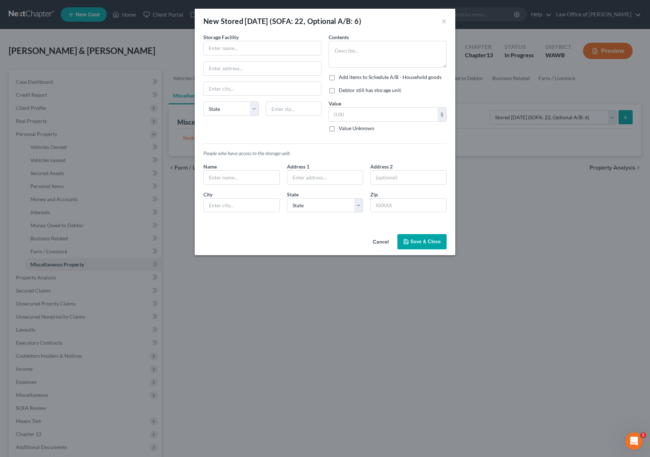
click at [358, 37] on div "Contents *" at bounding box center [388, 50] width 118 height 34
click at [357, 47] on textarea at bounding box center [388, 54] width 118 height 27
click at [339, 93] on label "Debtor still has storage unit" at bounding box center [370, 90] width 62 height 7
click at [342, 91] on input "Debtor still has storage unit" at bounding box center [344, 89] width 5 height 5
click at [257, 176] on input "text" at bounding box center [242, 178] width 76 height 14
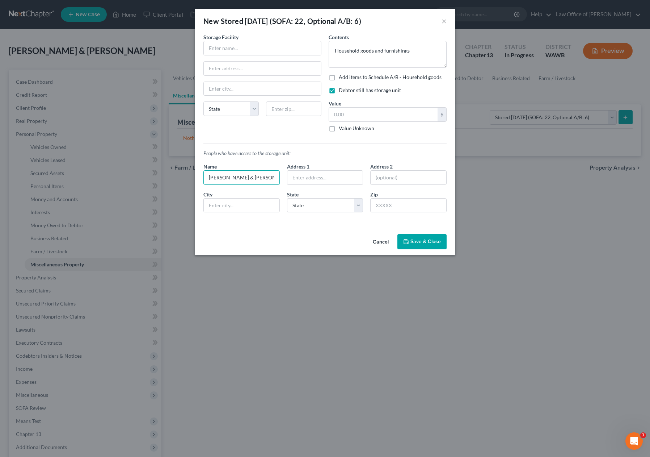
click at [221, 57] on div "Storage Facility State AL AK AR AZ CA CO CT DE DC FL GA GU HI ID IL IN IA KS KY…" at bounding box center [262, 85] width 125 height 104
click at [221, 49] on input "text" at bounding box center [262, 48] width 117 height 14
paste input "Glacier West Self Storage"
click at [226, 64] on input "text" at bounding box center [262, 69] width 117 height 14
paste input "20554 Little Valley Rd NE"
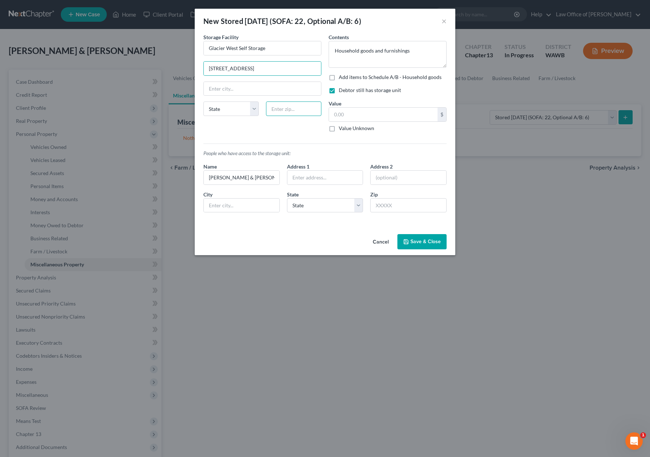
click at [278, 107] on input "text" at bounding box center [293, 108] width 55 height 14
click at [419, 244] on button "Save & Close" at bounding box center [422, 241] width 49 height 15
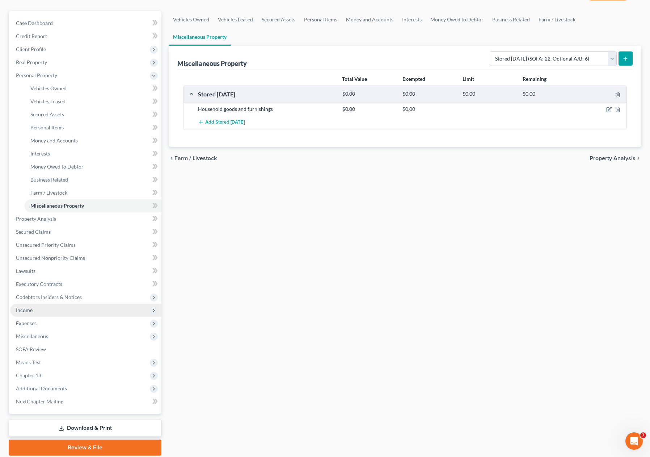
scroll to position [85, 0]
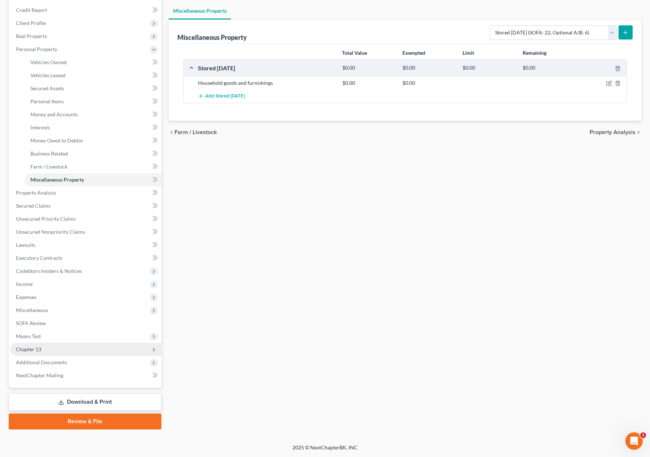
click at [114, 348] on span "Chapter 13" at bounding box center [85, 349] width 151 height 13
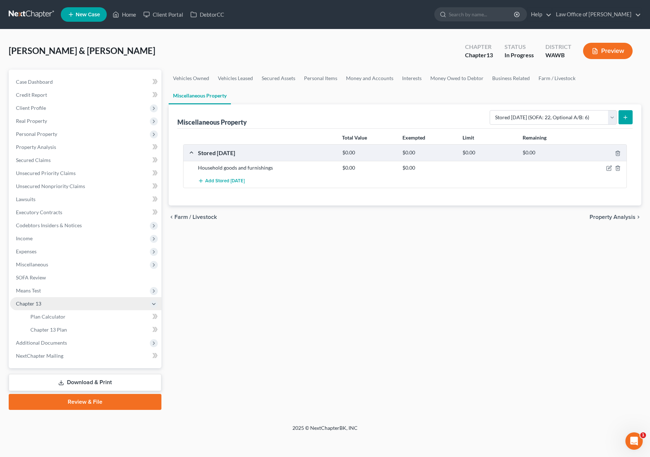
scroll to position [0, 0]
click at [284, 244] on div "Vehicles Owned Vehicles Leased Secured Assets Personal Items Money and Accounts…" at bounding box center [405, 240] width 480 height 340
click at [78, 277] on link "SOFA Review" at bounding box center [85, 277] width 151 height 13
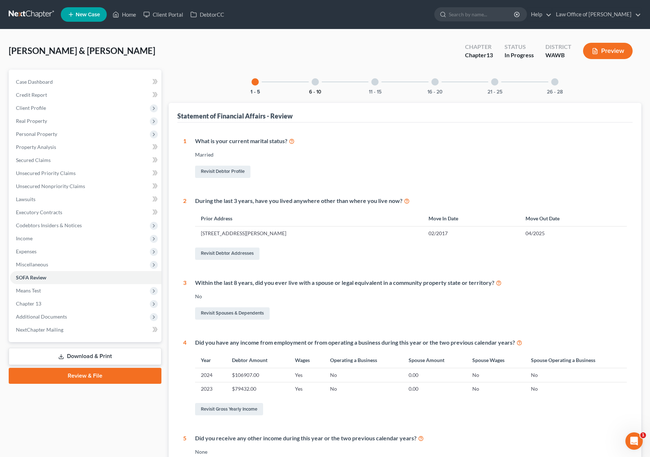
click at [318, 88] on div "6 - 10" at bounding box center [315, 82] width 25 height 25
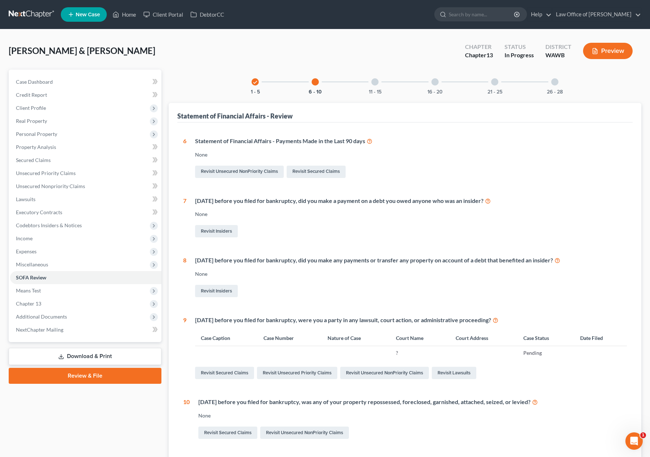
click at [376, 85] on div at bounding box center [374, 81] width 7 height 7
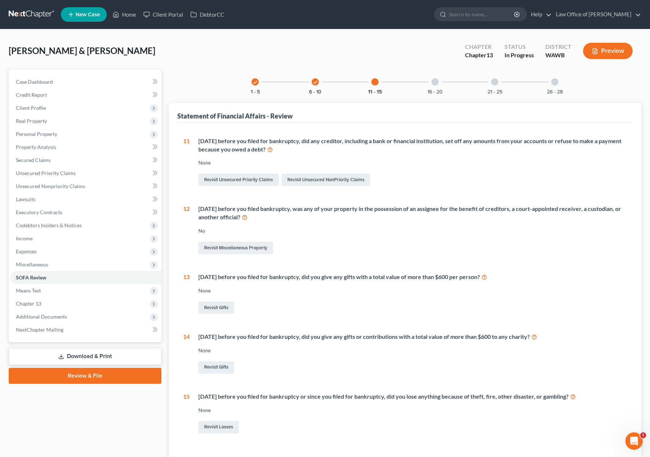
click at [433, 87] on div "16 - 20" at bounding box center [435, 82] width 25 height 25
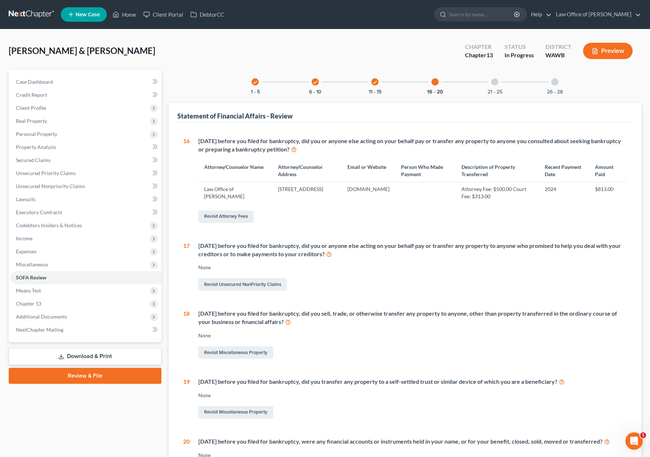
click at [491, 86] on div "21 - 25" at bounding box center [495, 82] width 25 height 25
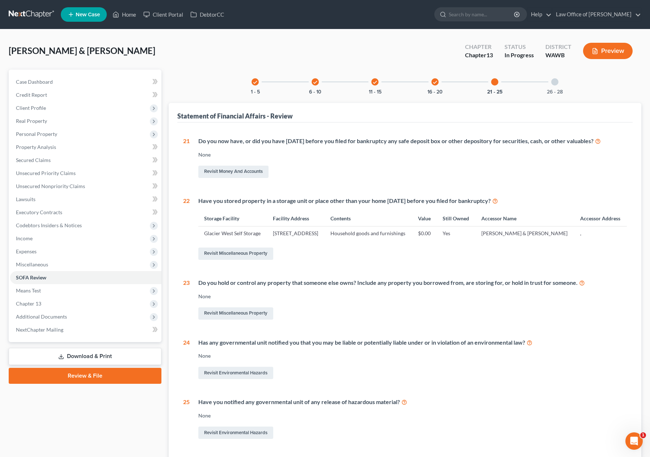
click at [553, 86] on div "26 - 28" at bounding box center [555, 82] width 25 height 25
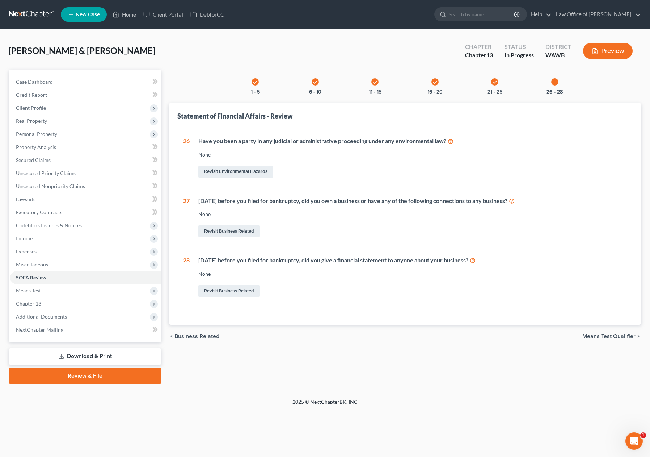
click at [49, 15] on link at bounding box center [32, 14] width 46 height 13
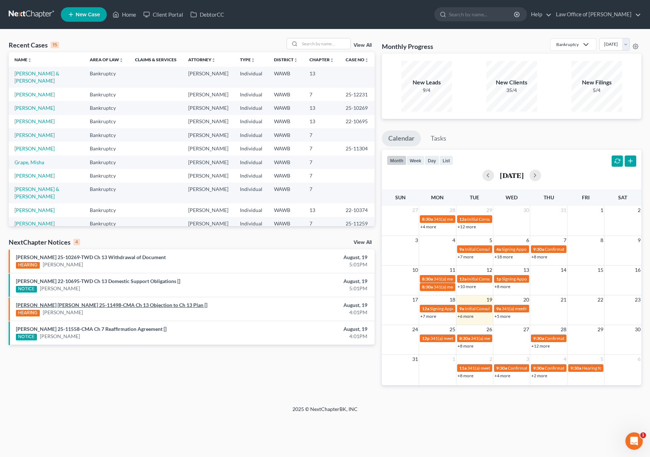
click at [115, 305] on link "[PERSON_NAME] [PERSON_NAME] 25-11498-CMA Ch 13 Objection to Ch 13 Plan []" at bounding box center [112, 305] width 192 height 6
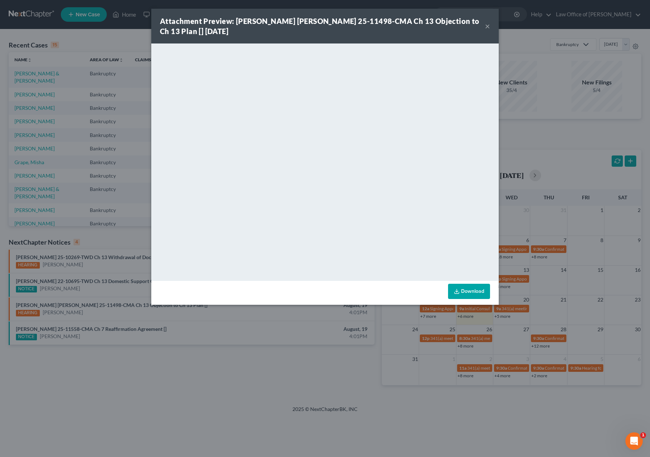
click at [456, 20] on strong "Attachment Preview: [PERSON_NAME] [PERSON_NAME] 25-11498-CMA Ch 13 Objection to…" at bounding box center [320, 26] width 320 height 19
click at [489, 25] on button "×" at bounding box center [487, 26] width 5 height 9
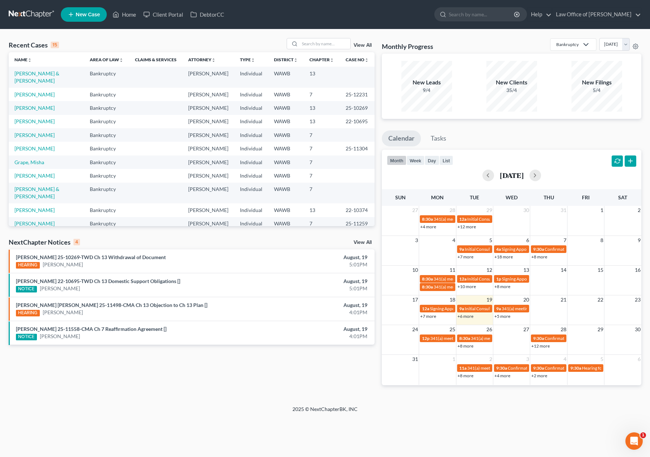
click at [362, 243] on link "View All" at bounding box center [363, 242] width 18 height 5
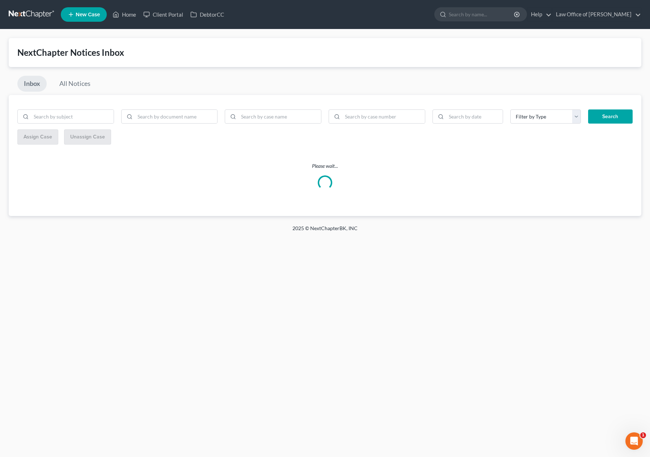
click at [593, 134] on div "Assign Case Unassign Case" at bounding box center [325, 137] width 616 height 16
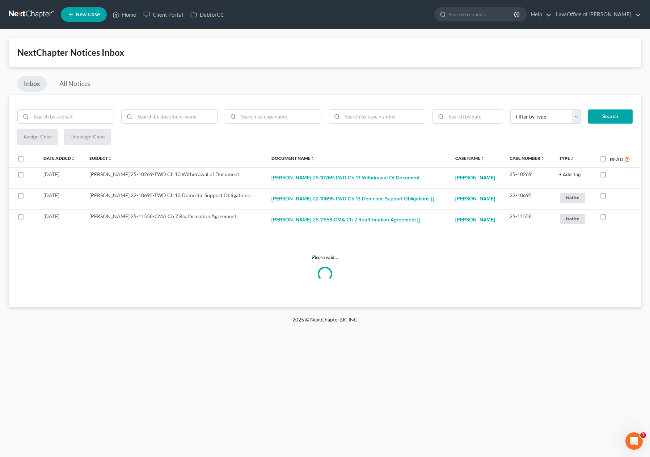
click at [610, 159] on label "Read" at bounding box center [620, 159] width 20 height 8
click at [613, 159] on input "Read" at bounding box center [615, 157] width 5 height 5
checkbox input "true"
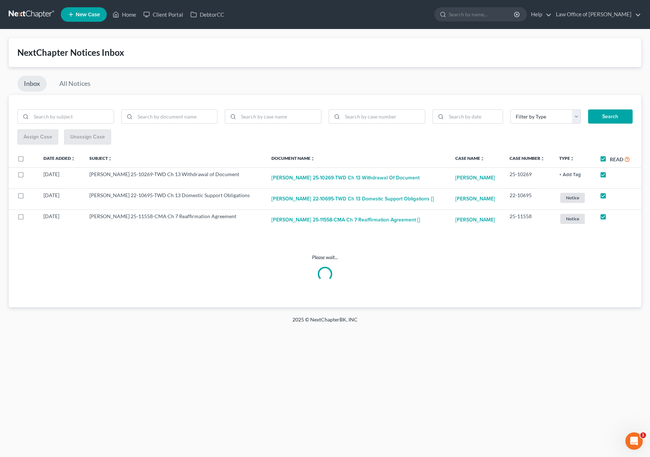
checkbox input "true"
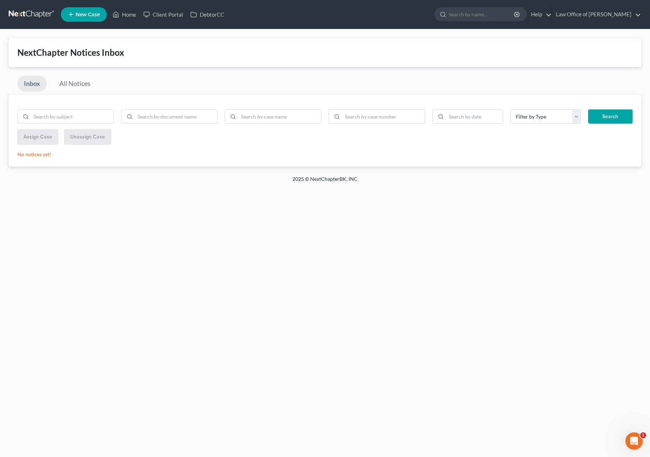
click at [25, 18] on link at bounding box center [32, 14] width 46 height 13
